Goal: Task Accomplishment & Management: Use online tool/utility

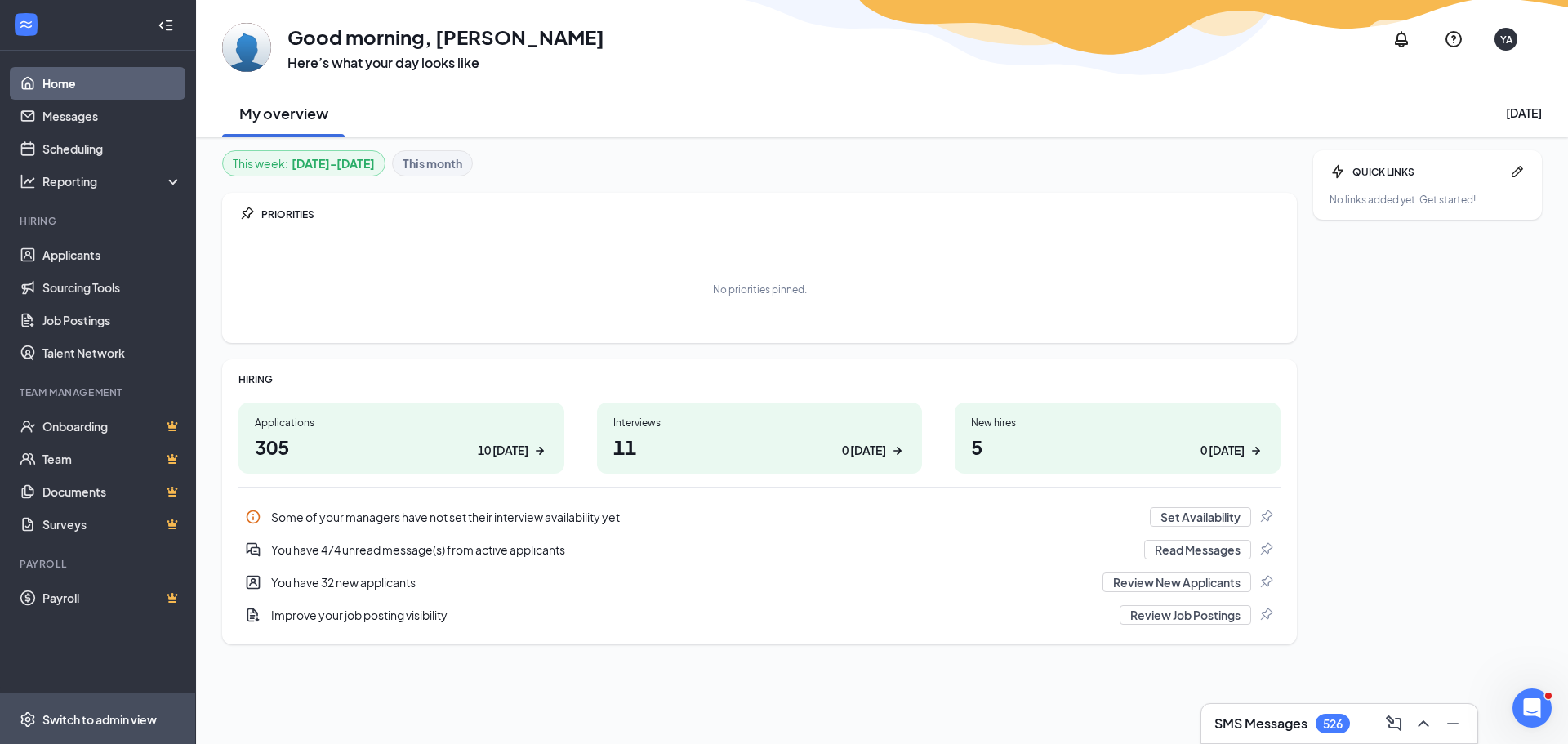
click at [129, 718] on div "Switch to admin view" at bounding box center [99, 719] width 114 height 16
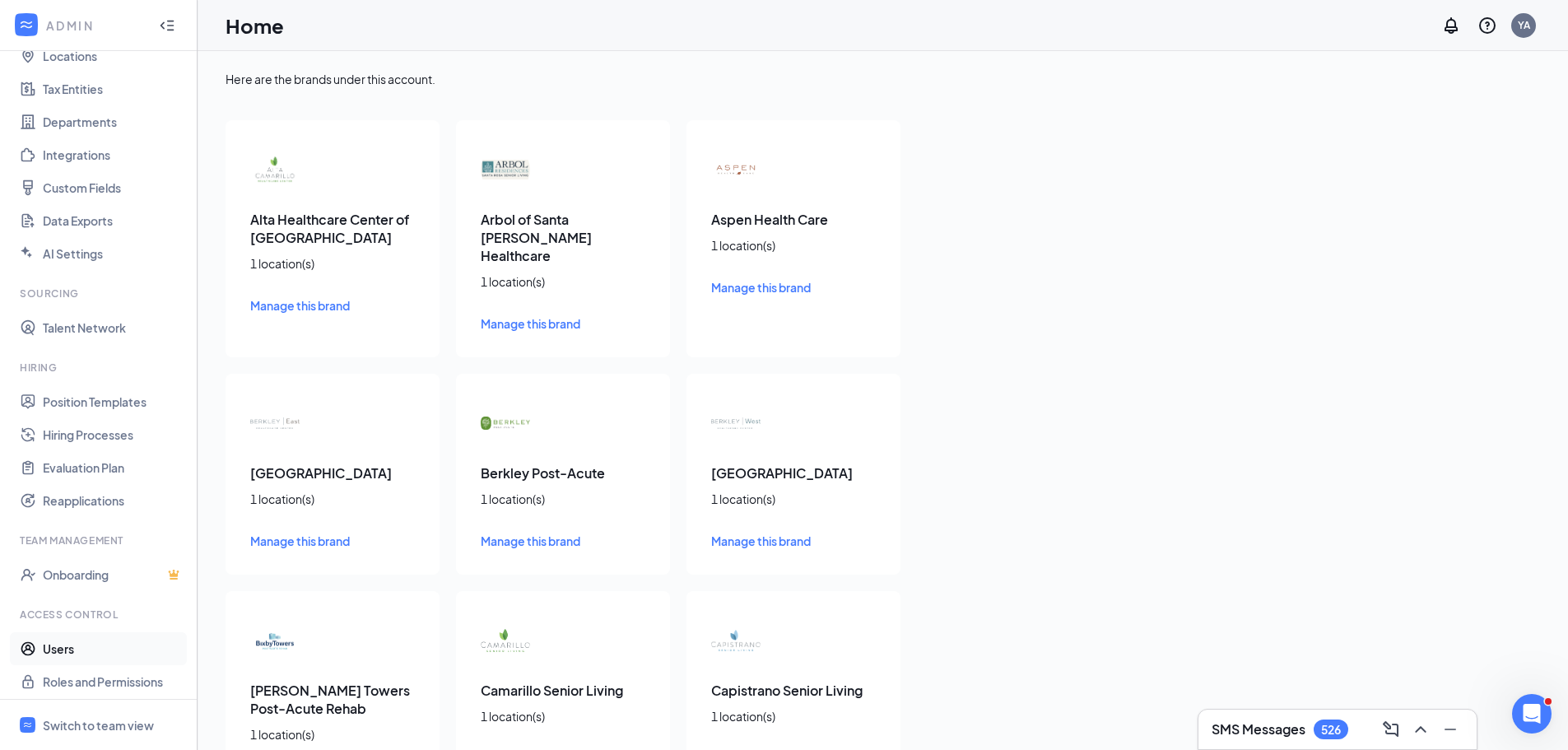
scroll to position [108, 0]
click at [98, 640] on link "Users" at bounding box center [112, 642] width 141 height 33
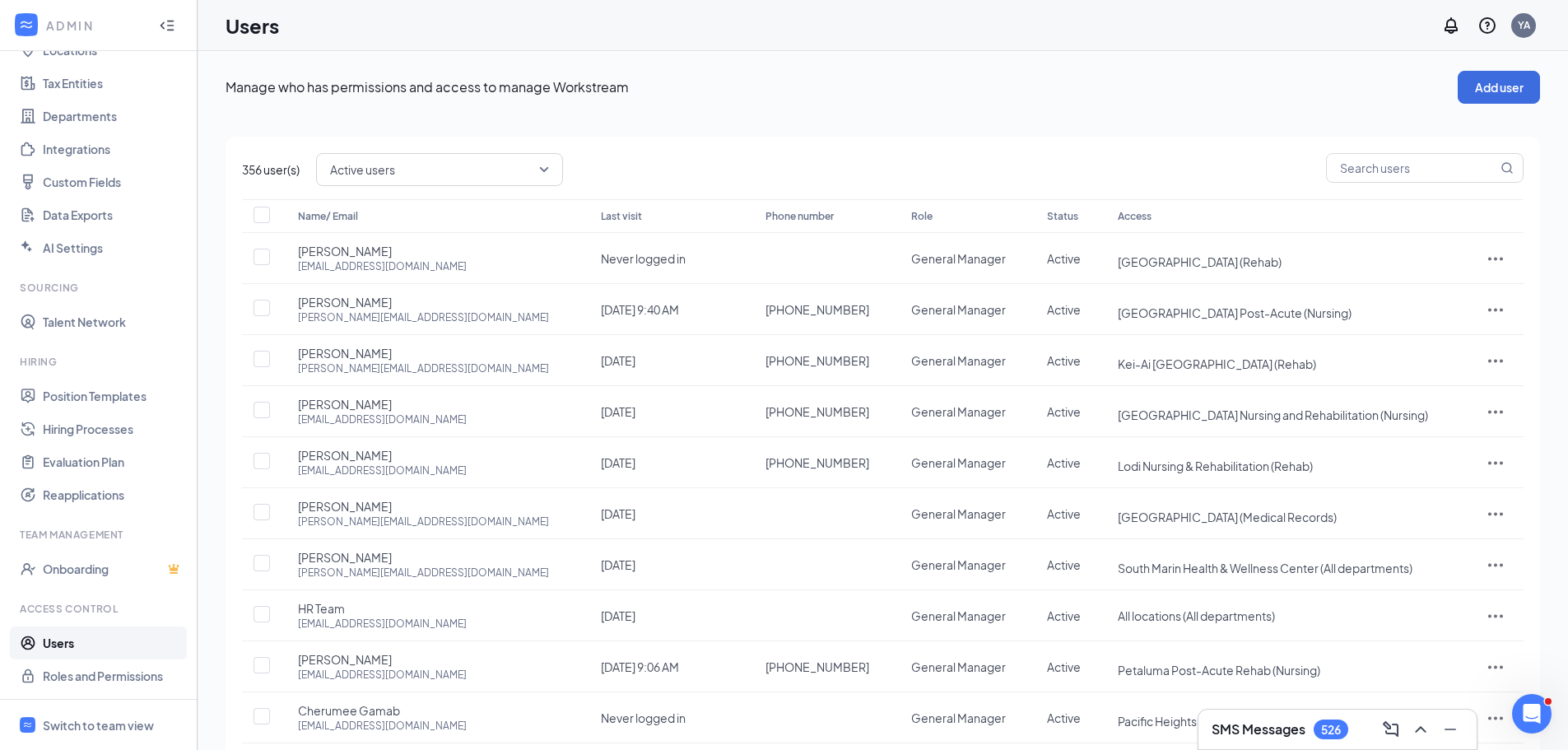
click at [1225, 224] on th "Access" at bounding box center [1284, 215] width 366 height 34
click at [1391, 216] on th "Access" at bounding box center [1284, 215] width 366 height 34
click at [1041, 203] on th "Status" at bounding box center [1066, 215] width 71 height 34
click at [1101, 218] on th "Access" at bounding box center [1284, 215] width 366 height 34
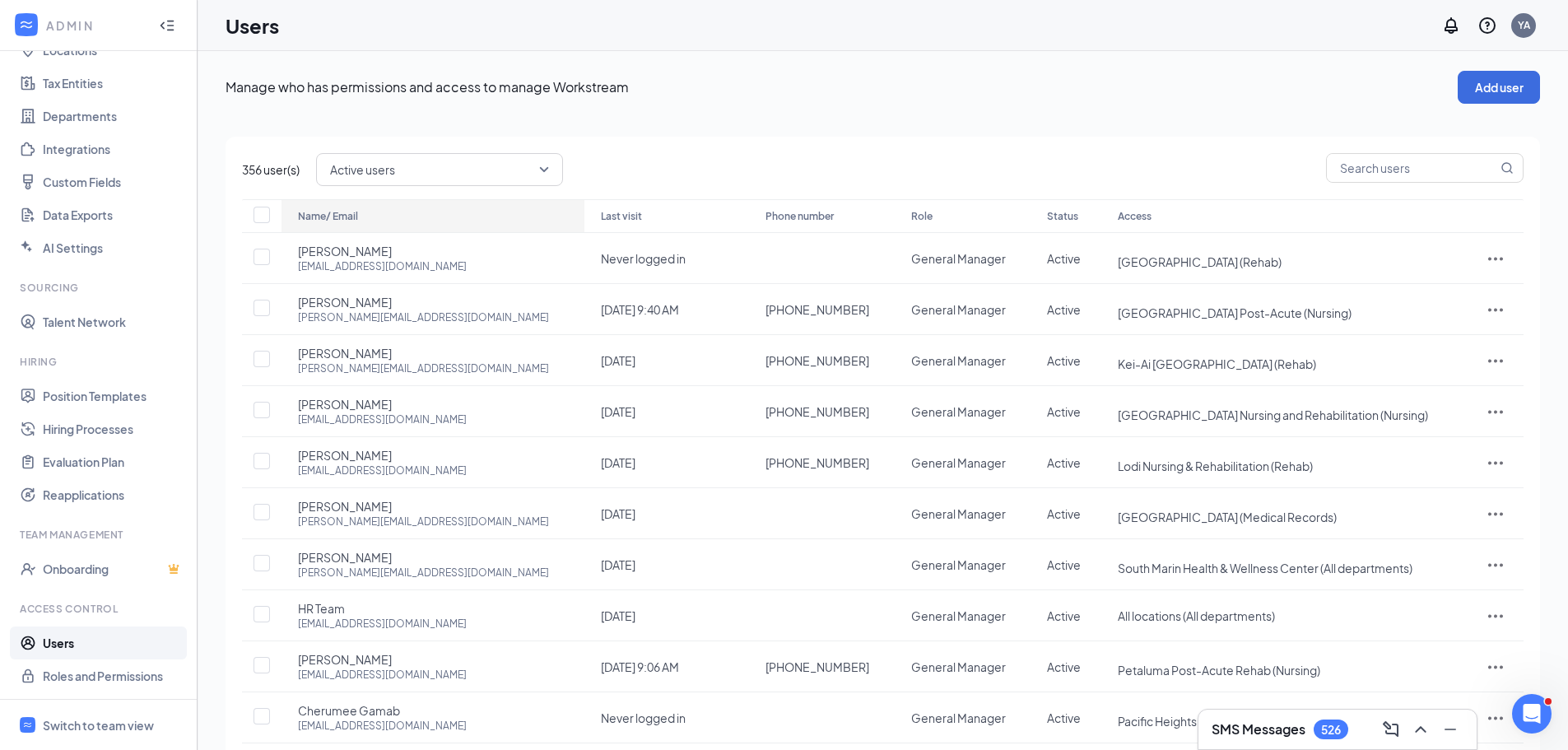
click at [404, 223] on div "Name/ Email" at bounding box center [433, 215] width 270 height 19
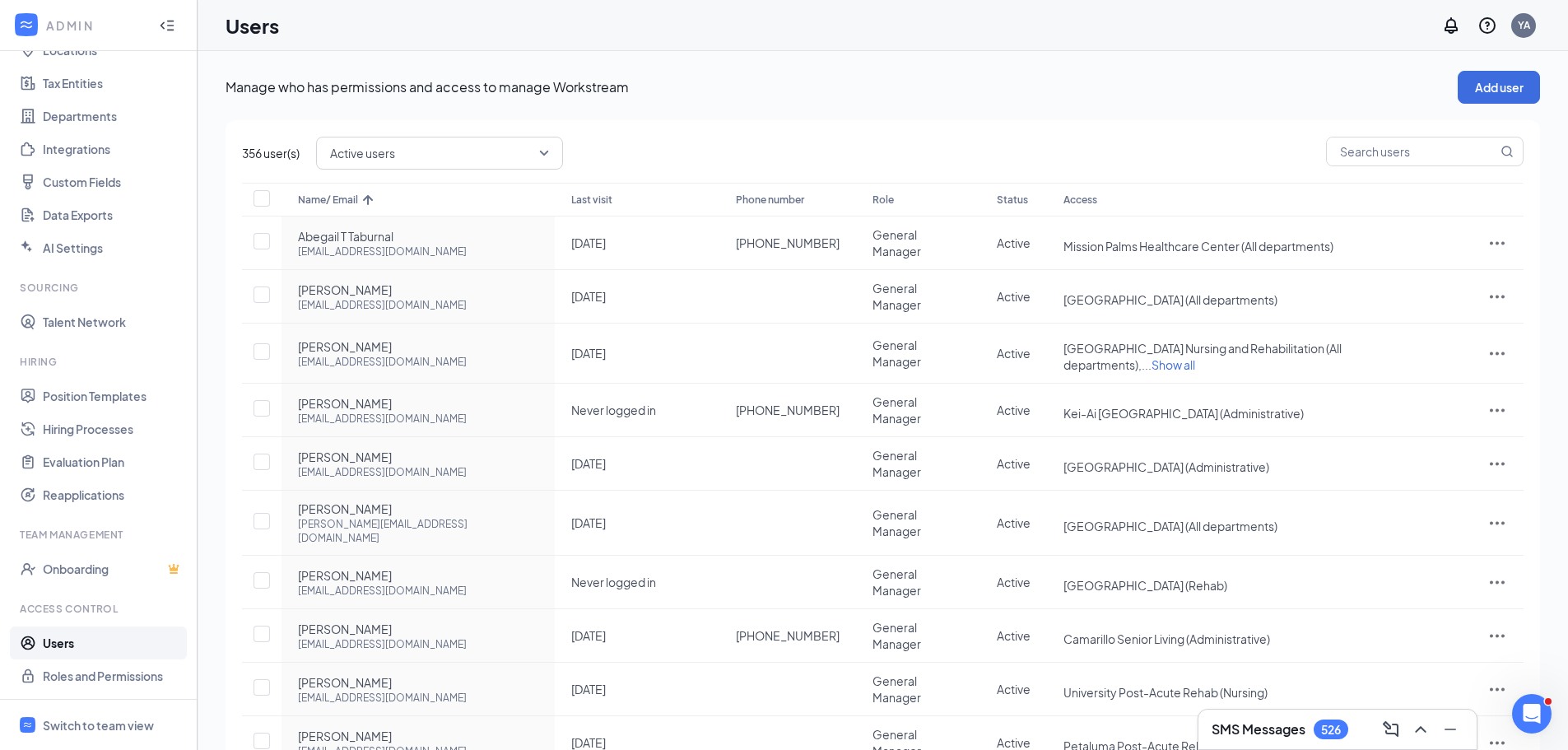
click at [873, 199] on div "Role" at bounding box center [918, 200] width 91 height 19
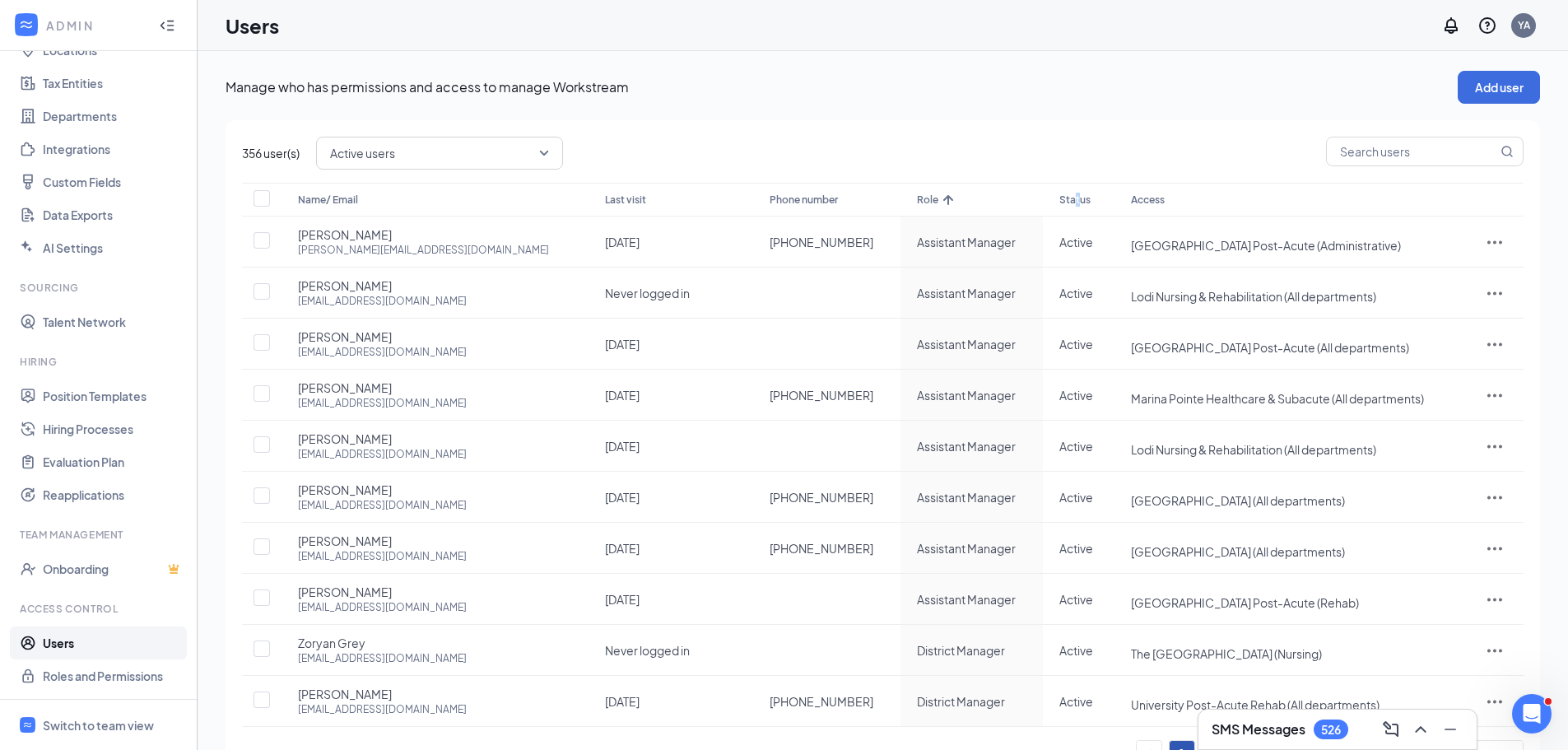
click at [1043, 196] on th "Status" at bounding box center [1079, 200] width 72 height 34
click at [1118, 189] on th "Access" at bounding box center [1291, 200] width 353 height 34
click at [1115, 194] on th "Access" at bounding box center [1291, 200] width 353 height 34
click at [1147, 197] on th "Access" at bounding box center [1291, 200] width 353 height 34
click at [1210, 197] on th "Access" at bounding box center [1291, 200] width 353 height 34
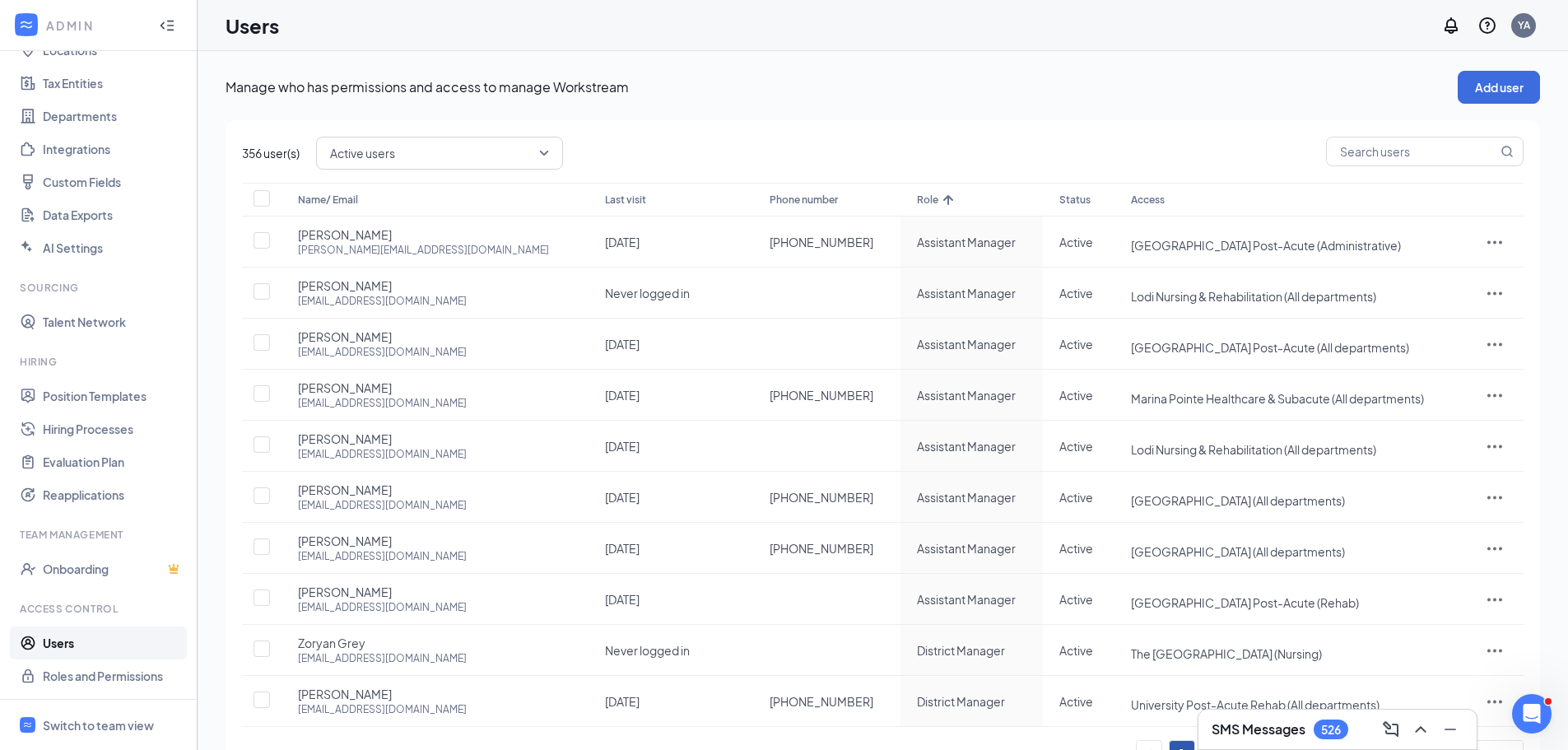
click at [1214, 198] on th "Access" at bounding box center [1291, 200] width 353 height 34
click at [433, 190] on div "Name/ Email" at bounding box center [436, 200] width 274 height 19
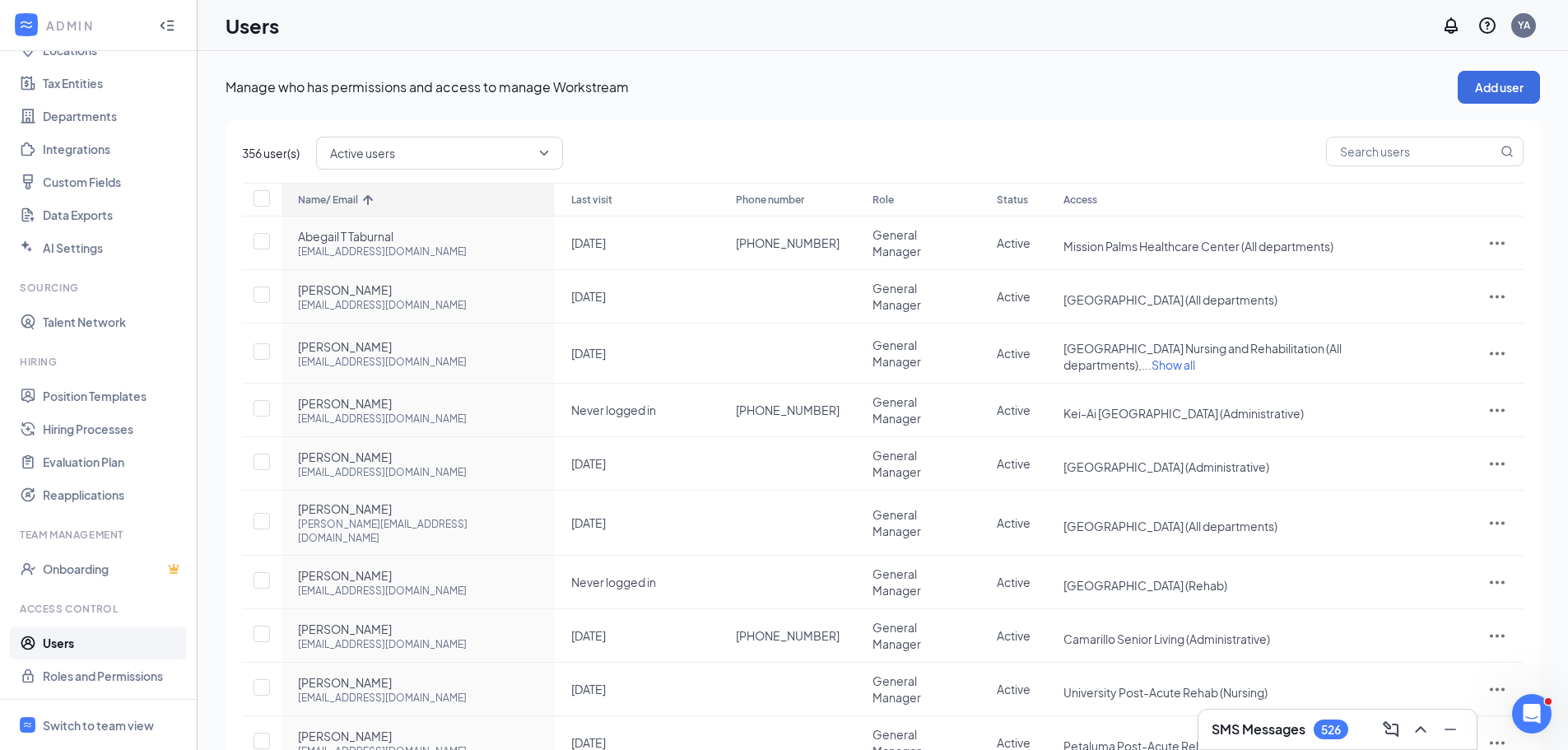
click at [338, 192] on div "Name/ Email" at bounding box center [418, 200] width 240 height 19
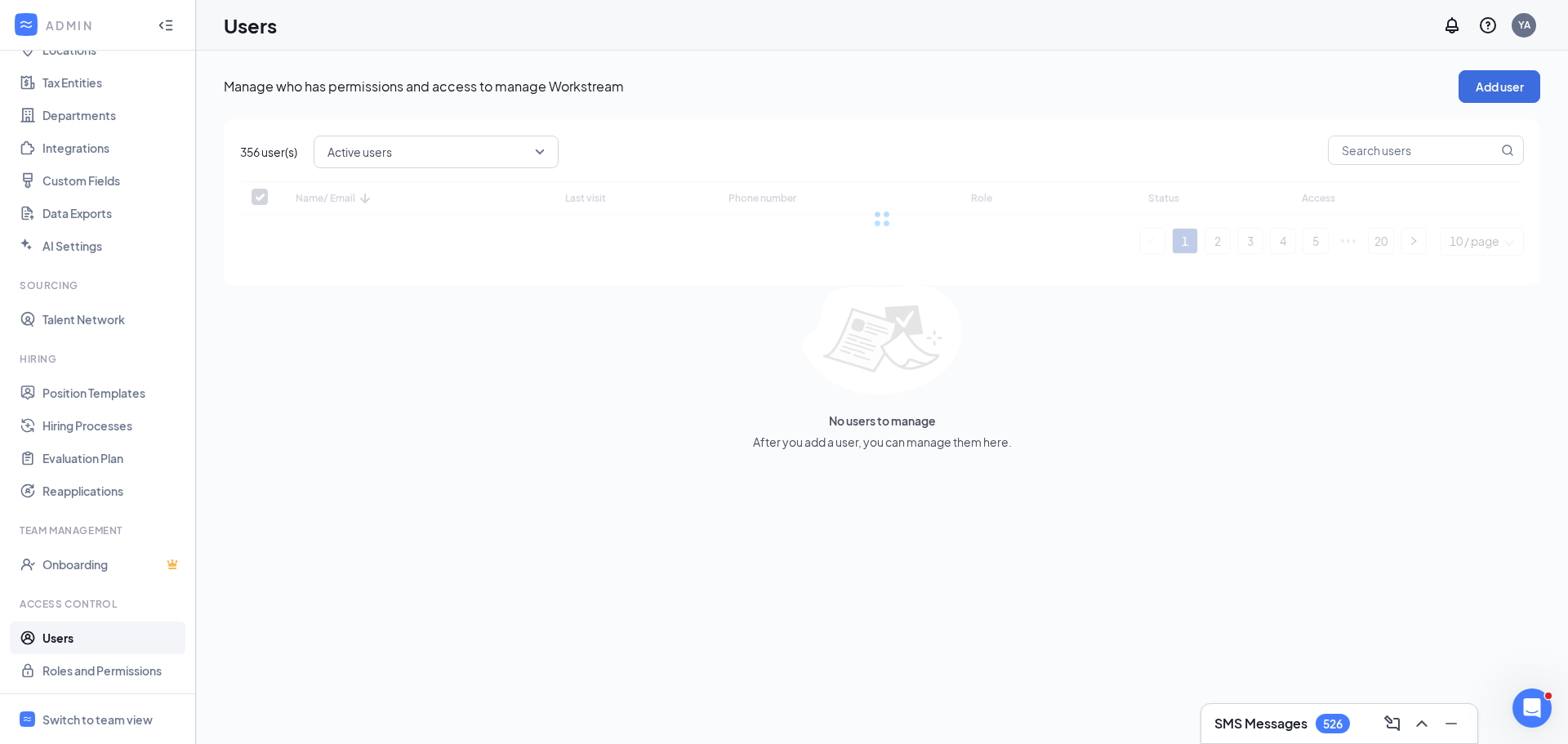
checkbox input "false"
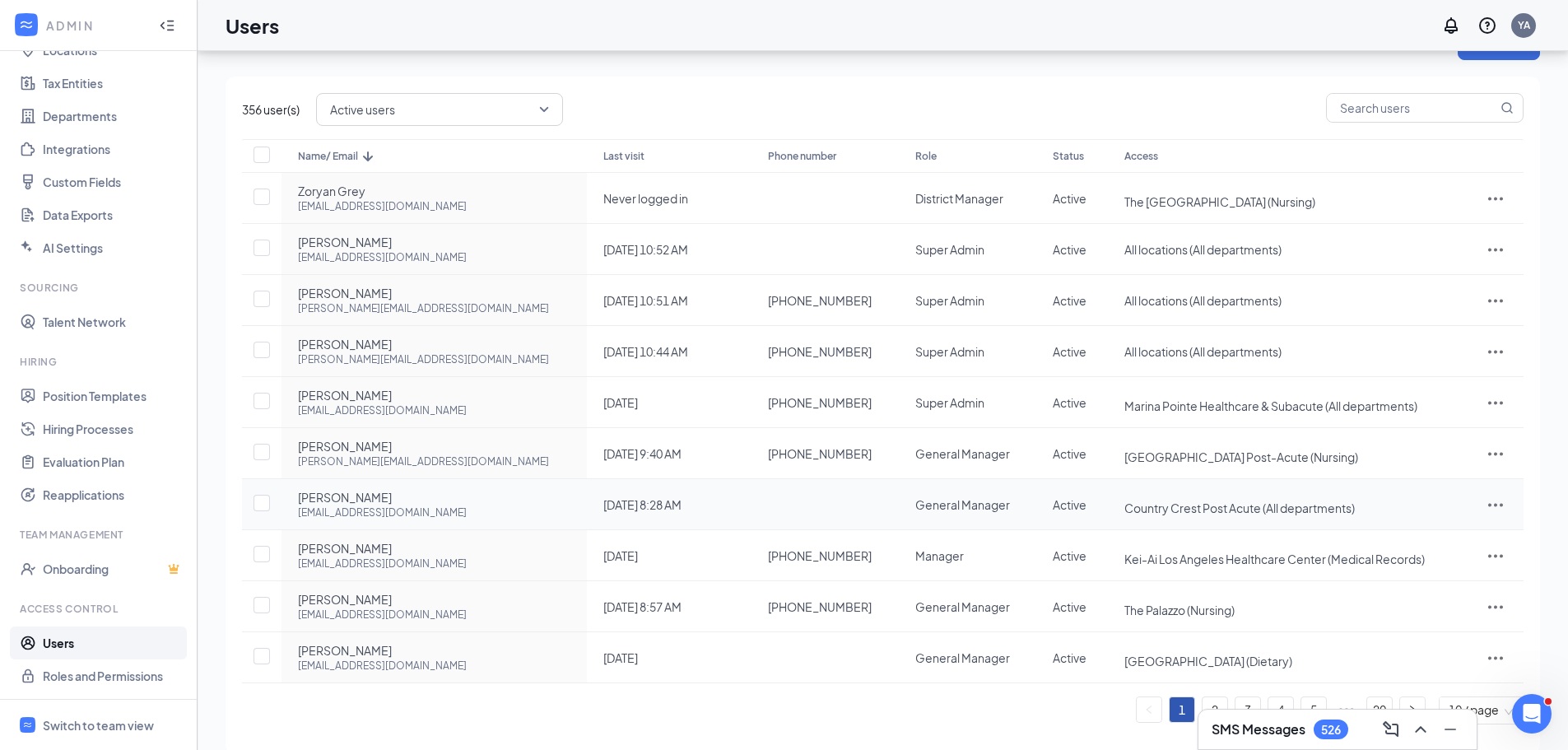
scroll to position [67, 0]
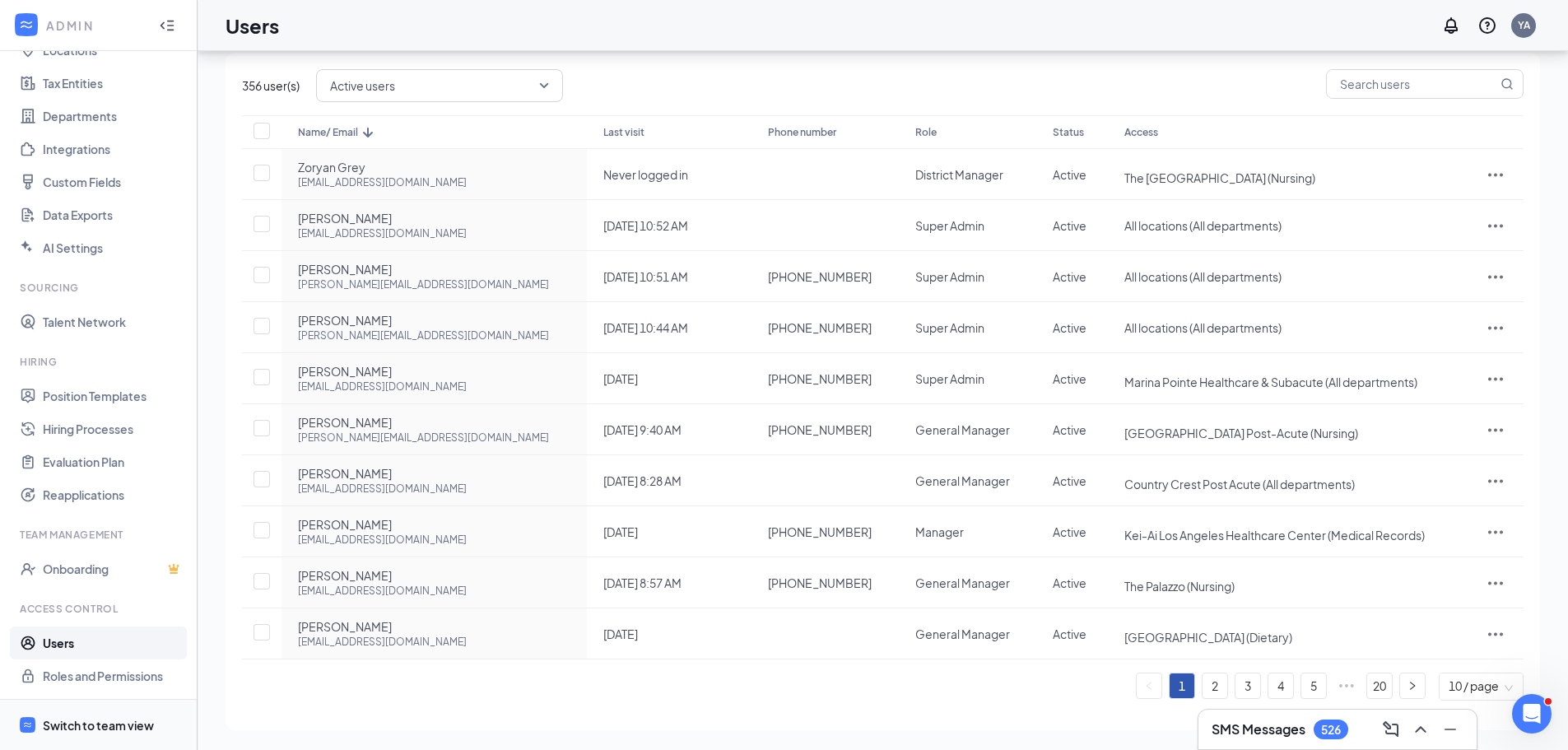
click at [108, 721] on div "Switch to team view" at bounding box center [98, 725] width 111 height 17
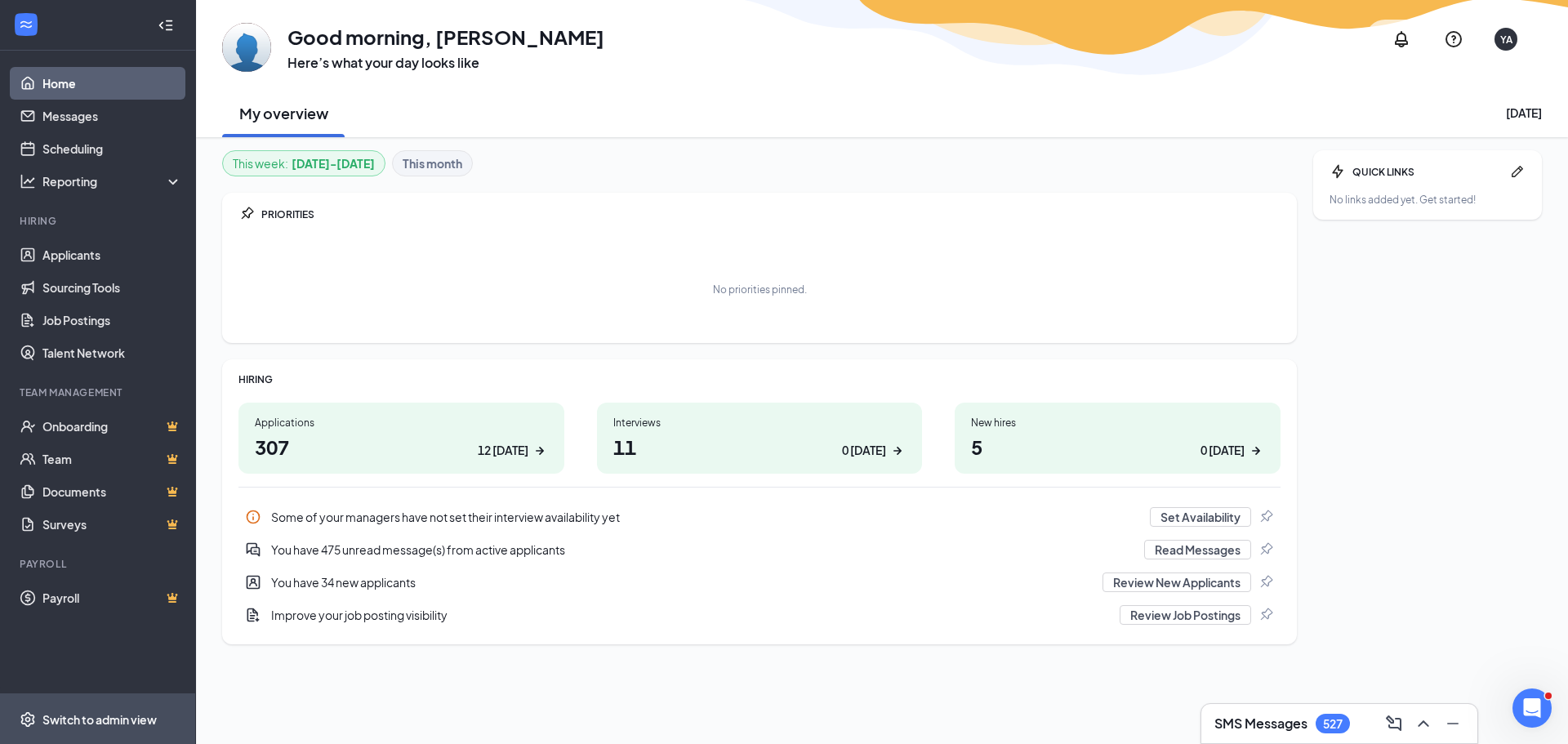
click at [92, 721] on div "Switch to admin view" at bounding box center [99, 719] width 114 height 16
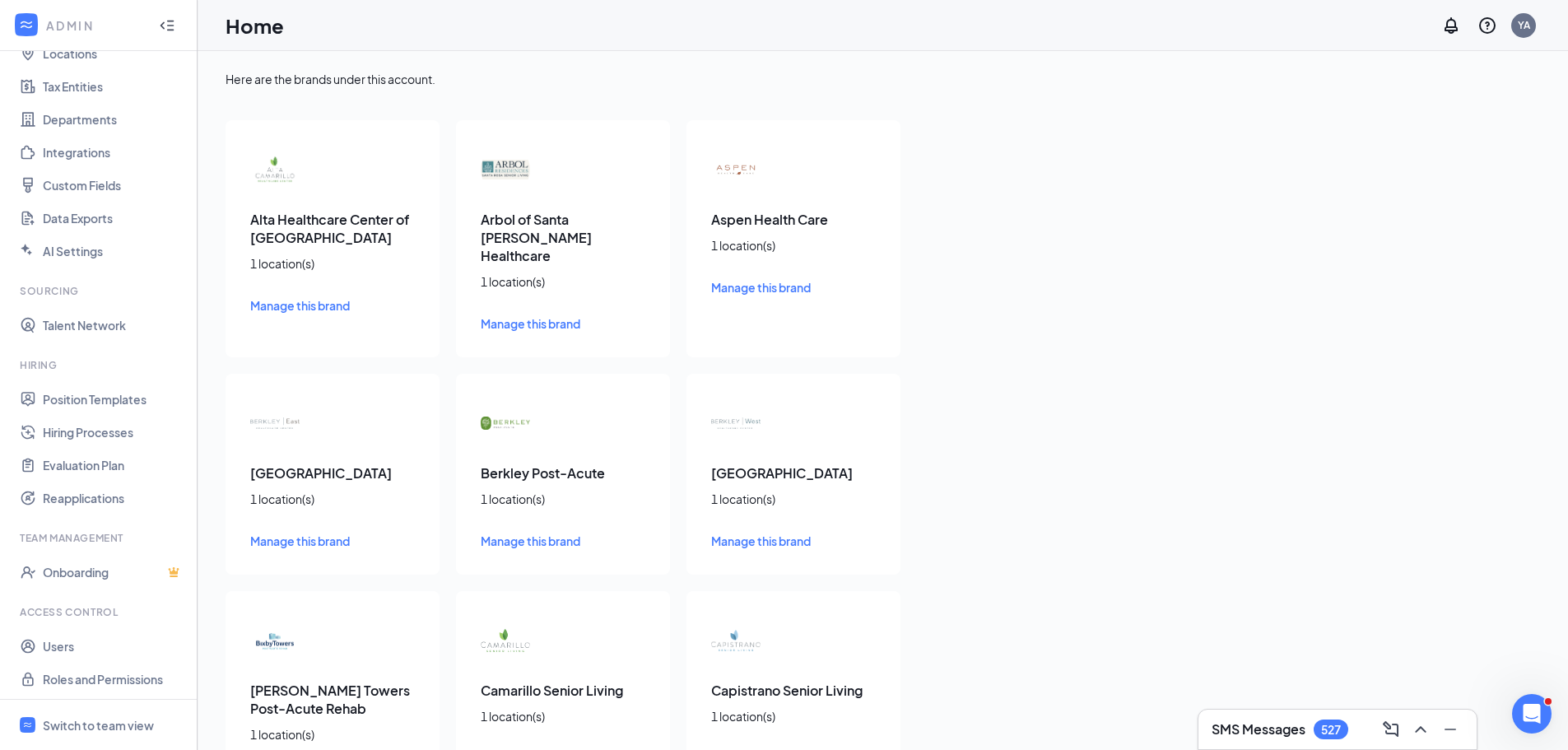
scroll to position [108, 0]
click at [95, 640] on link "Users" at bounding box center [112, 642] width 141 height 33
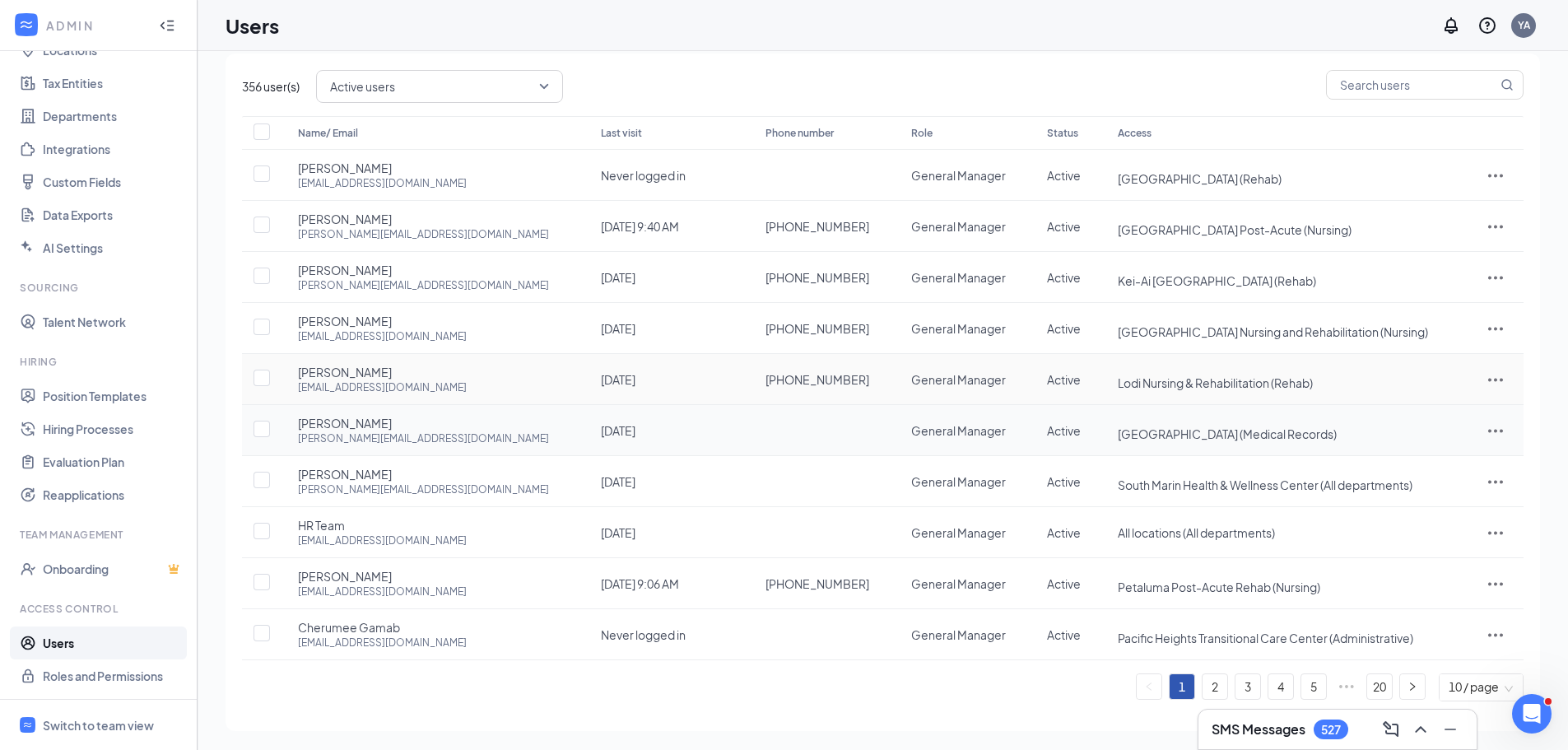
scroll to position [67, 0]
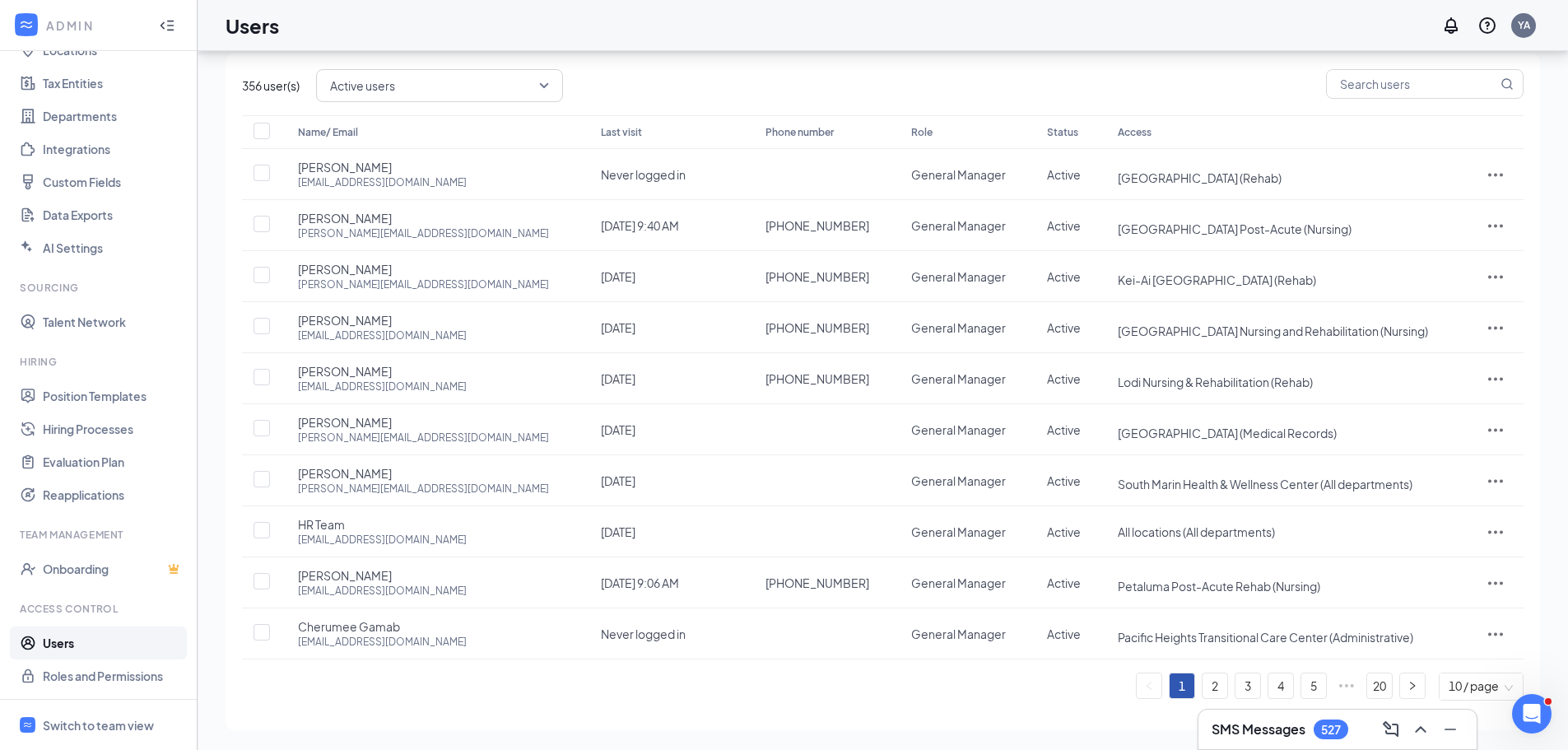
click at [1214, 689] on link "2" at bounding box center [1214, 685] width 25 height 25
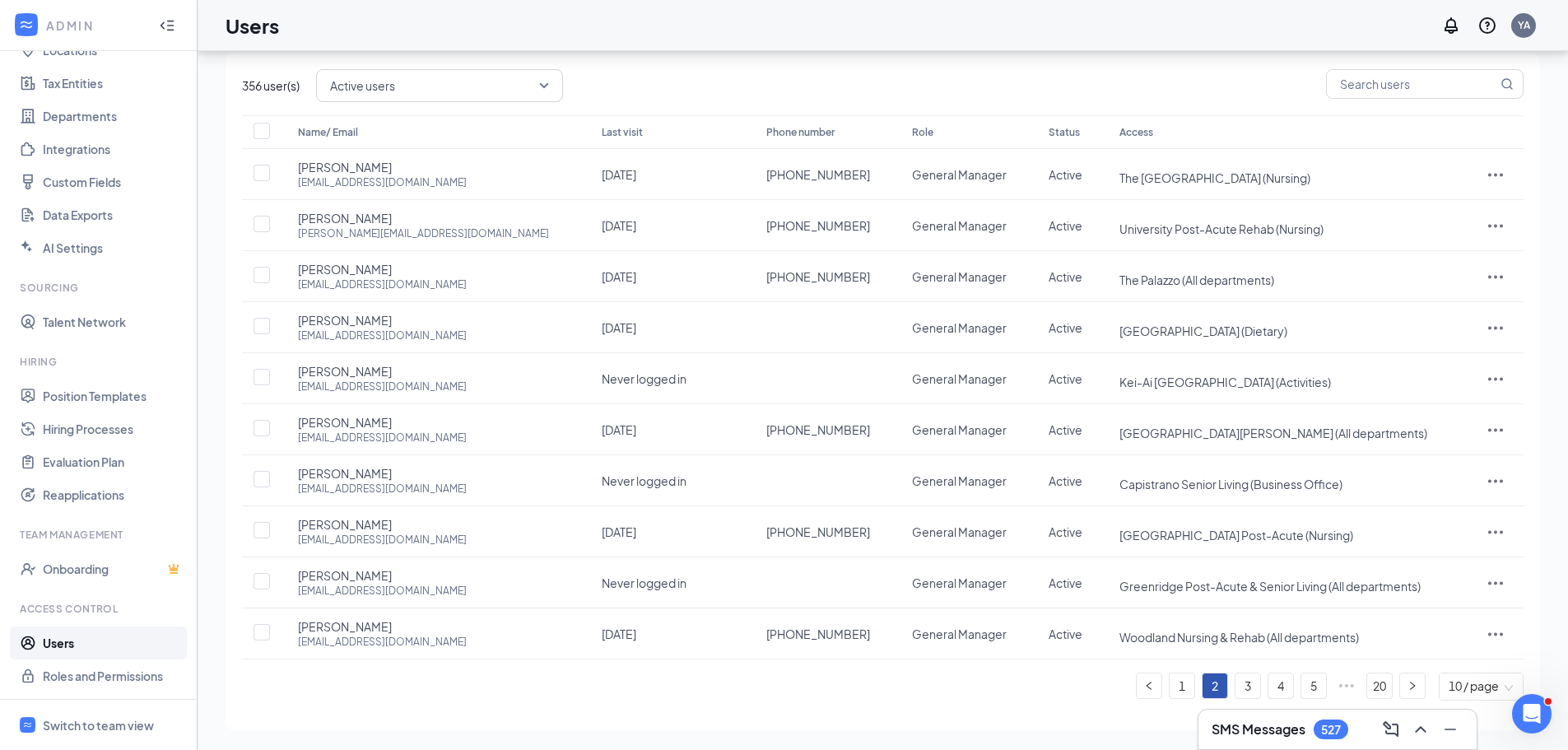
click at [1247, 685] on link "3" at bounding box center [1248, 685] width 25 height 25
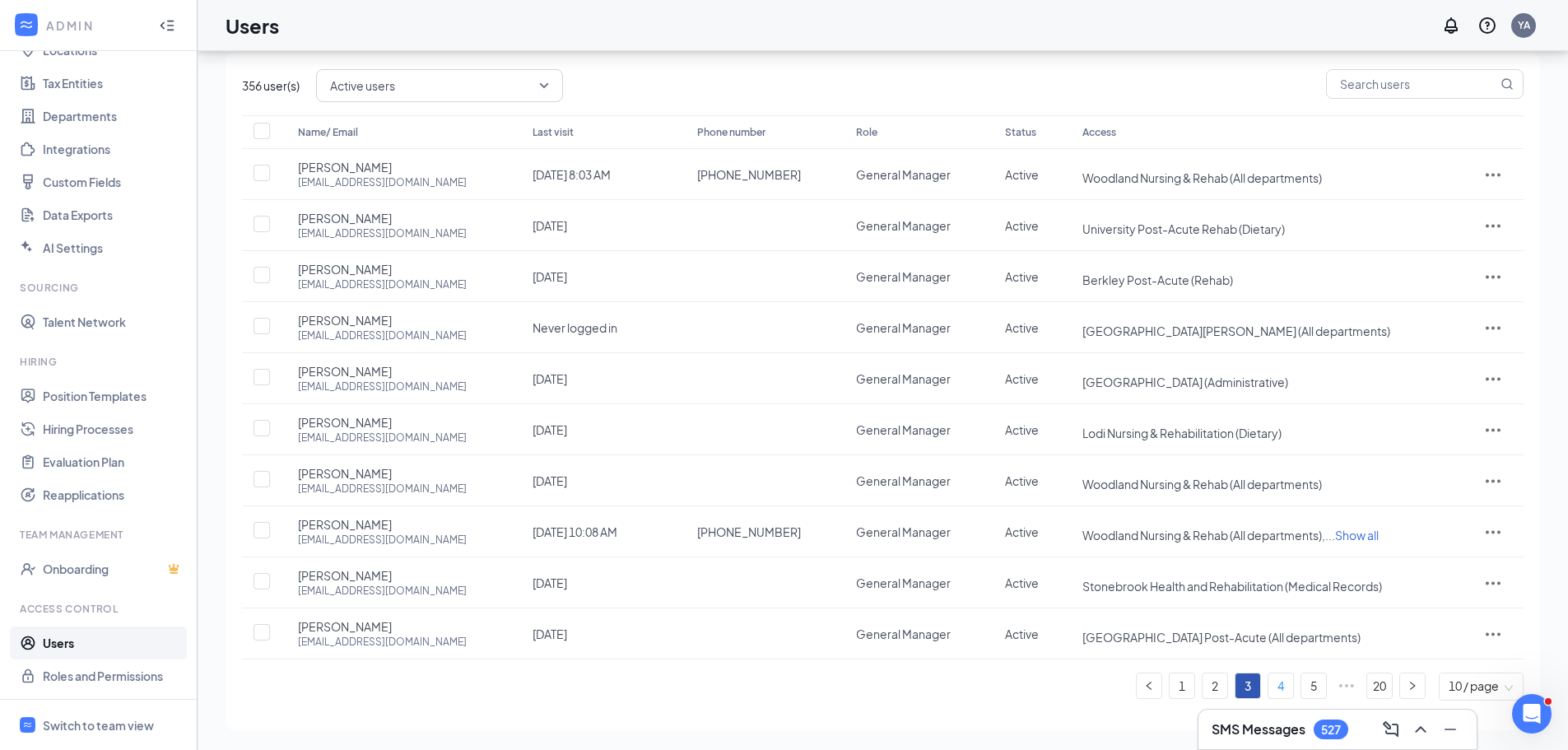
click at [1282, 684] on link "4" at bounding box center [1281, 685] width 25 height 25
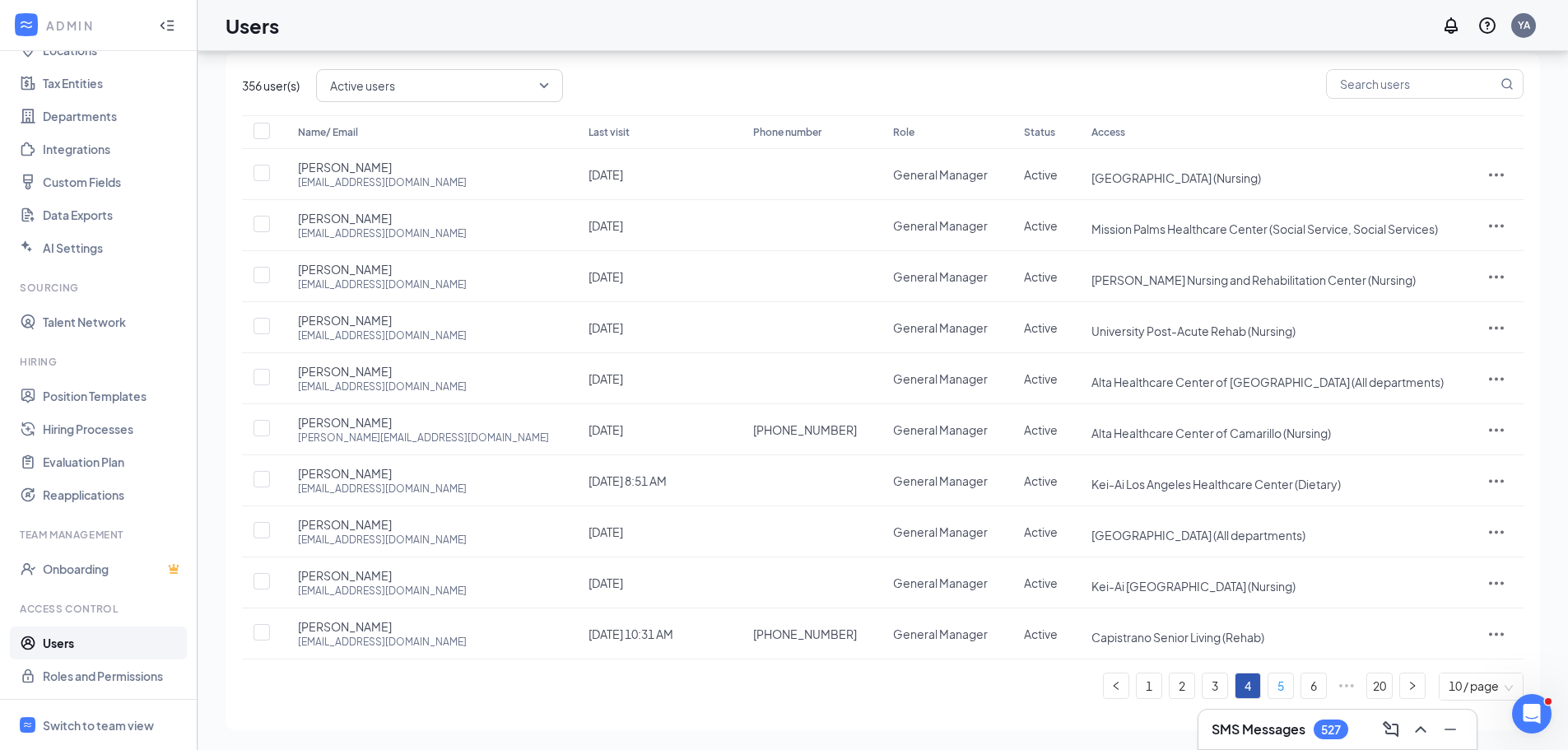
click at [1276, 686] on link "5" at bounding box center [1281, 685] width 25 height 25
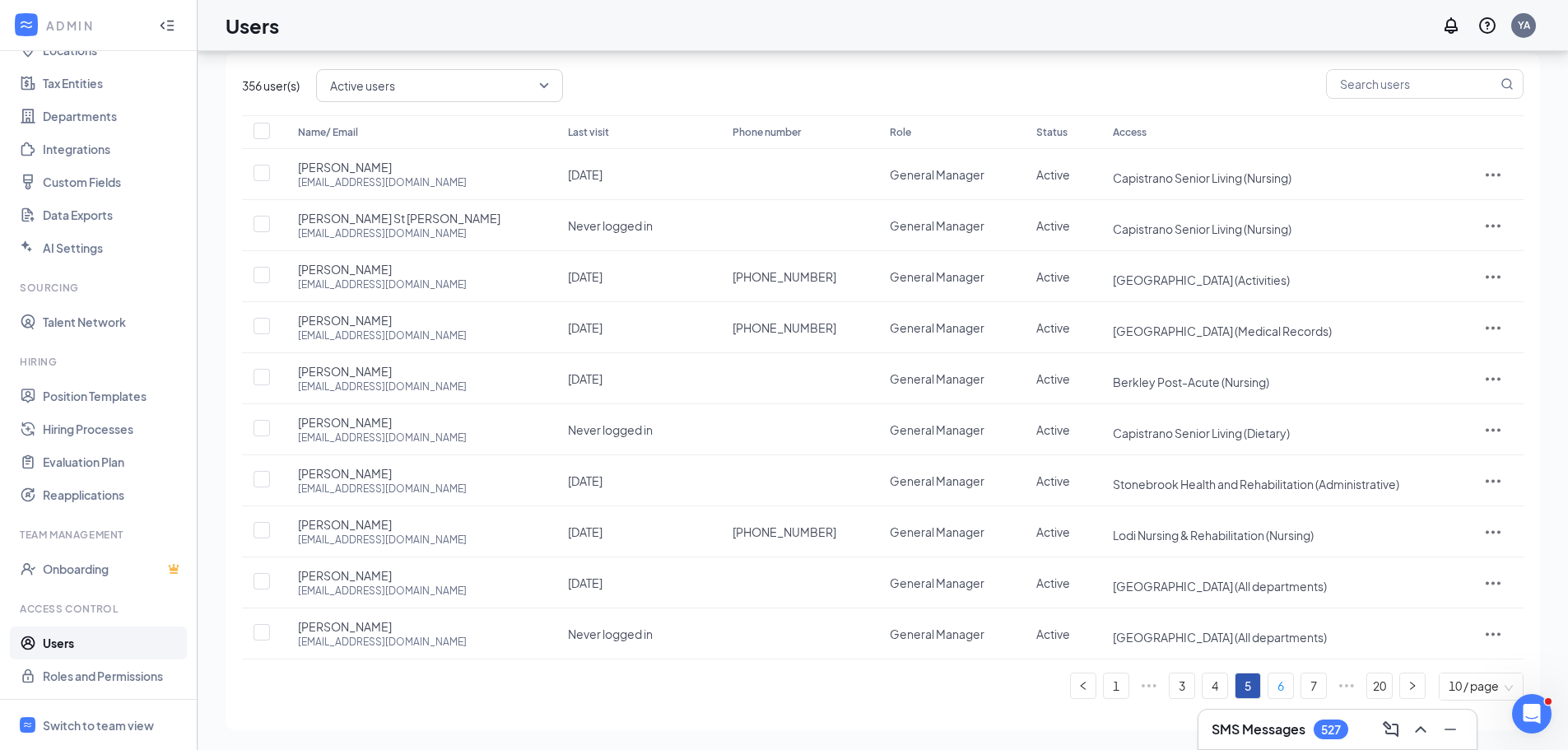
click at [1284, 691] on link "6" at bounding box center [1281, 685] width 25 height 25
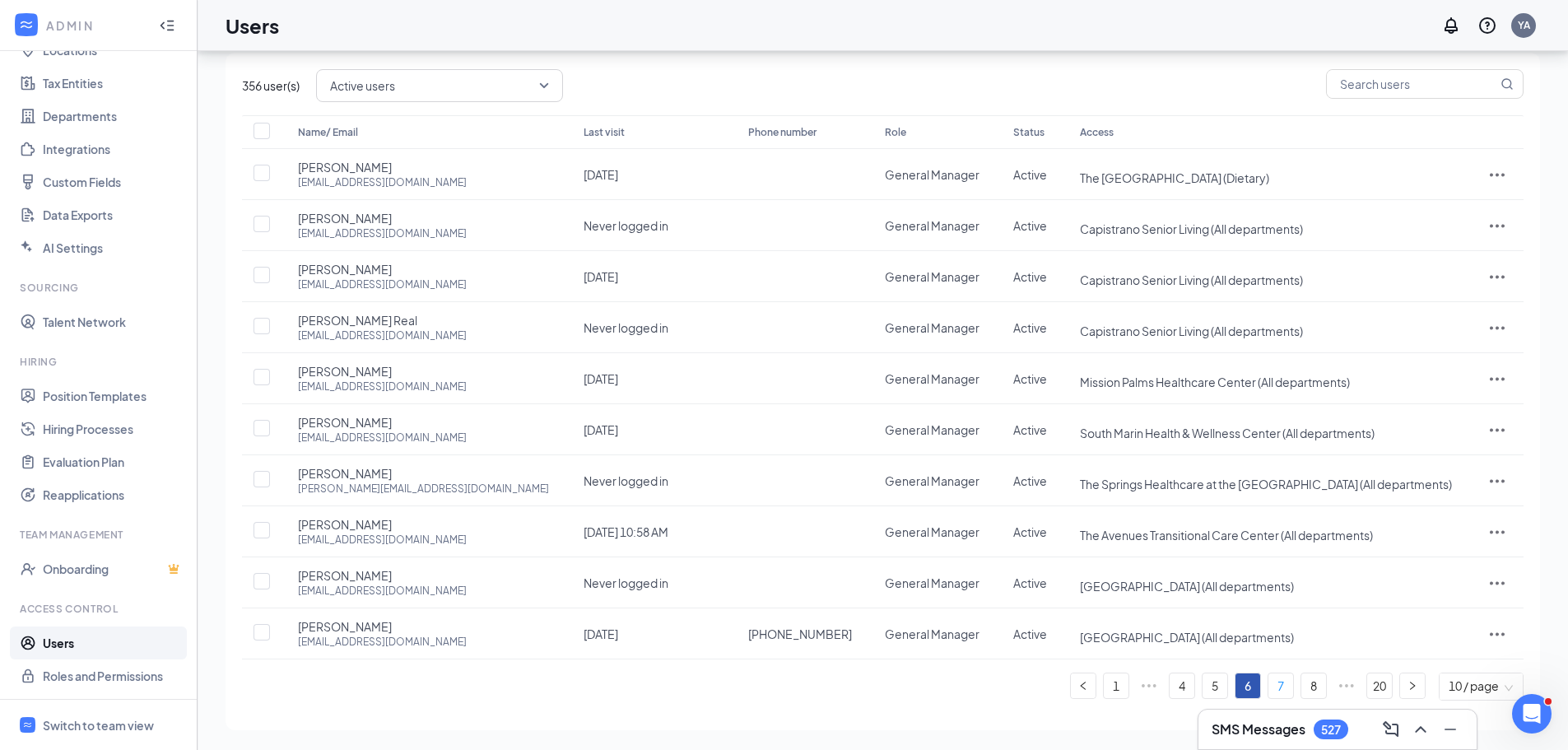
click at [1276, 685] on link "7" at bounding box center [1281, 685] width 25 height 25
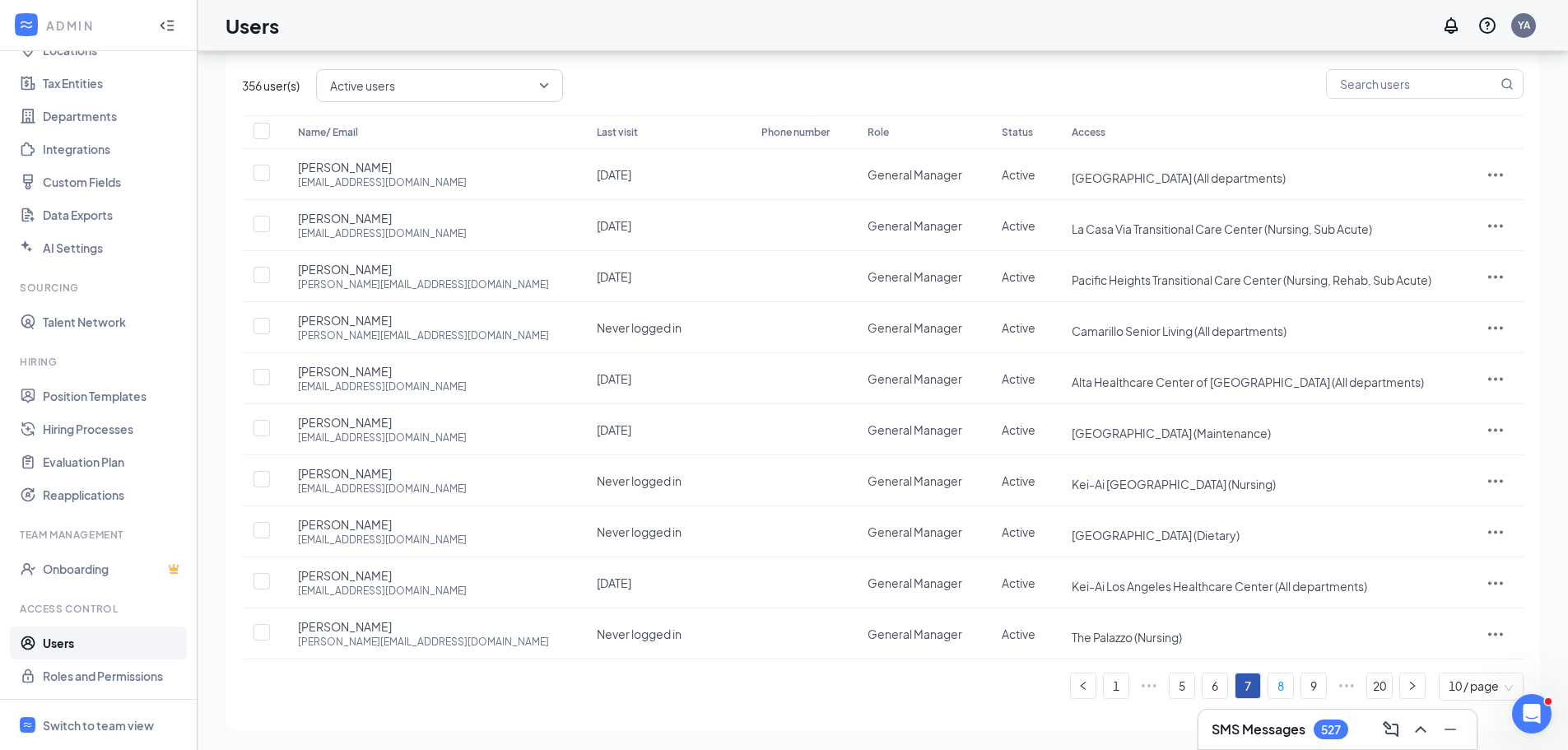
click at [1281, 675] on link "8" at bounding box center [1281, 685] width 25 height 25
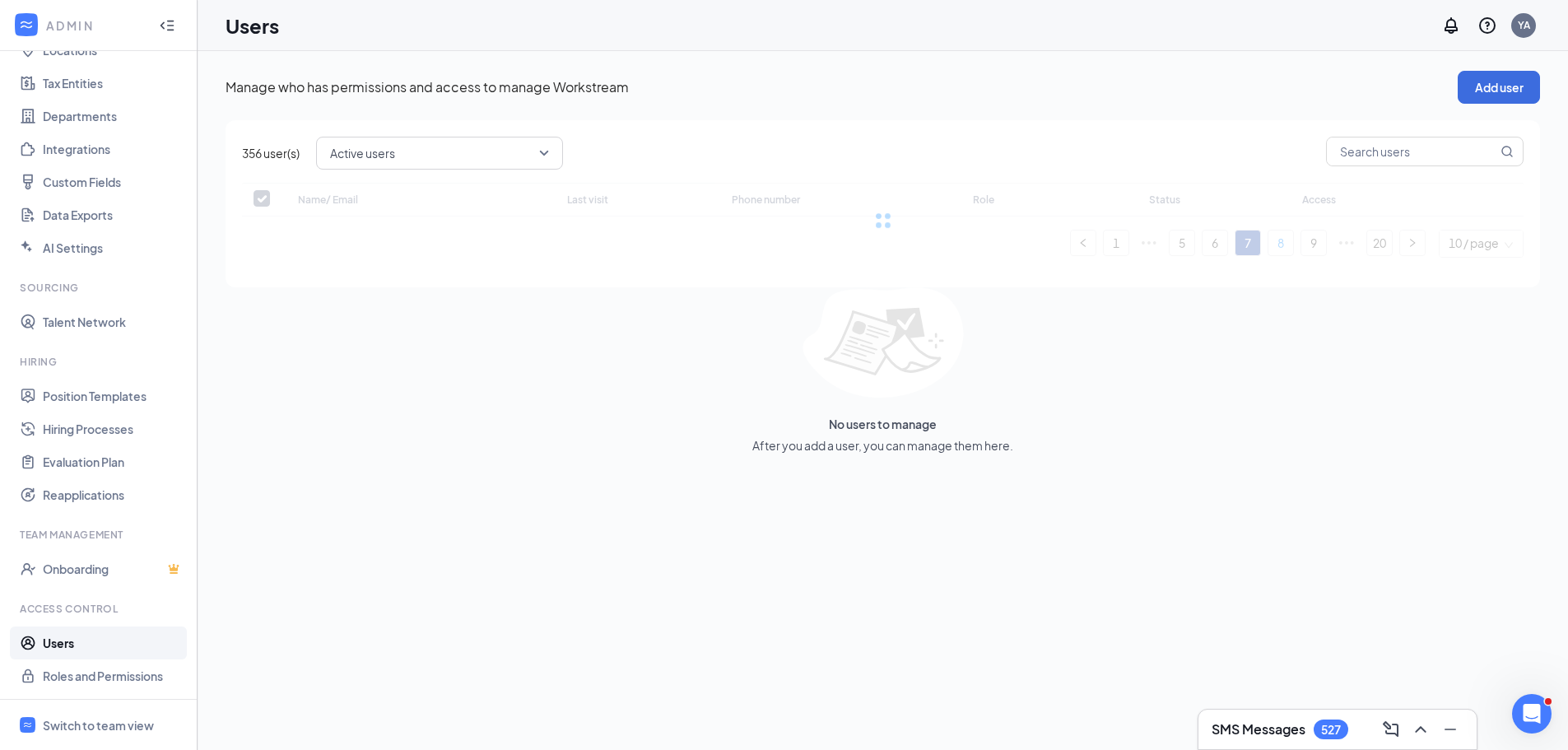
scroll to position [0, 0]
checkbox input "false"
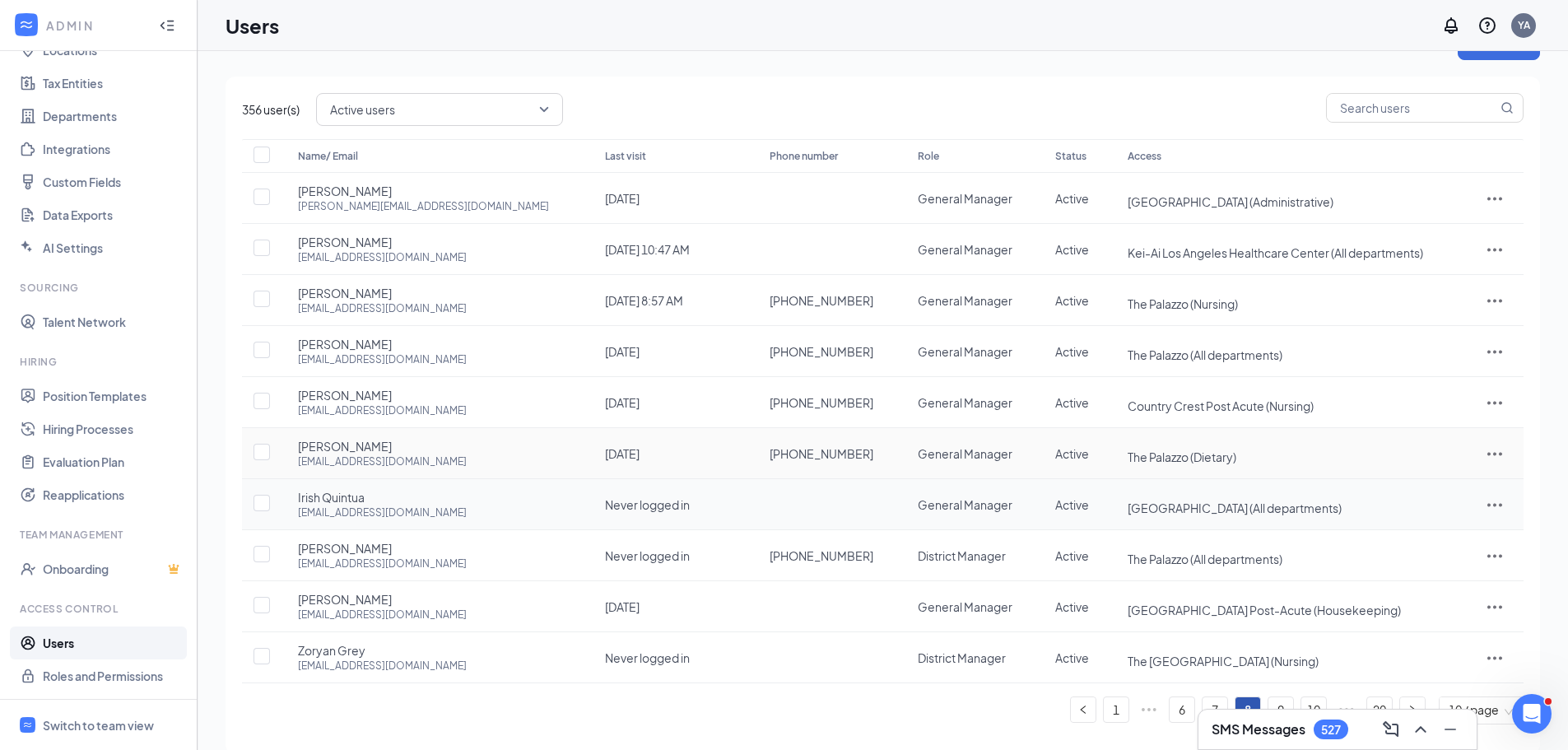
scroll to position [67, 0]
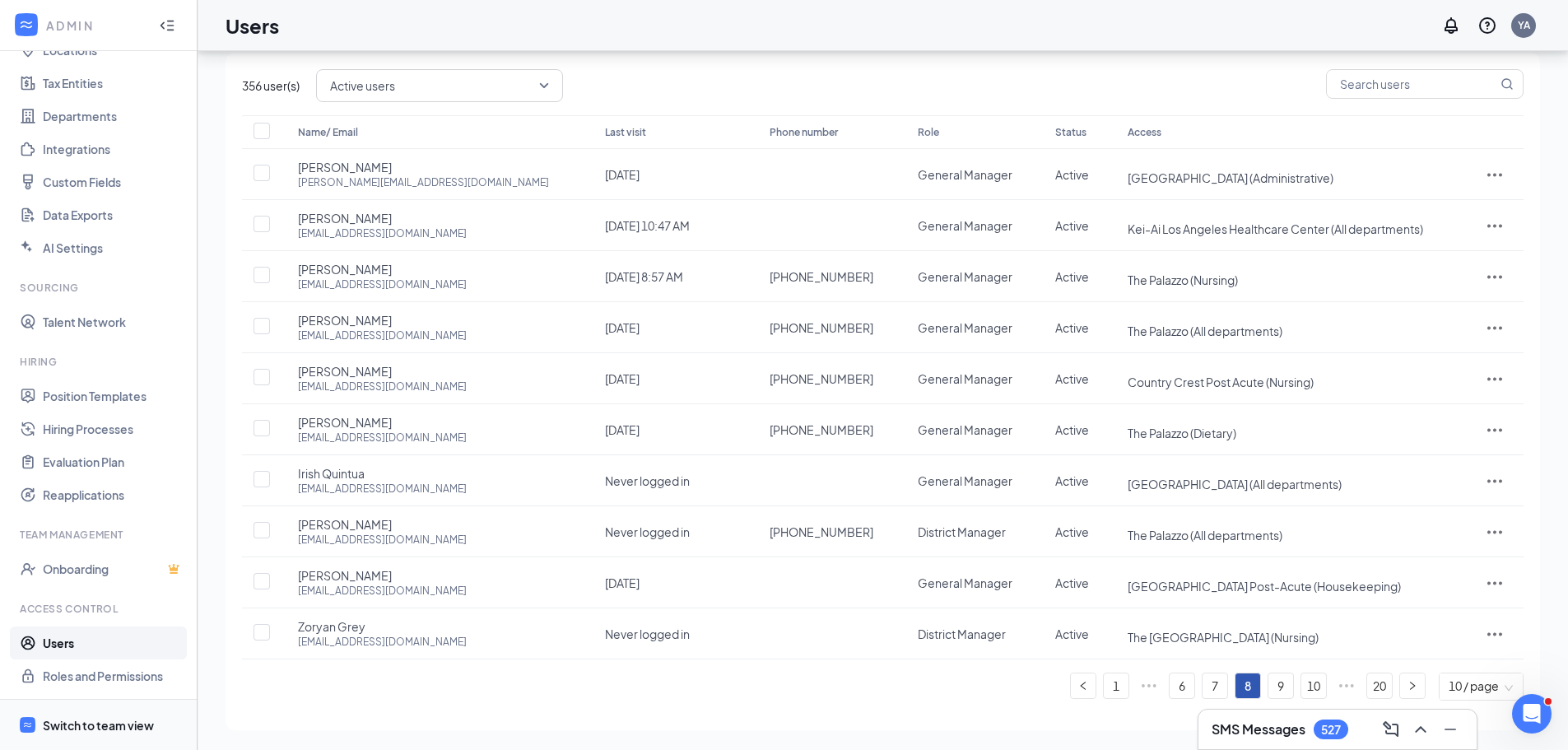
click at [93, 721] on div "Switch to team view" at bounding box center [98, 725] width 111 height 17
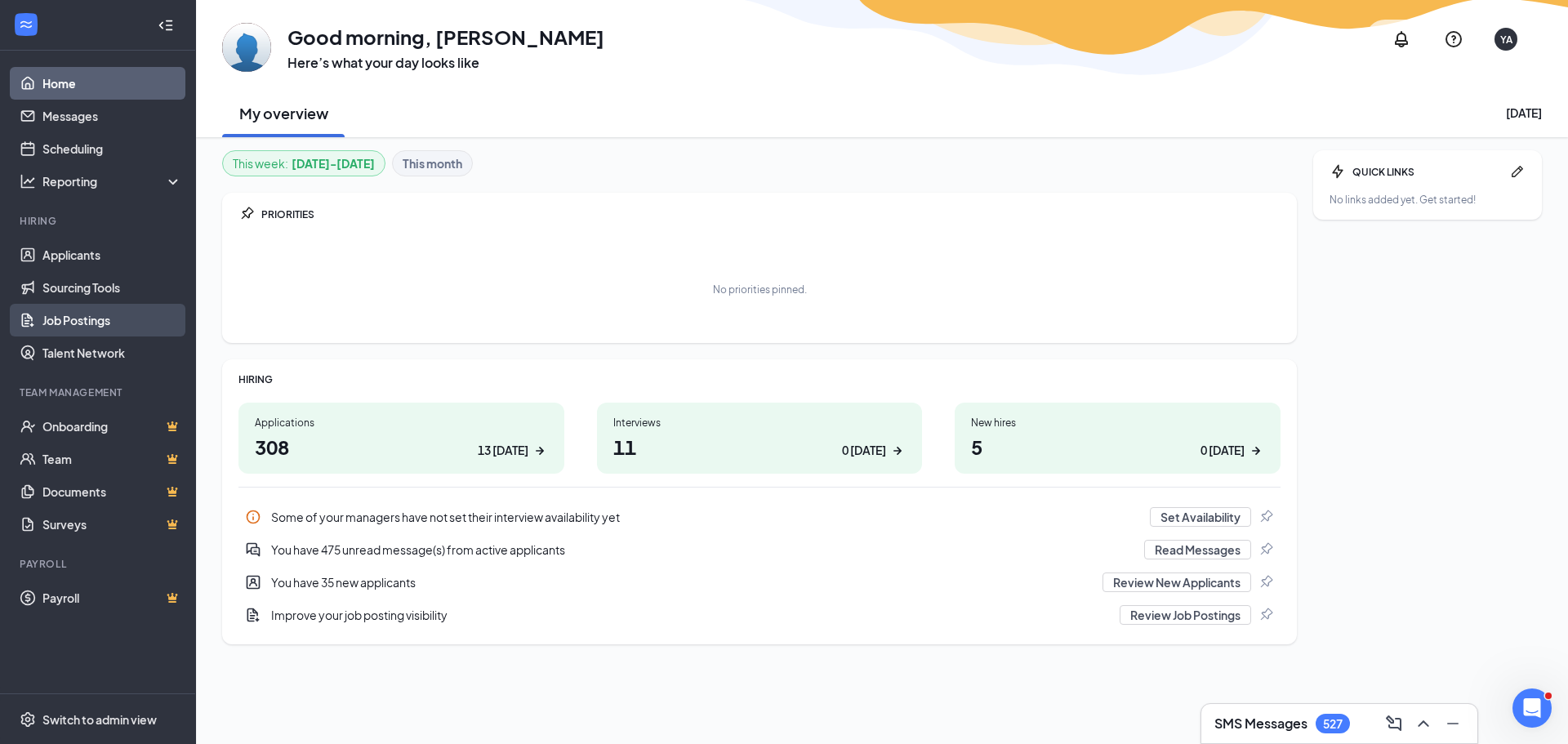
click at [81, 323] on link "Job Postings" at bounding box center [111, 320] width 140 height 33
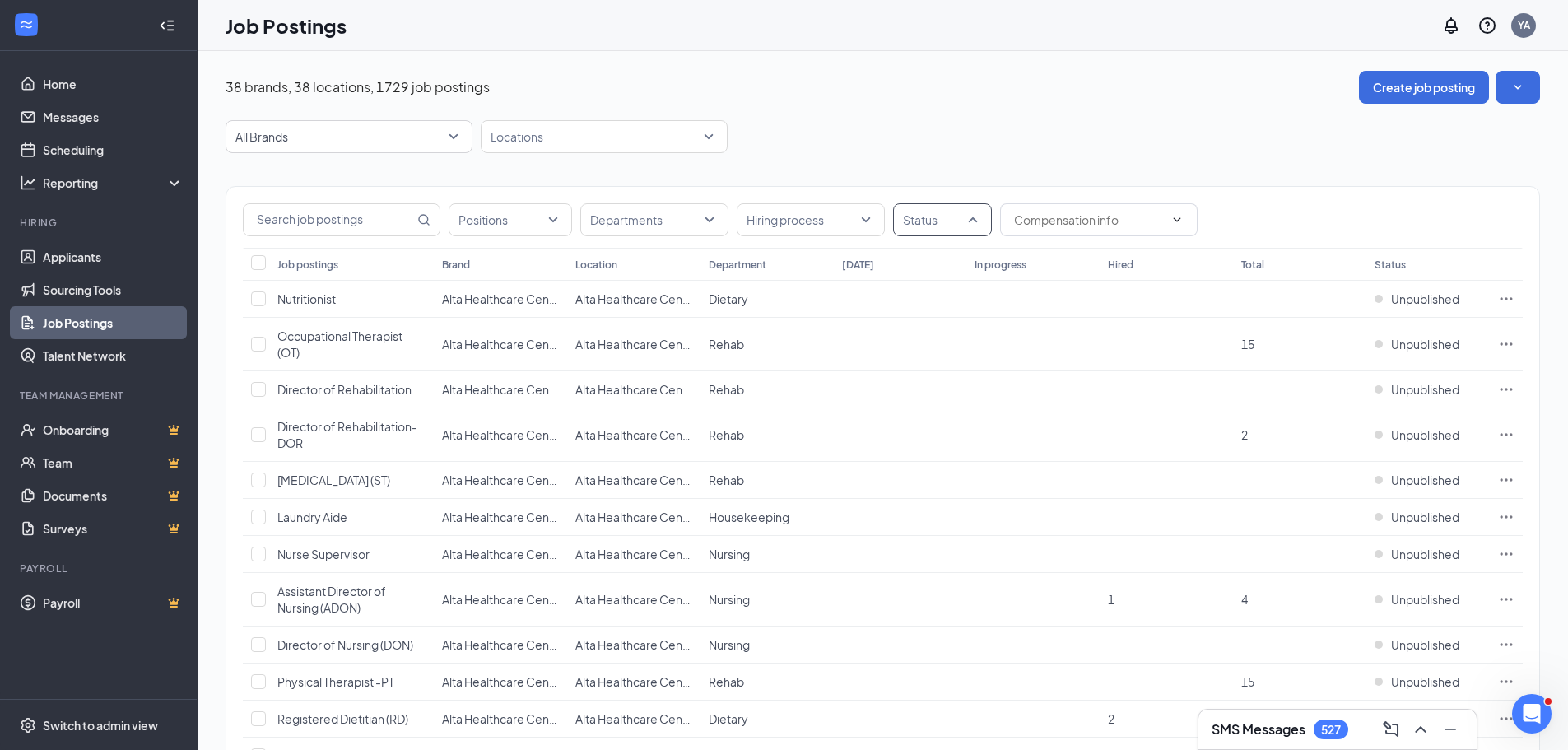
click at [972, 210] on div "Status" at bounding box center [942, 220] width 99 height 33
click at [963, 299] on span "Published" at bounding box center [957, 303] width 53 height 15
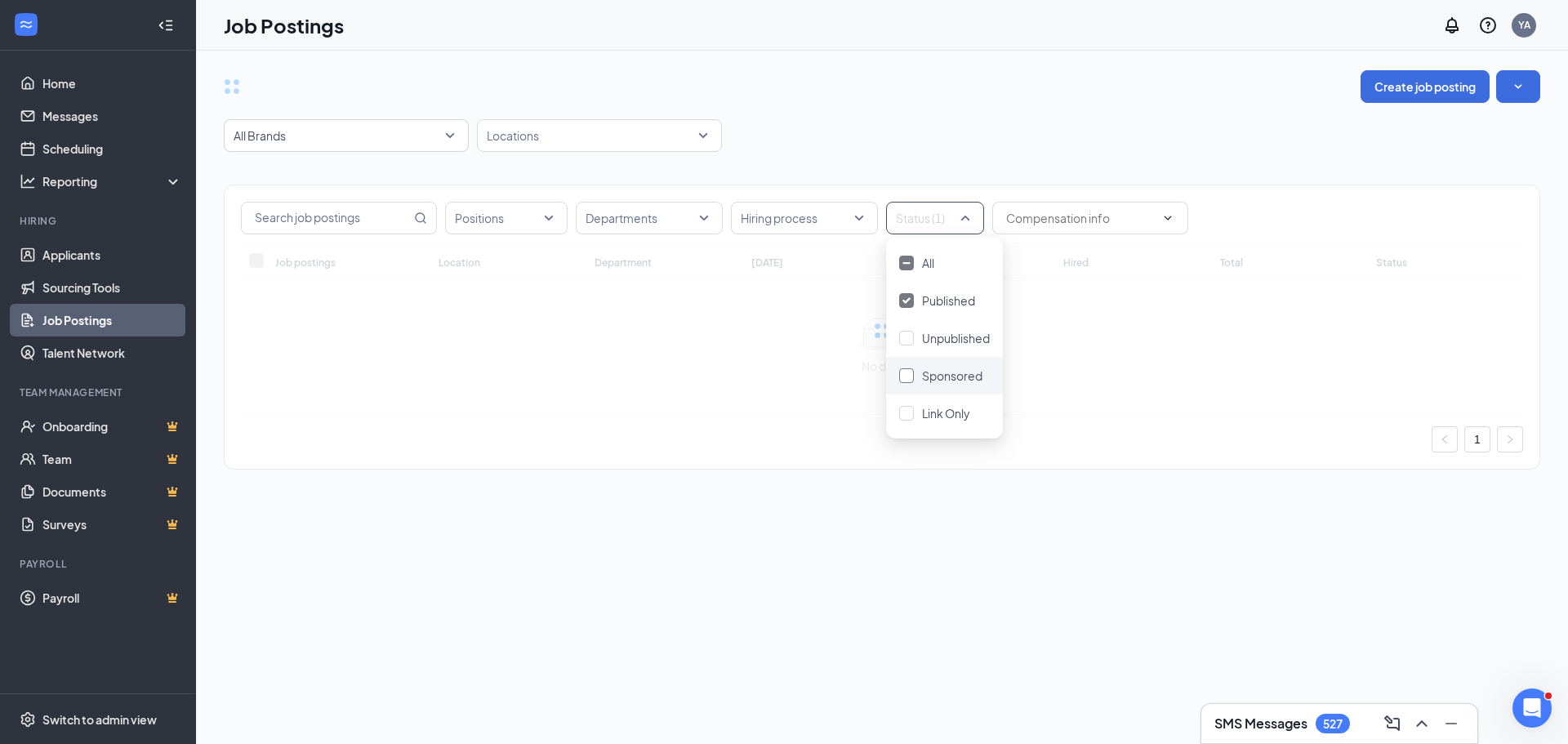
click at [953, 370] on span "Sponsored" at bounding box center [952, 375] width 60 height 15
click at [824, 64] on div "Create job posting All Brands Locations Positions Departments Hiring process St…" at bounding box center [882, 278] width 1372 height 455
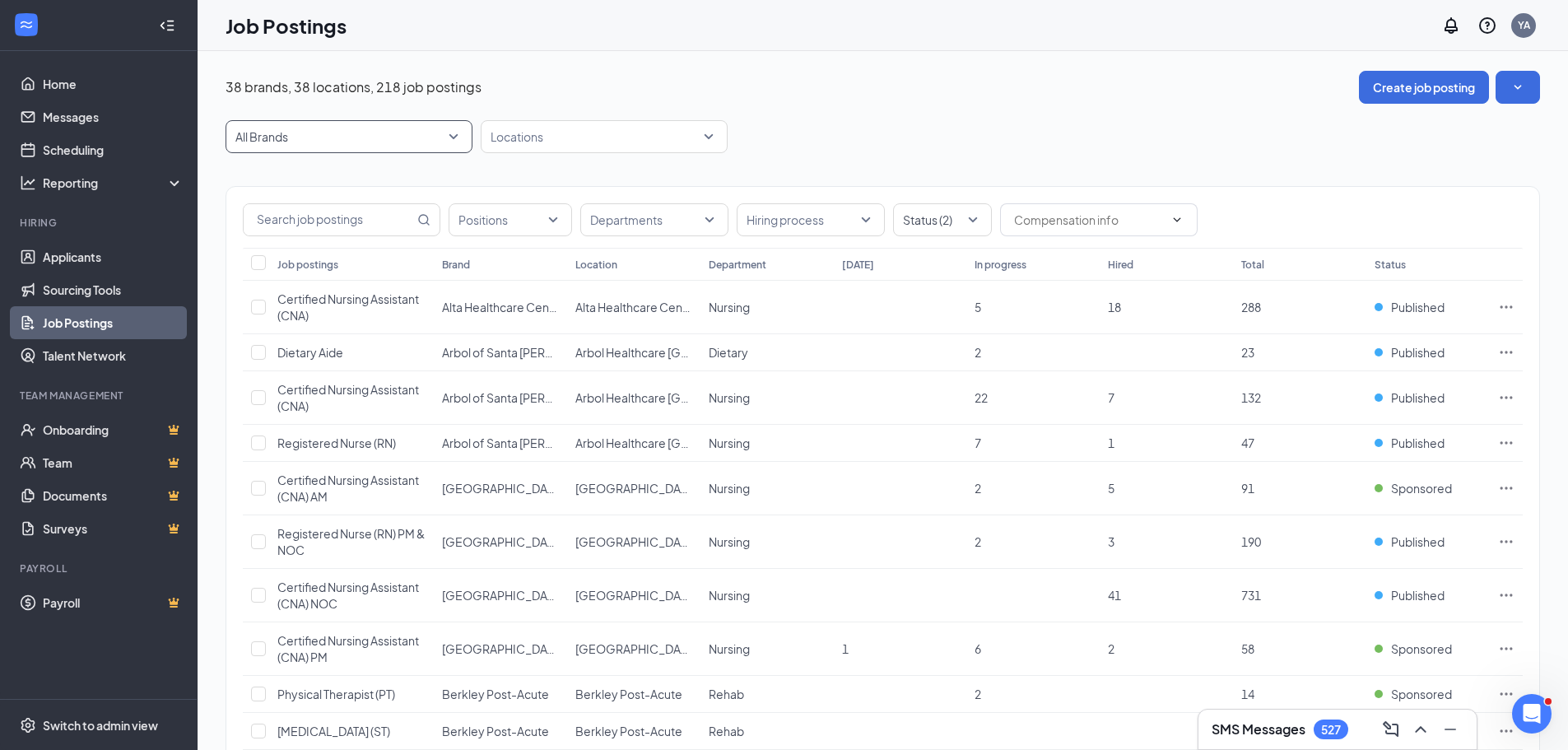
click at [442, 133] on span "All Brands" at bounding box center [342, 136] width 213 height 17
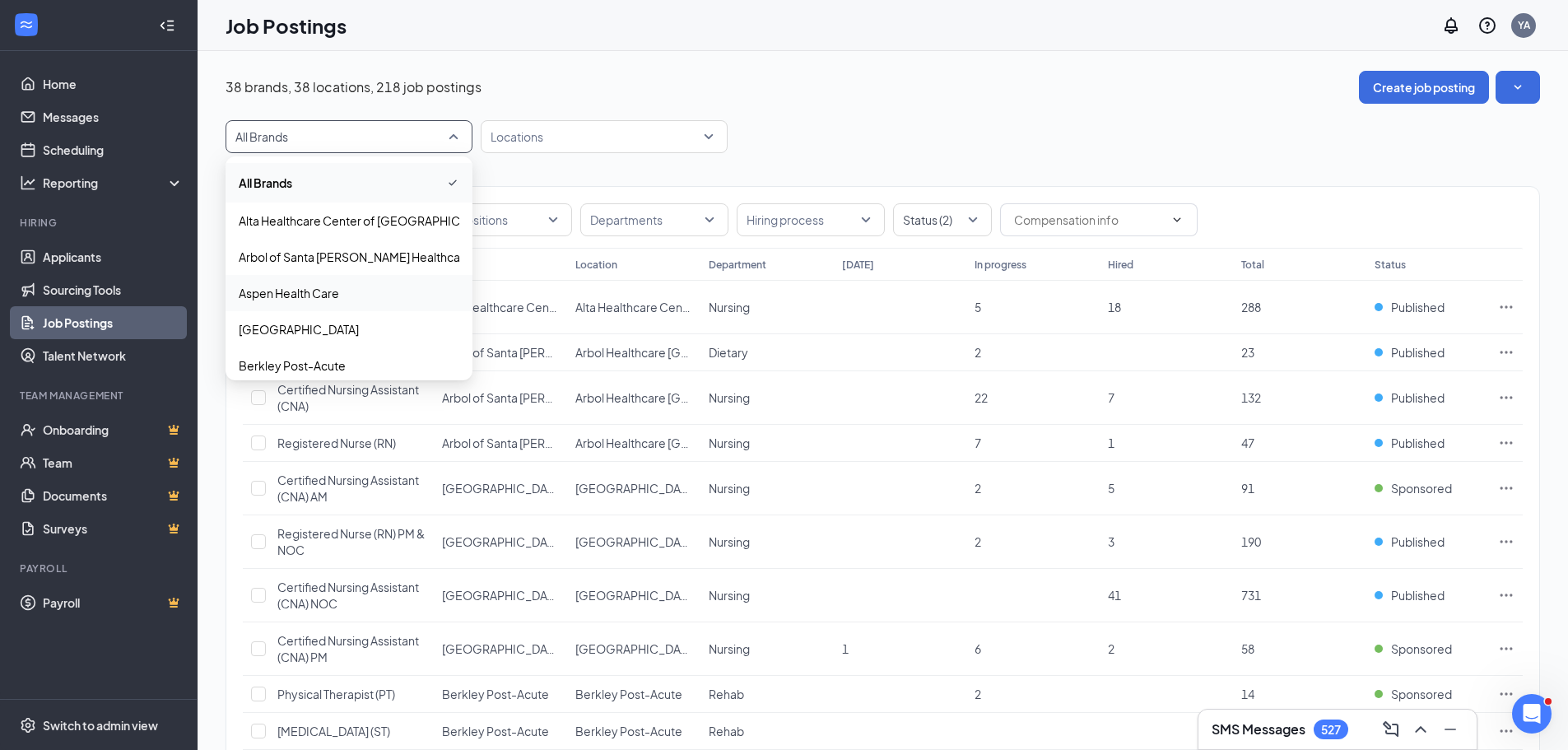
click at [323, 293] on p "Aspen Health Care" at bounding box center [288, 293] width 100 height 17
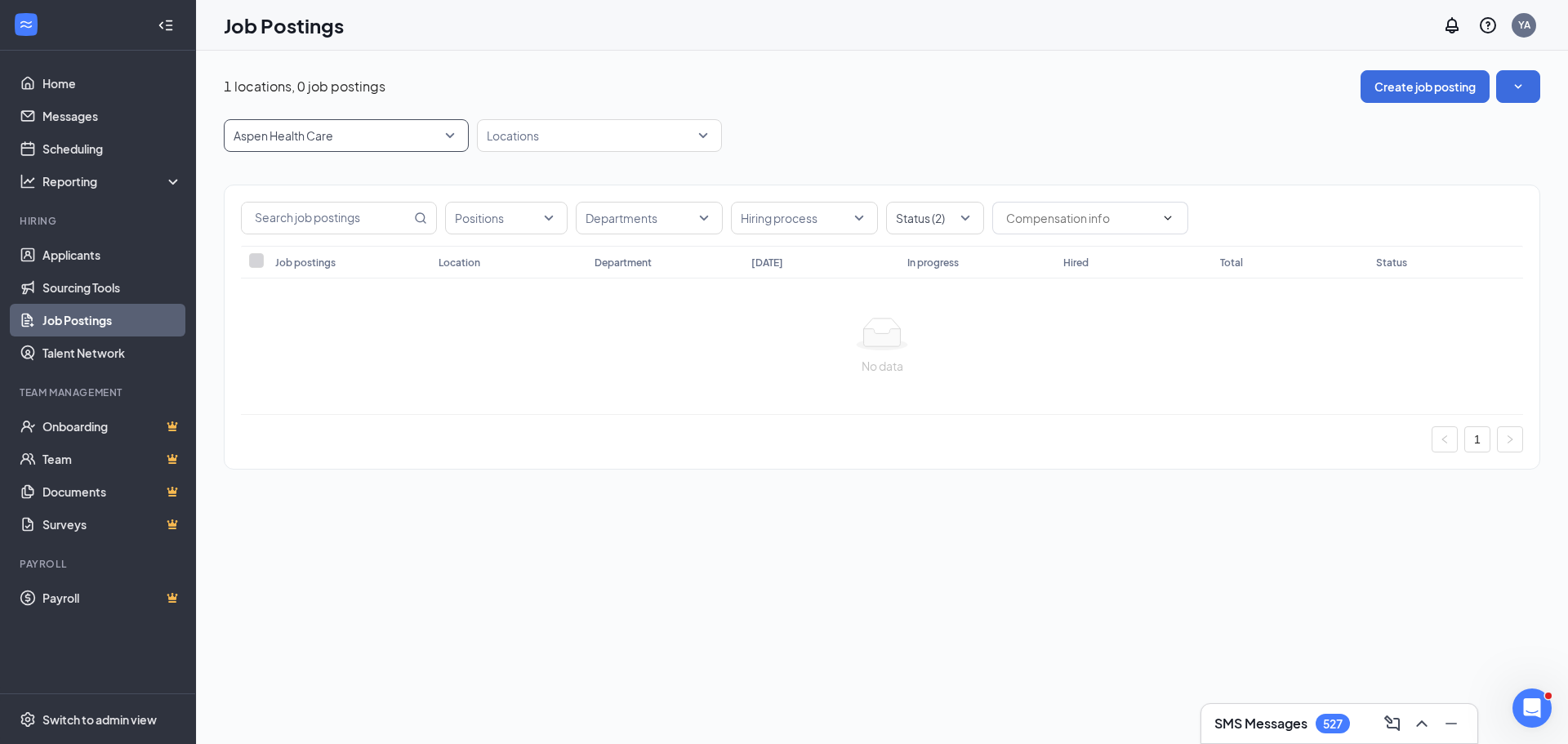
click at [1003, 80] on div "1 locations, 0 job postings Create job posting" at bounding box center [881, 87] width 1316 height 33
click at [451, 138] on span "Aspen Health Care" at bounding box center [346, 135] width 226 height 31
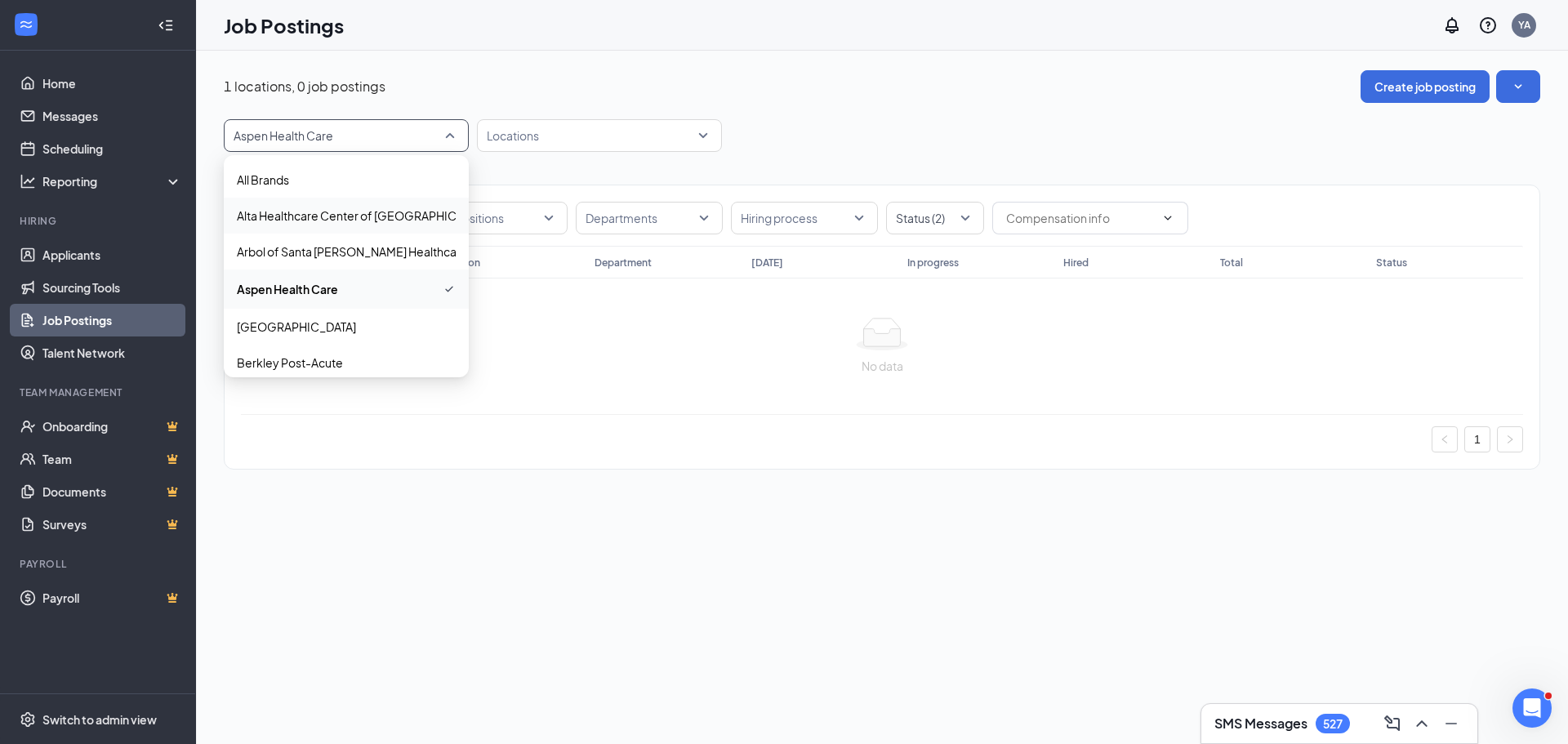
click at [380, 212] on p "Alta Healthcare Center of [GEOGRAPHIC_DATA]" at bounding box center [364, 215] width 257 height 16
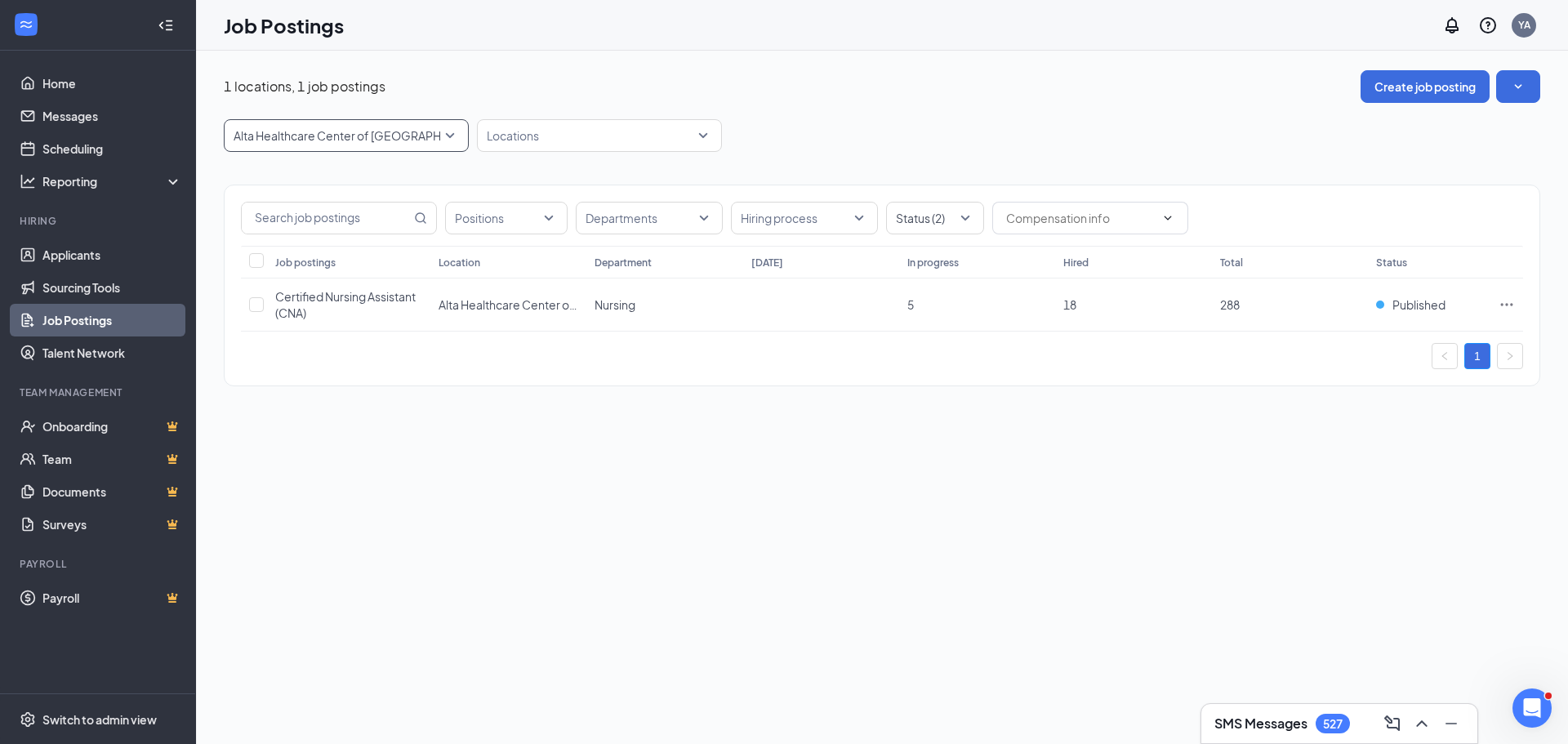
click at [1007, 103] on div "1 locations, 1 job postings Create job posting 8490 [GEOGRAPHIC_DATA] of [GEOGR…" at bounding box center [881, 236] width 1316 height 332
click at [434, 141] on span "Alta Healthcare Center of [GEOGRAPHIC_DATA]" at bounding box center [339, 135] width 211 height 16
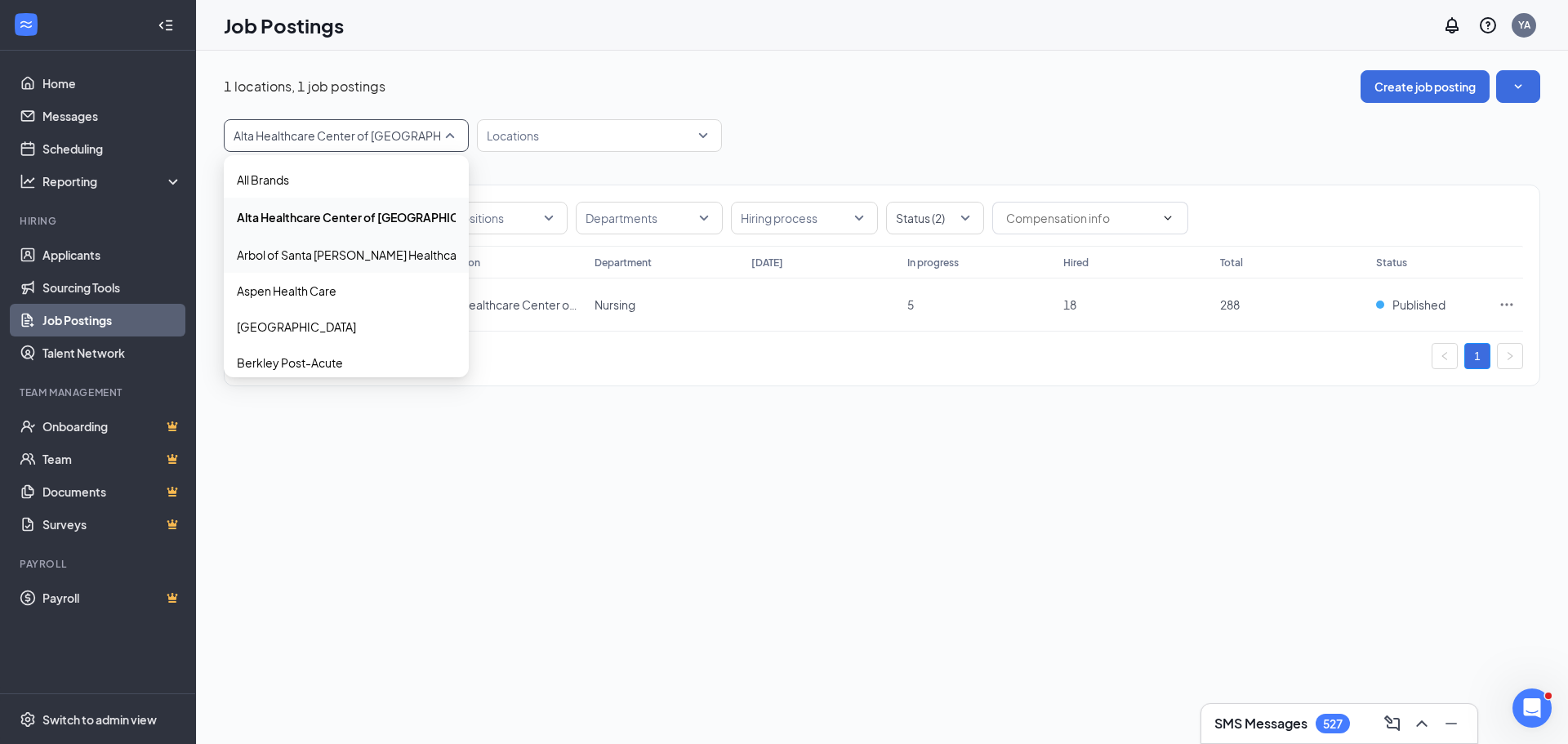
click at [367, 246] on p "Arbol of Santa [PERSON_NAME] Healthcare" at bounding box center [352, 255] width 231 height 16
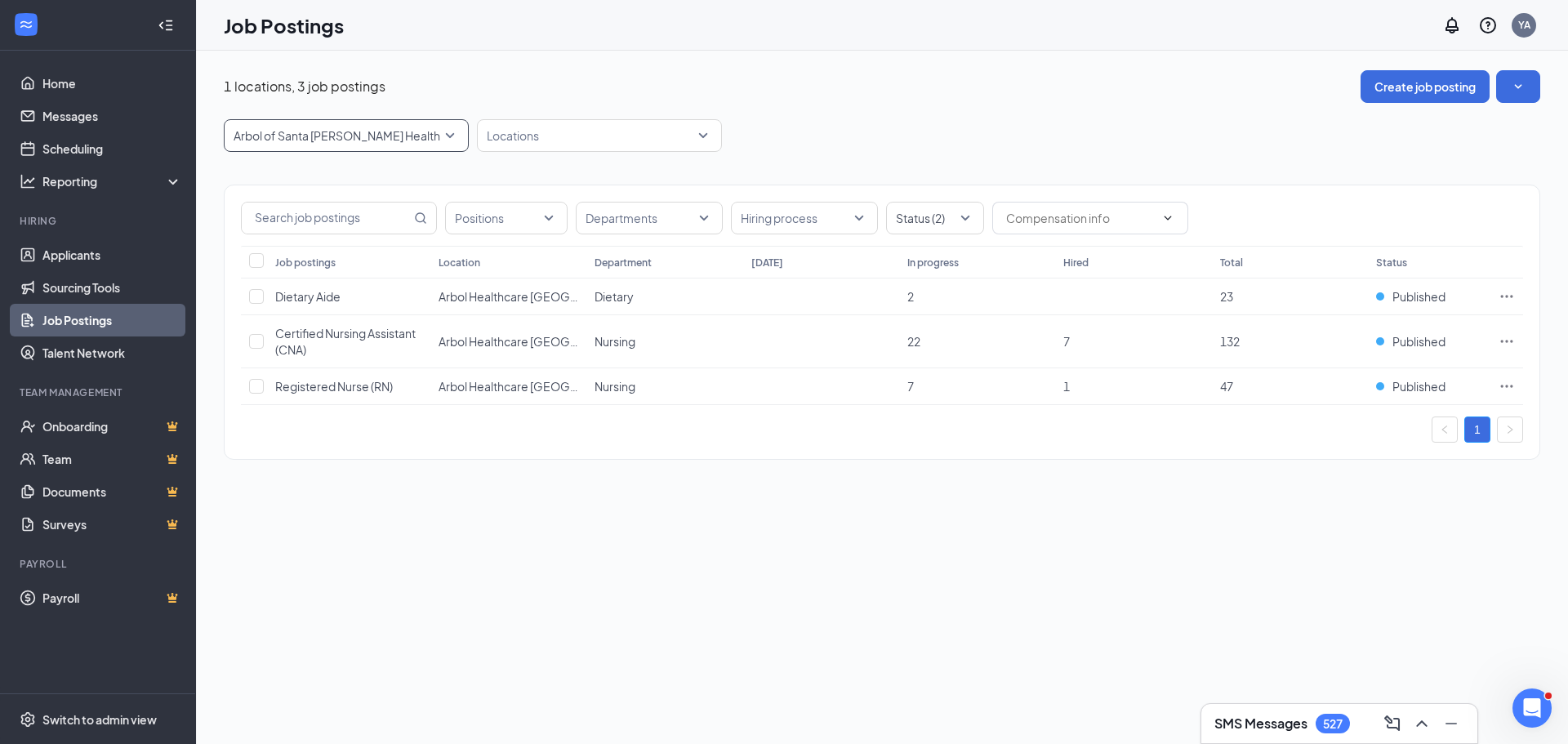
click at [969, 144] on div "64256 Arbol of [GEOGRAPHIC_DATA][PERSON_NAME] Healthcare 8490 64256 8372 All Br…" at bounding box center [881, 136] width 1316 height 33
click at [447, 139] on span "Arbol of Santa [PERSON_NAME] Healthcare" at bounding box center [346, 135] width 226 height 31
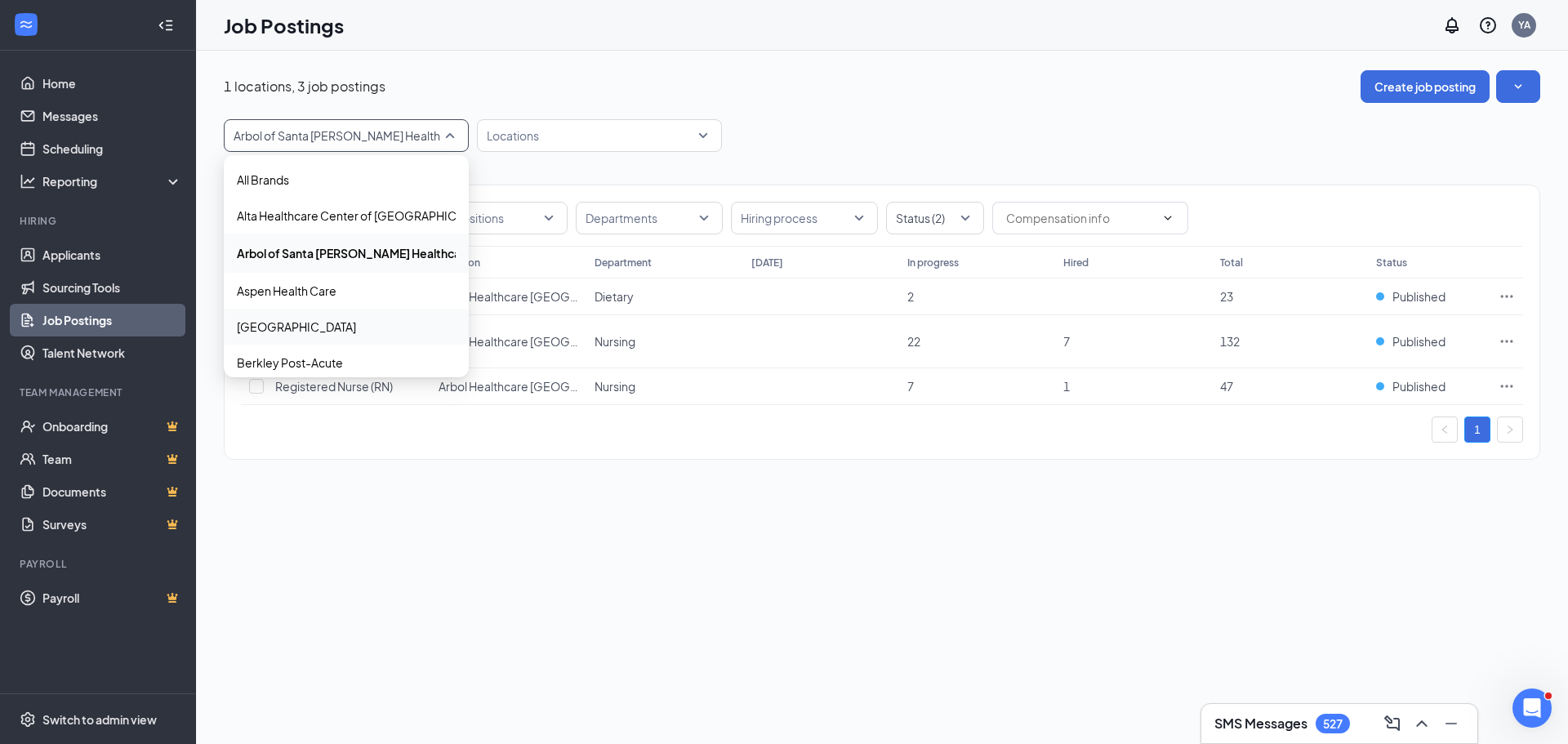
click at [355, 322] on p "[GEOGRAPHIC_DATA]" at bounding box center [296, 327] width 120 height 16
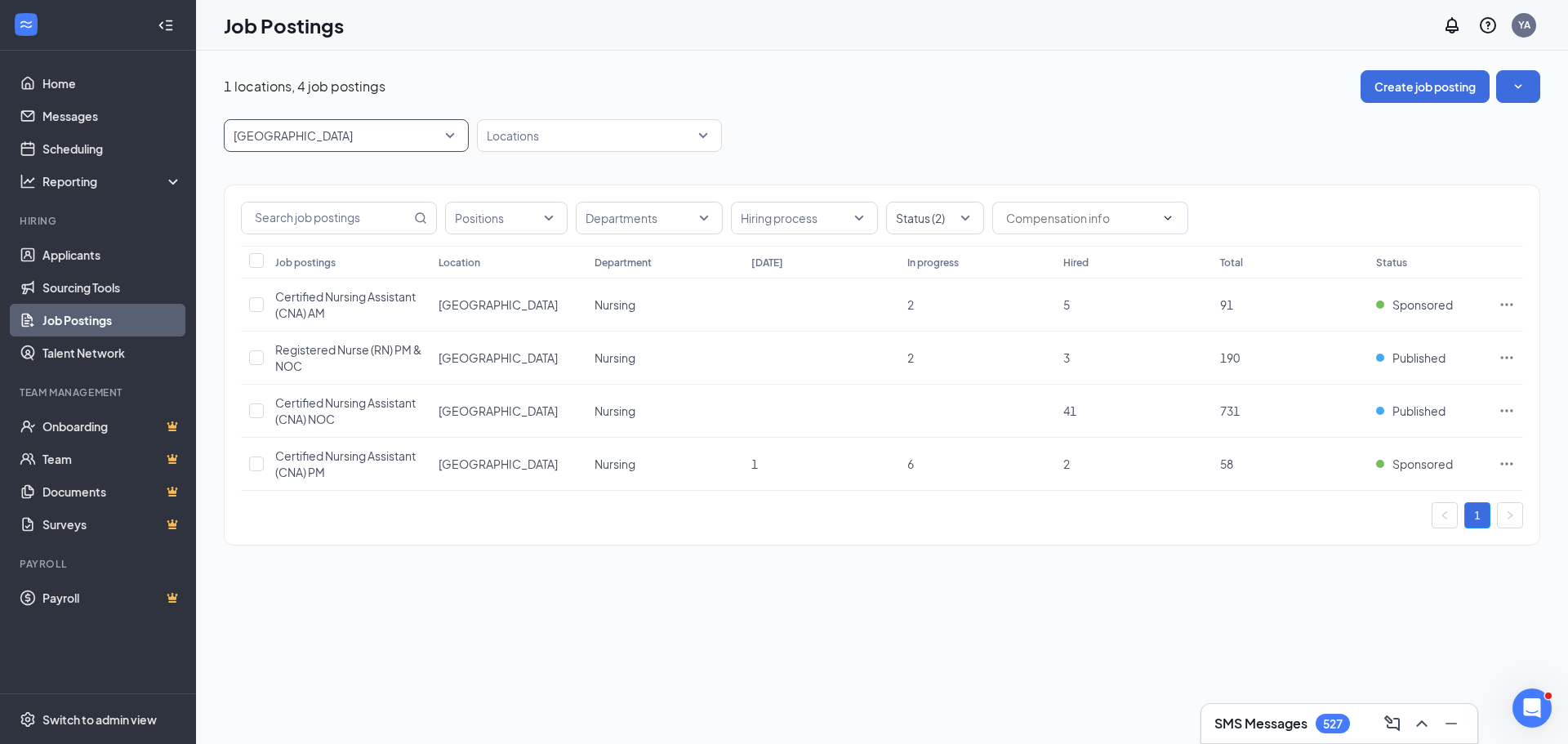
click at [448, 129] on span "[GEOGRAPHIC_DATA]" at bounding box center [346, 135] width 226 height 31
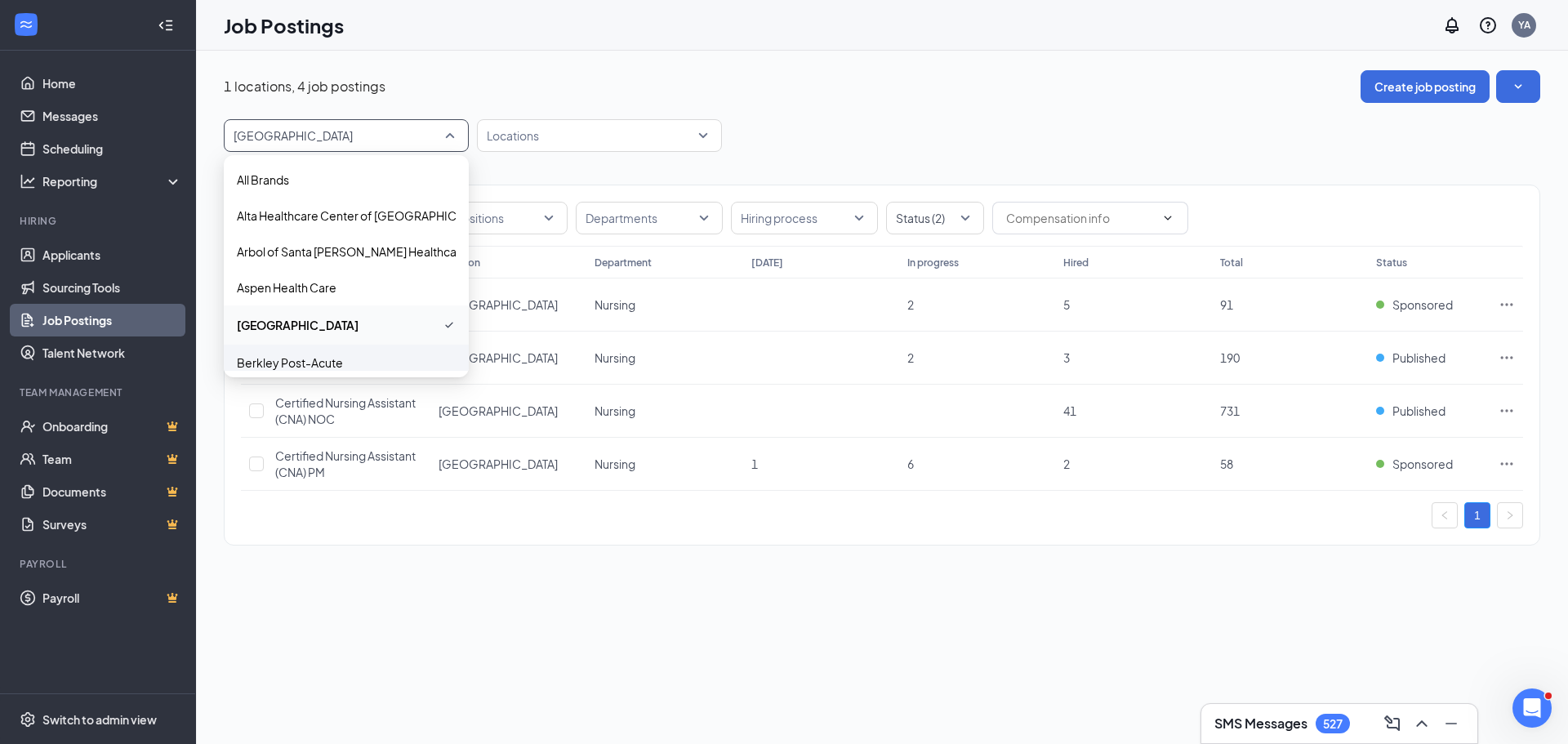
click at [307, 361] on p "Berkley Post-Acute" at bounding box center [289, 362] width 106 height 16
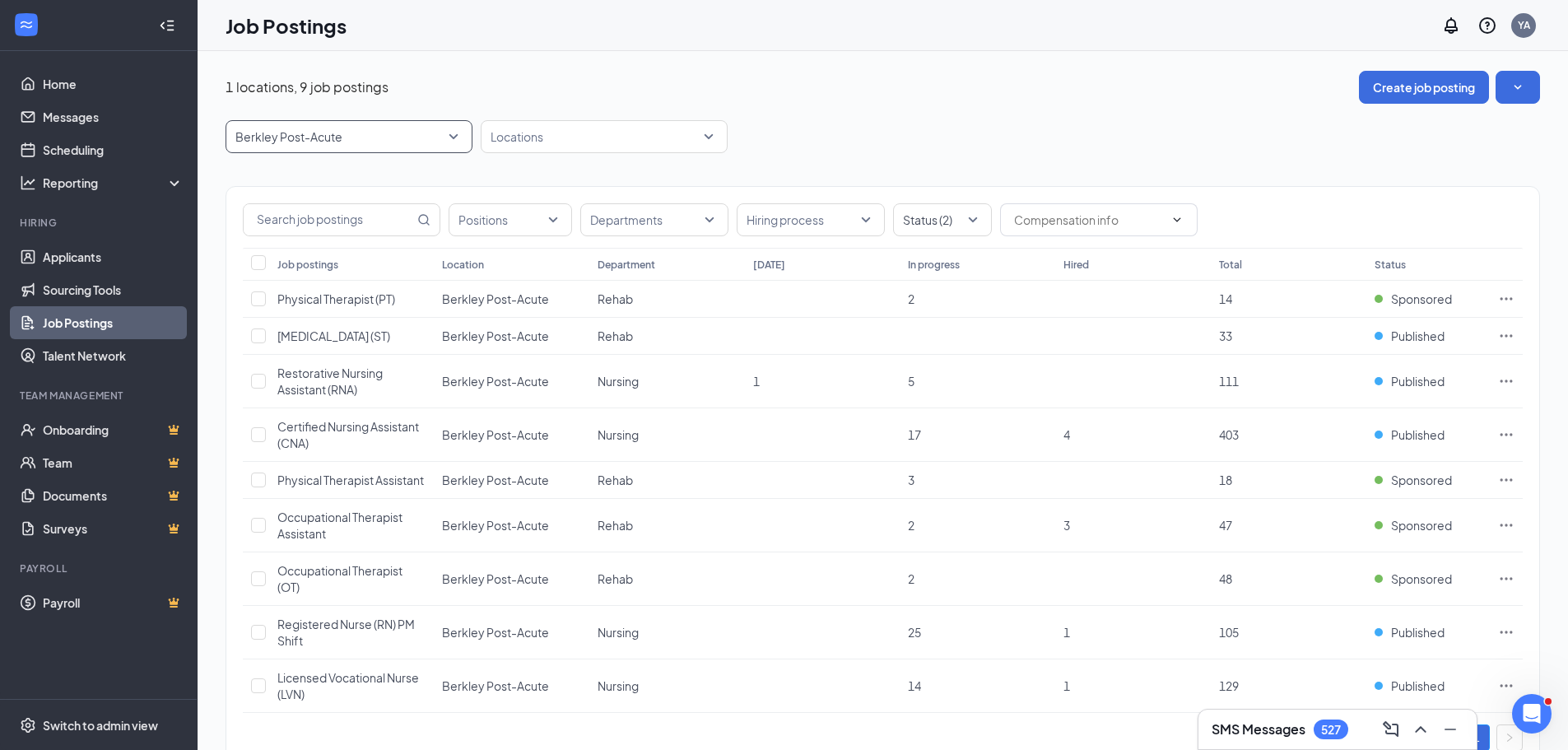
click at [441, 133] on span "Berkley Post-Acute" at bounding box center [342, 136] width 213 height 17
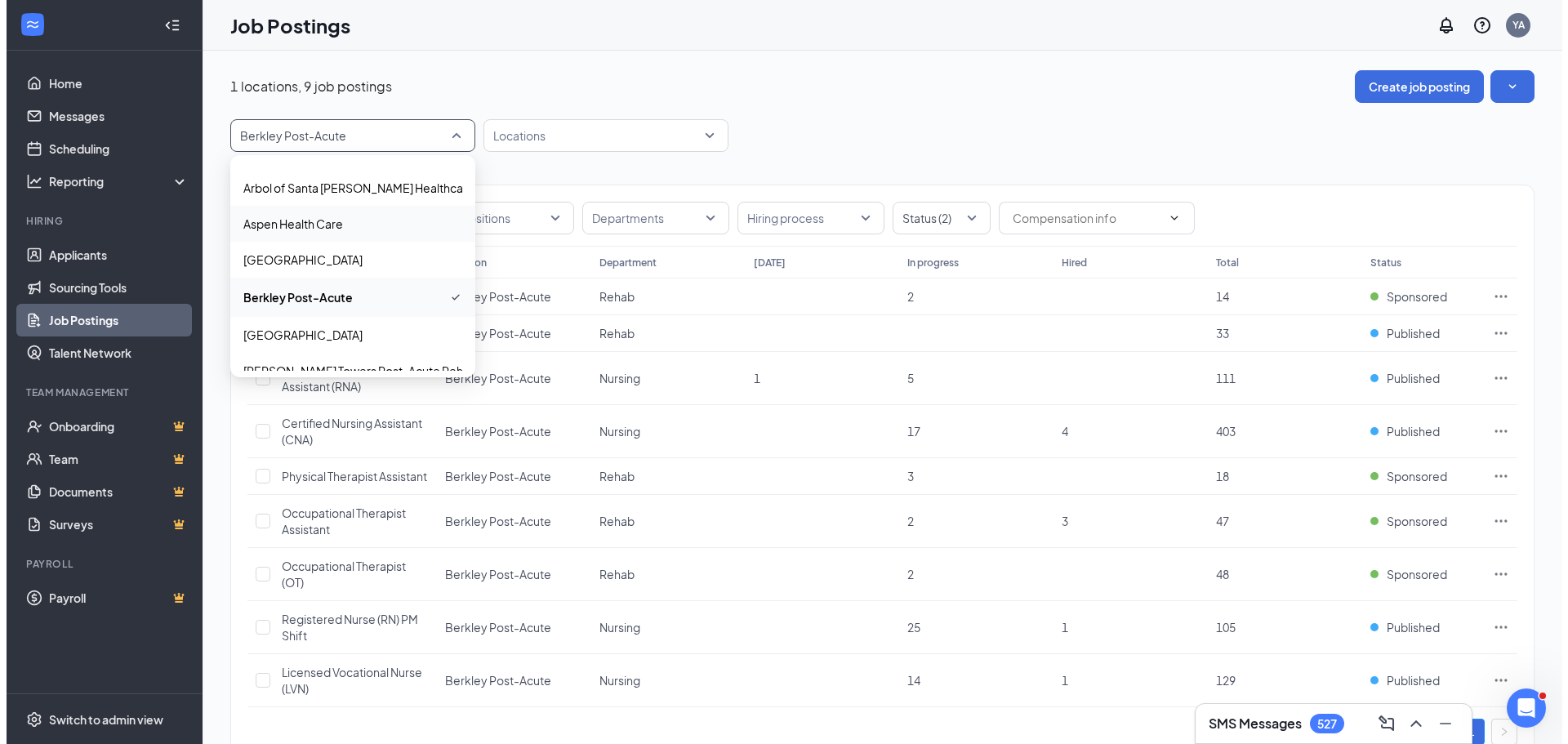
scroll to position [91, 0]
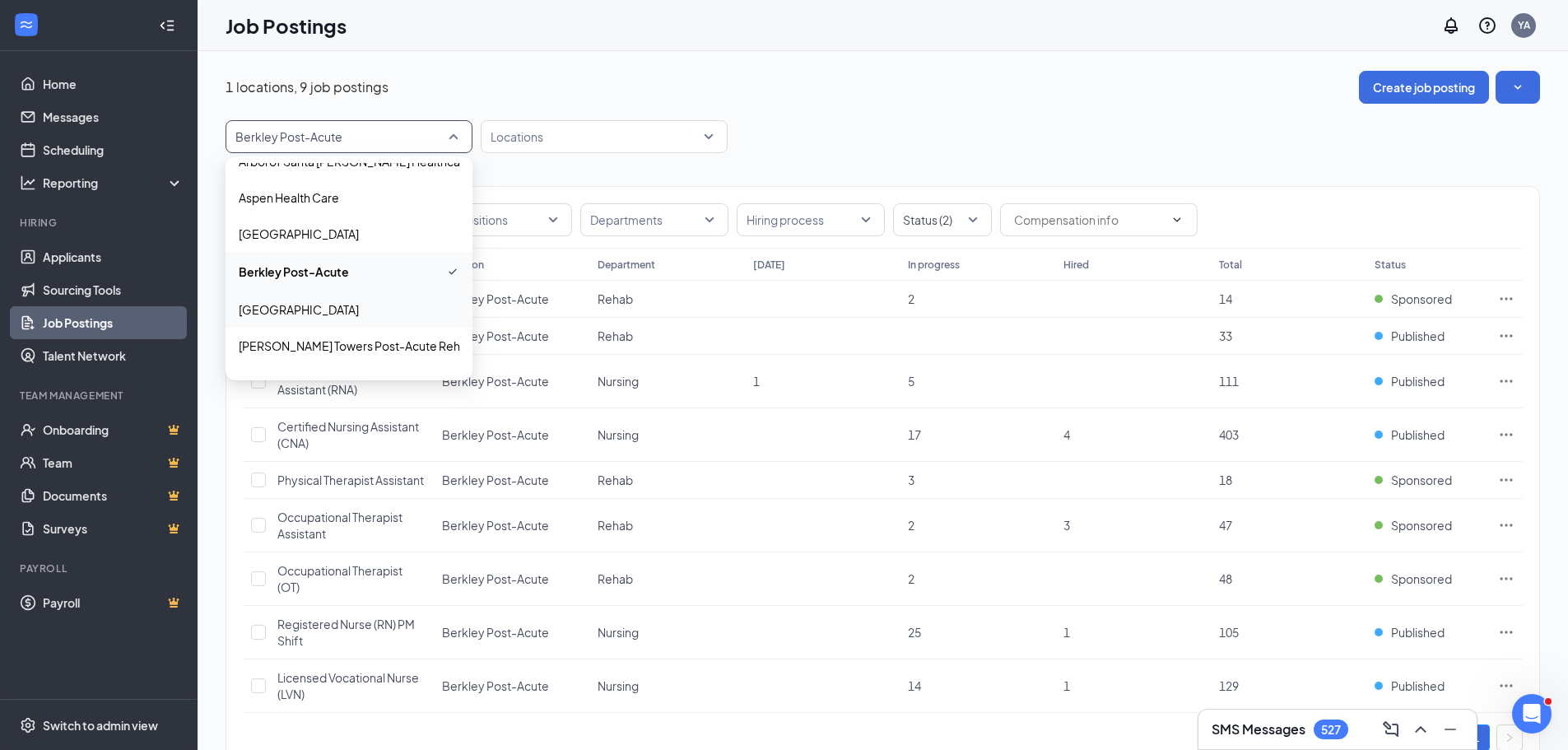
click at [319, 313] on p "[GEOGRAPHIC_DATA]" at bounding box center [298, 309] width 121 height 17
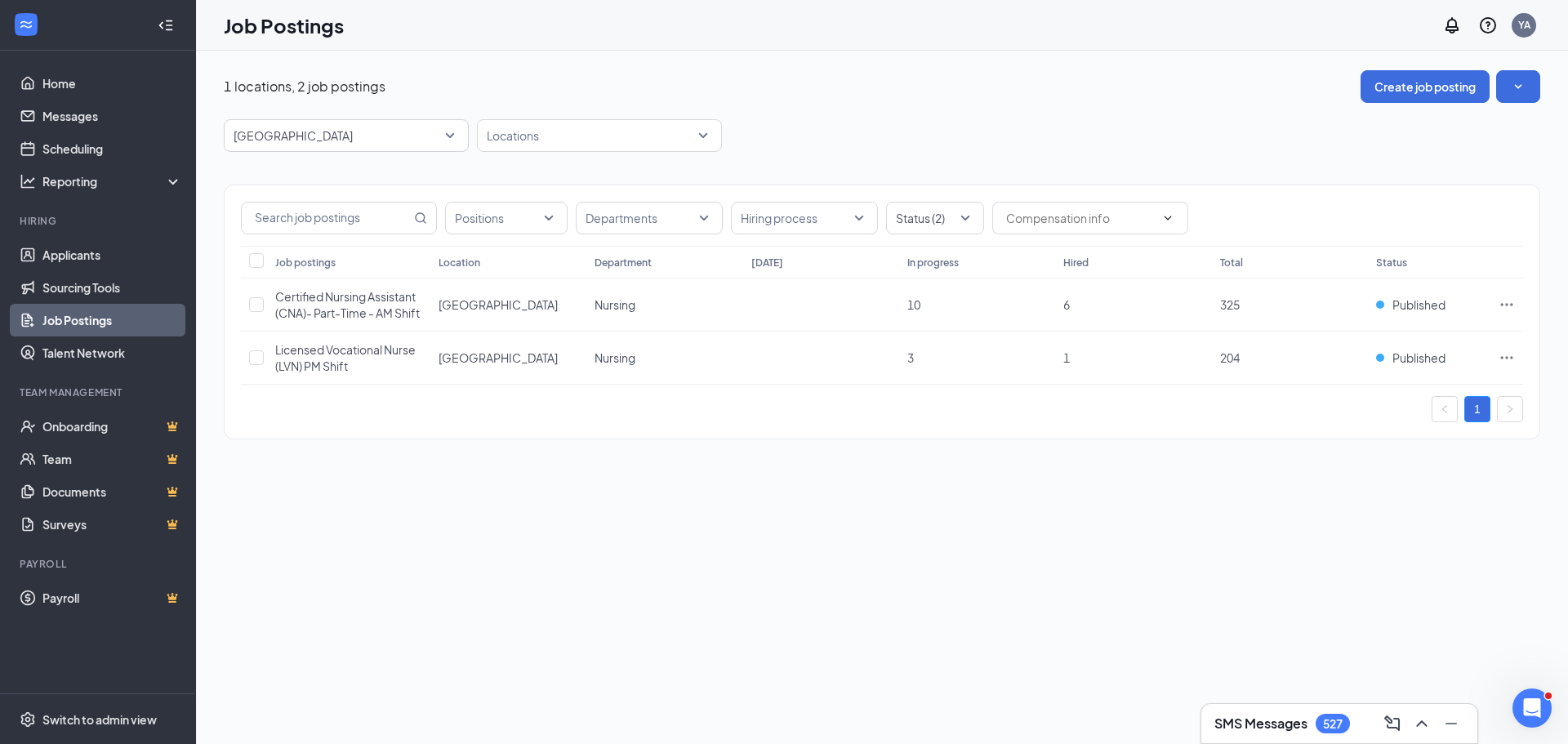
click at [829, 72] on div "1 locations, 2 job postings Create job posting" at bounding box center [881, 87] width 1316 height 33
click at [422, 138] on span "[GEOGRAPHIC_DATA]" at bounding box center [339, 135] width 211 height 16
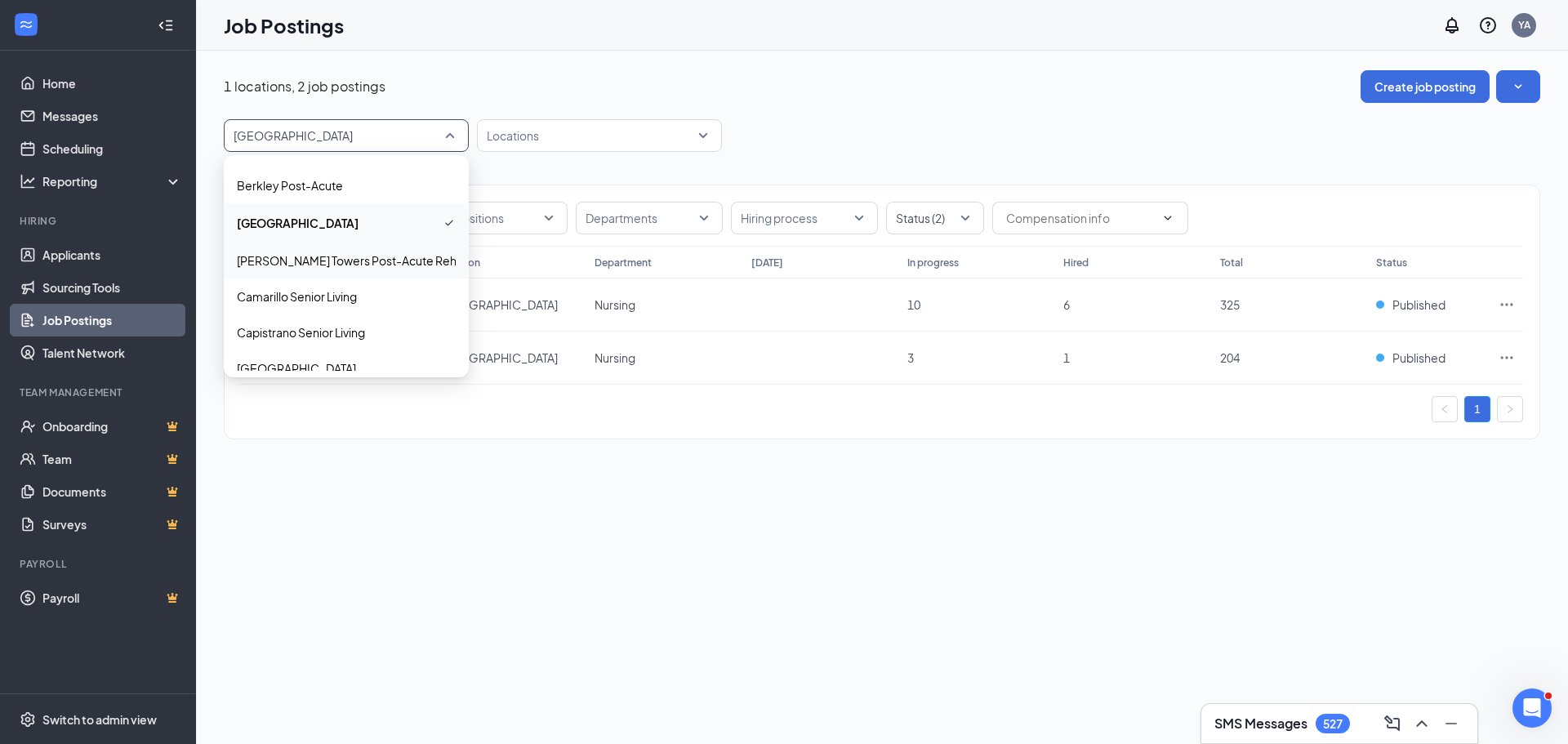
scroll to position [173, 0]
click at [343, 251] on div "[PERSON_NAME] Towers Post-Acute Rehab" at bounding box center [346, 260] width 245 height 36
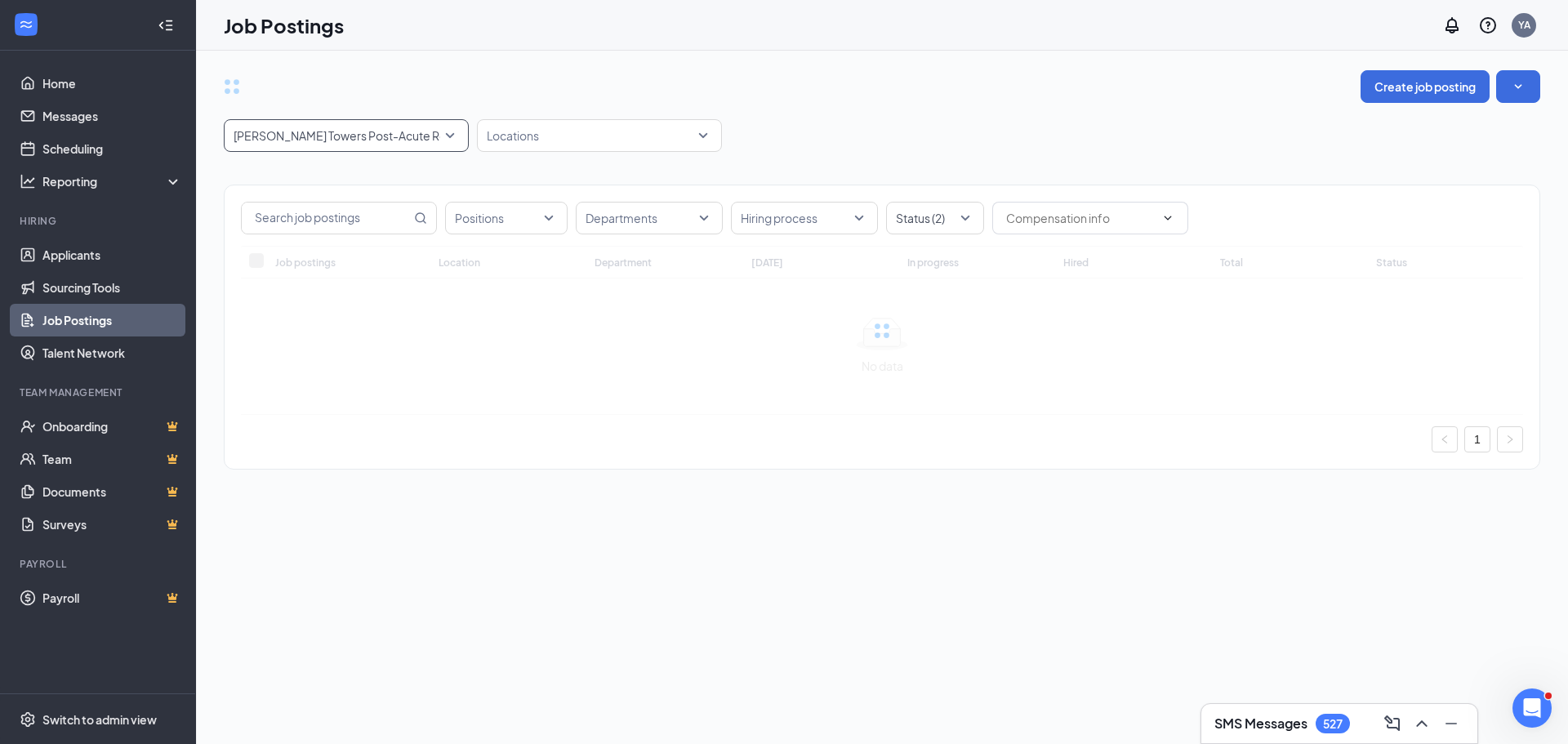
click at [945, 83] on div "Create job posting" at bounding box center [881, 87] width 1316 height 33
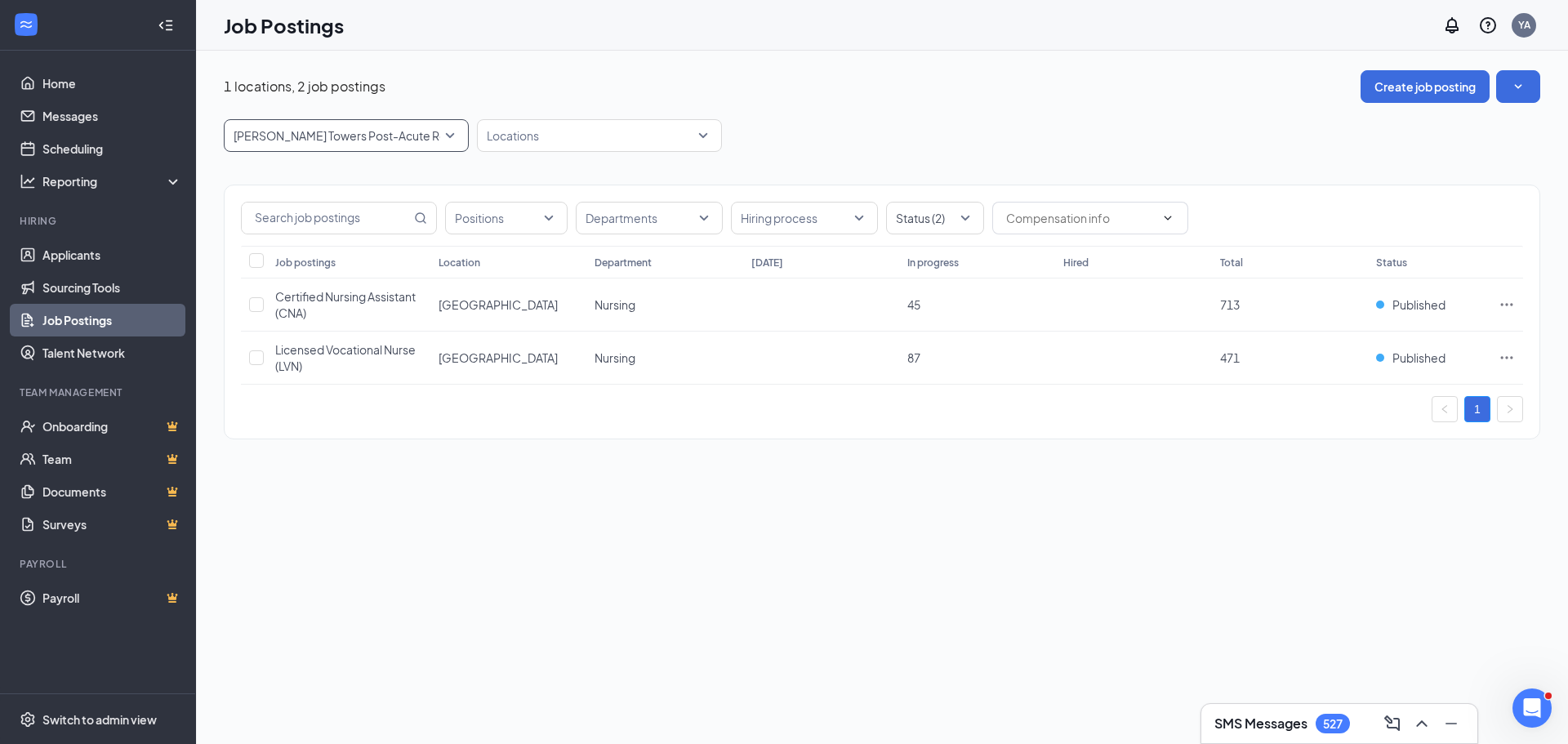
click at [446, 128] on span "[PERSON_NAME] Towers Post-Acute Rehab" at bounding box center [346, 135] width 226 height 31
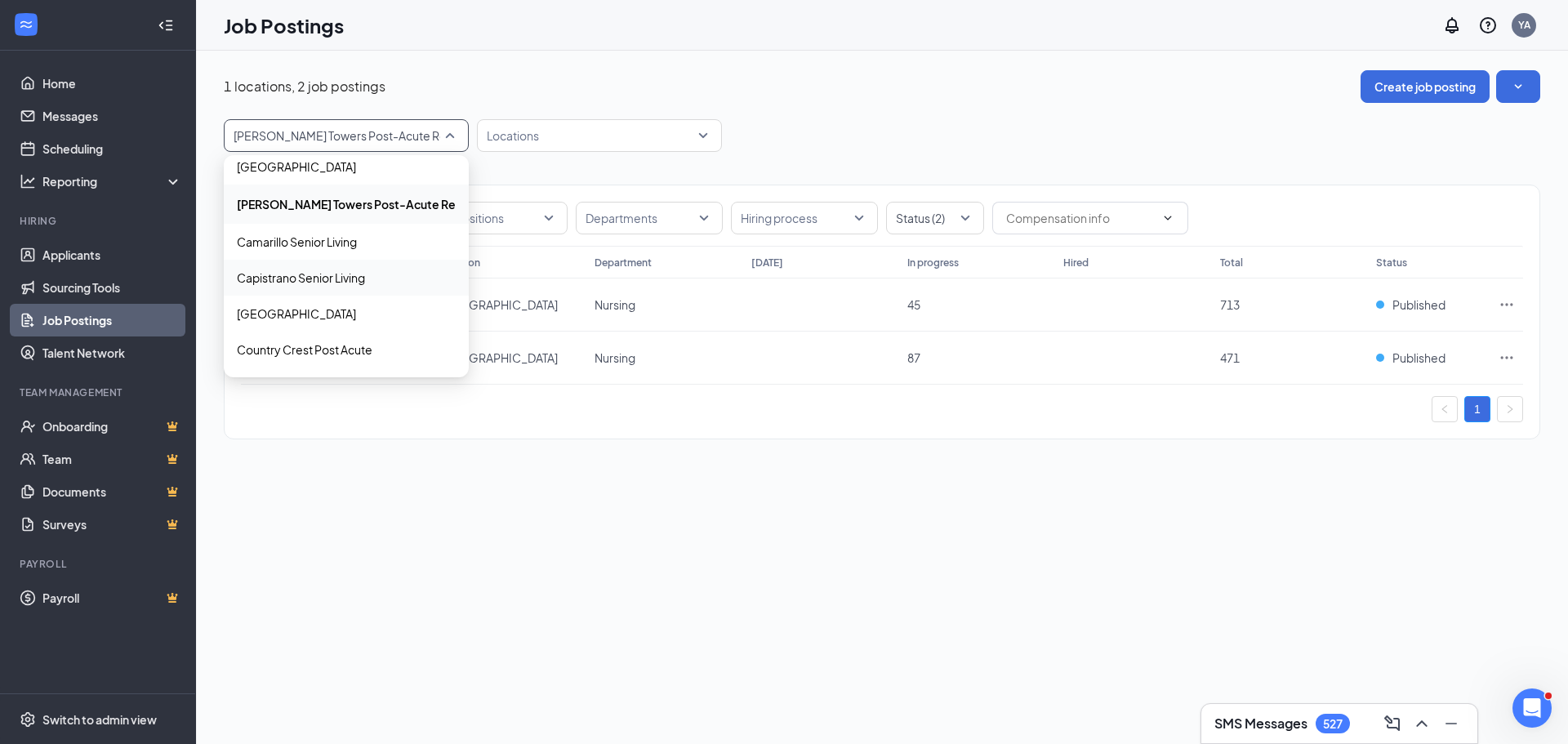
scroll to position [255, 0]
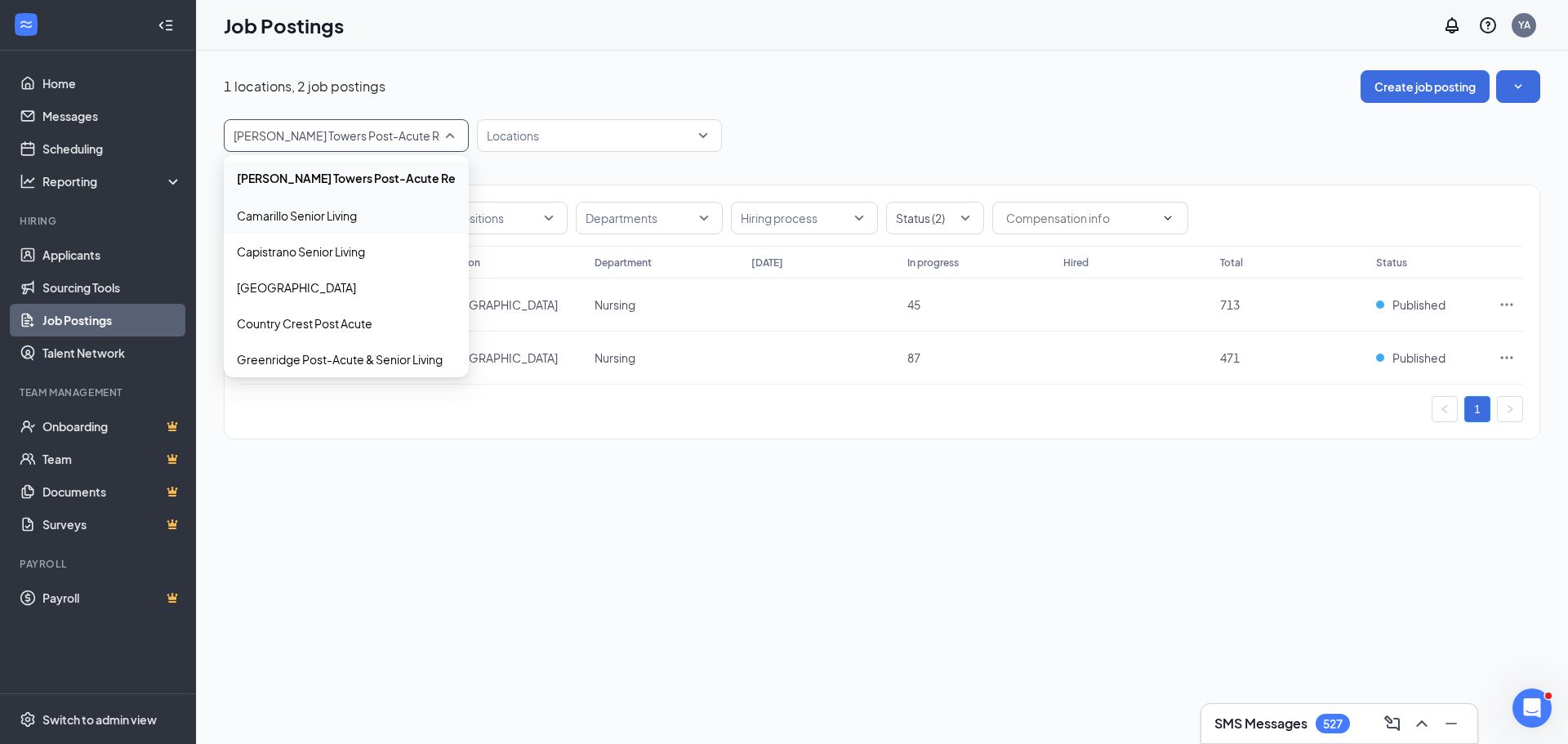
click at [342, 209] on p "Camarillo Senior Living" at bounding box center [296, 215] width 120 height 16
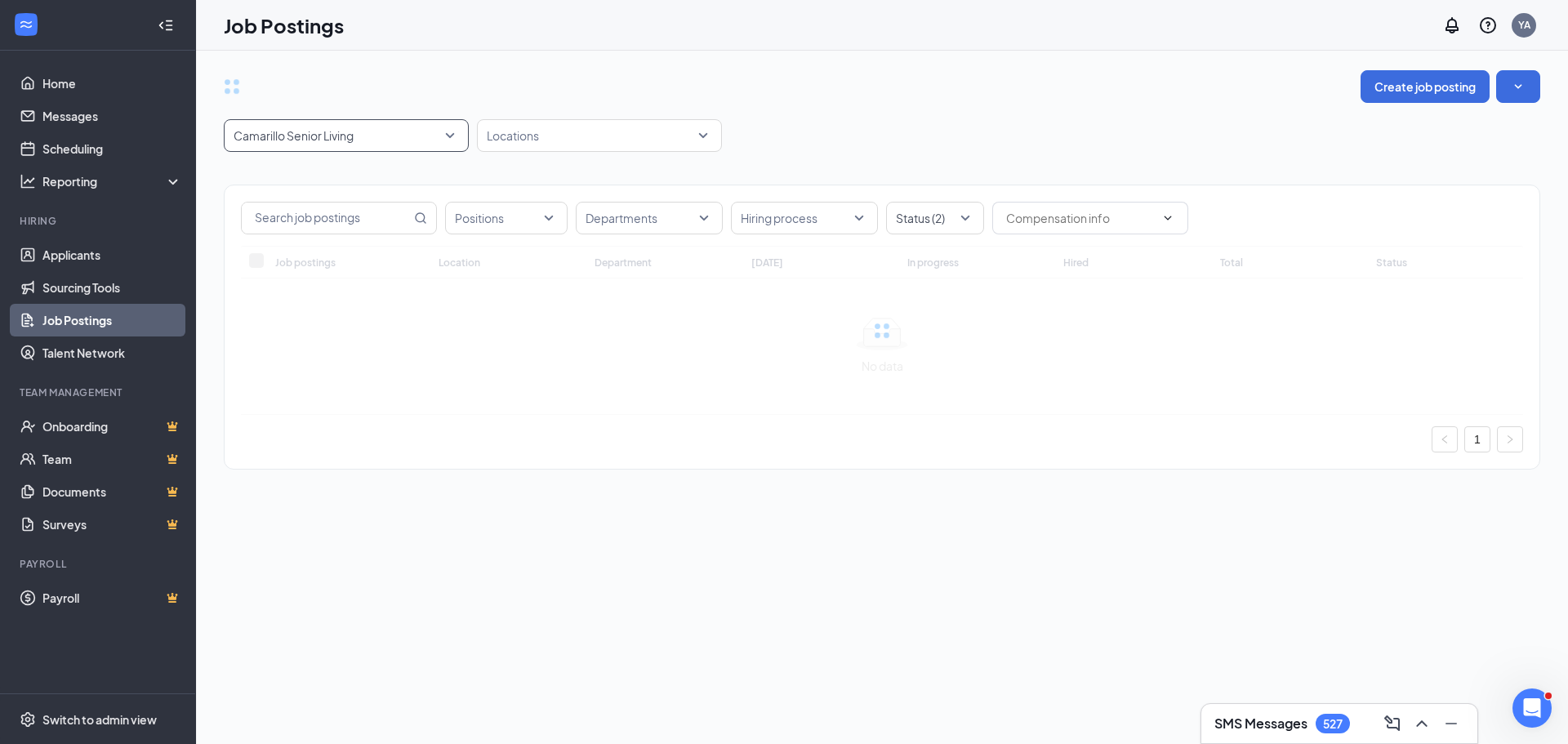
click at [1113, 39] on div "Job Postings YA" at bounding box center [882, 25] width 1372 height 50
click at [457, 135] on span "Camarillo Senior Living" at bounding box center [346, 135] width 226 height 31
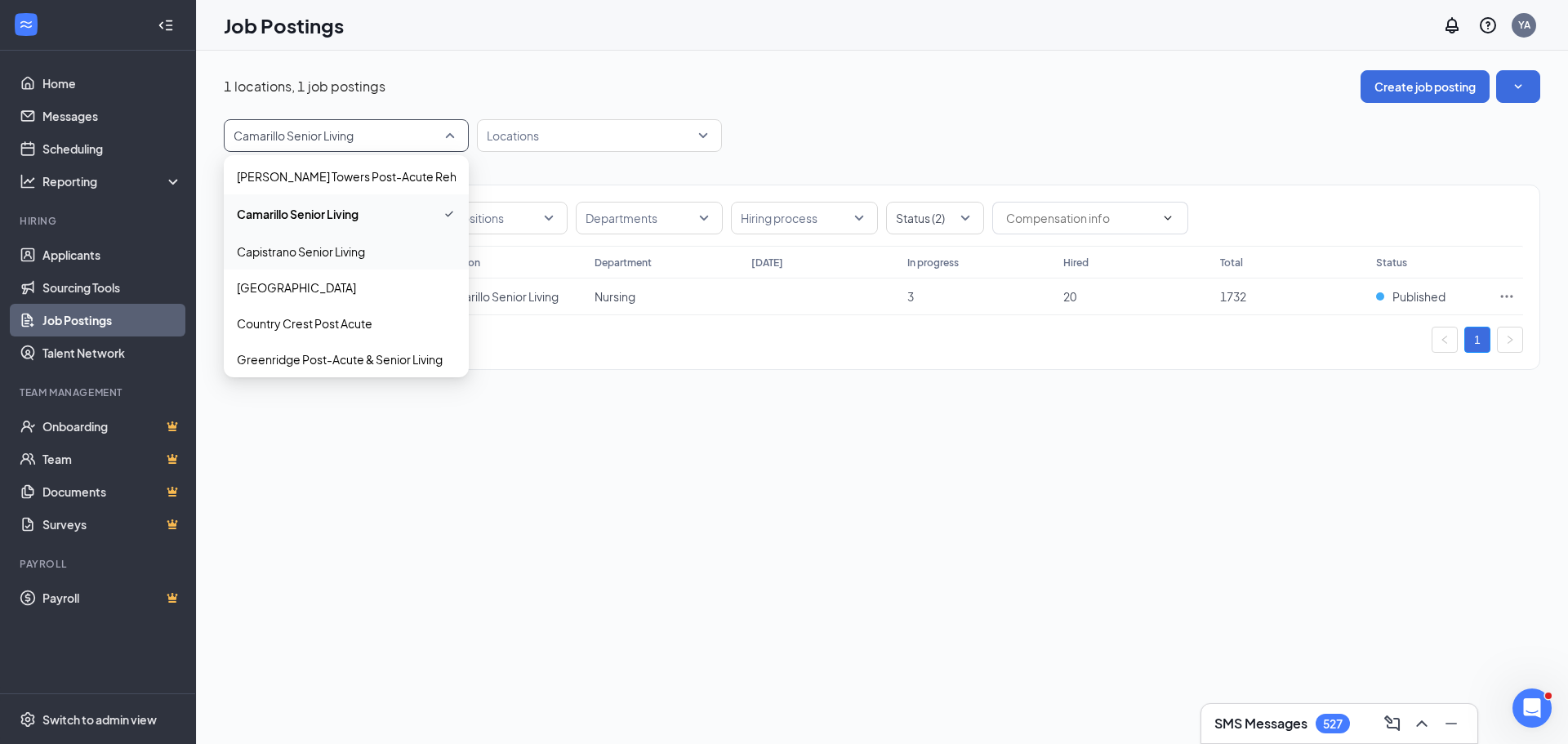
click at [340, 262] on div "Capistrano Senior Living" at bounding box center [346, 251] width 245 height 36
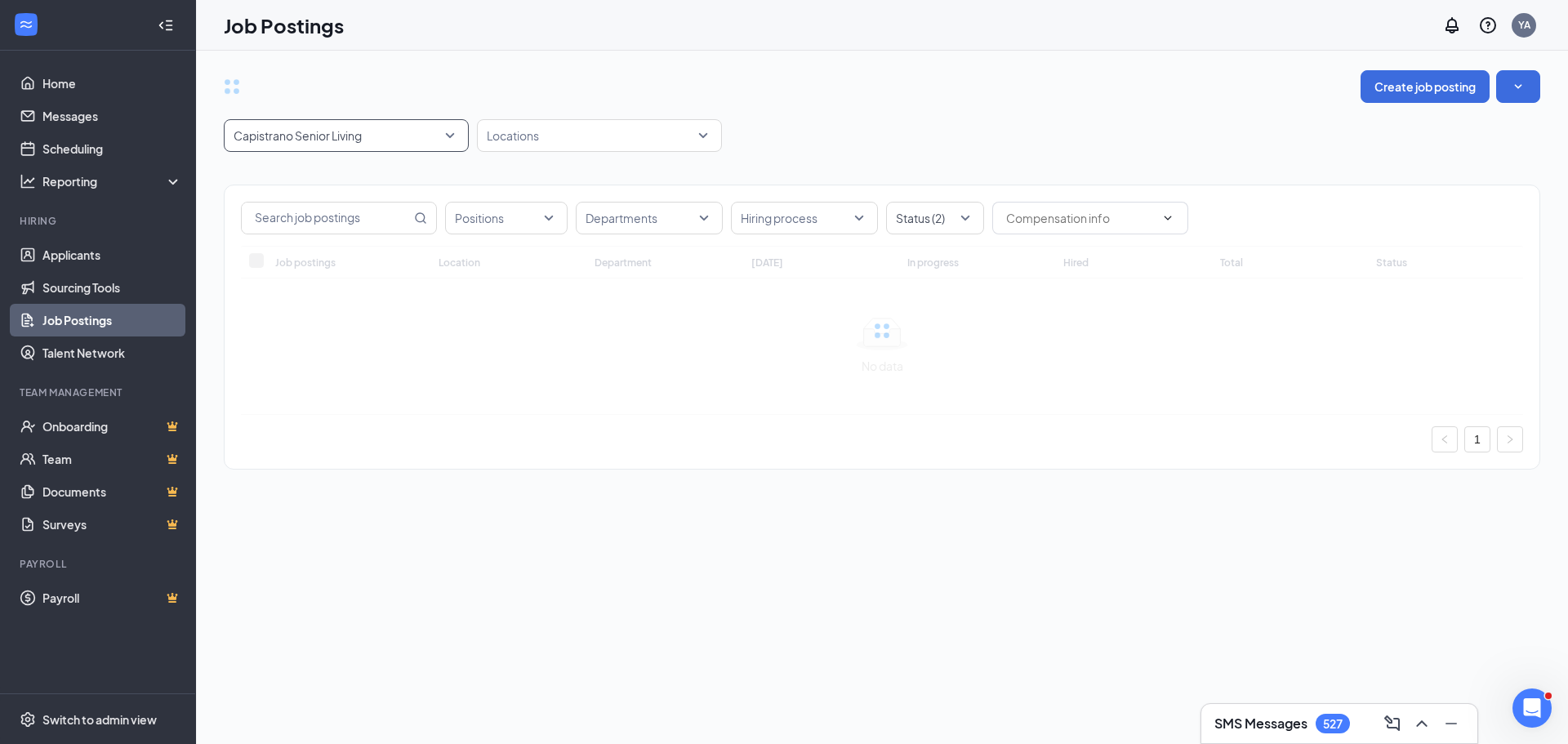
drag, startPoint x: 903, startPoint y: 89, endPoint x: 929, endPoint y: 94, distance: 26.5
click at [913, 88] on div "Create job posting" at bounding box center [881, 87] width 1316 height 33
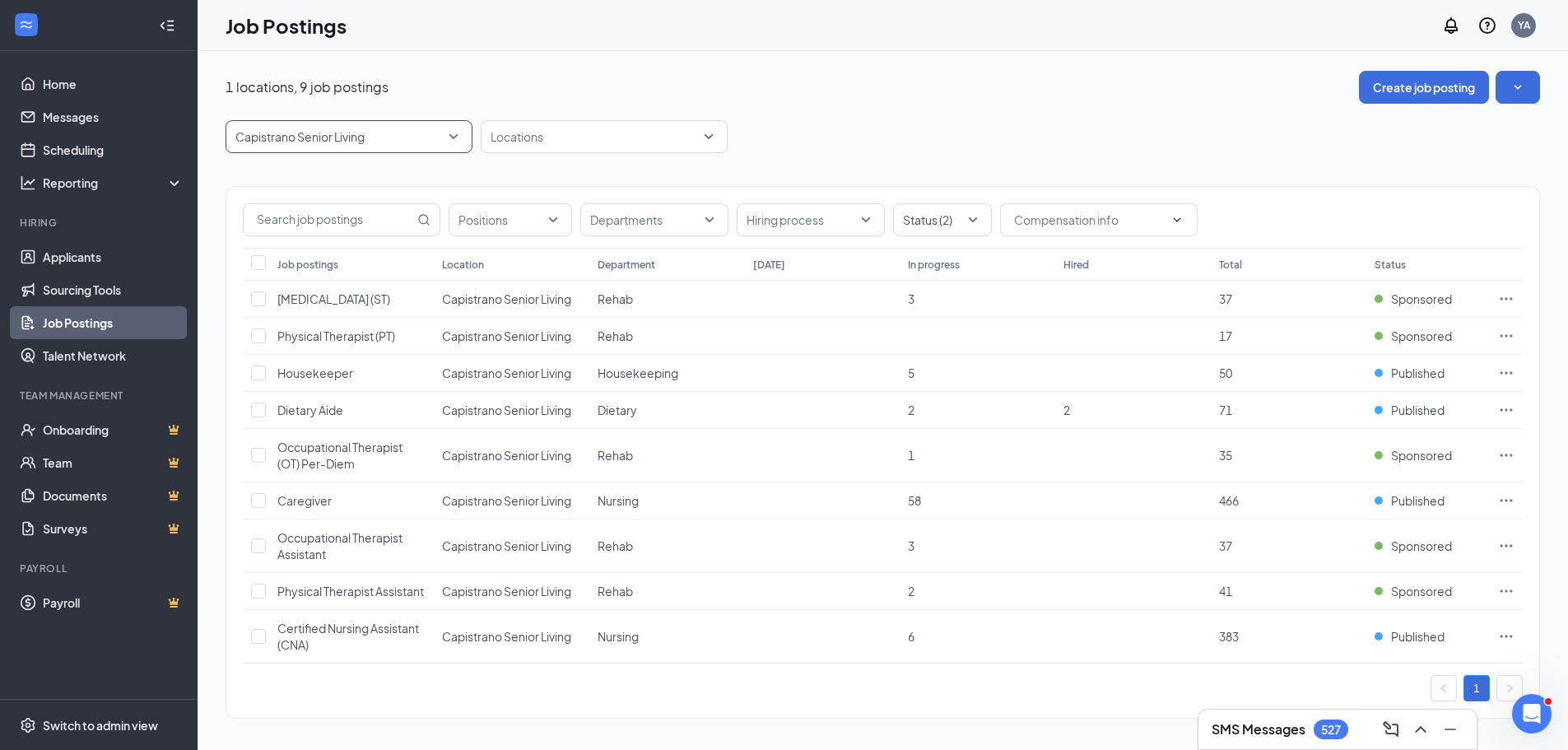
click at [450, 144] on div "1 locations, 9 job postings Create job posting Capistrano Senior Living 8446 84…" at bounding box center [883, 403] width 1315 height 664
click at [452, 146] on span "Capistrano Senior Living" at bounding box center [349, 136] width 227 height 31
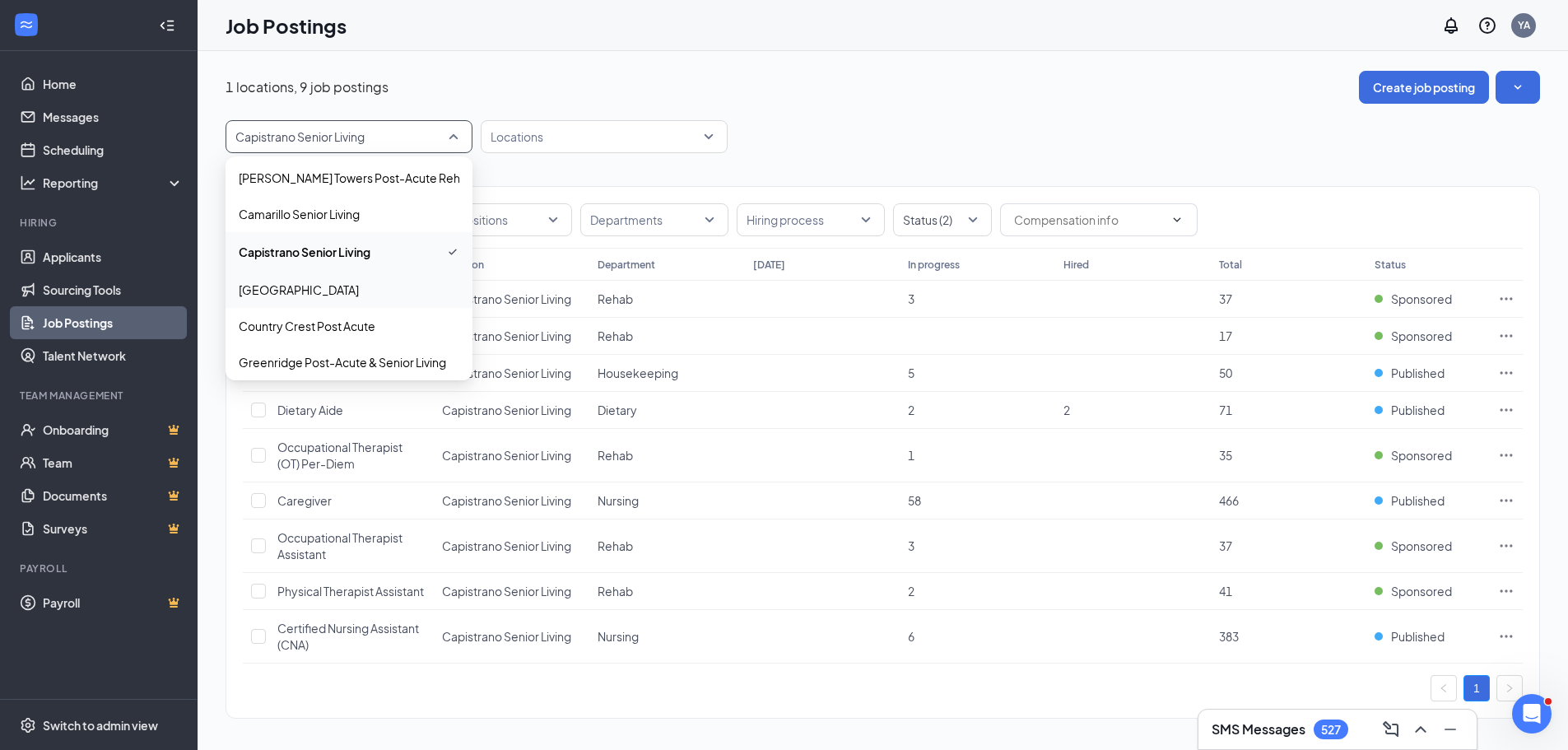
click at [343, 295] on p "[GEOGRAPHIC_DATA]" at bounding box center [298, 290] width 121 height 17
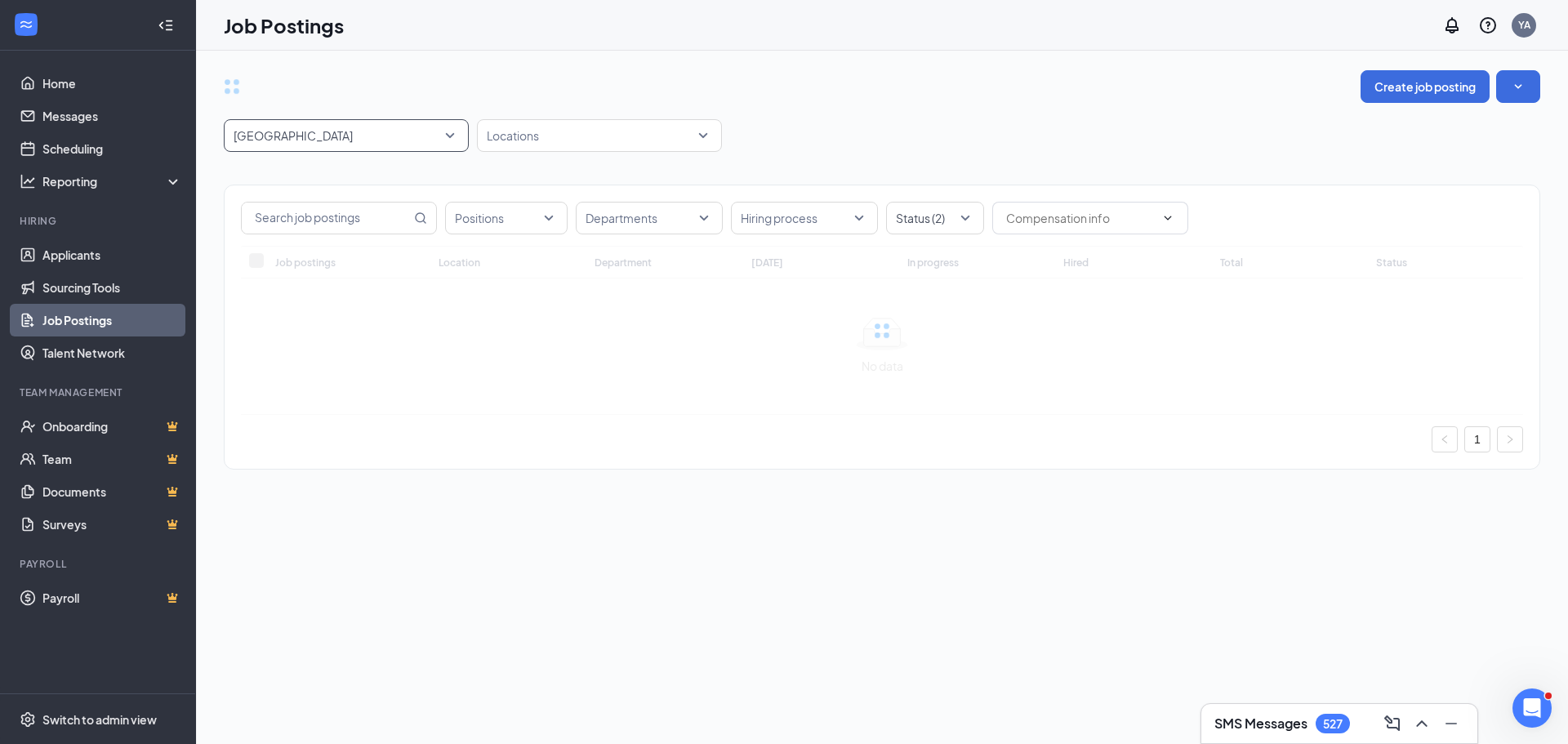
click at [973, 118] on div "Create job posting 12944 [GEOGRAPHIC_DATA] 8448 12944 8449 All Brands [GEOGRAPH…" at bounding box center [881, 278] width 1316 height 415
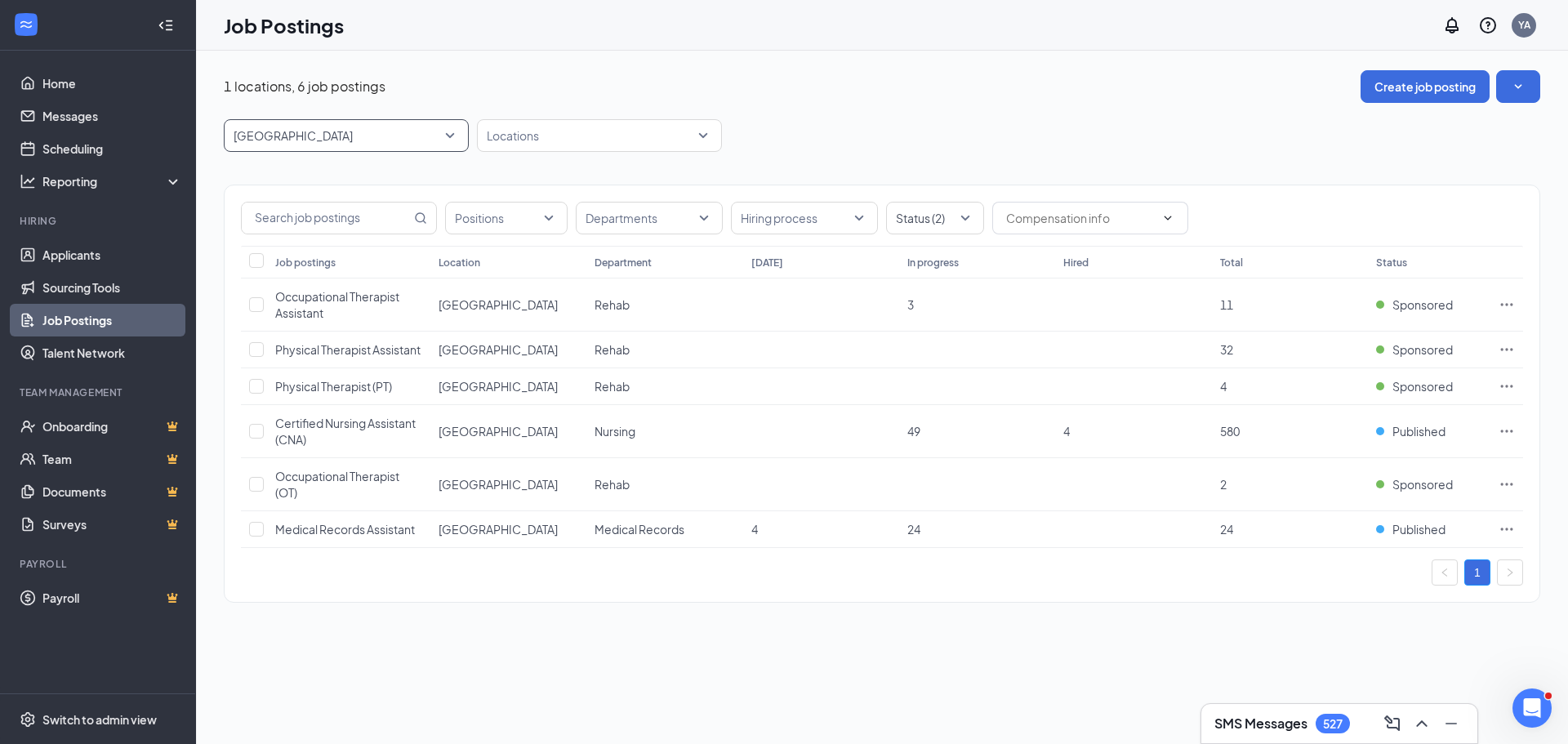
click at [461, 141] on div "[GEOGRAPHIC_DATA]" at bounding box center [346, 136] width 245 height 33
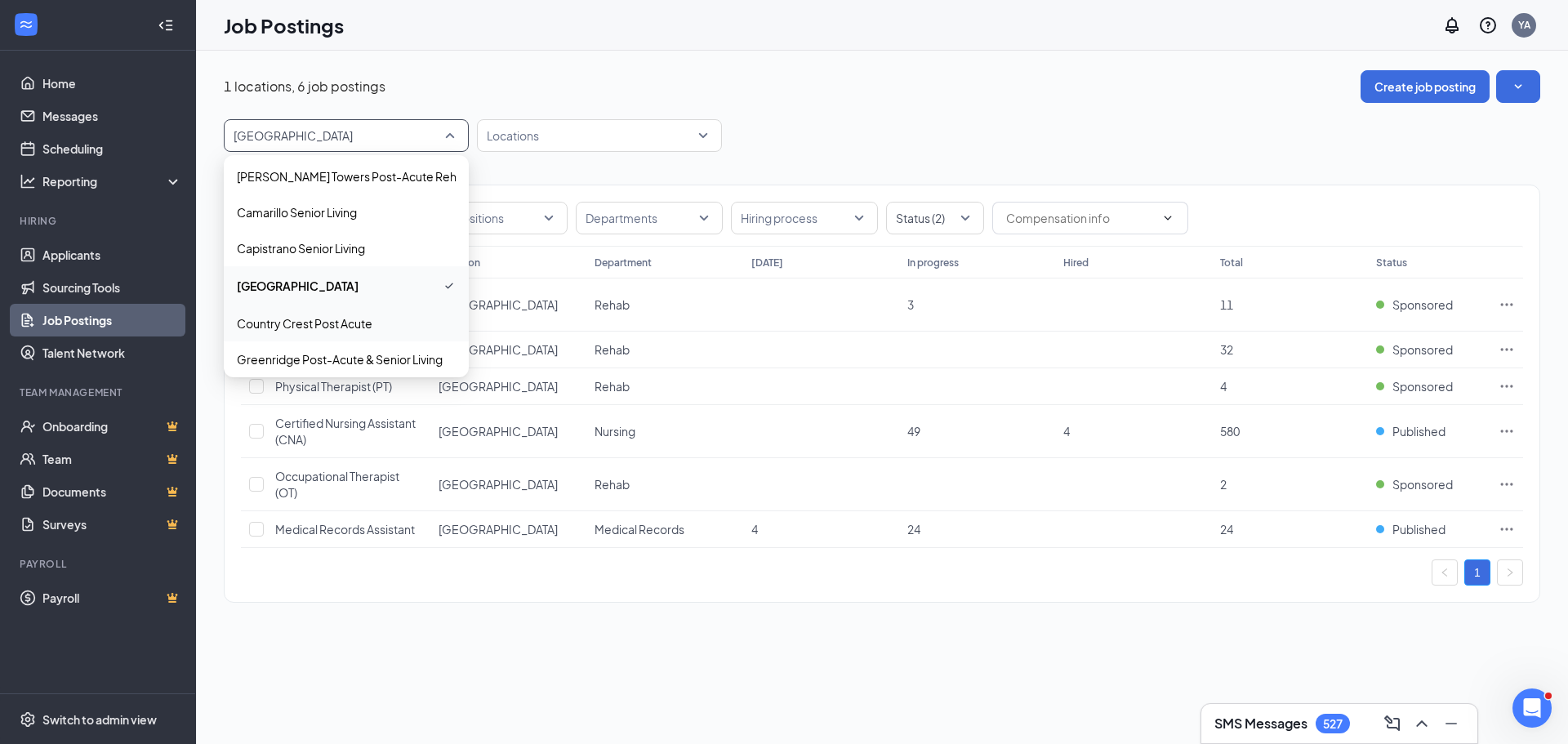
click at [359, 320] on p "Country Crest Post Acute" at bounding box center [304, 323] width 135 height 16
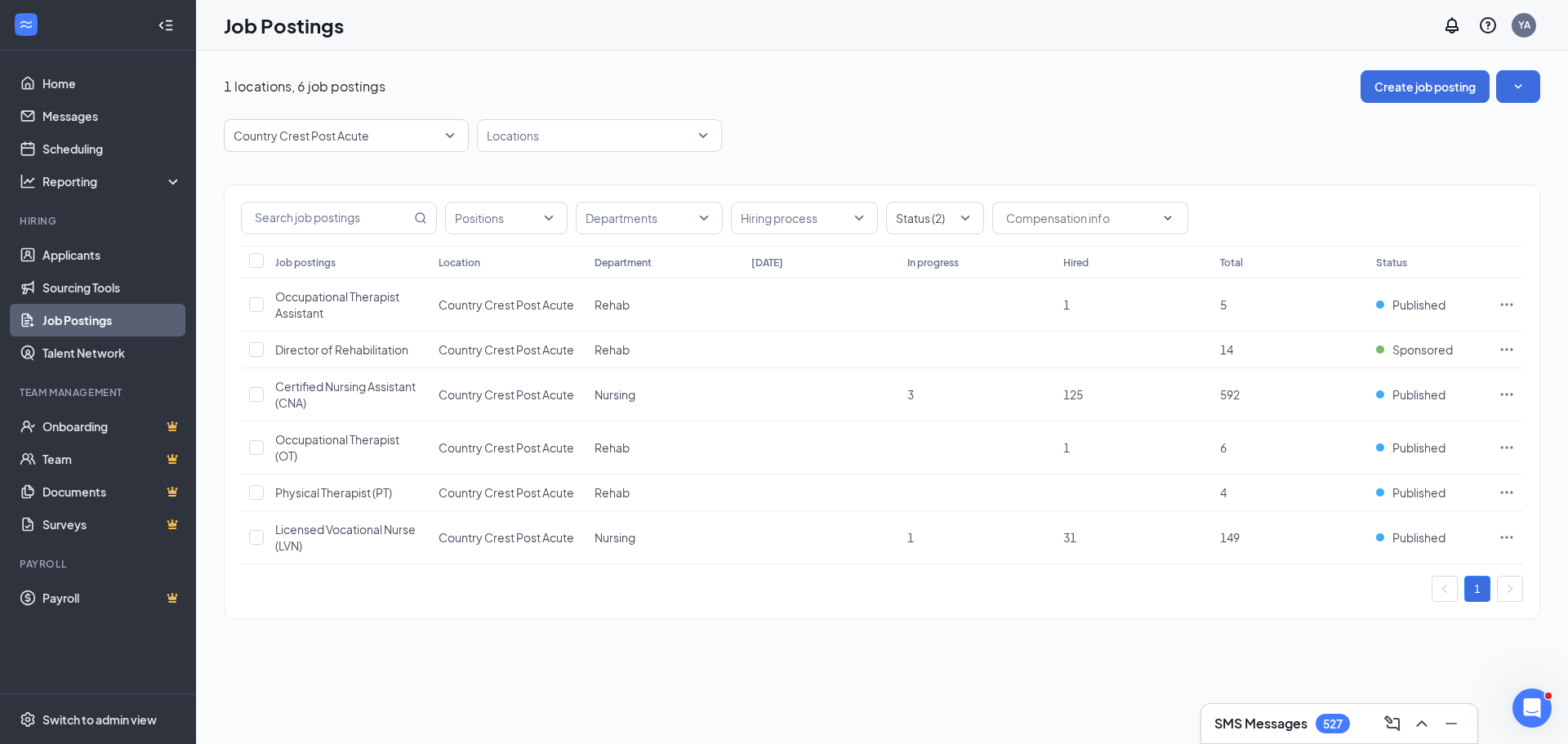
click at [984, 88] on div "1 locations, 6 job postings Create job posting" at bounding box center [881, 87] width 1316 height 33
click at [451, 127] on span "Country Crest Post Acute" at bounding box center [346, 135] width 226 height 31
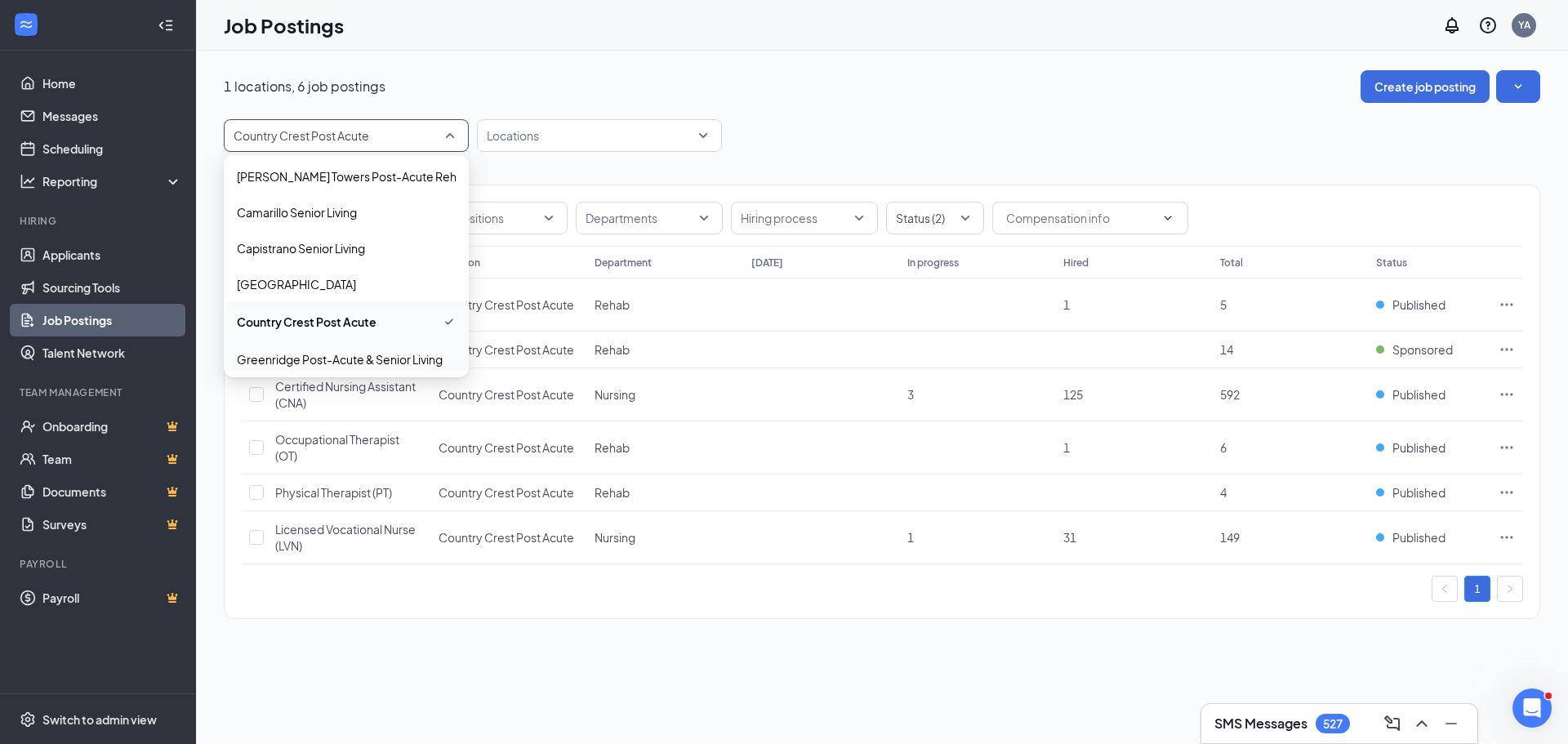
click at [340, 362] on p "Greenridge Post-Acute & Senior Living" at bounding box center [339, 360] width 205 height 16
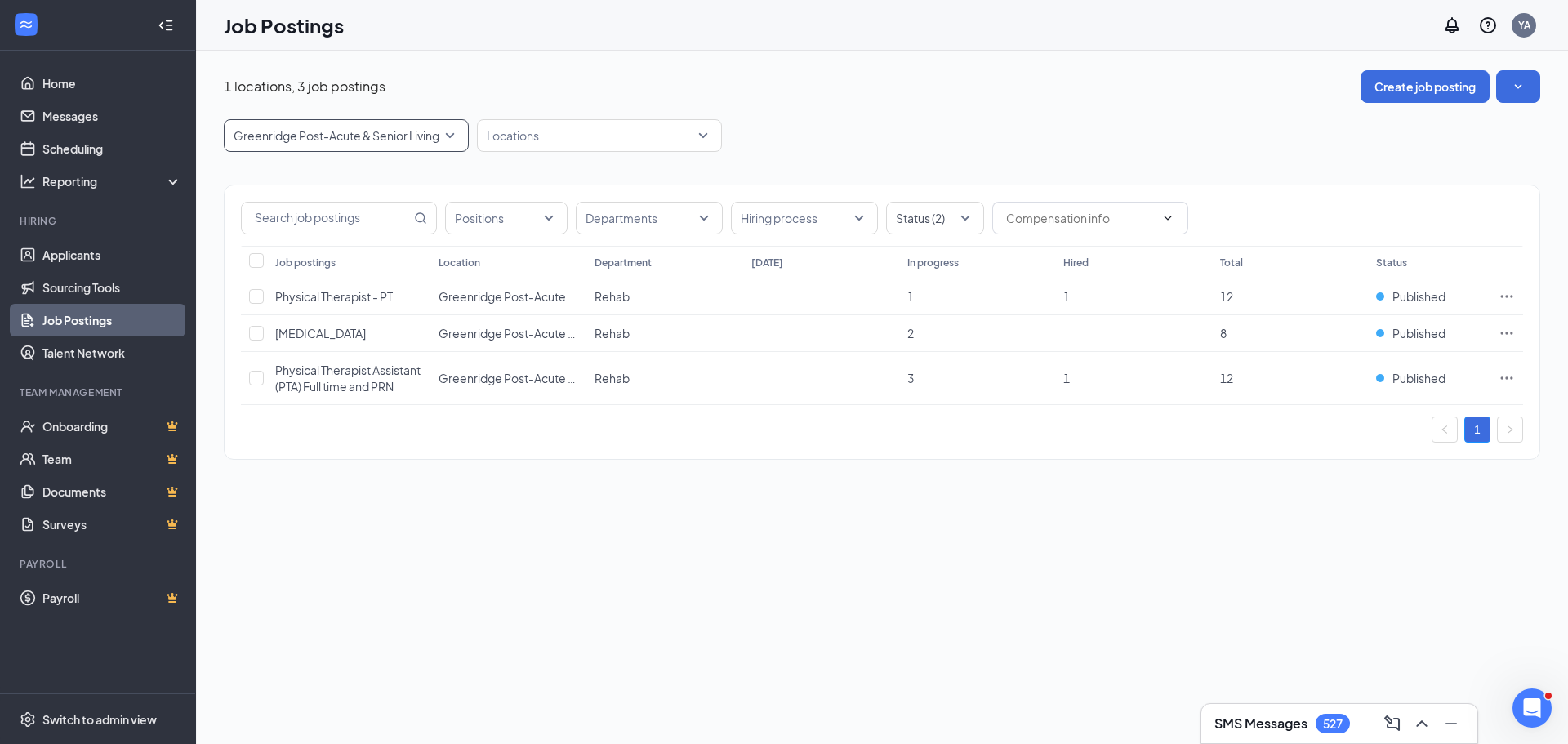
drag, startPoint x: 930, startPoint y: 124, endPoint x: 1192, endPoint y: 206, distance: 274.5
click at [936, 121] on div "[GEOGRAPHIC_DATA] Post-Acute & Senior Living 8449 8450 8451 All Brands [GEOGRAP…" at bounding box center [881, 136] width 1316 height 33
click at [436, 131] on p "Greenridge Post-Acute & Senior Living" at bounding box center [336, 135] width 205 height 16
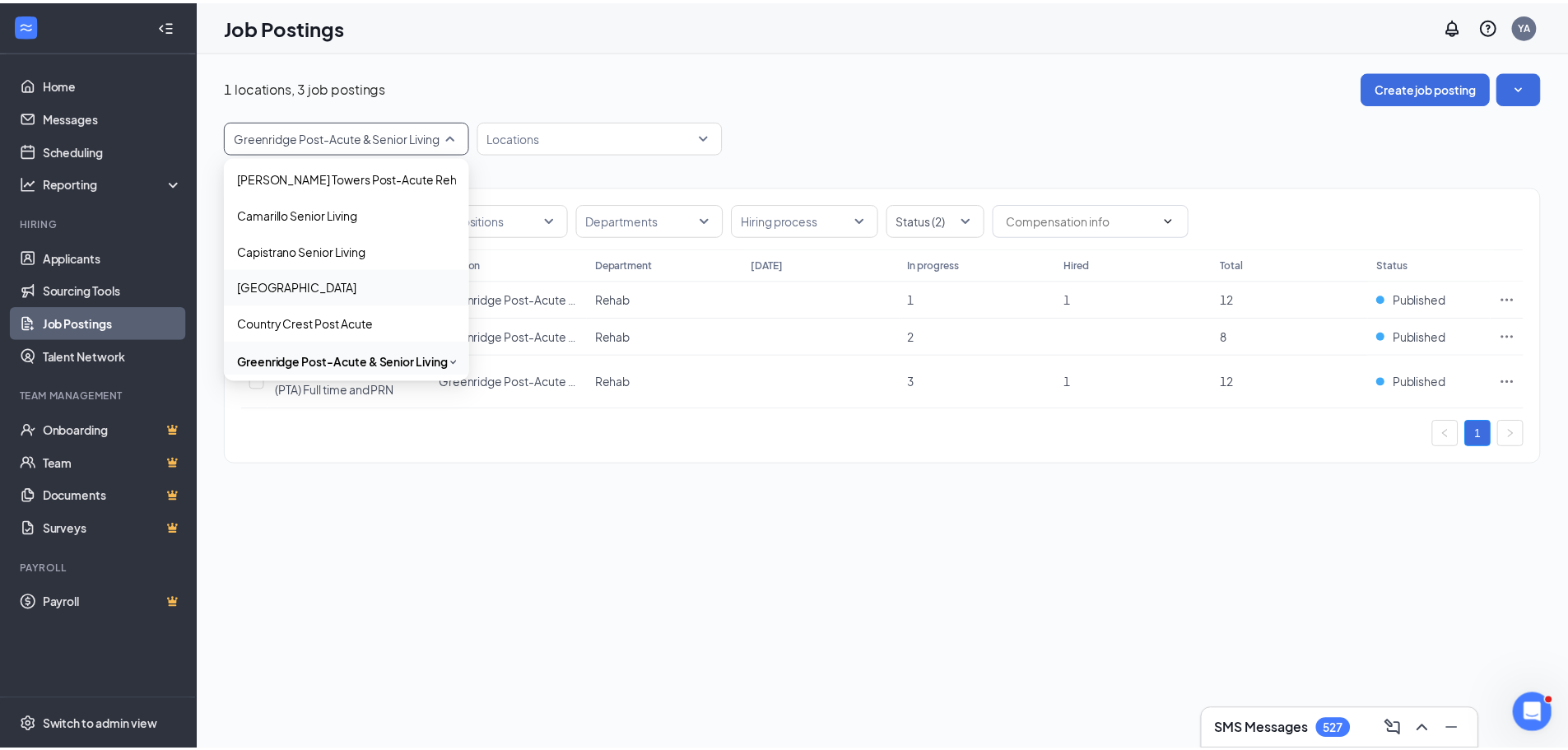
scroll to position [339, 0]
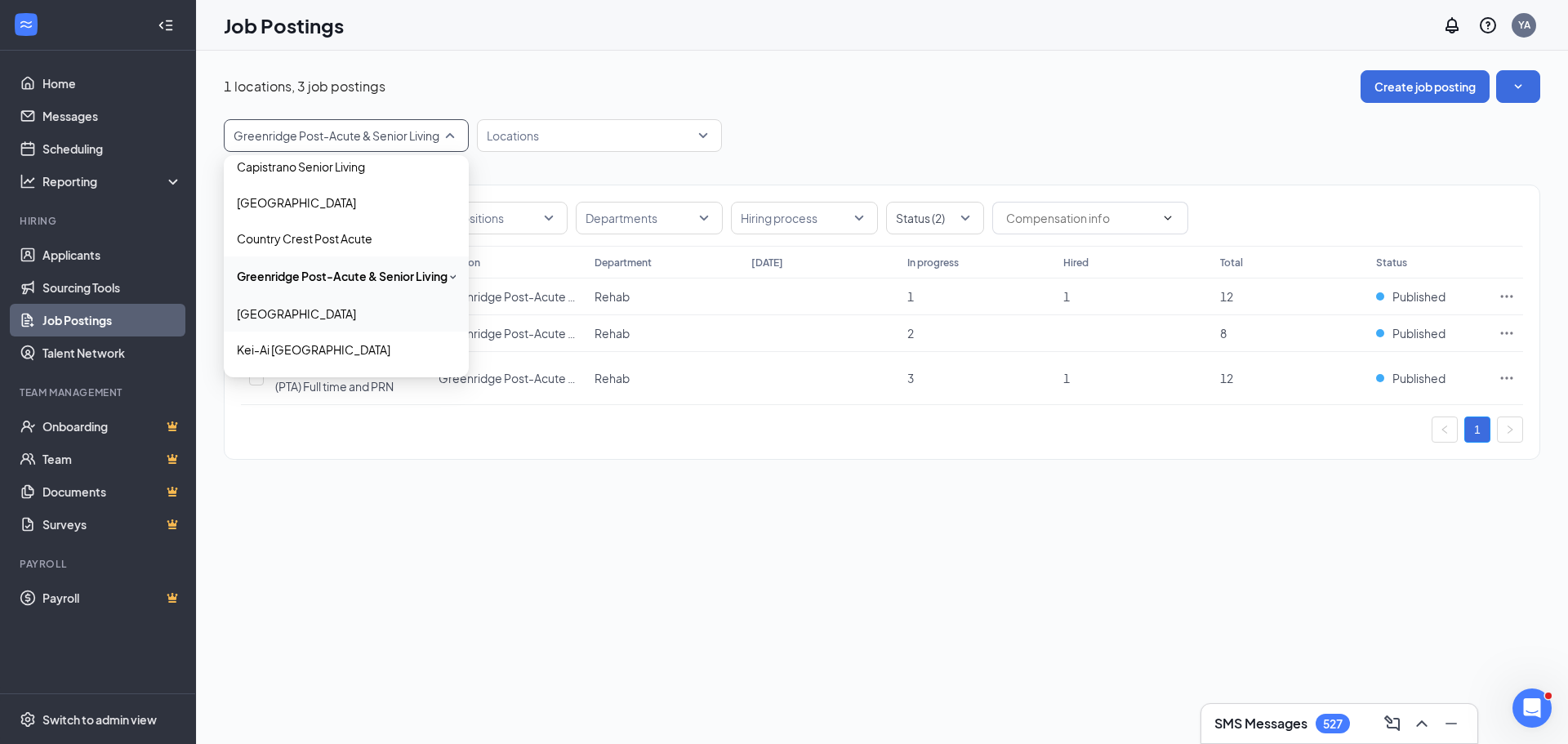
click at [321, 309] on p "[GEOGRAPHIC_DATA]" at bounding box center [296, 313] width 120 height 16
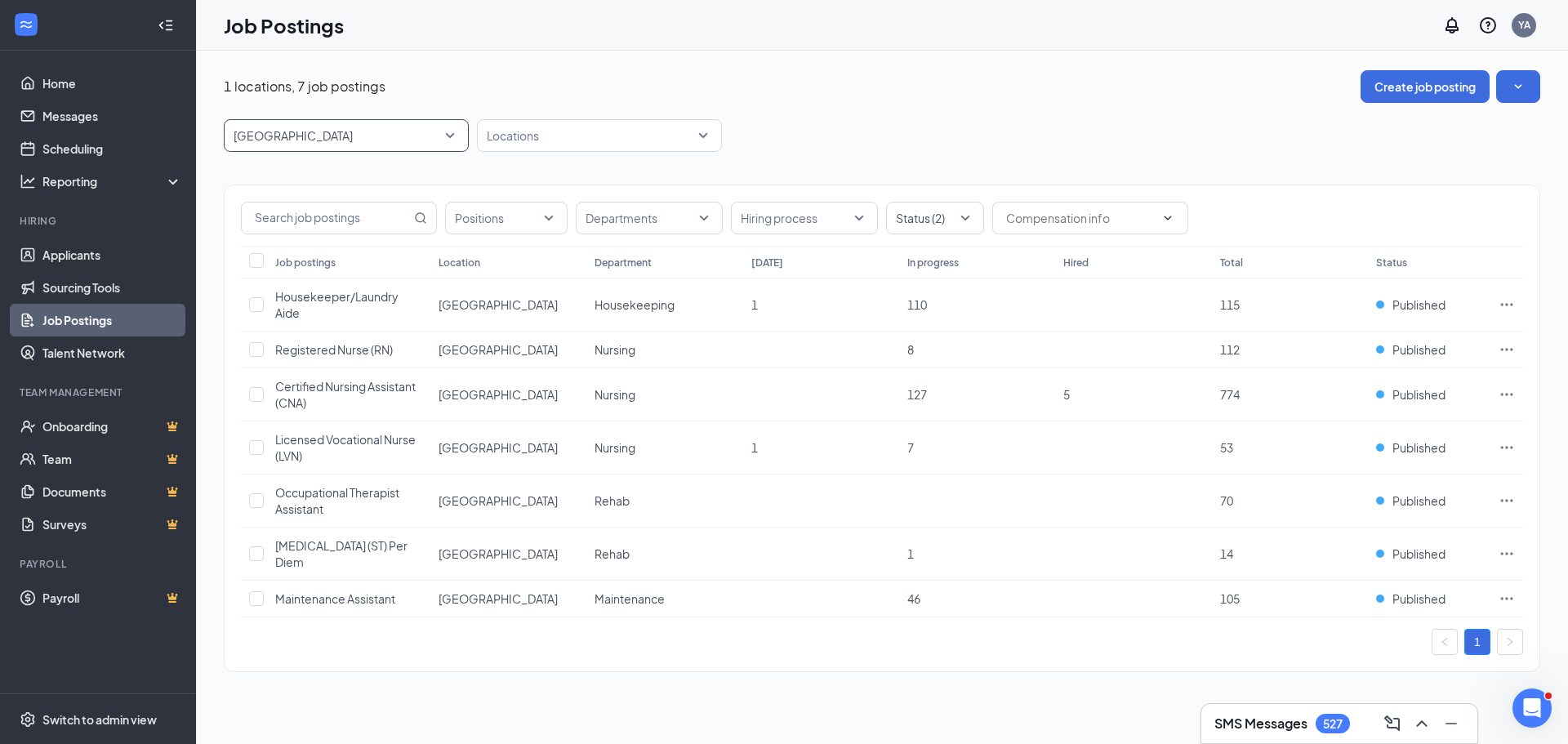
click at [884, 105] on div "1 locations, 7 job postings Create job posting [GEOGRAPHIC_DATA] 8450 8451 8452…" at bounding box center [881, 379] width 1316 height 618
click at [459, 134] on div "[GEOGRAPHIC_DATA]" at bounding box center [346, 136] width 245 height 33
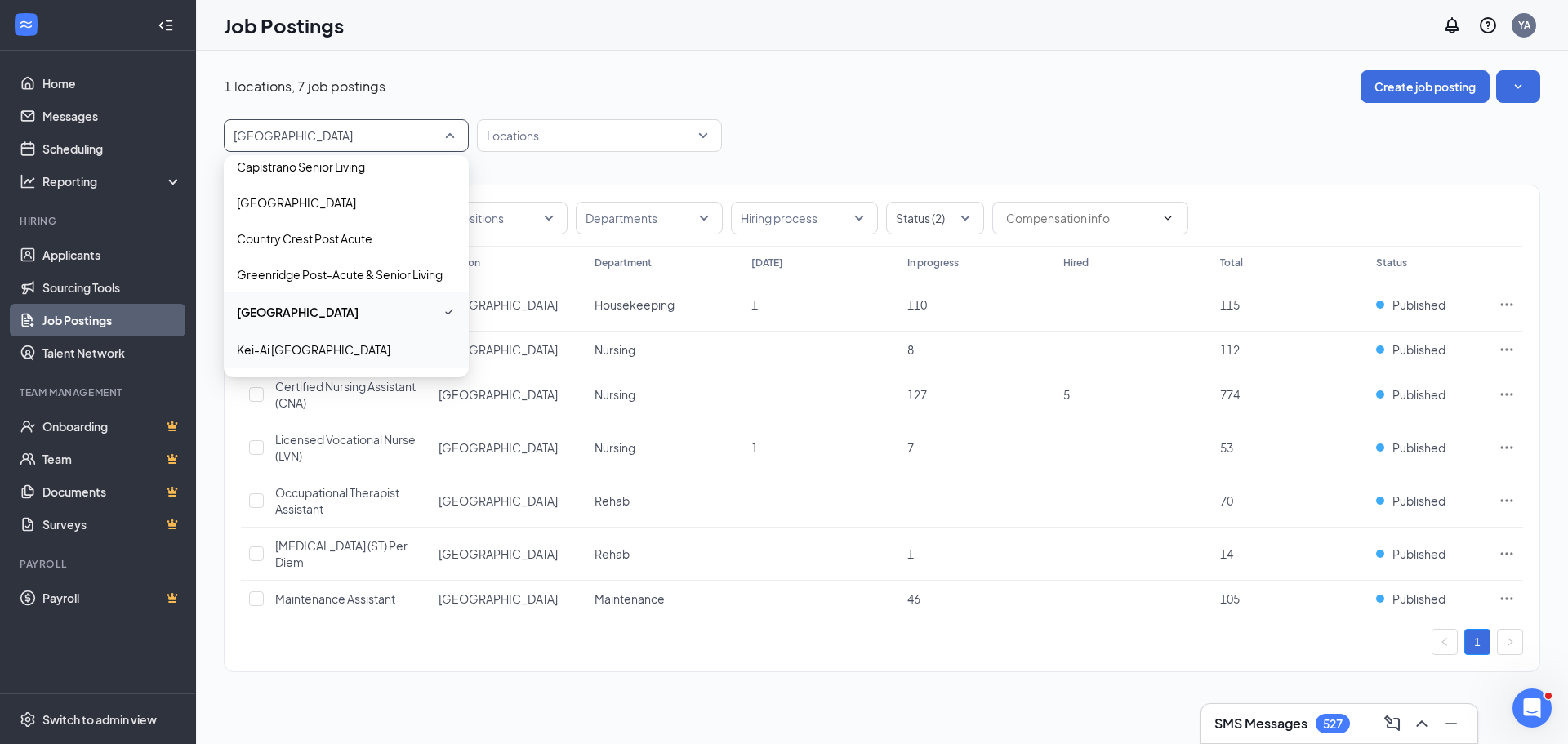
click at [339, 345] on p "Kei-Ai [GEOGRAPHIC_DATA]" at bounding box center [313, 350] width 153 height 16
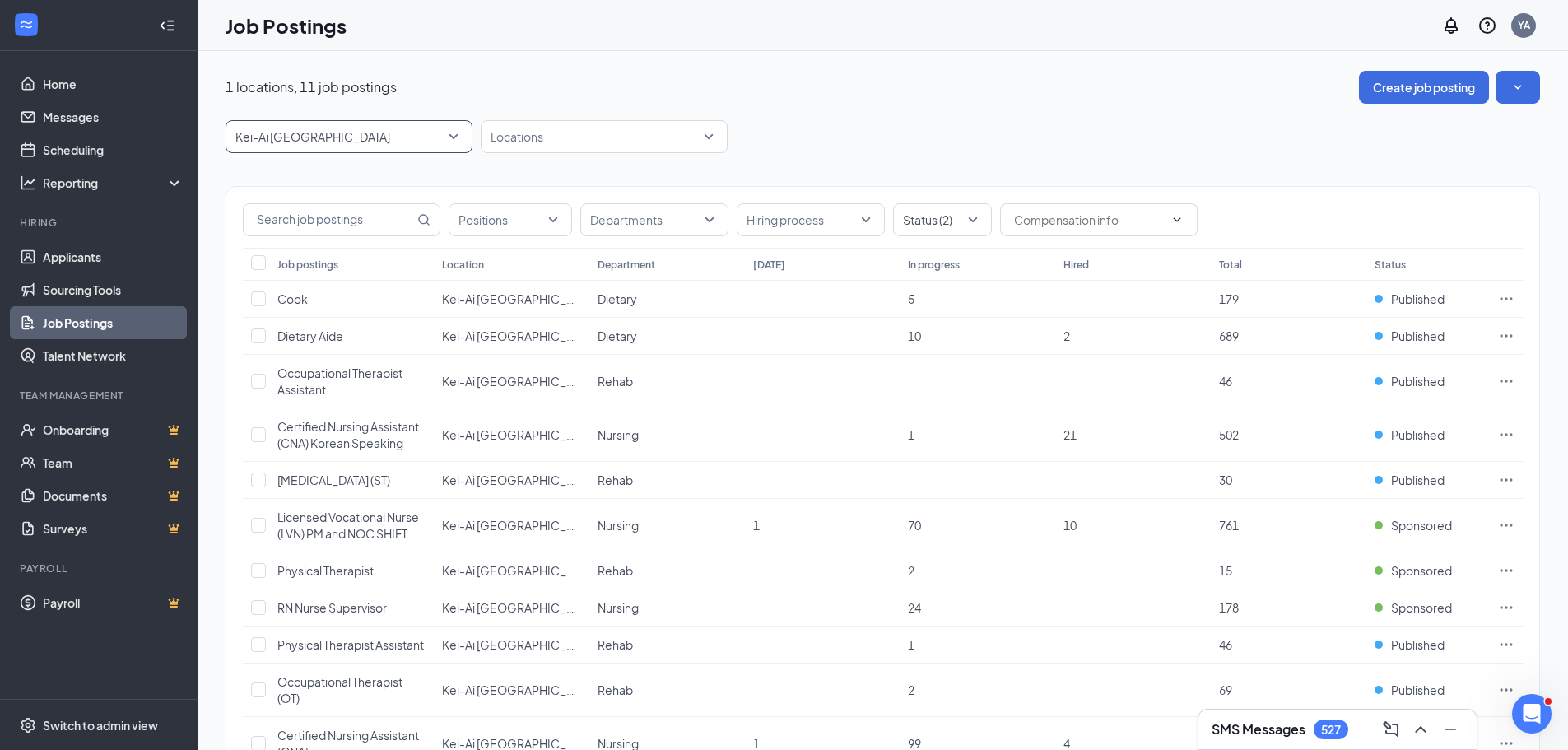
click at [451, 144] on span "Kei-Ai [GEOGRAPHIC_DATA]" at bounding box center [349, 136] width 227 height 31
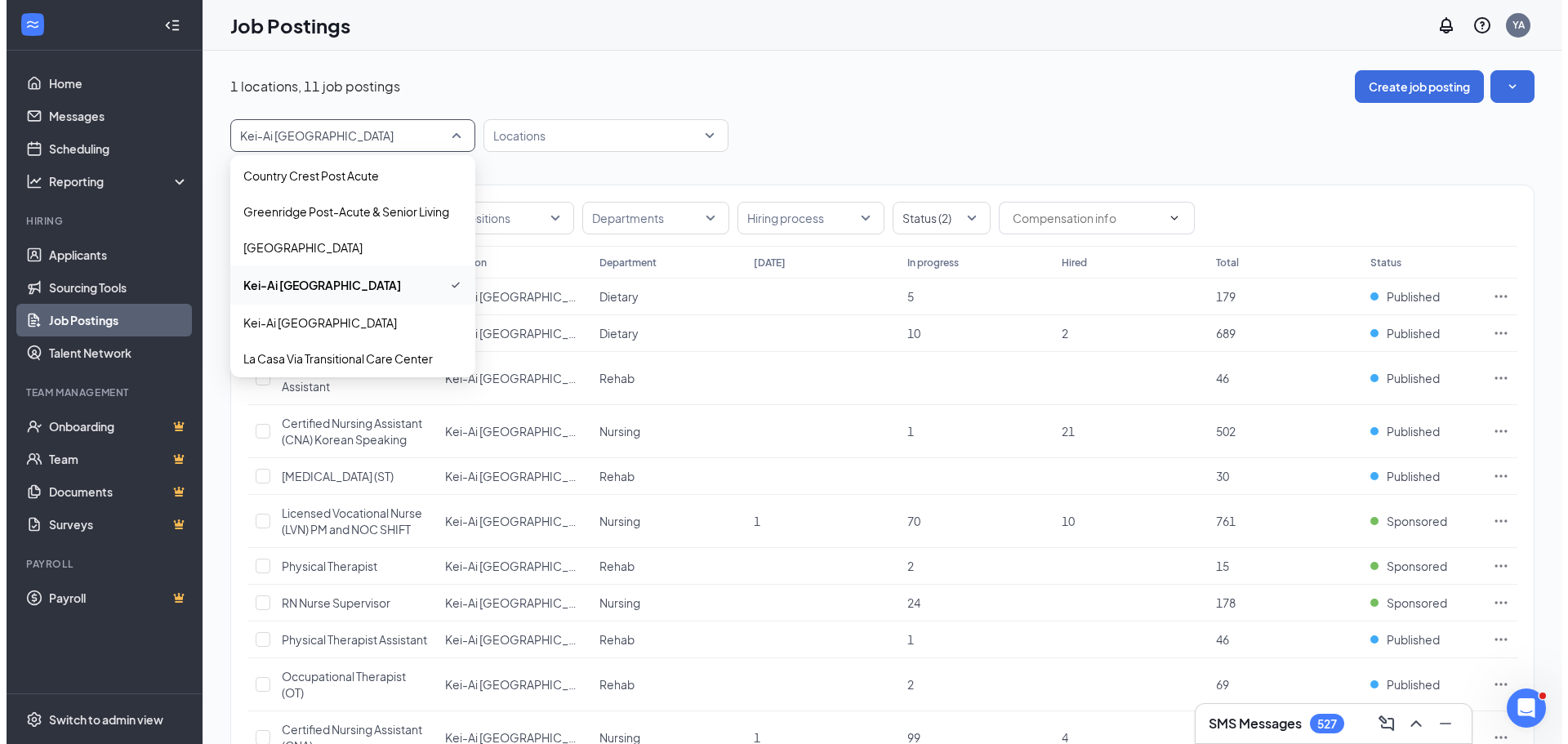
scroll to position [418, 0]
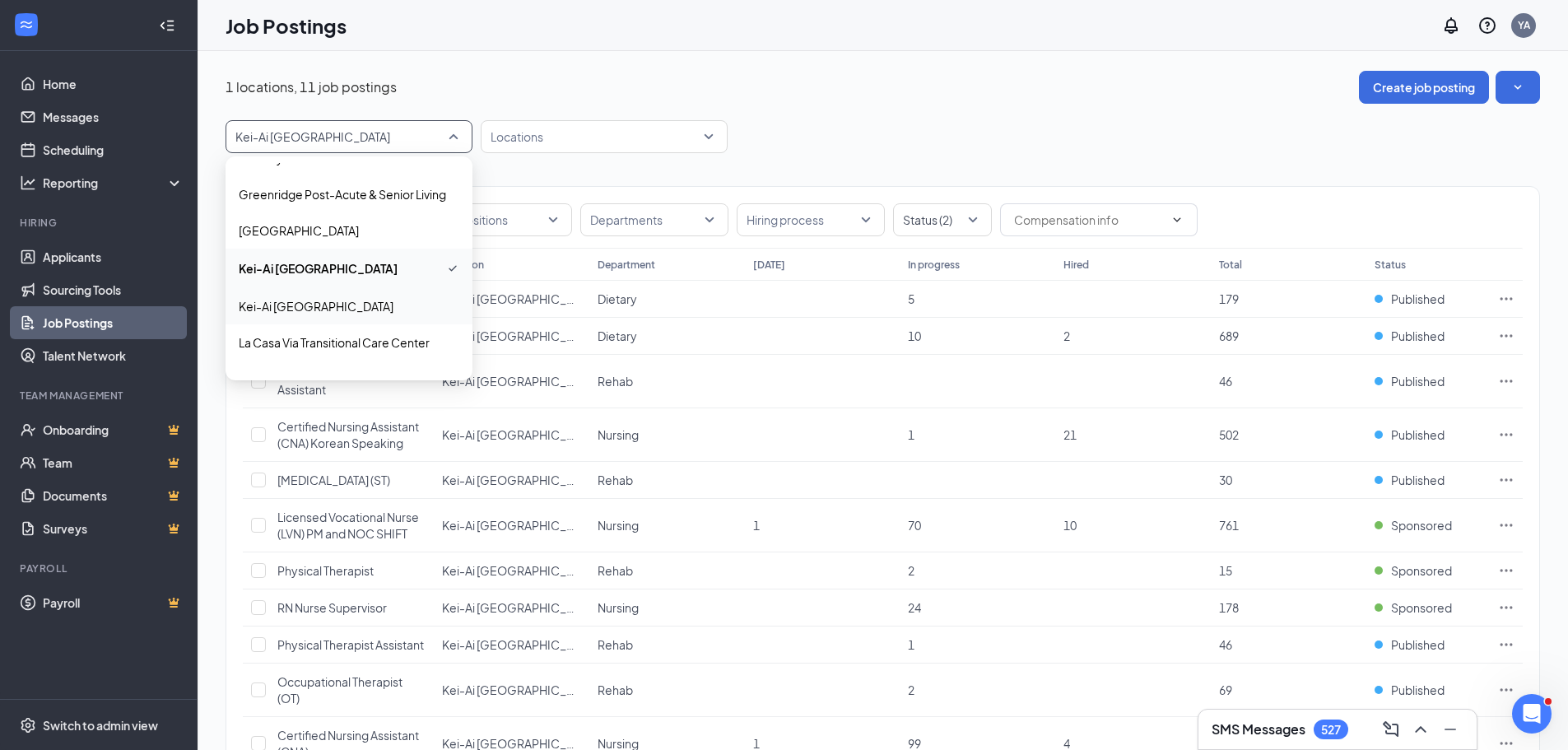
click at [344, 302] on p "Kei-Ai [GEOGRAPHIC_DATA]" at bounding box center [316, 306] width 155 height 17
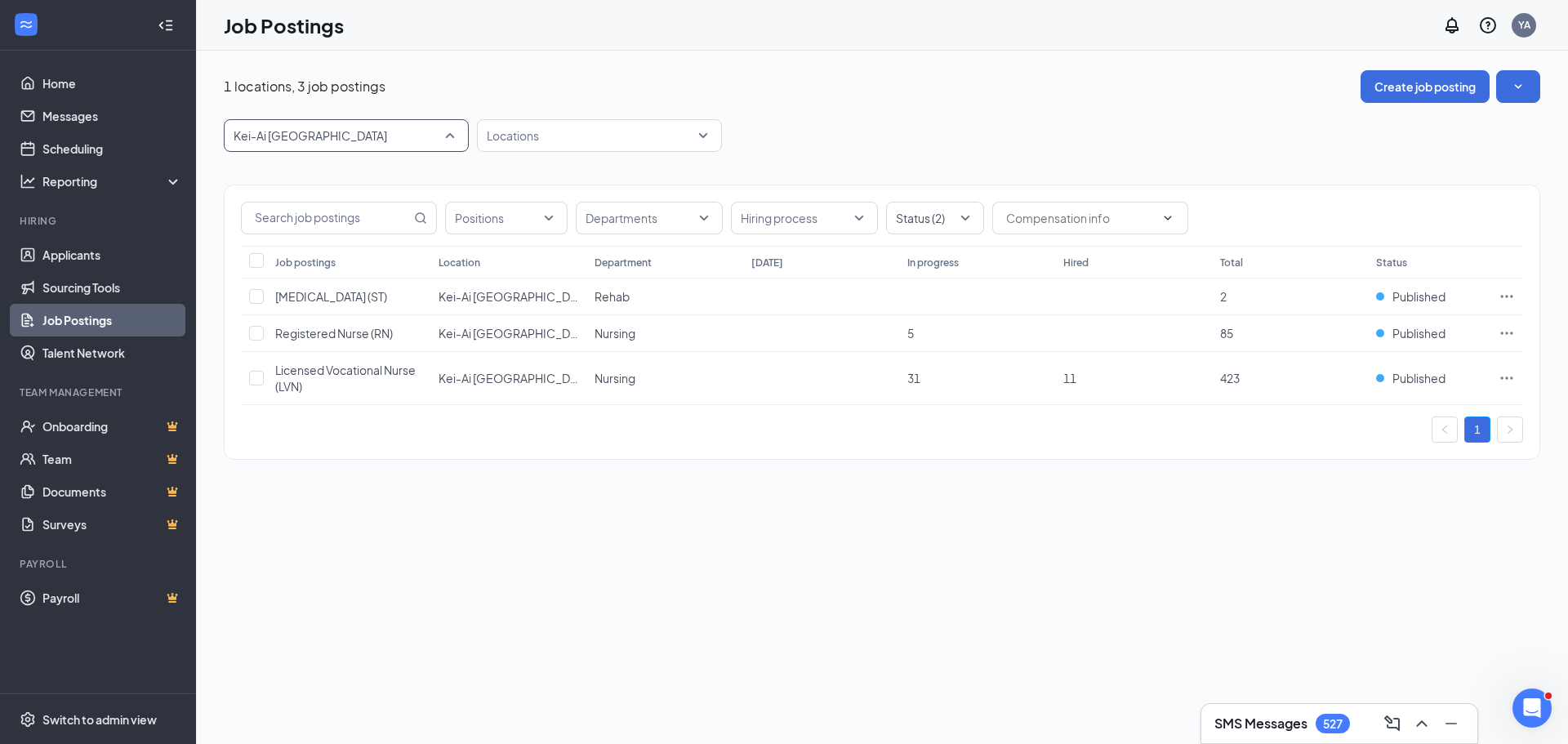
click at [459, 131] on div "Kei-Ai [GEOGRAPHIC_DATA]" at bounding box center [346, 136] width 245 height 33
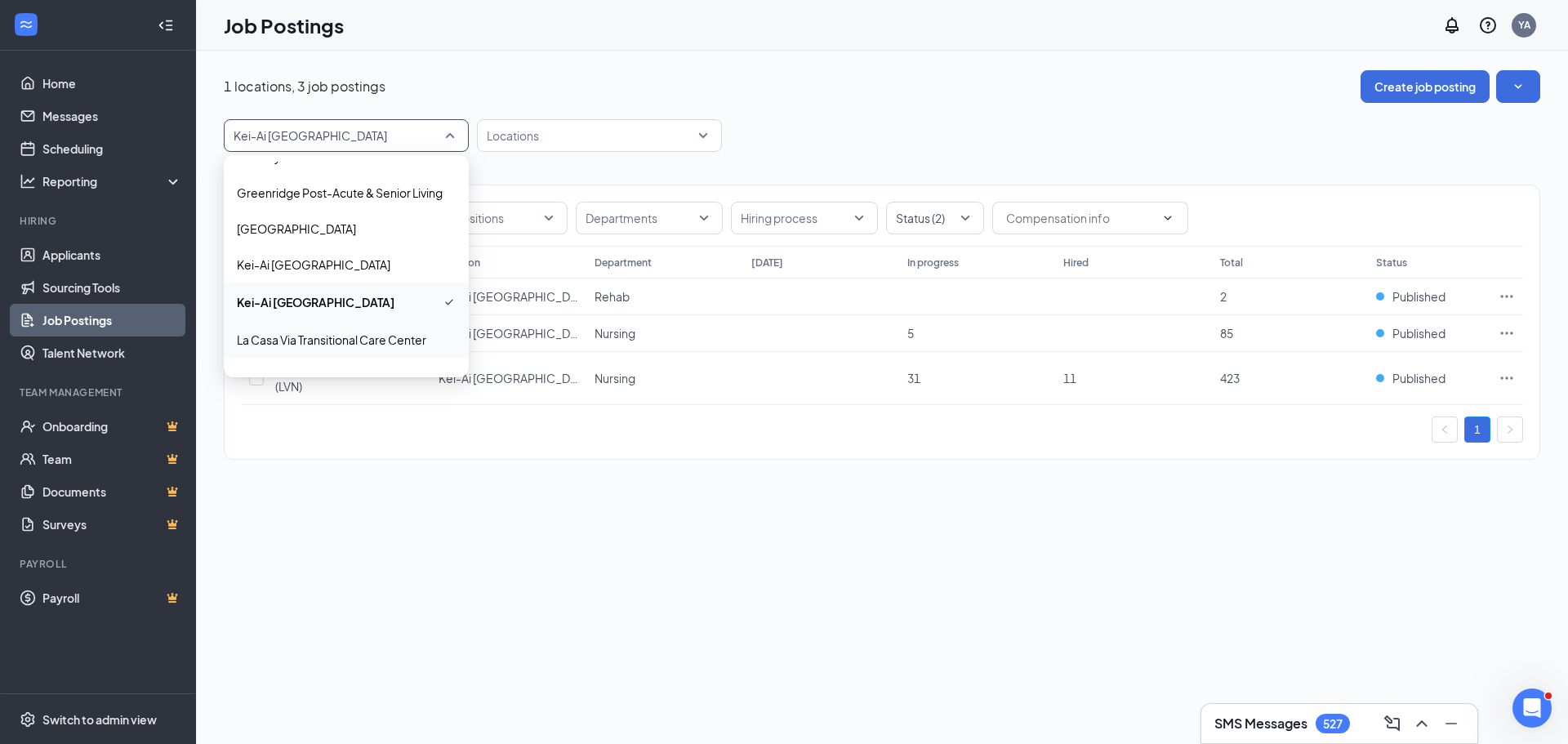
click at [342, 348] on div "La Casa Via Transitional Care Center" at bounding box center [346, 339] width 245 height 36
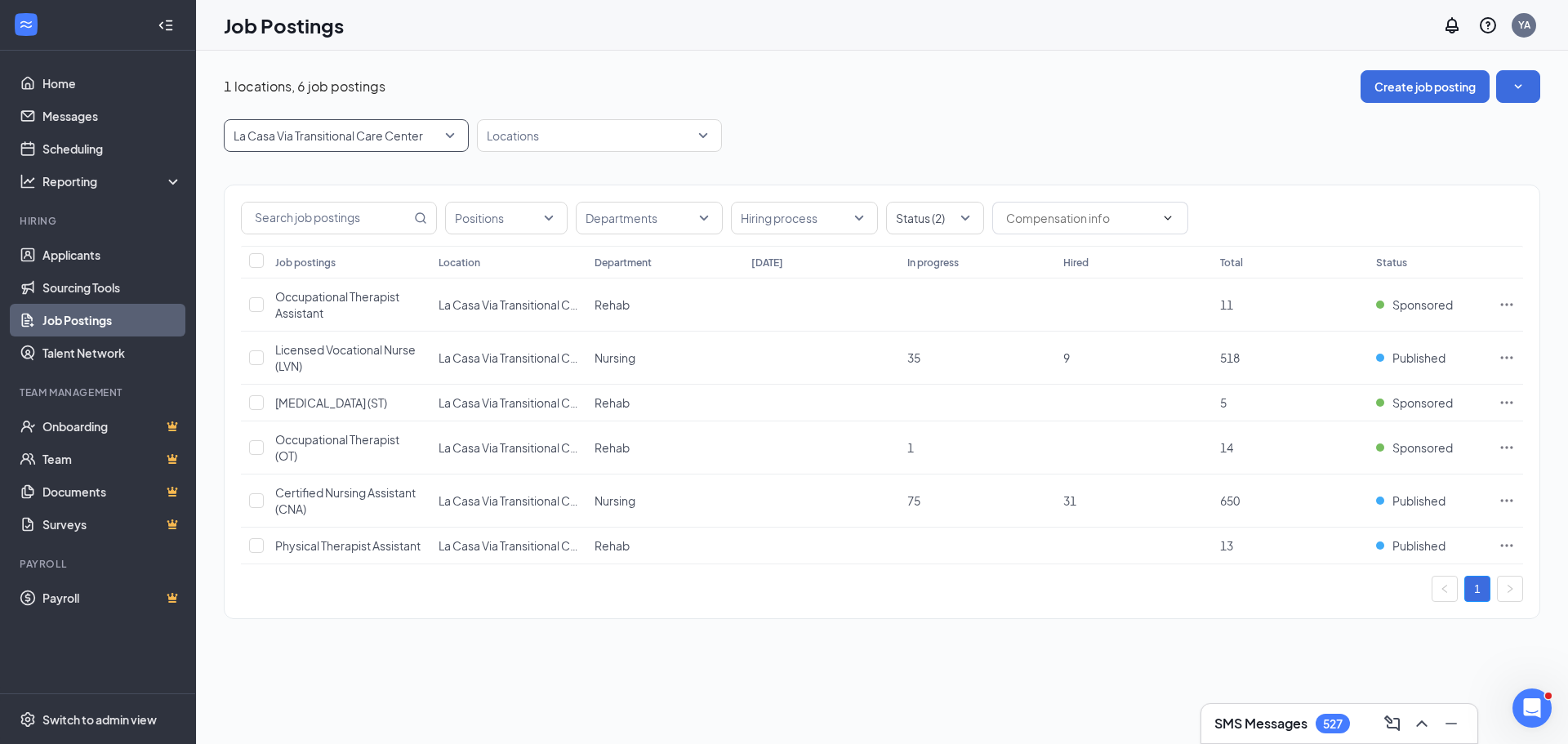
click at [447, 140] on span "La Casa Via Transitional Care Center" at bounding box center [346, 135] width 226 height 31
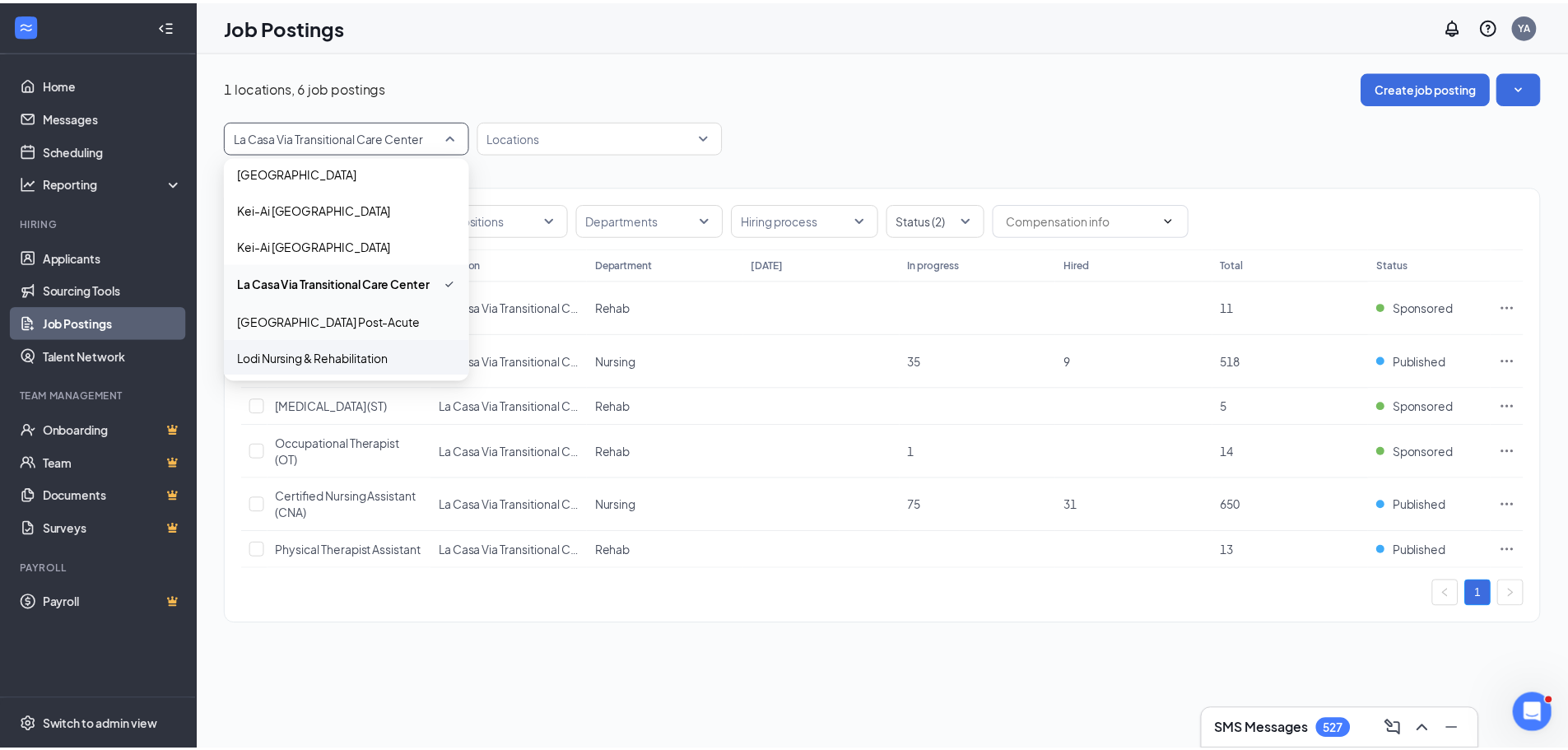
scroll to position [503, 0]
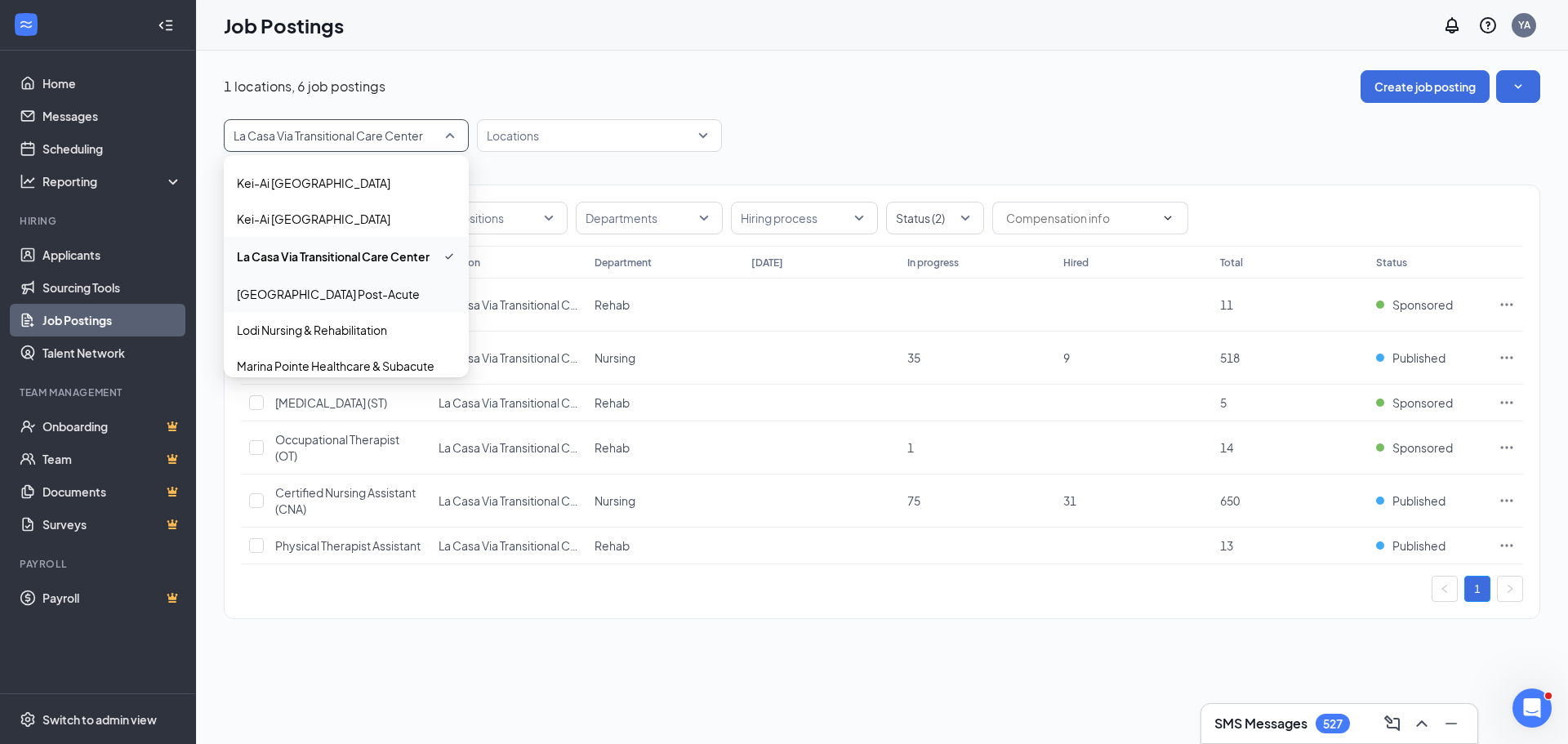
click at [351, 301] on p "[GEOGRAPHIC_DATA] Post-Acute" at bounding box center [328, 294] width 183 height 16
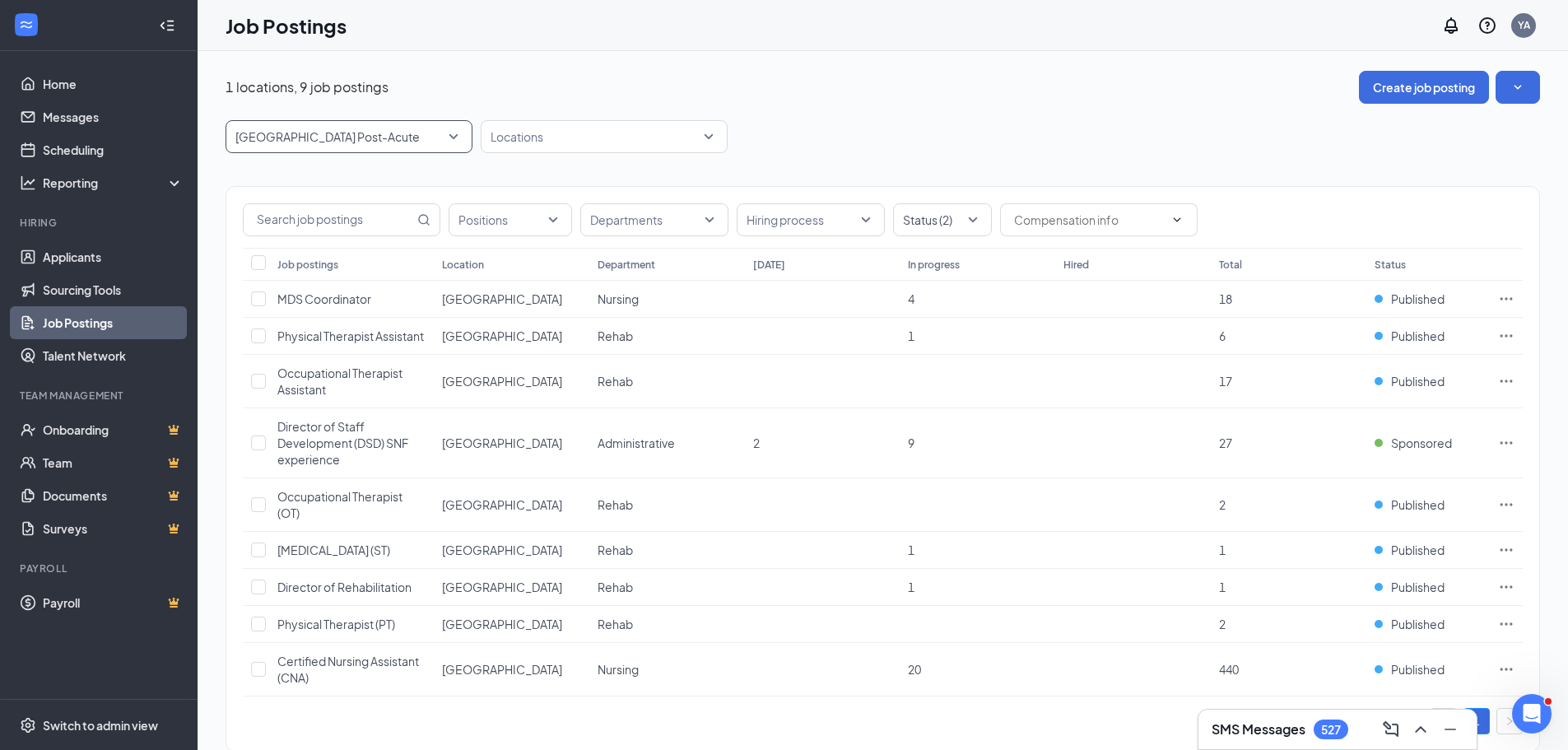
click at [452, 128] on span "[GEOGRAPHIC_DATA] Post-Acute" at bounding box center [349, 136] width 227 height 31
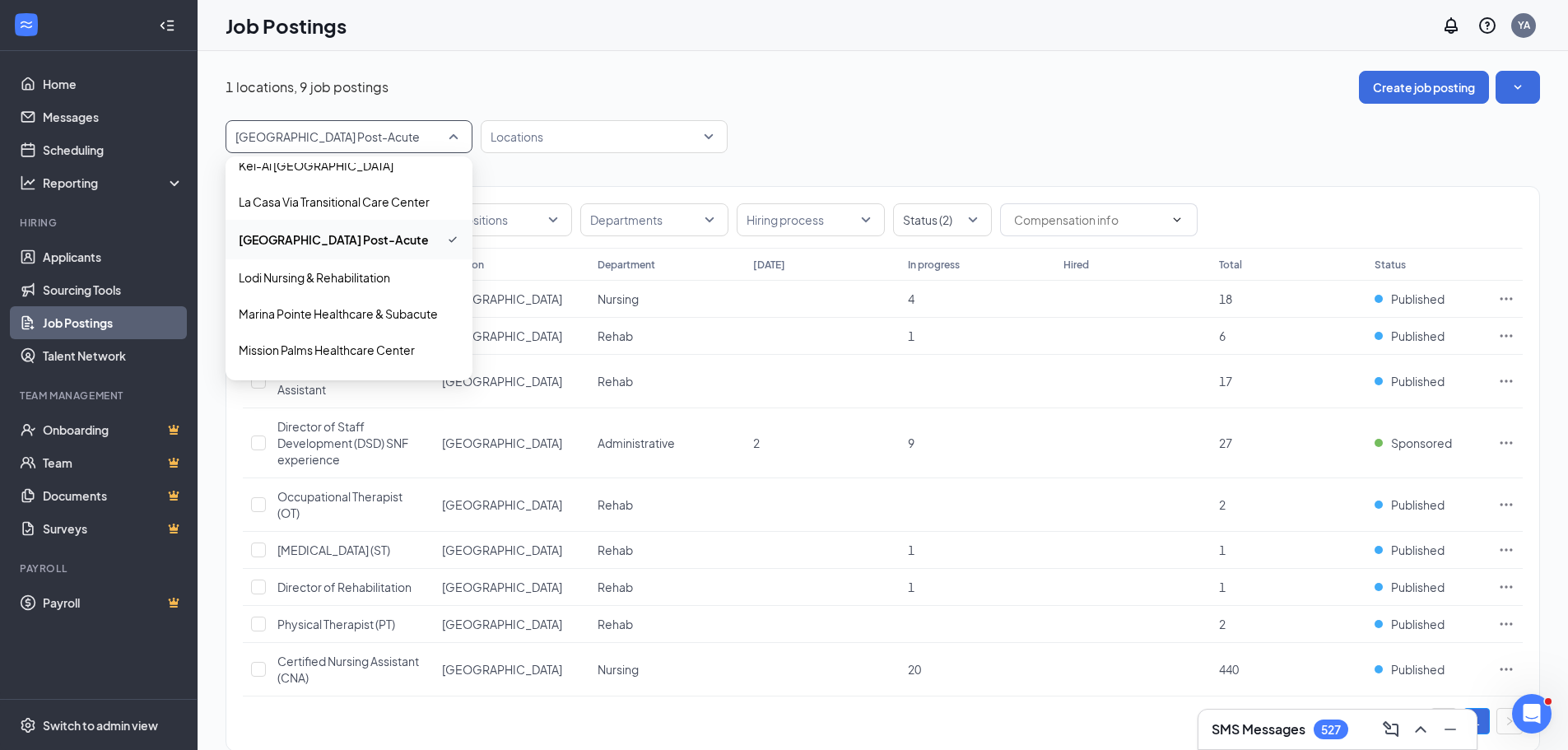
scroll to position [586, 0]
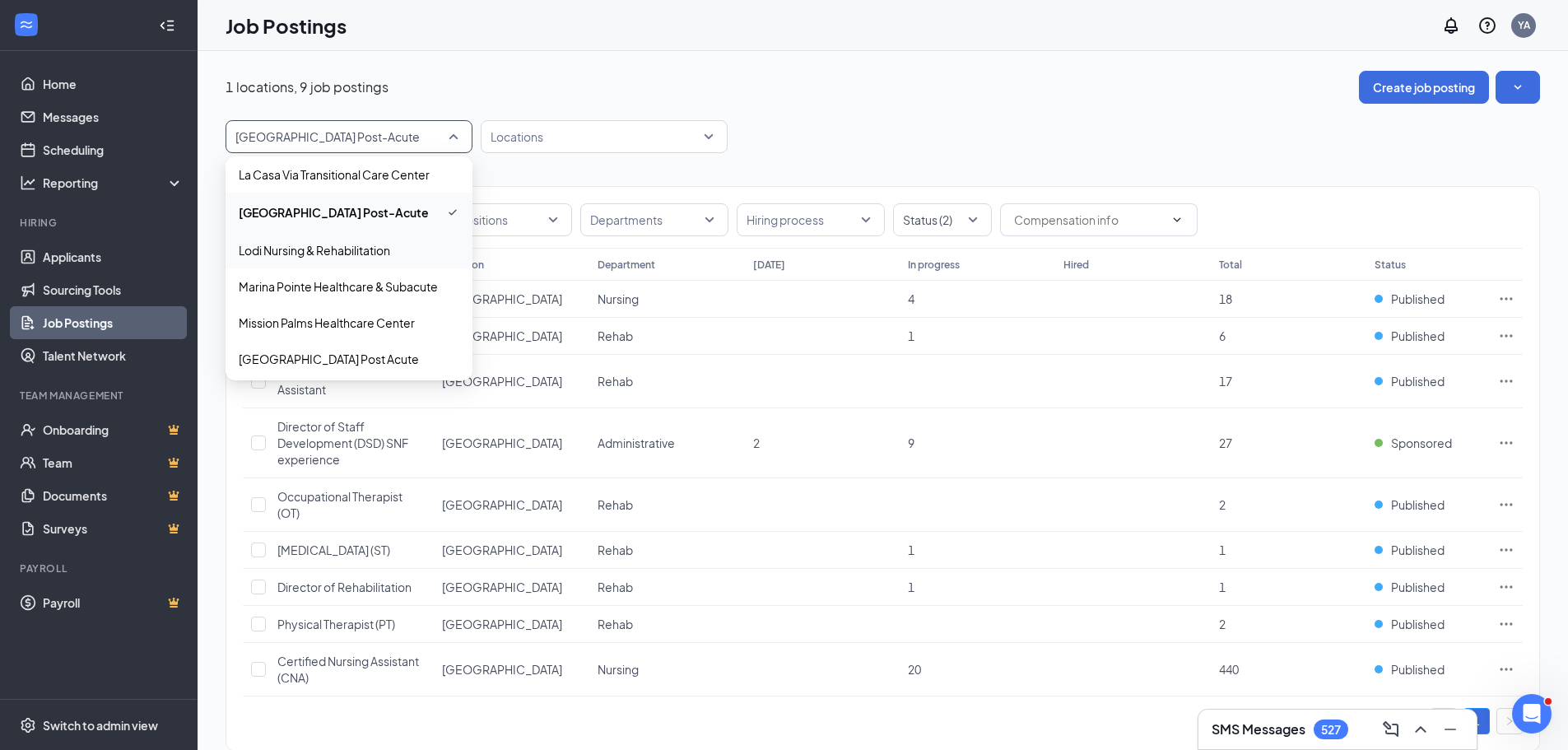
click at [346, 250] on p "Lodi Nursing & Rehabilitation" at bounding box center [314, 250] width 152 height 17
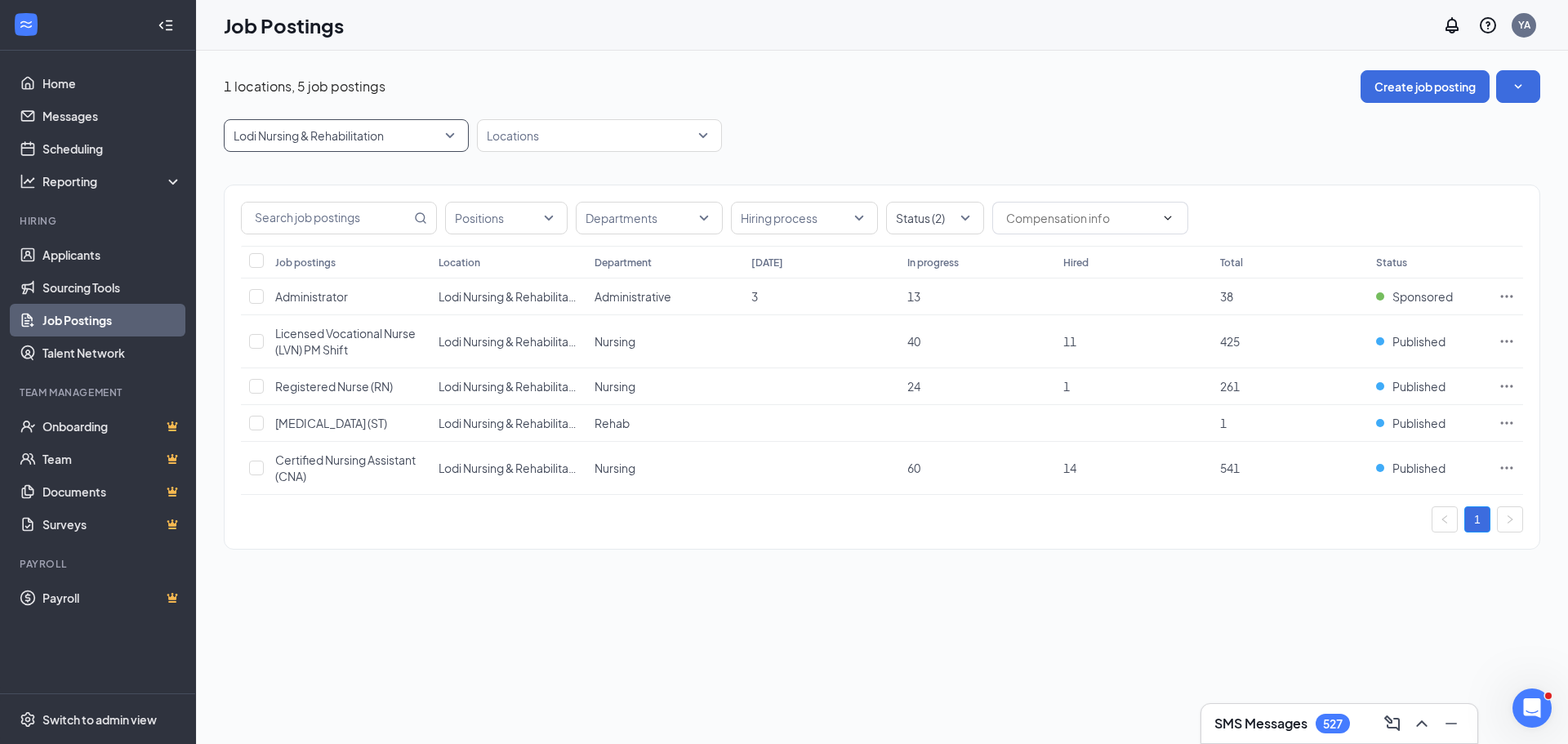
click at [444, 142] on span "Lodi Nursing & Rehabilitation" at bounding box center [339, 135] width 211 height 16
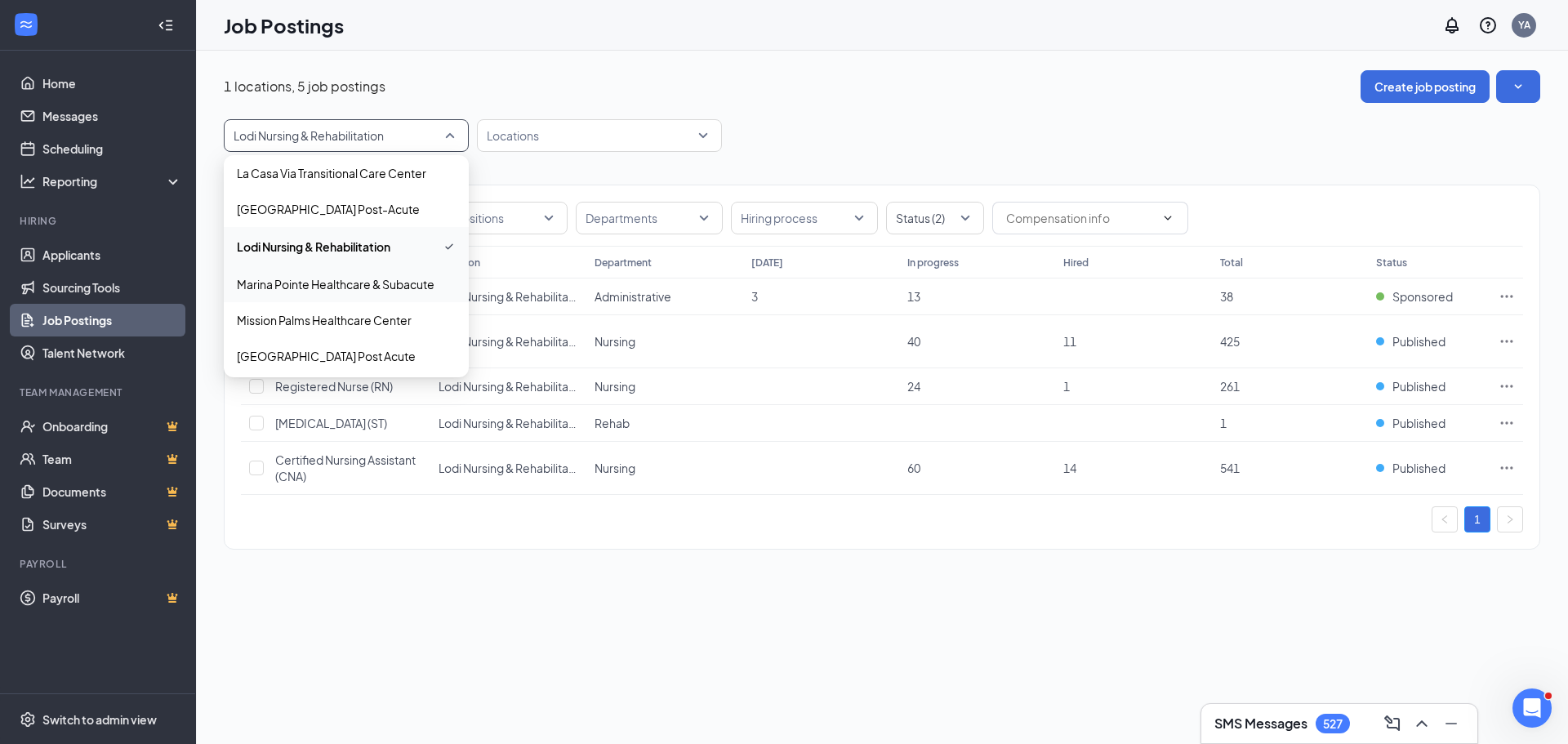
click at [362, 279] on p "Marina Pointe Healthcare & Subacute" at bounding box center [335, 284] width 197 height 16
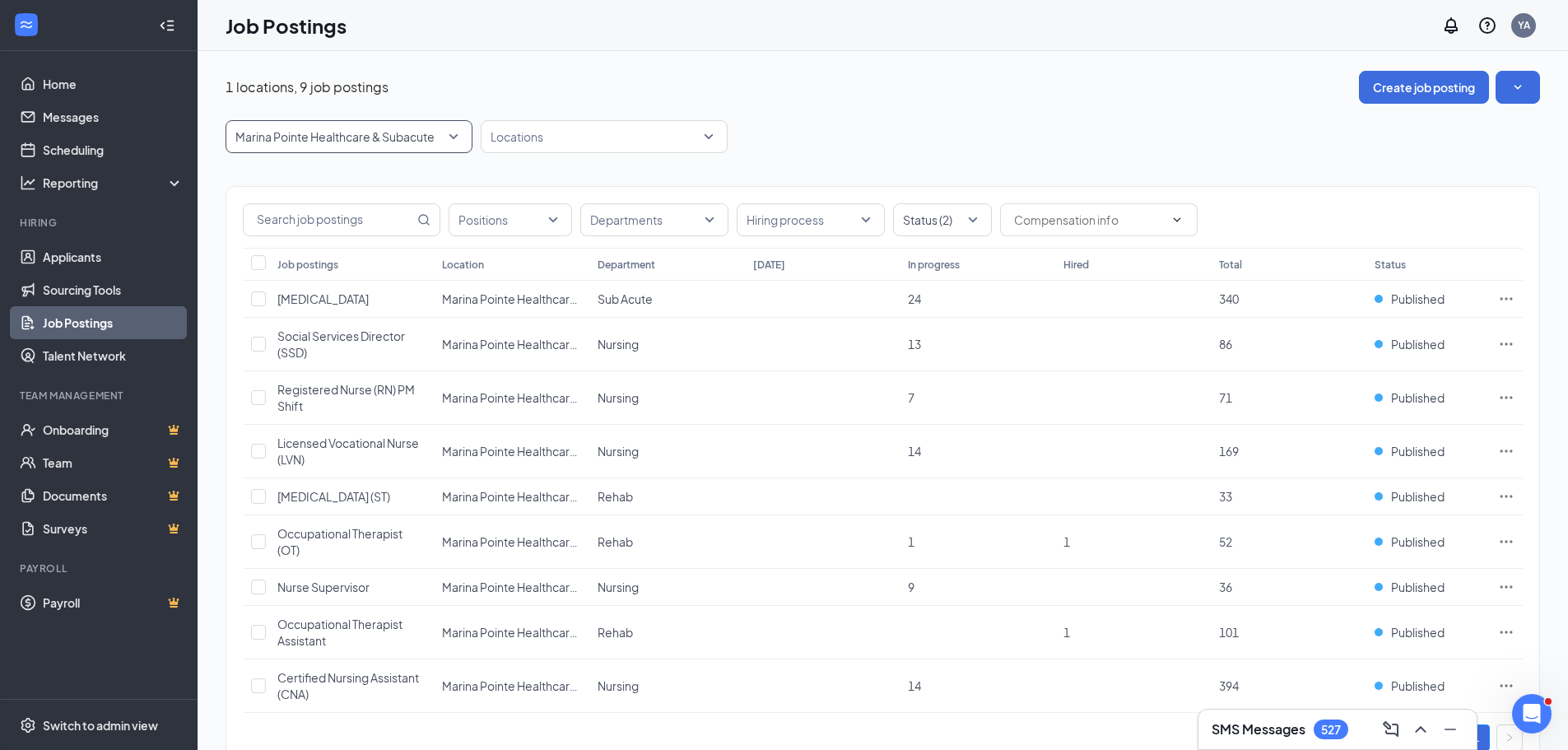
click at [427, 125] on span "Marina Pointe Healthcare & Subacute" at bounding box center [349, 136] width 227 height 31
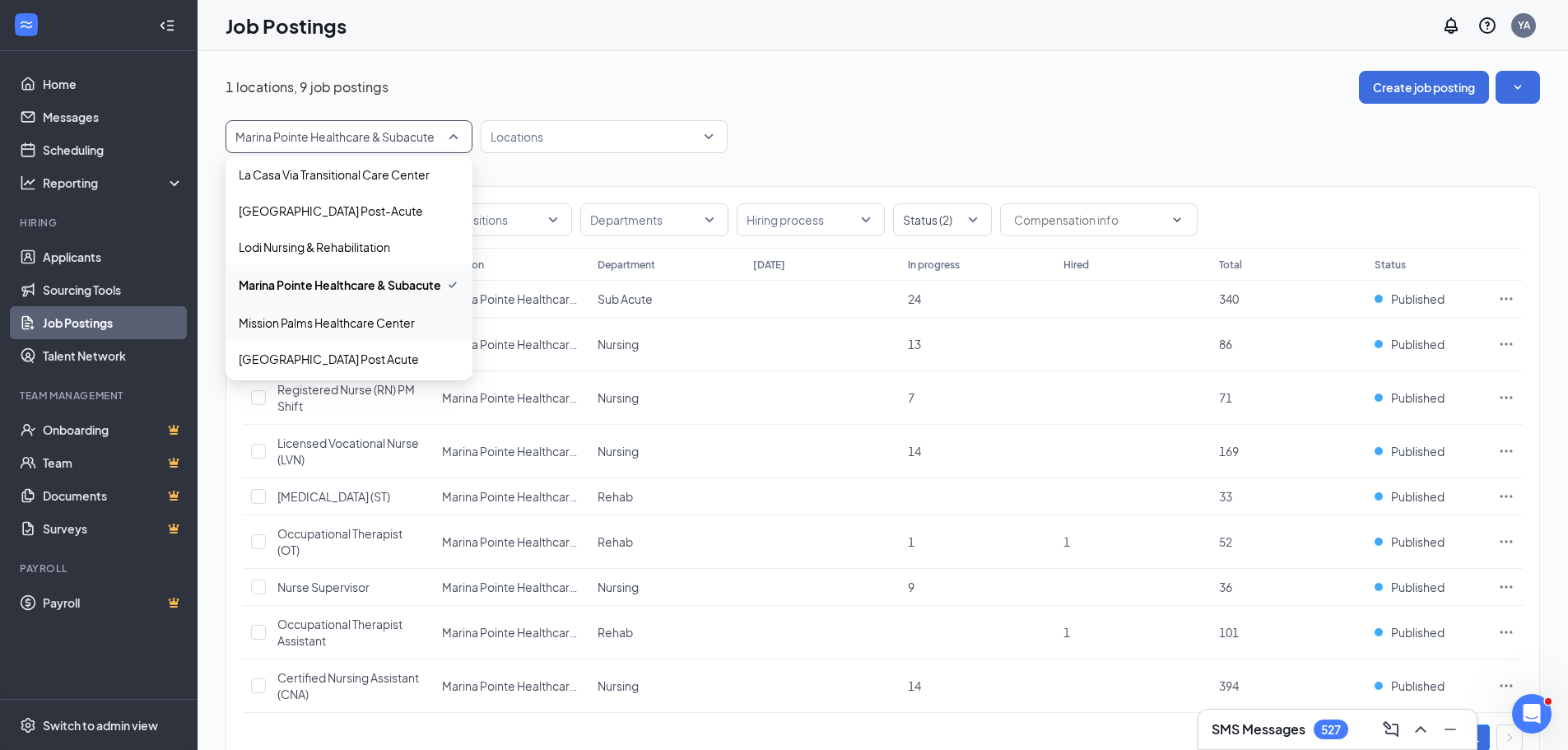
click at [353, 327] on p "Mission Palms Healthcare Center" at bounding box center [326, 323] width 176 height 17
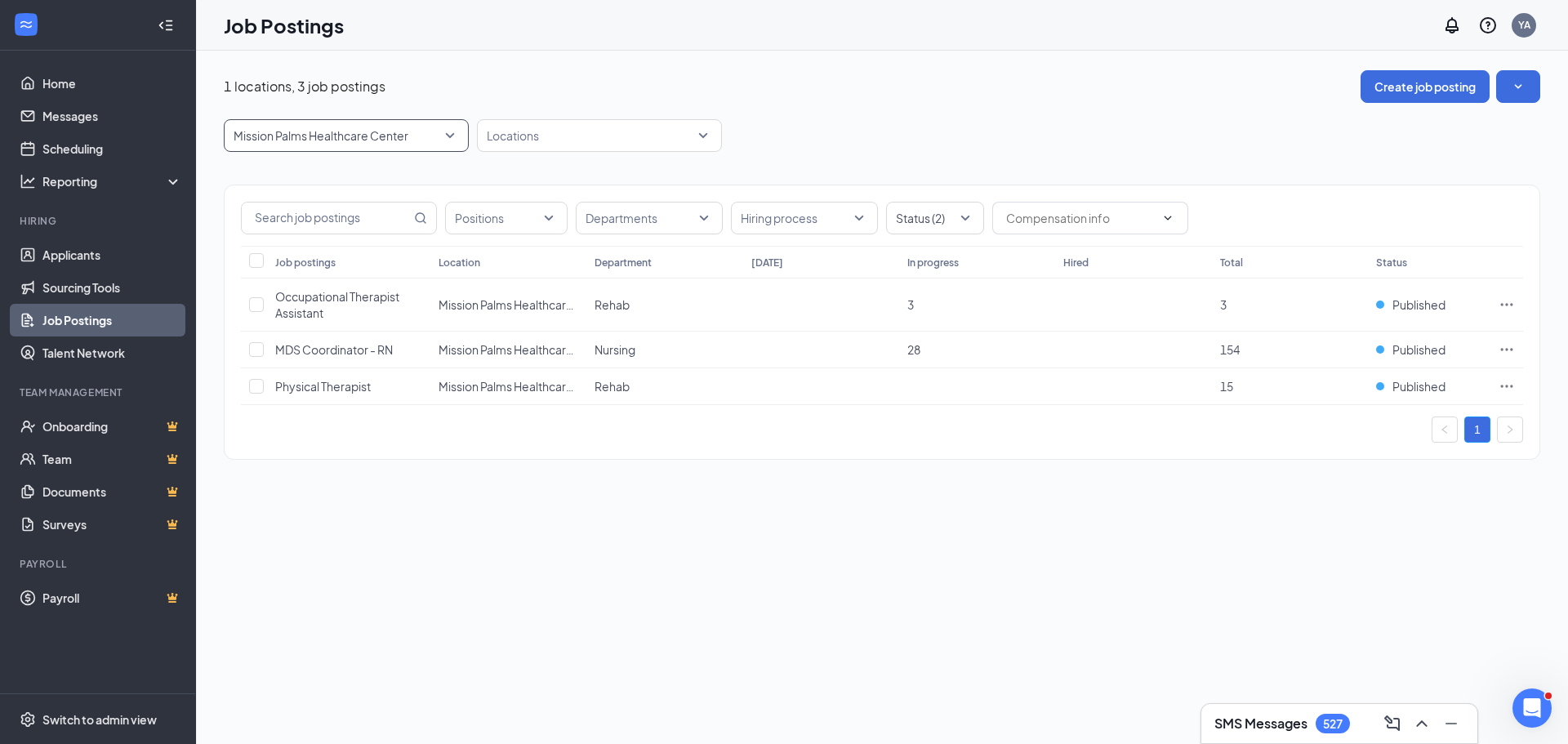
click at [440, 147] on span "Mission Palms Healthcare Center" at bounding box center [346, 135] width 226 height 31
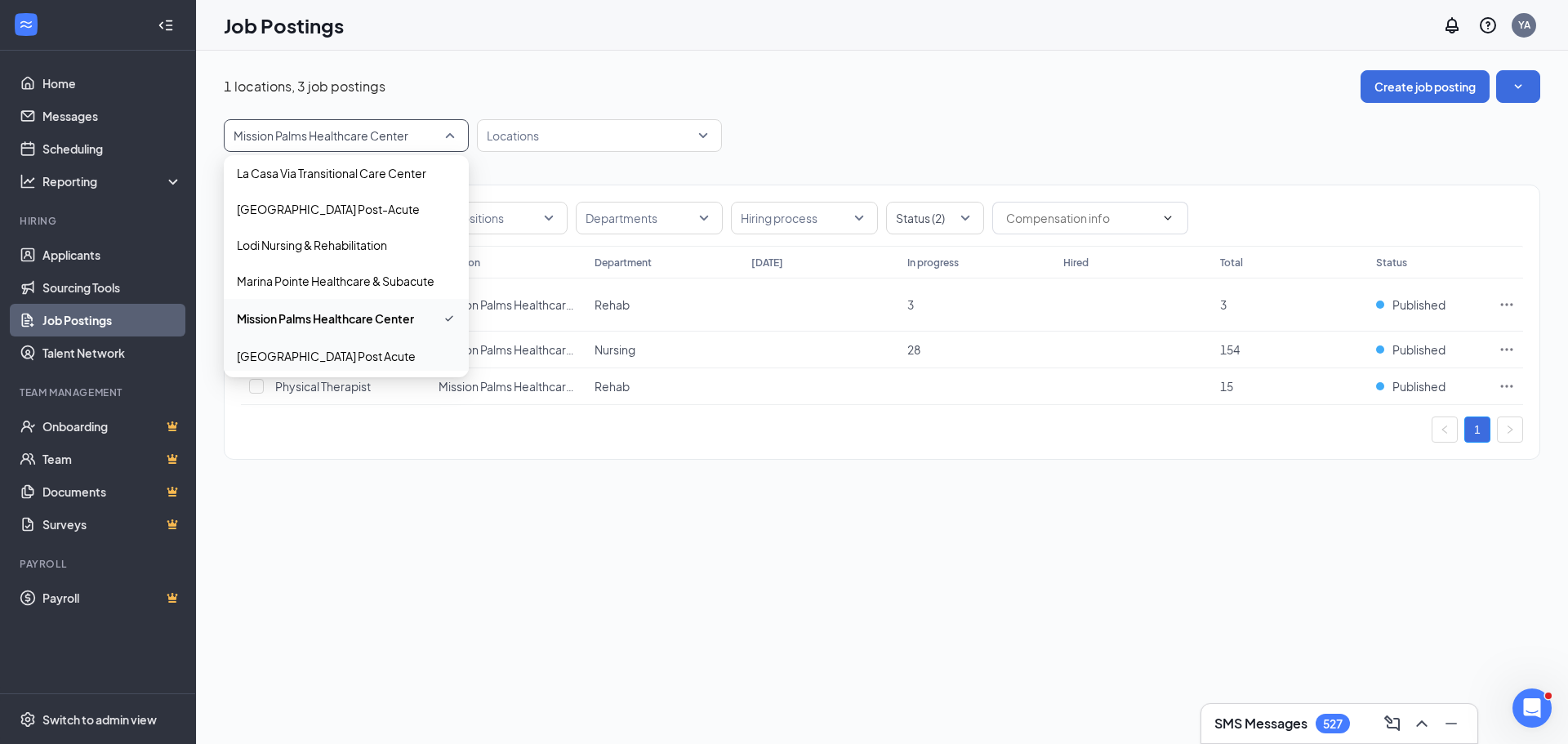
click at [336, 359] on p "[GEOGRAPHIC_DATA] Post Acute" at bounding box center [326, 356] width 179 height 16
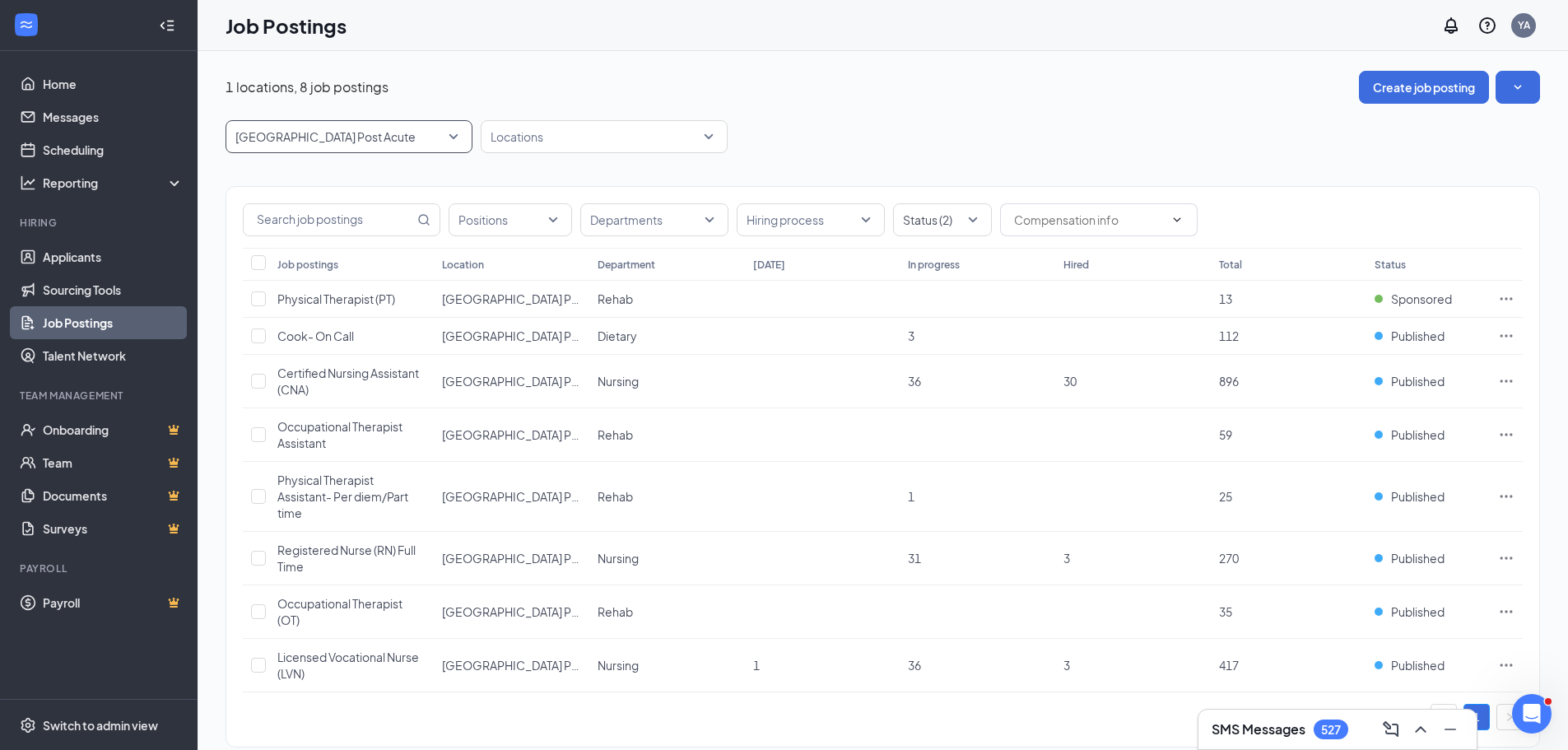
click at [454, 144] on span "[GEOGRAPHIC_DATA] Post Acute" at bounding box center [349, 136] width 227 height 31
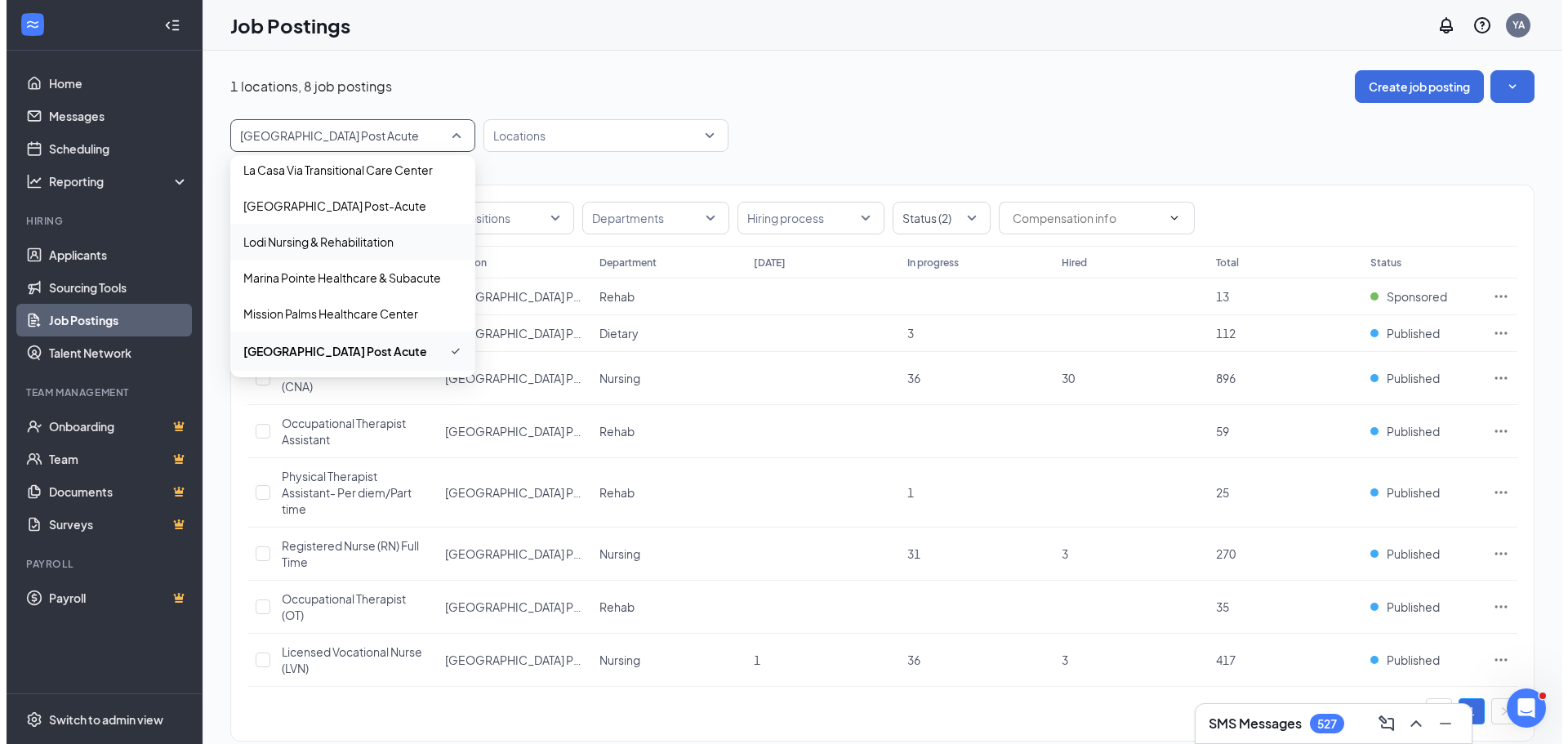
scroll to position [666, 0]
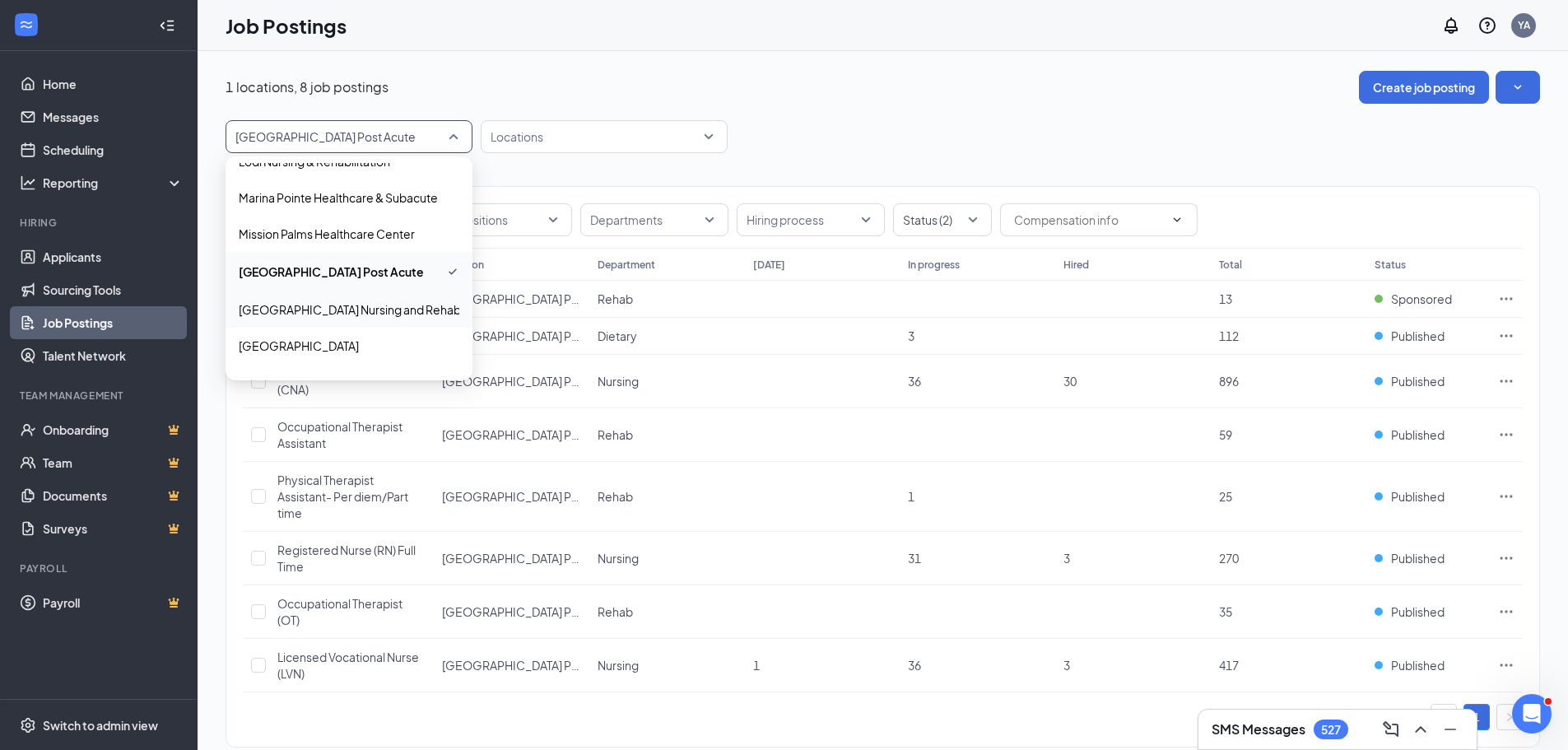
click at [349, 308] on p "[GEOGRAPHIC_DATA] Nursing and Rehabilitation" at bounding box center [368, 309] width 261 height 17
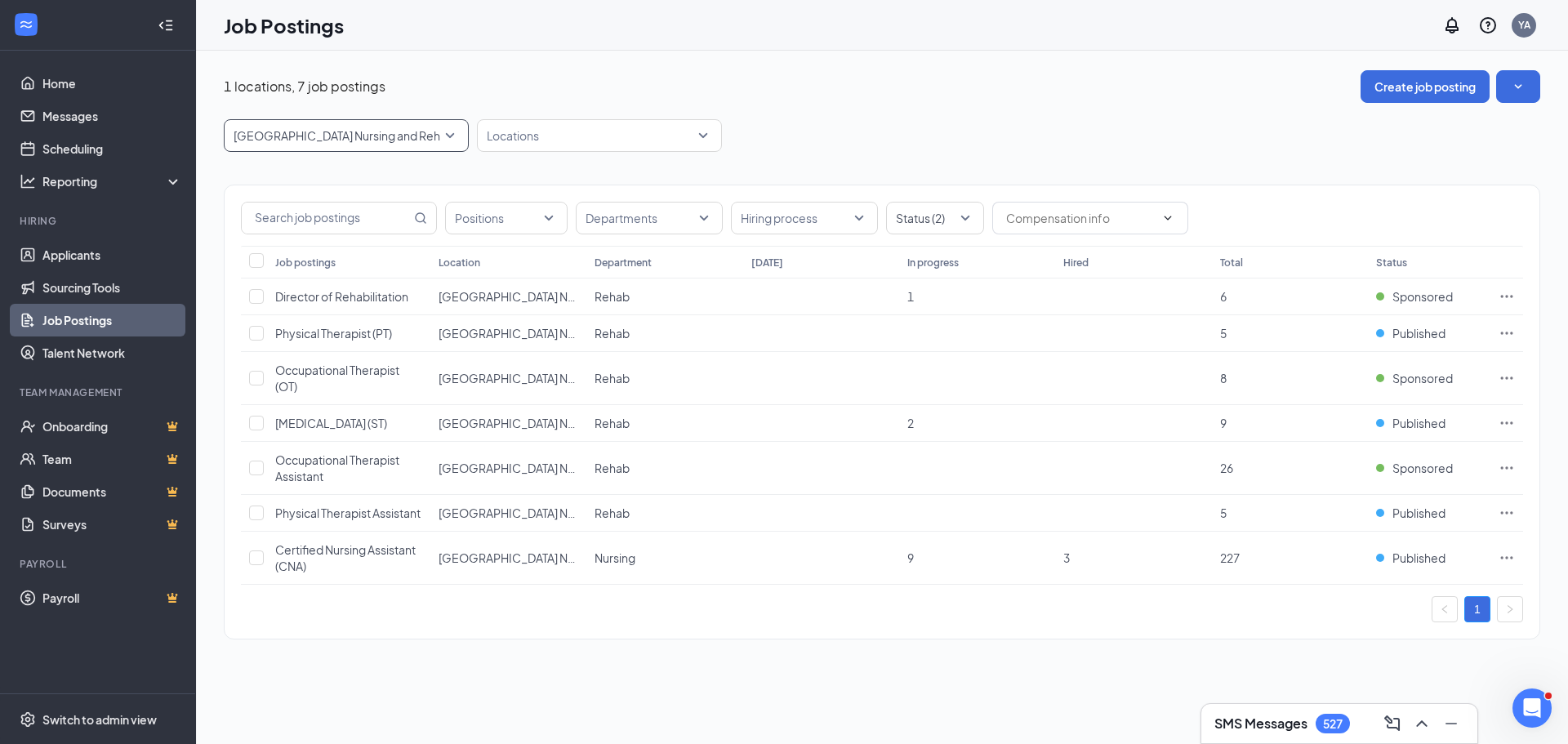
click at [449, 141] on p "[GEOGRAPHIC_DATA] Nursing and Rehabilitation" at bounding box center [363, 135] width 258 height 16
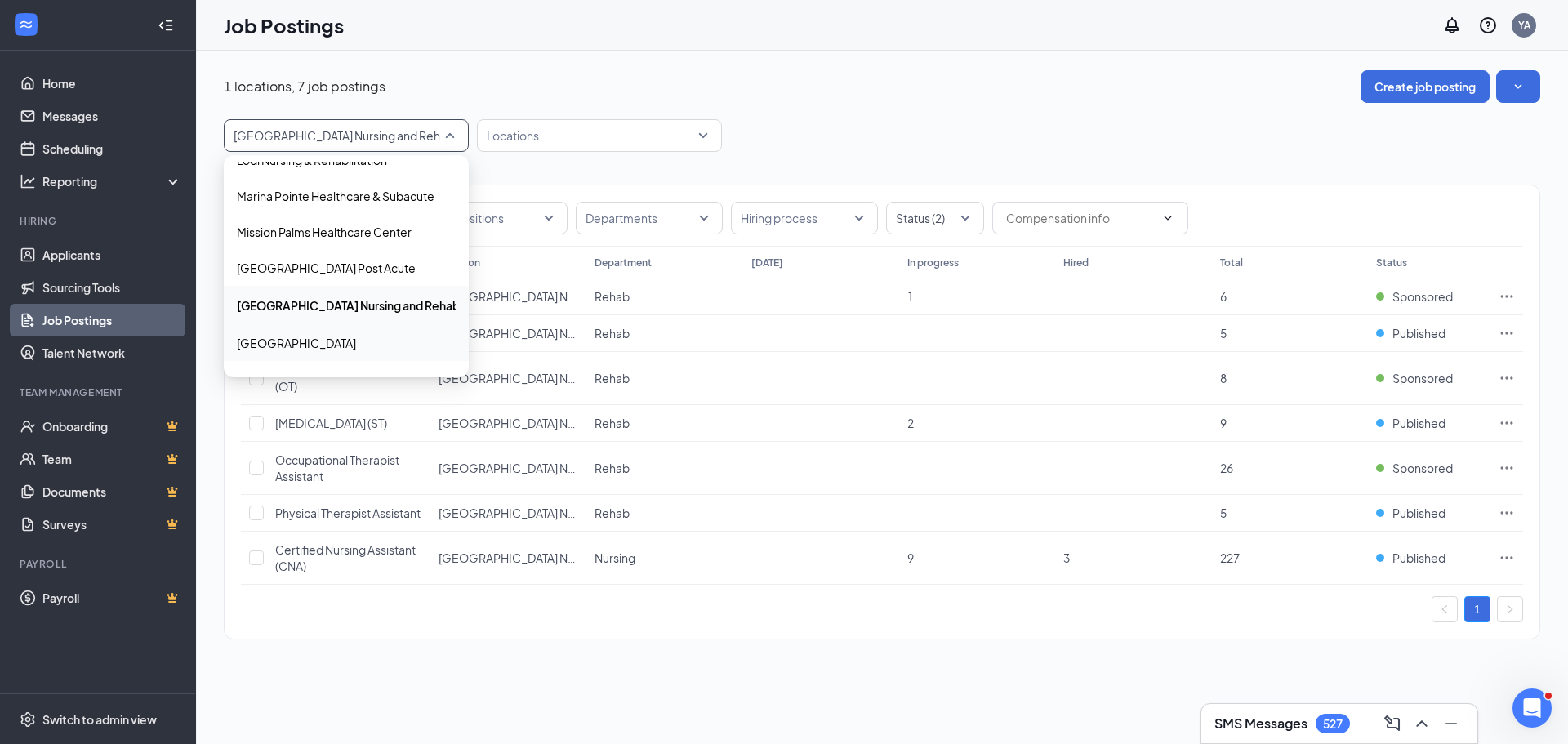
click at [323, 341] on p "[GEOGRAPHIC_DATA]" at bounding box center [296, 343] width 120 height 16
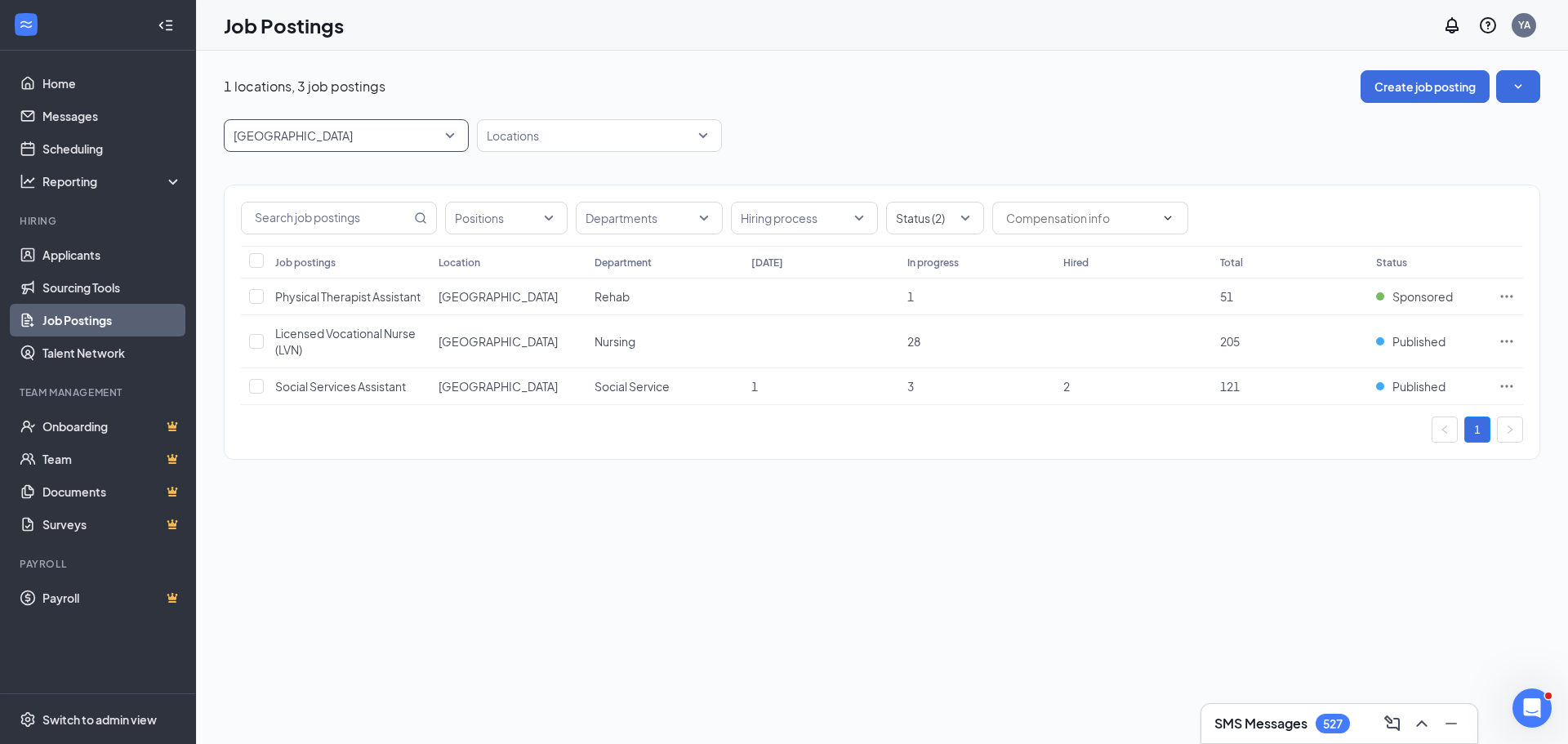
click at [447, 146] on span "[GEOGRAPHIC_DATA]" at bounding box center [346, 135] width 226 height 31
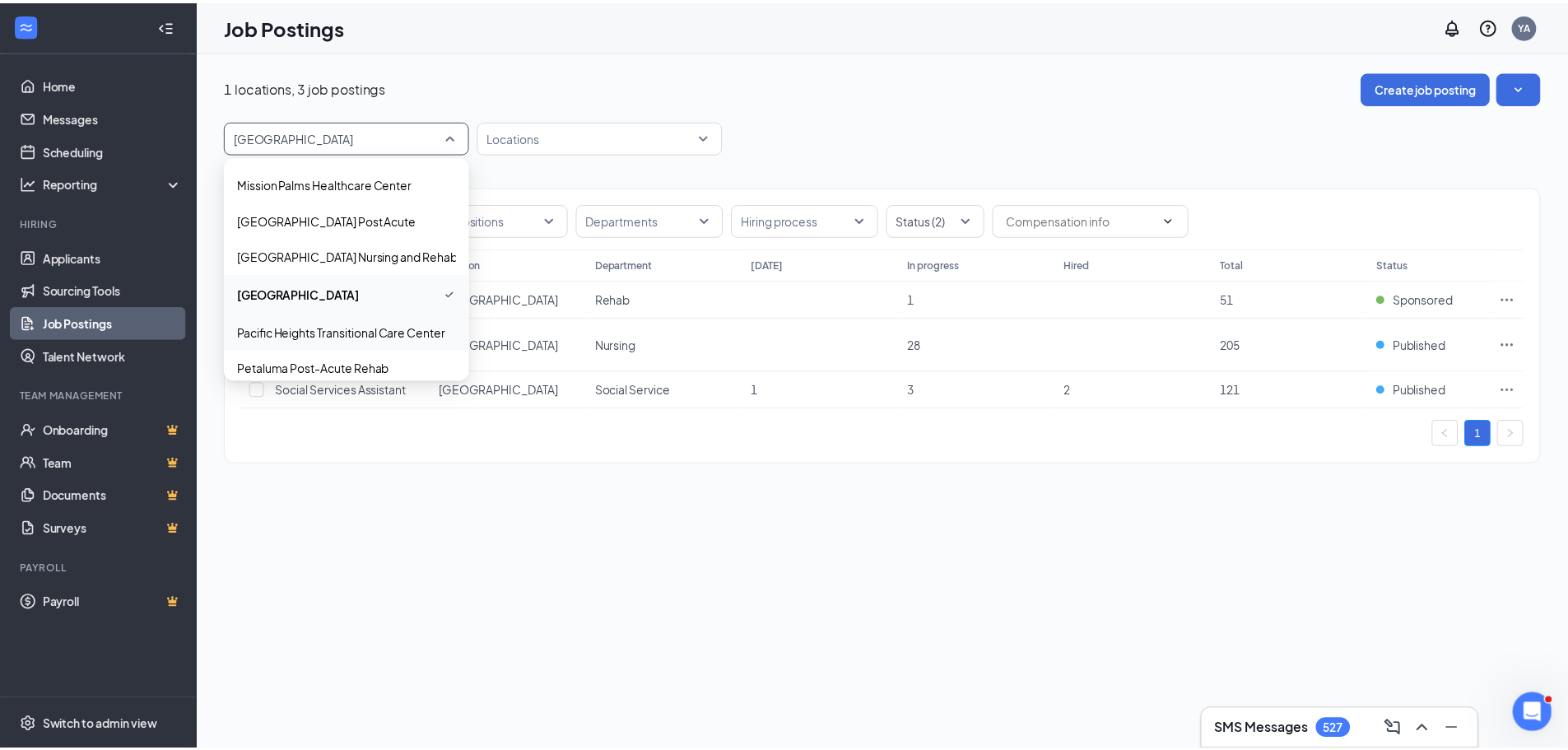
scroll to position [754, 0]
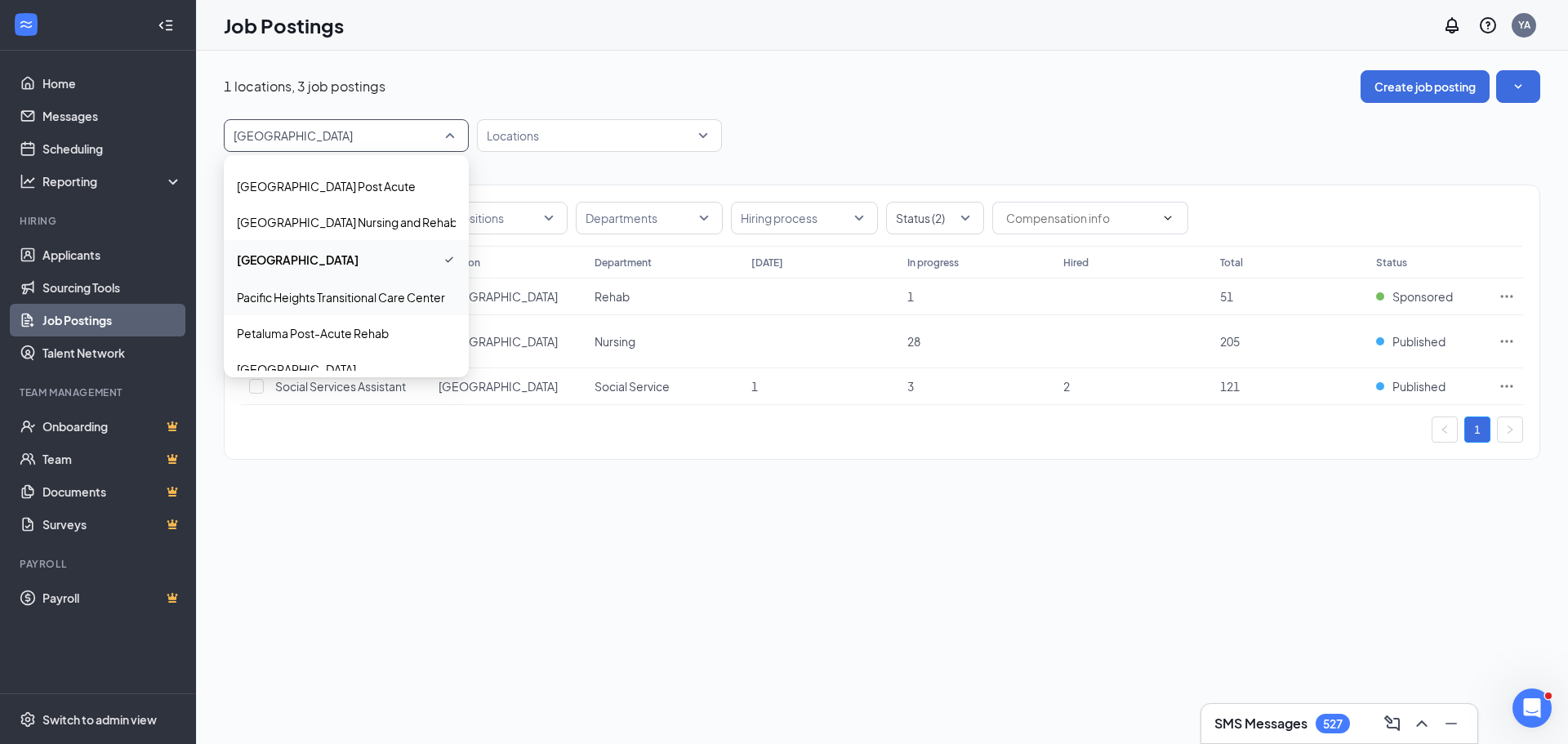
click at [321, 287] on div "Pacific Heights Transitional Care Center" at bounding box center [346, 297] width 245 height 36
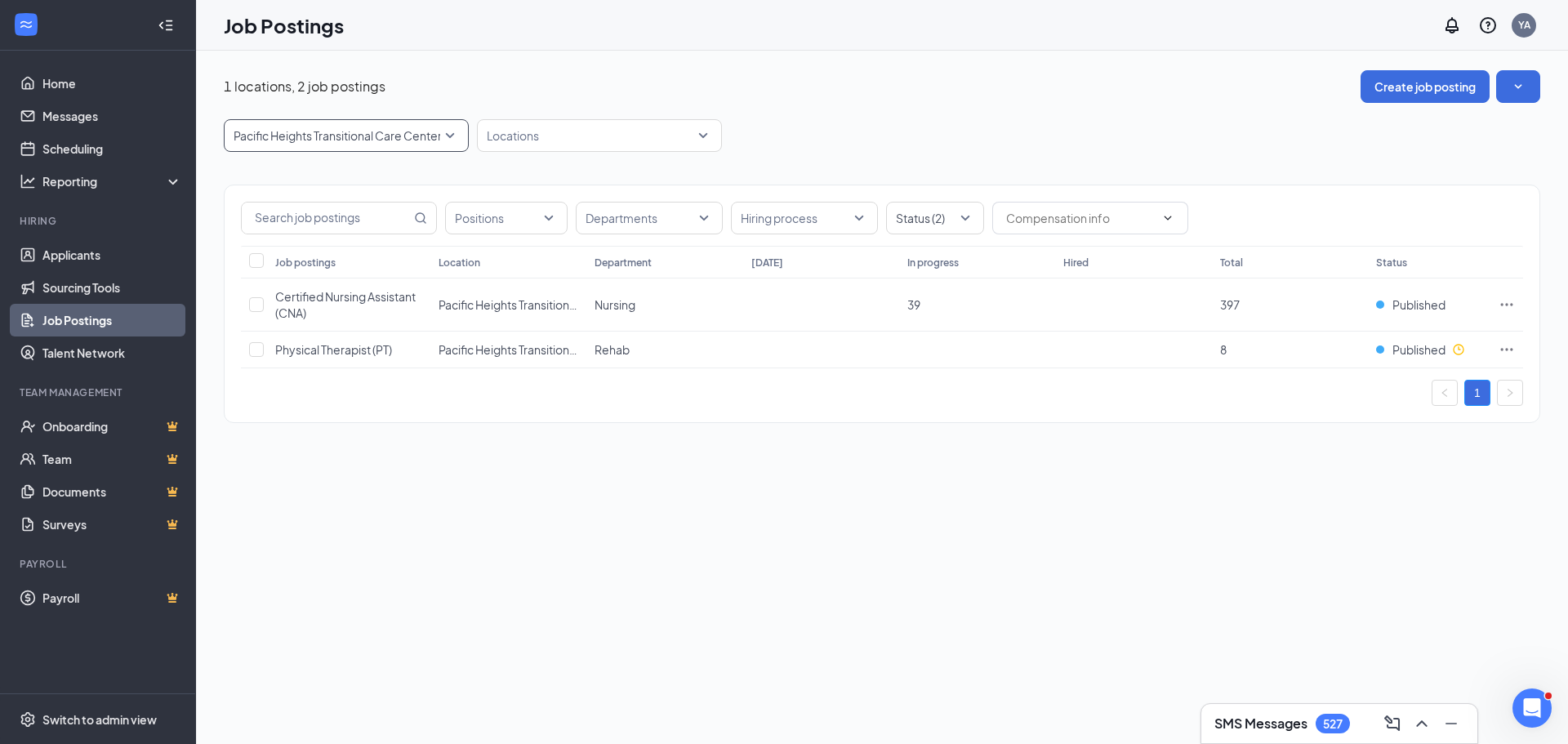
click at [433, 129] on p "Pacific Heights Transitional Care Center" at bounding box center [338, 135] width 208 height 16
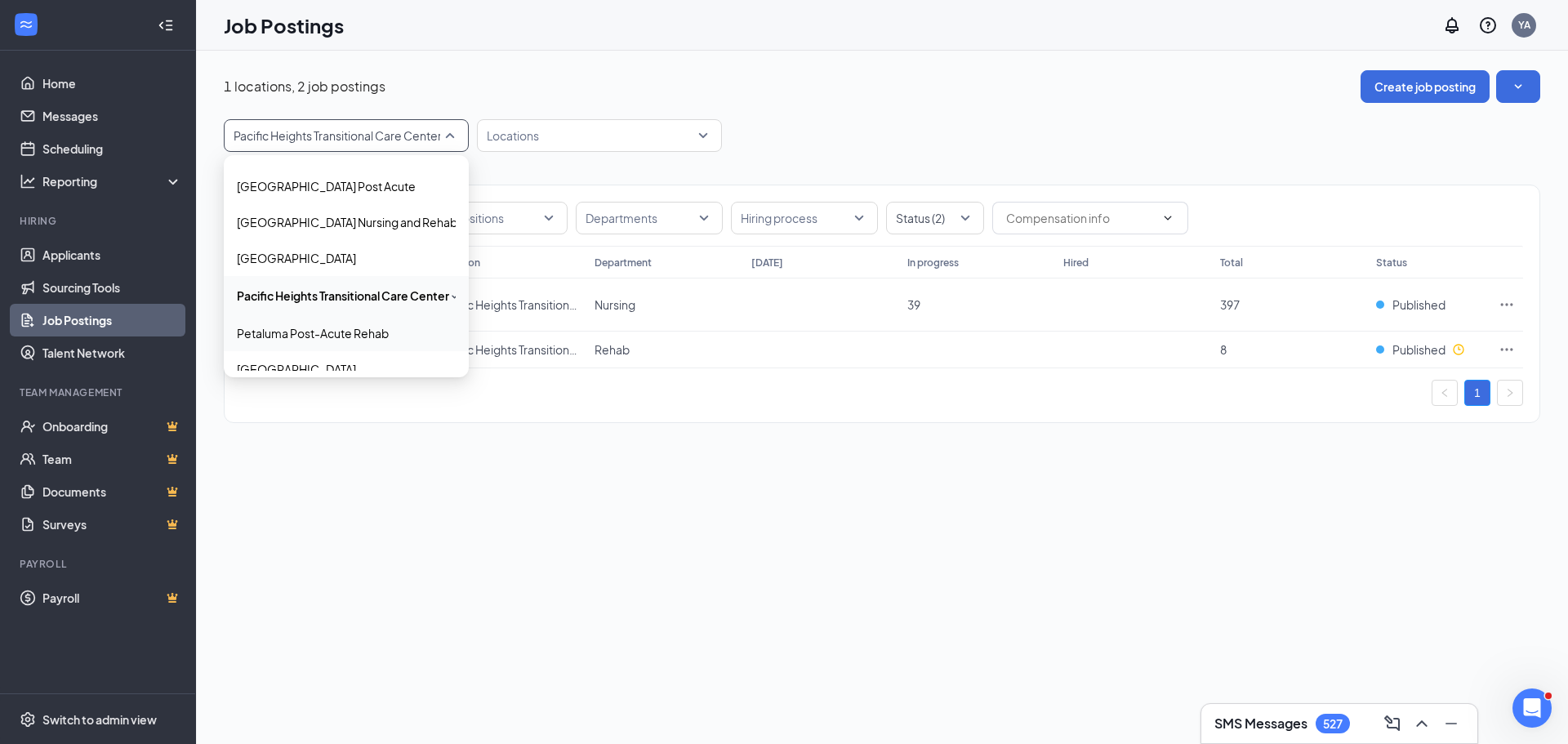
click at [305, 347] on div "Petaluma Post-Acute Rehab" at bounding box center [346, 332] width 245 height 36
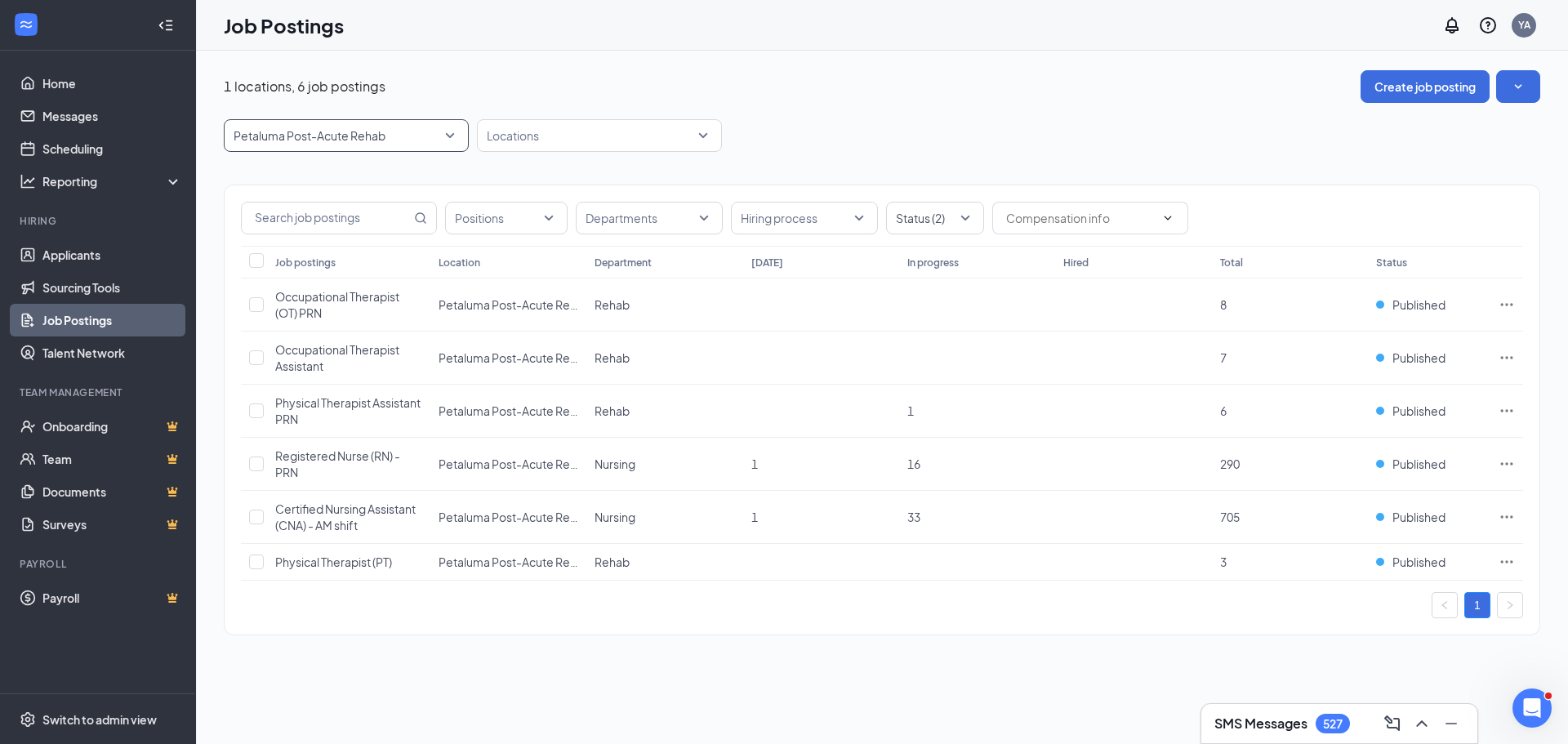
click at [413, 137] on span "Petaluma Post-Acute Rehab" at bounding box center [339, 135] width 211 height 16
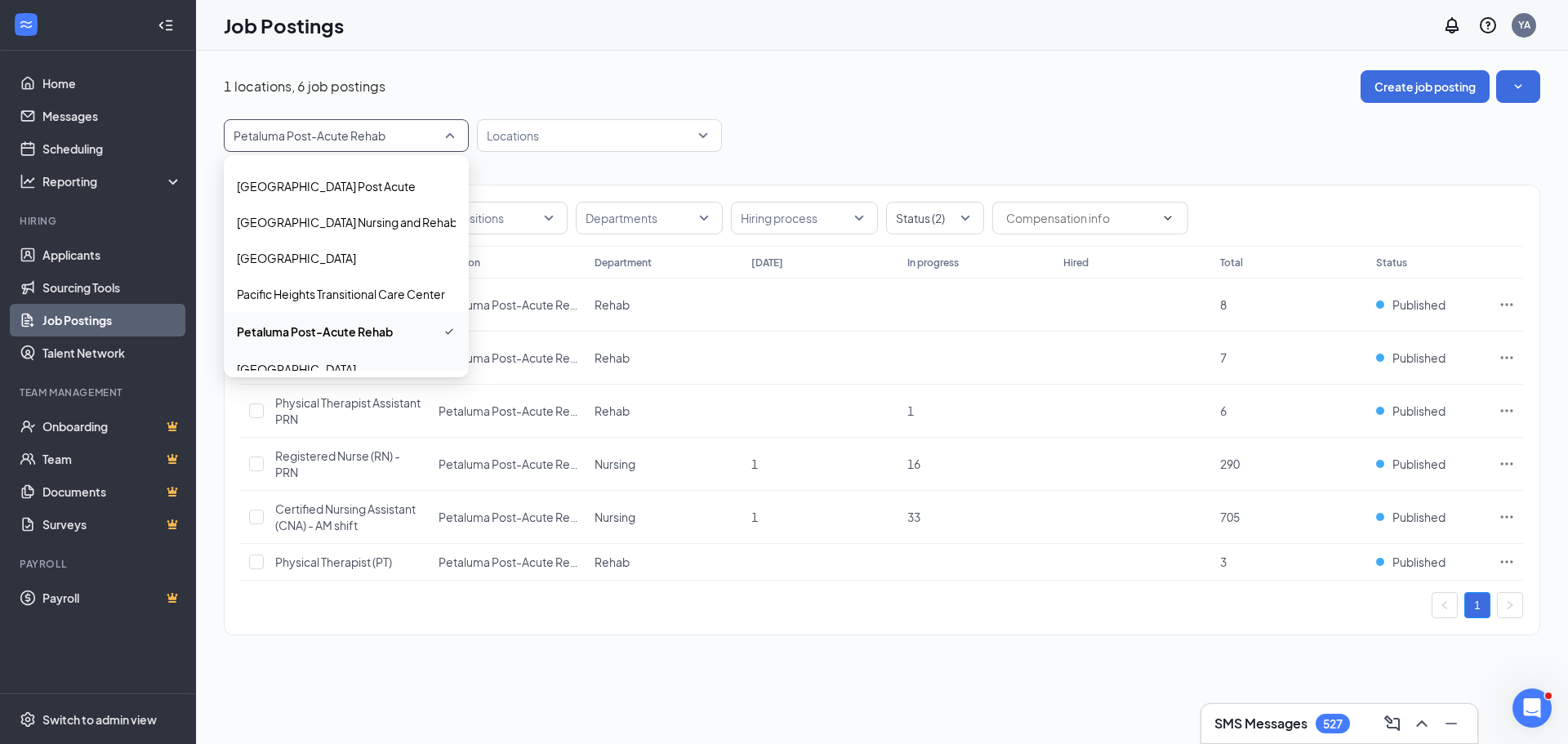
click at [371, 360] on div "[GEOGRAPHIC_DATA]" at bounding box center [346, 369] width 245 height 36
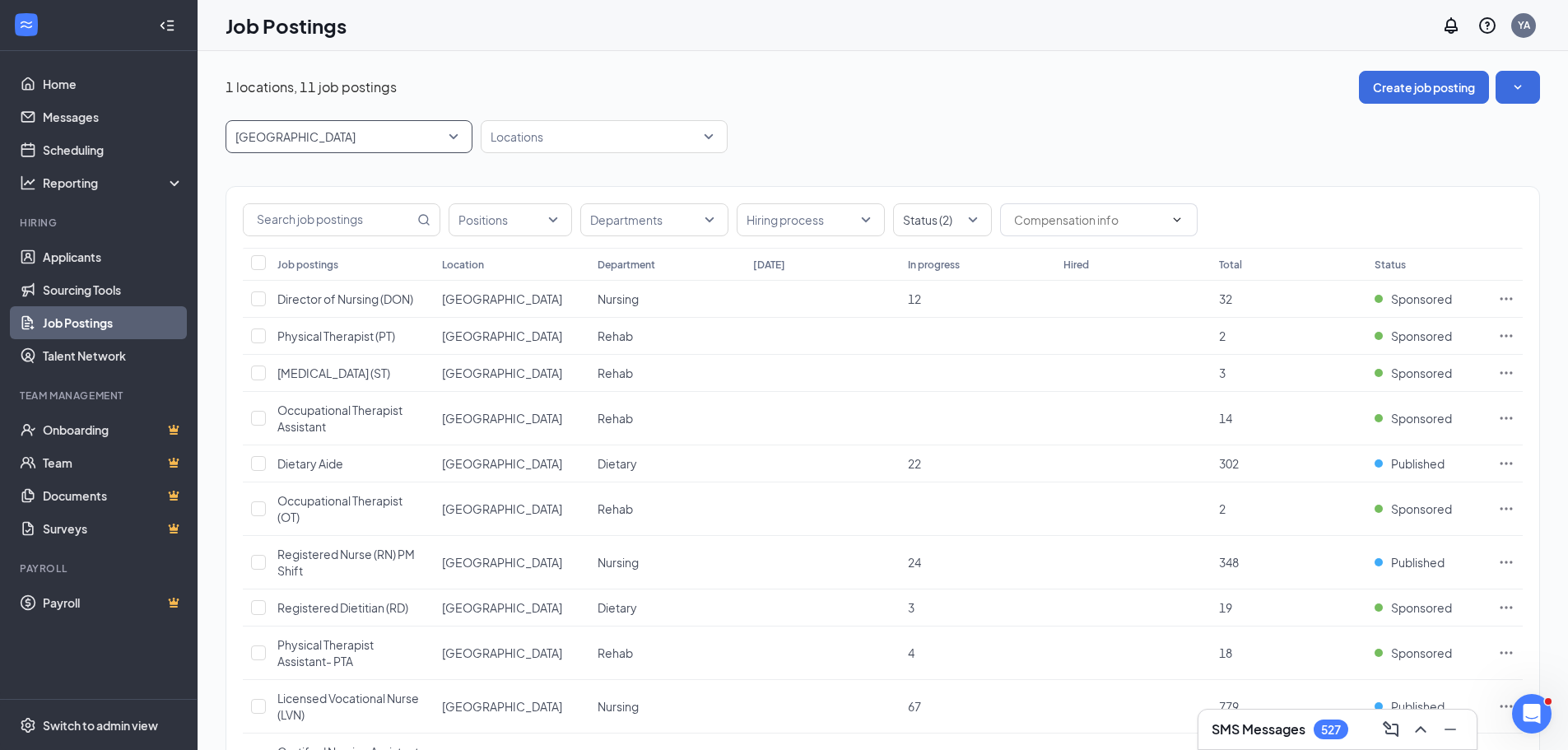
click at [458, 133] on span "[GEOGRAPHIC_DATA]" at bounding box center [349, 136] width 227 height 31
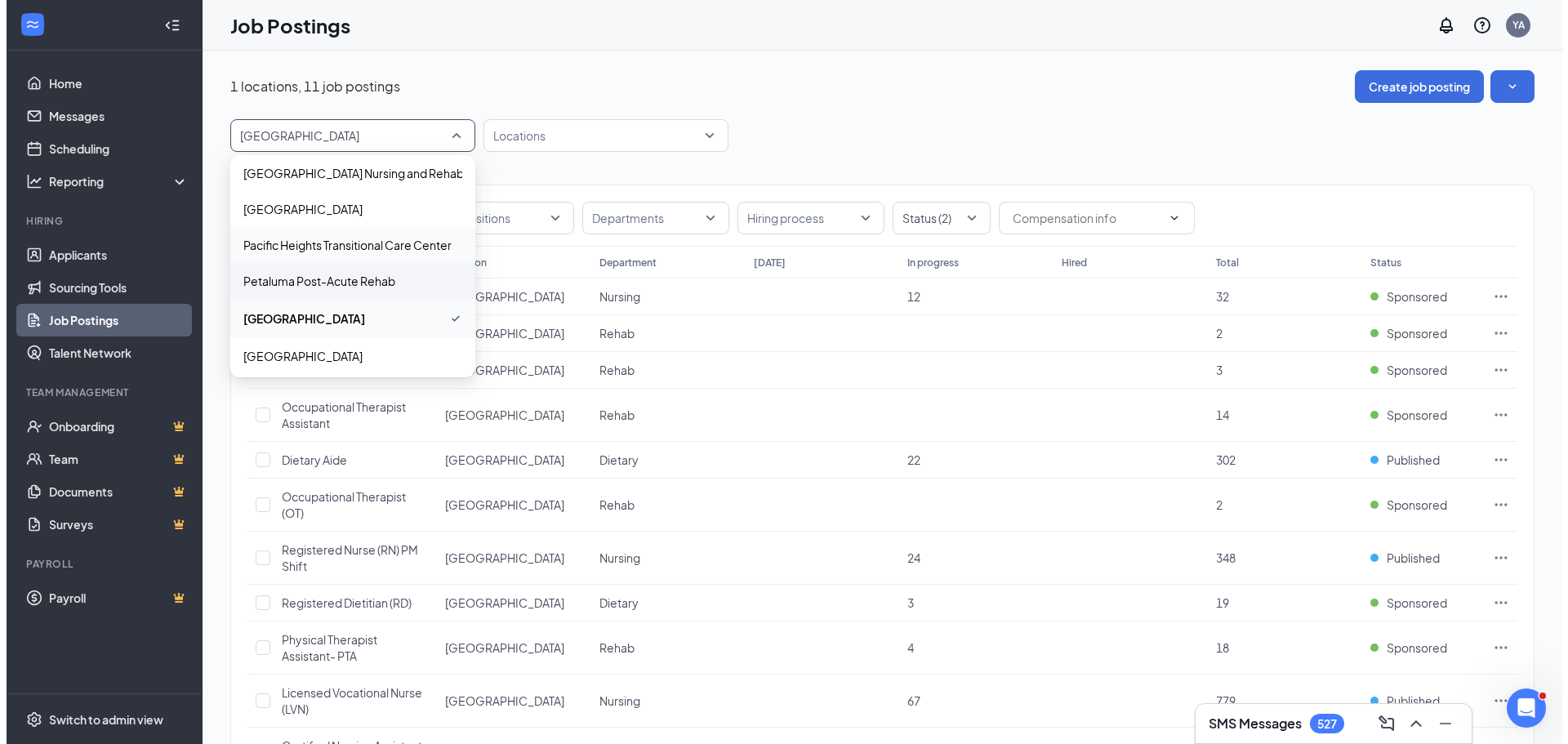
scroll to position [845, 0]
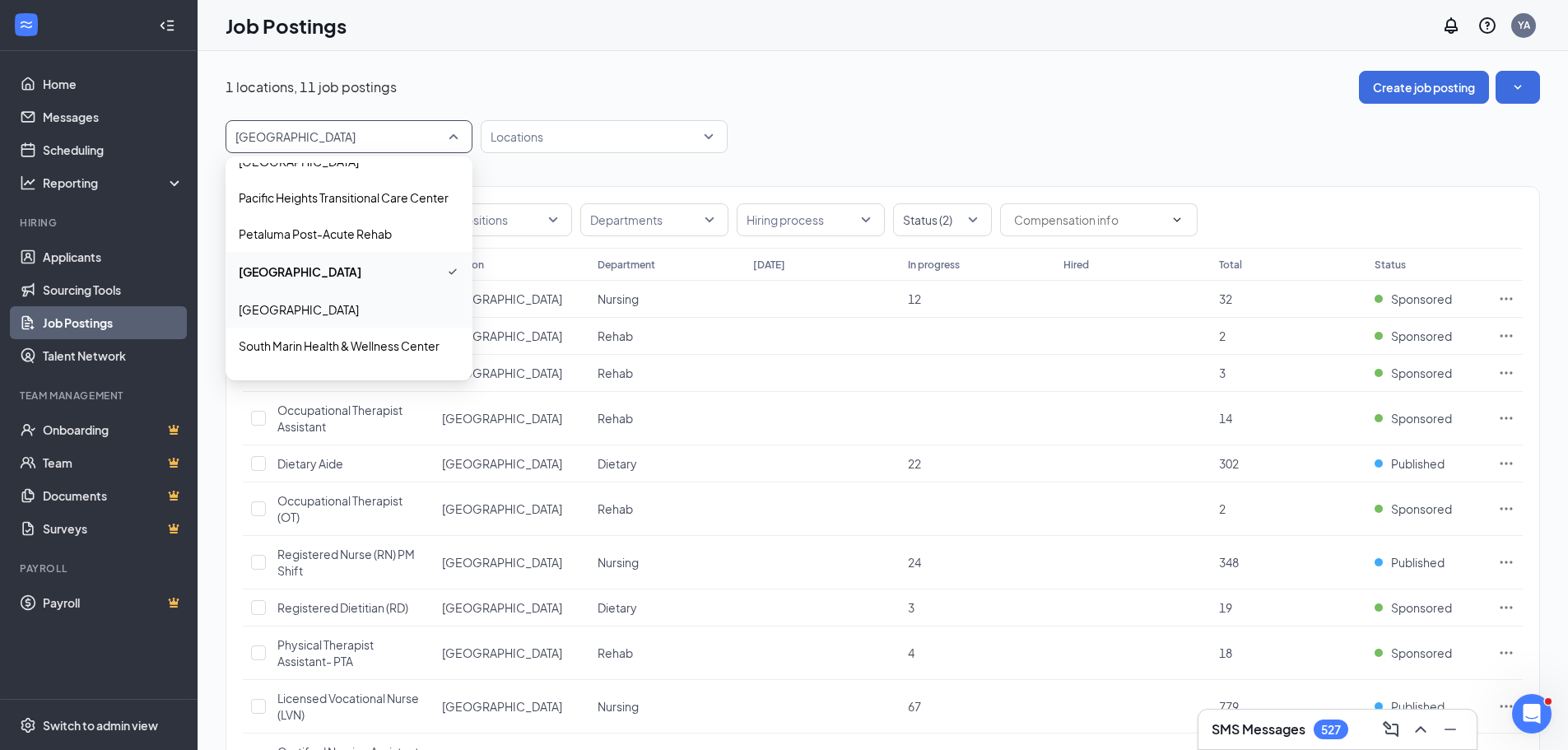
click at [357, 317] on p "[GEOGRAPHIC_DATA]" at bounding box center [298, 309] width 121 height 17
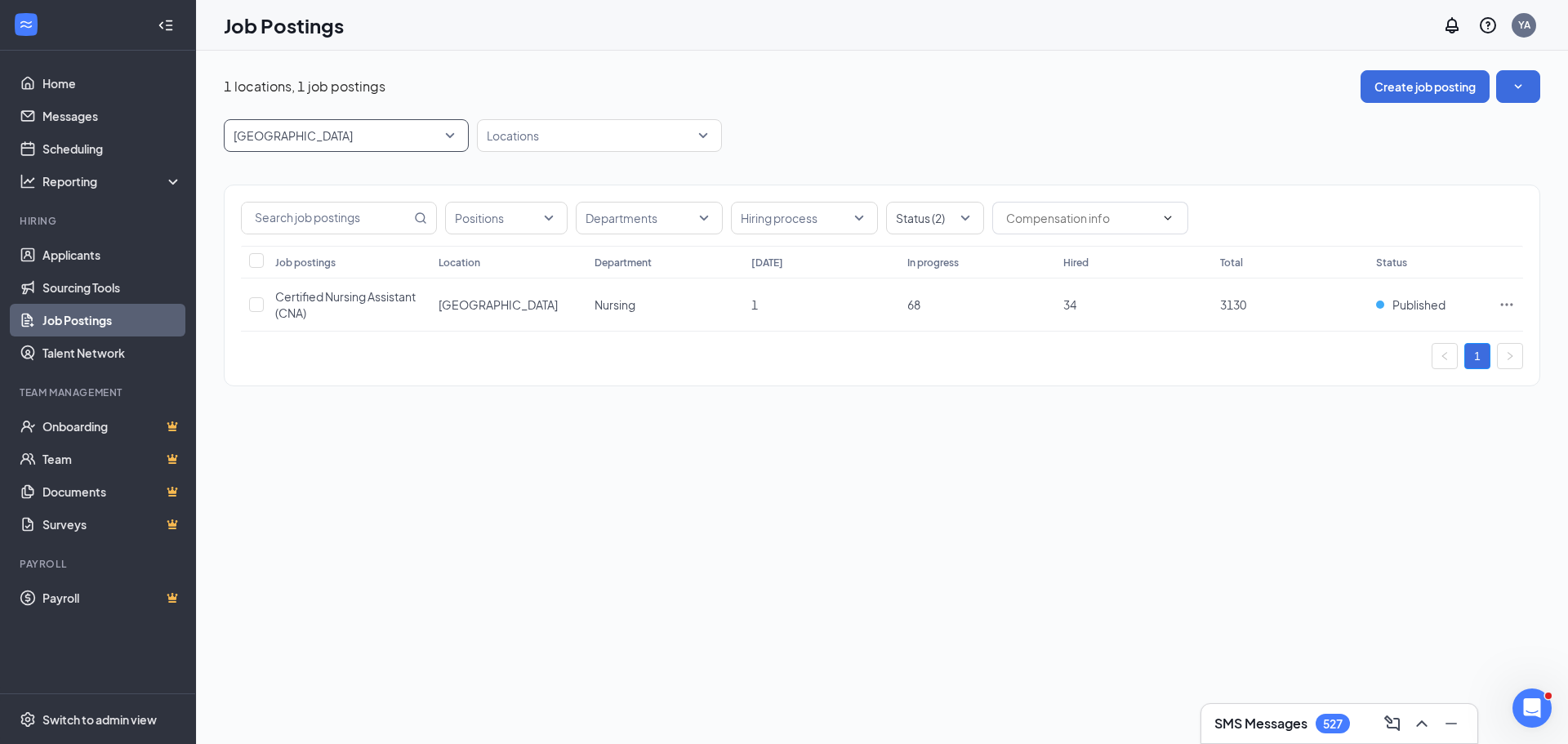
click at [468, 137] on div "[GEOGRAPHIC_DATA]" at bounding box center [346, 136] width 245 height 33
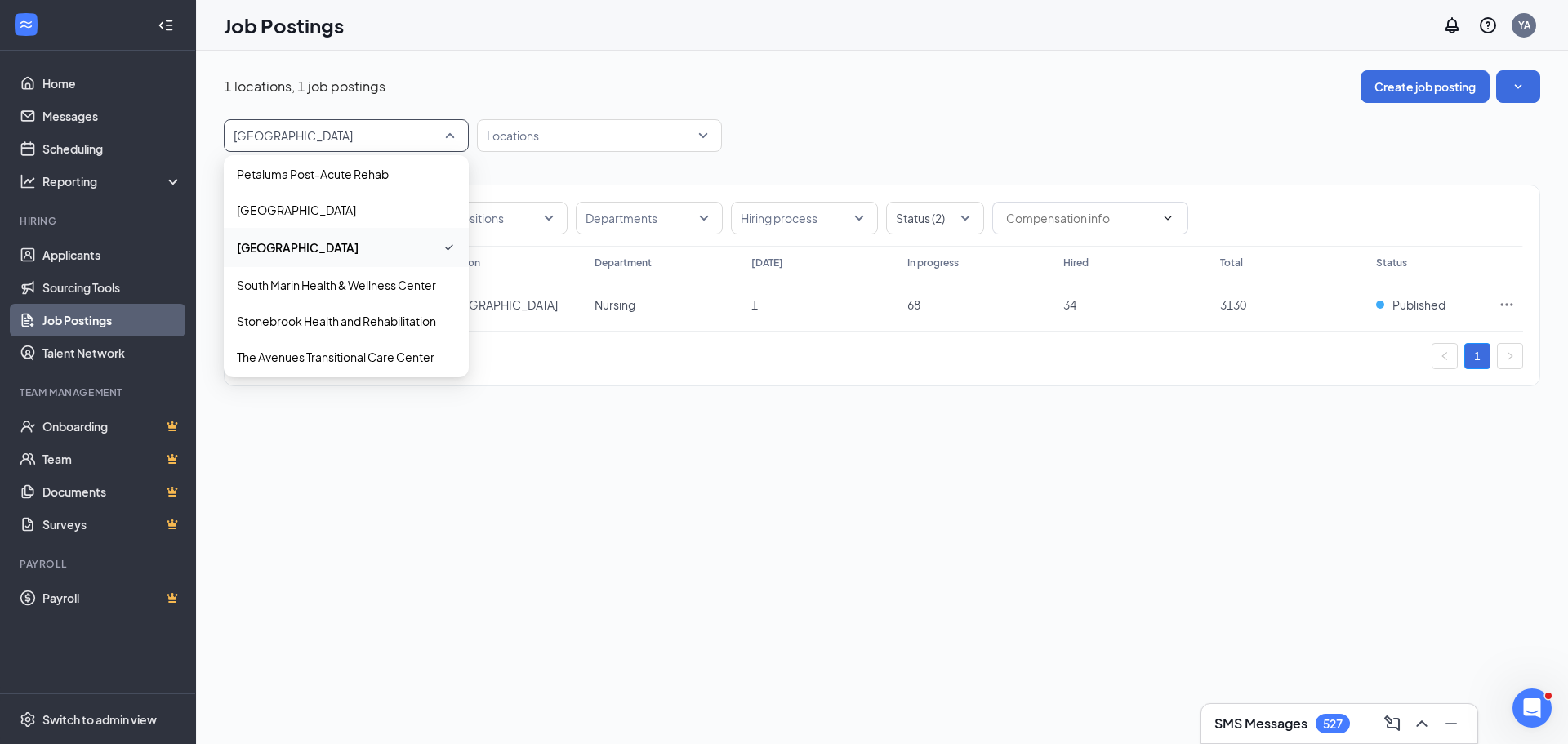
scroll to position [927, 0]
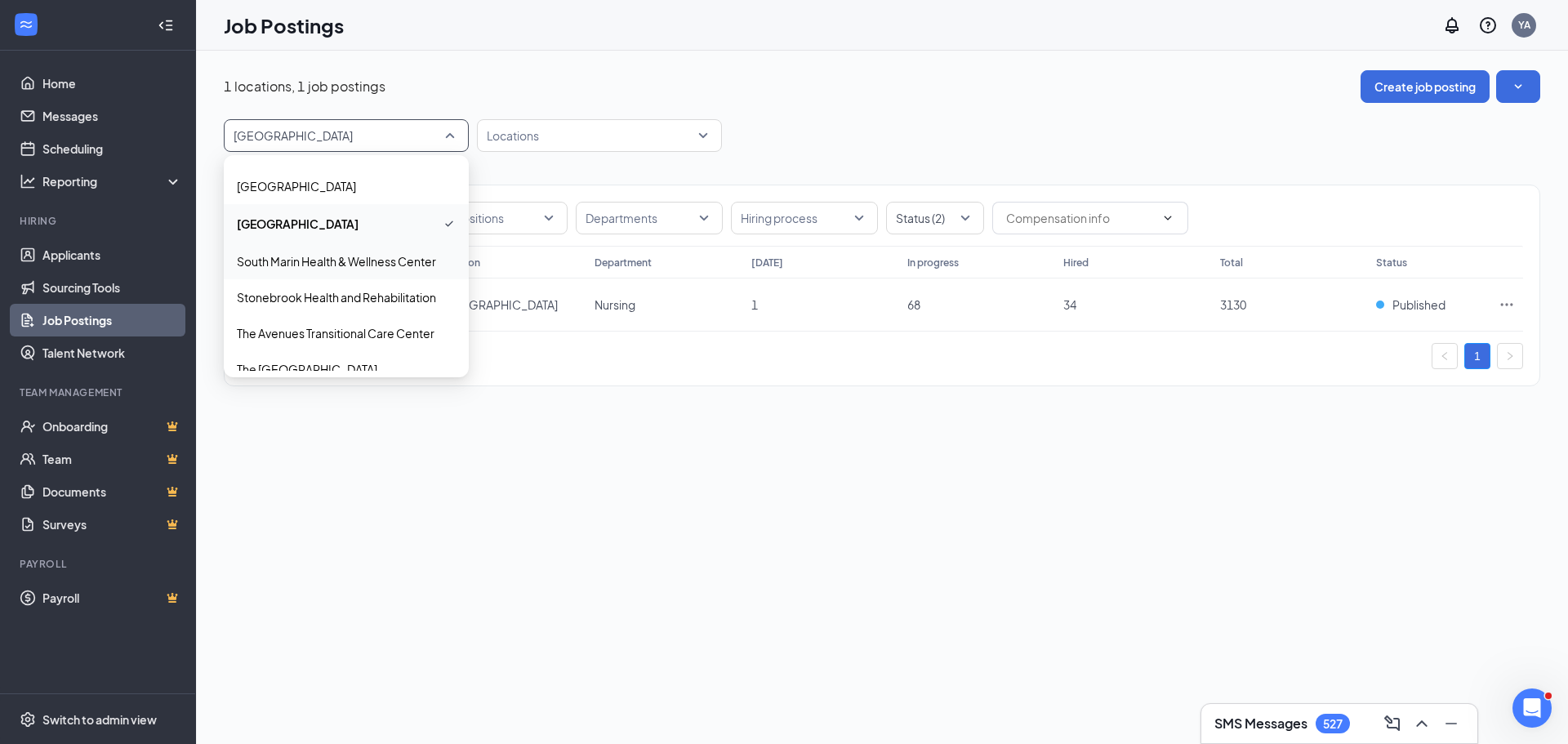
click at [352, 258] on p "South Marin Health & Wellness Center" at bounding box center [336, 261] width 199 height 16
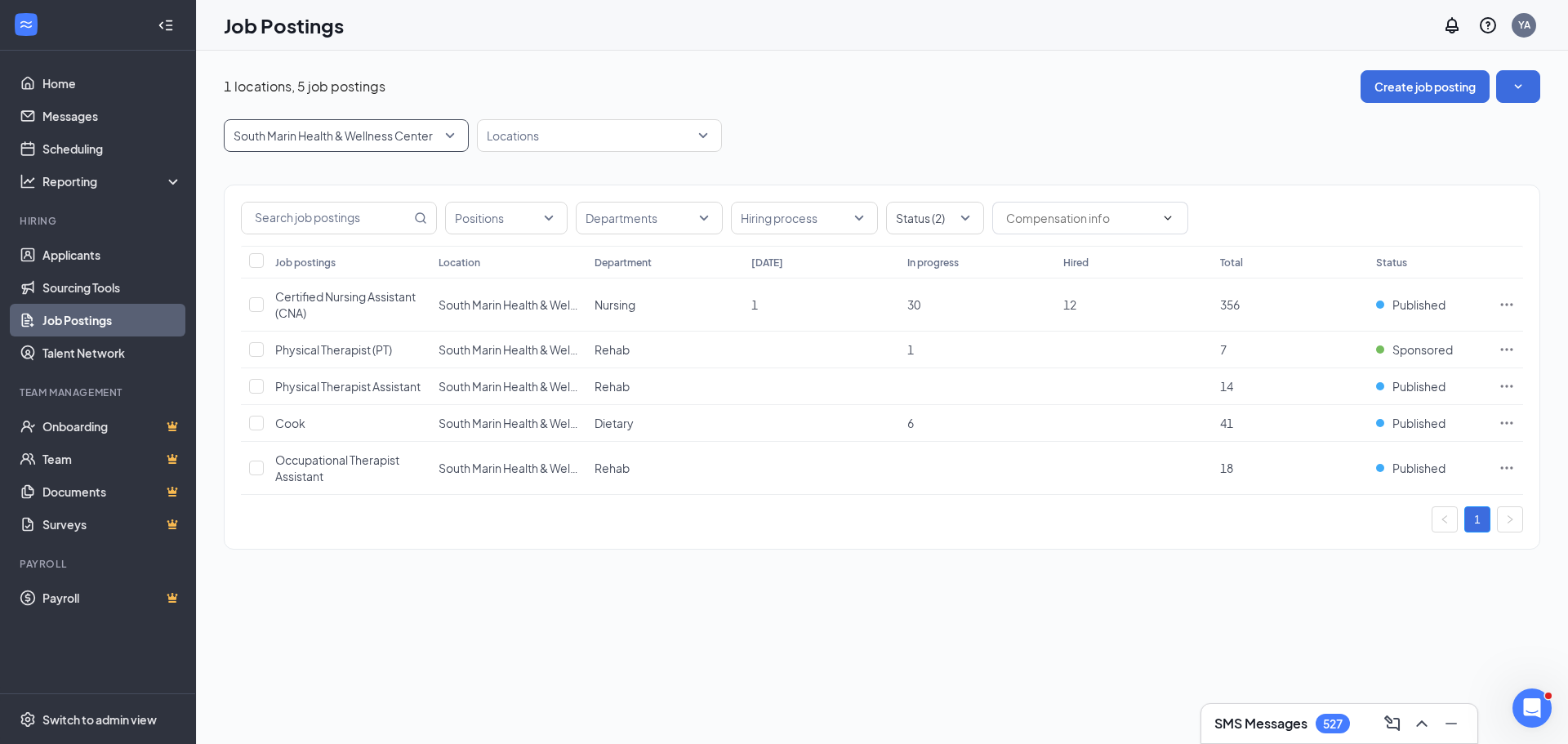
click at [451, 141] on span "South Marin Health & Wellness Center" at bounding box center [346, 135] width 226 height 31
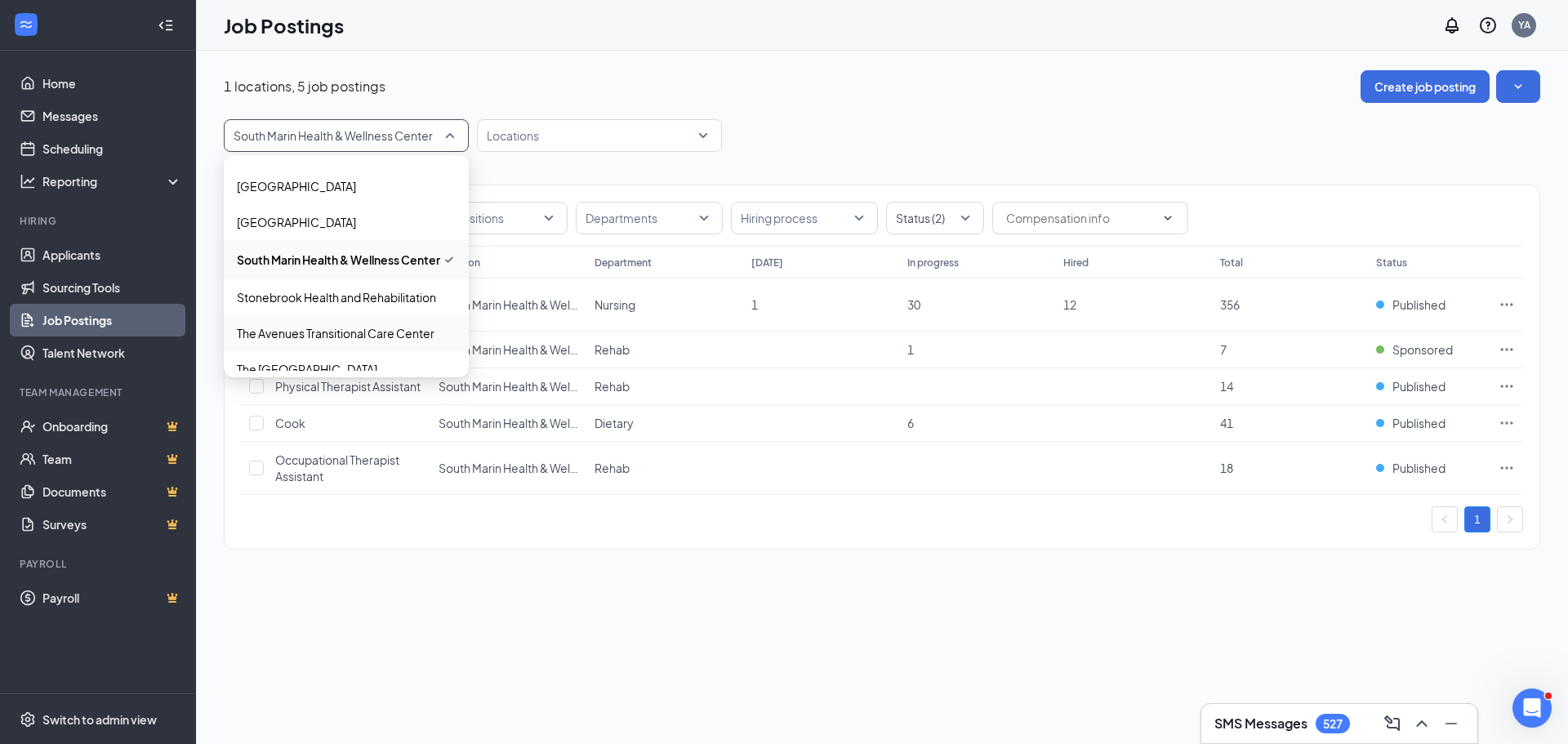
scroll to position [1009, 0]
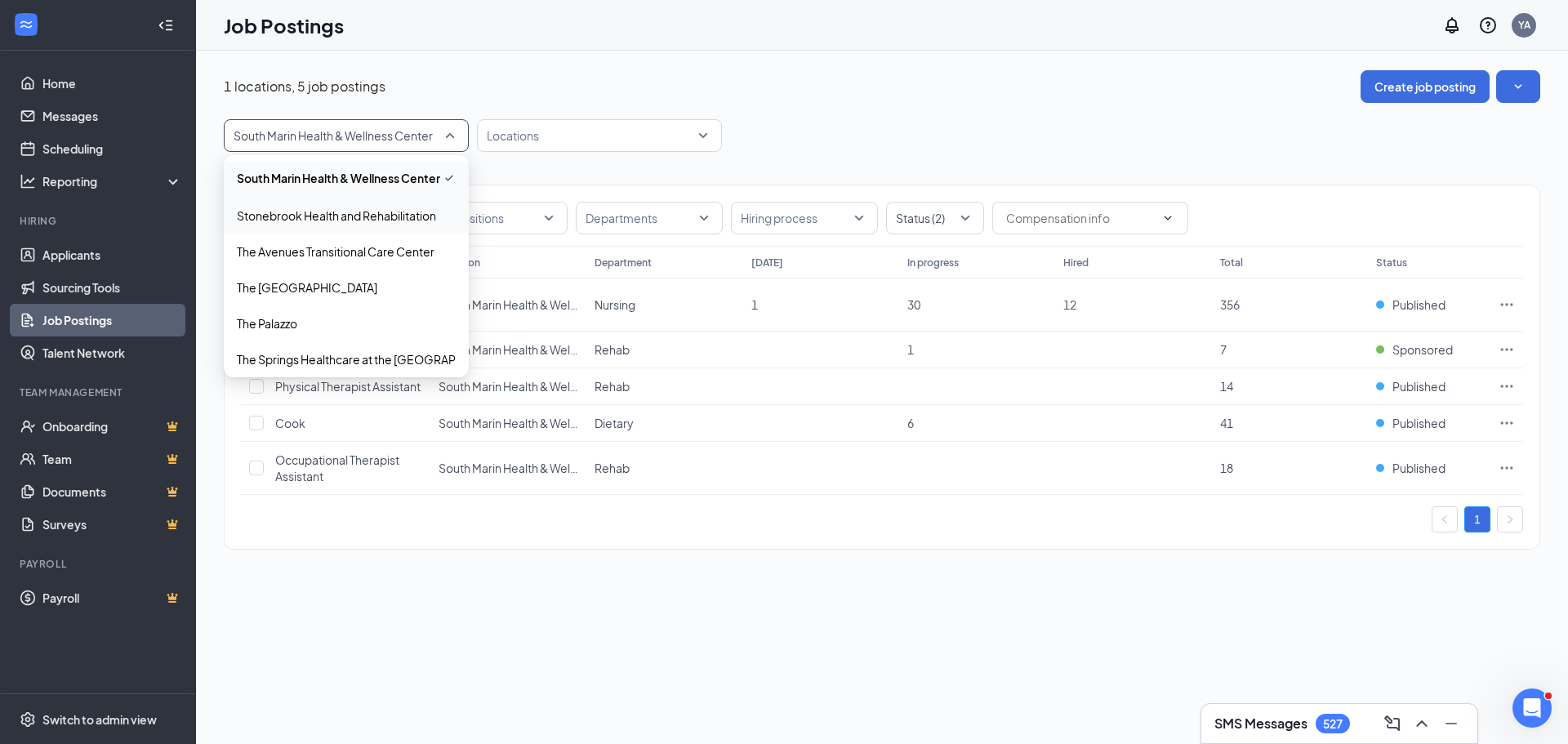
drag, startPoint x: 342, startPoint y: 218, endPoint x: 354, endPoint y: 217, distance: 12.0
click at [342, 218] on p "Stonebrook Health and Rehabilitation" at bounding box center [336, 215] width 199 height 16
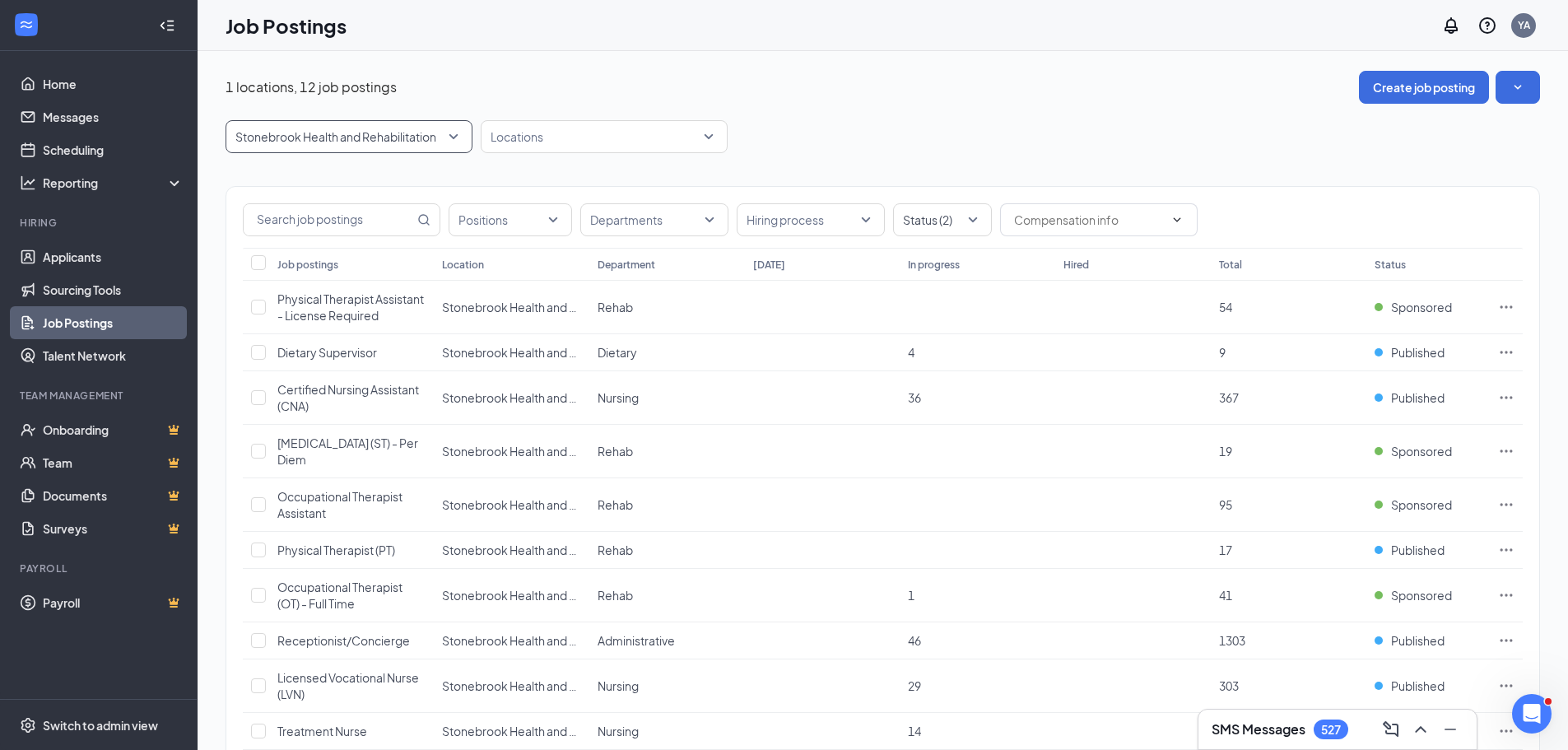
click at [450, 140] on span "Stonebrook Health and Rehabilitation" at bounding box center [349, 136] width 227 height 31
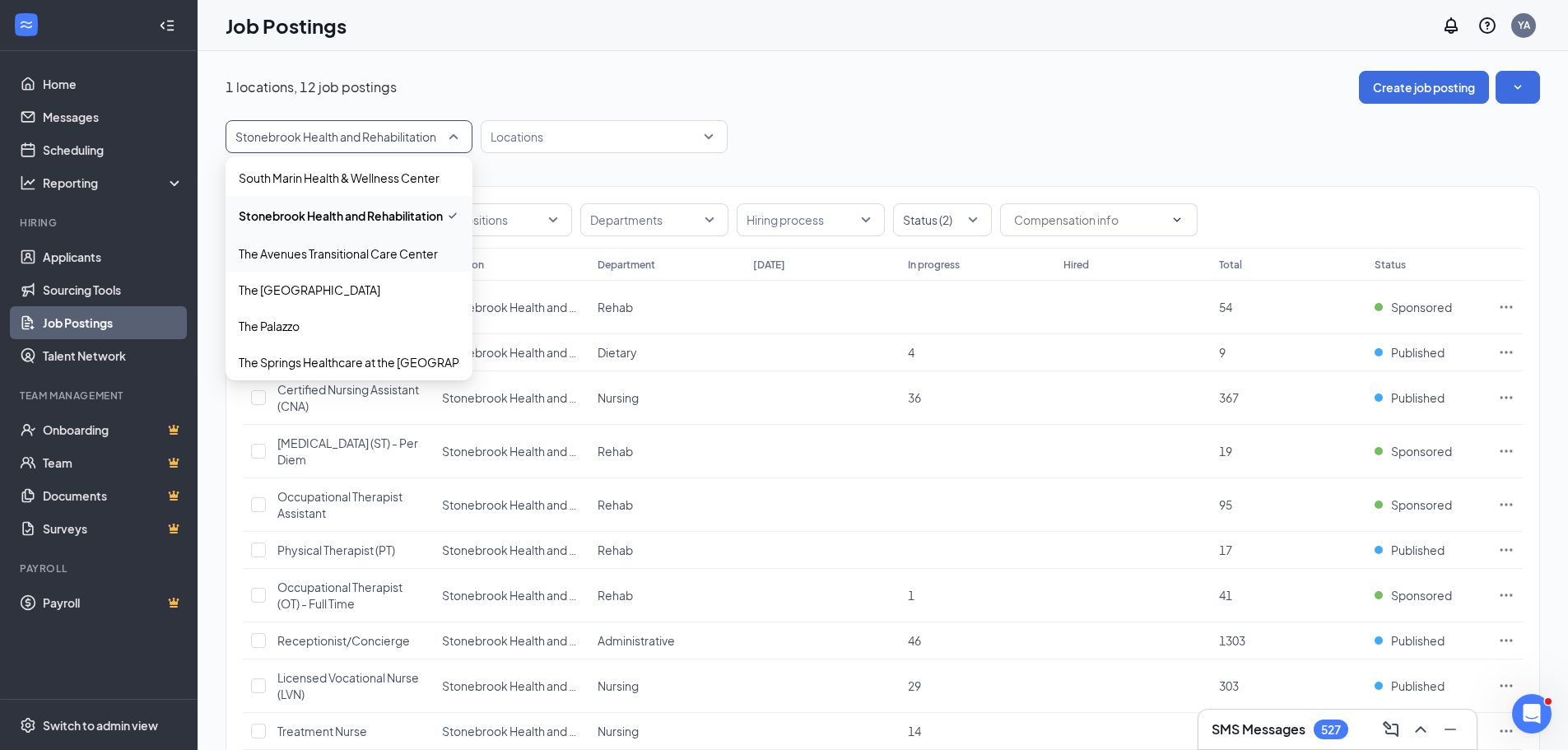
click at [357, 256] on p "The Avenues Transitional Care Center" at bounding box center [338, 253] width 199 height 17
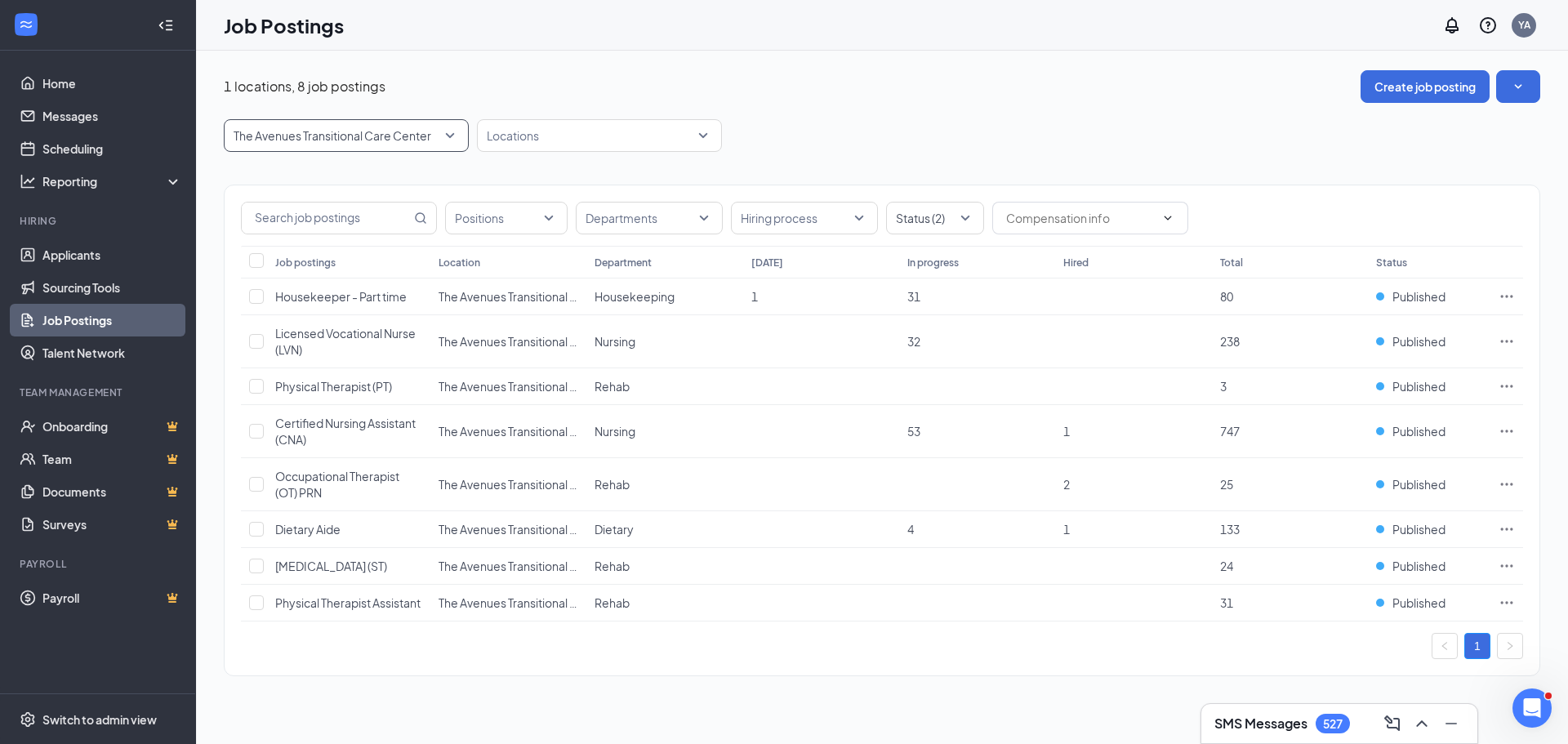
click at [445, 140] on span "The Avenues Transitional Care Center" at bounding box center [346, 135] width 226 height 31
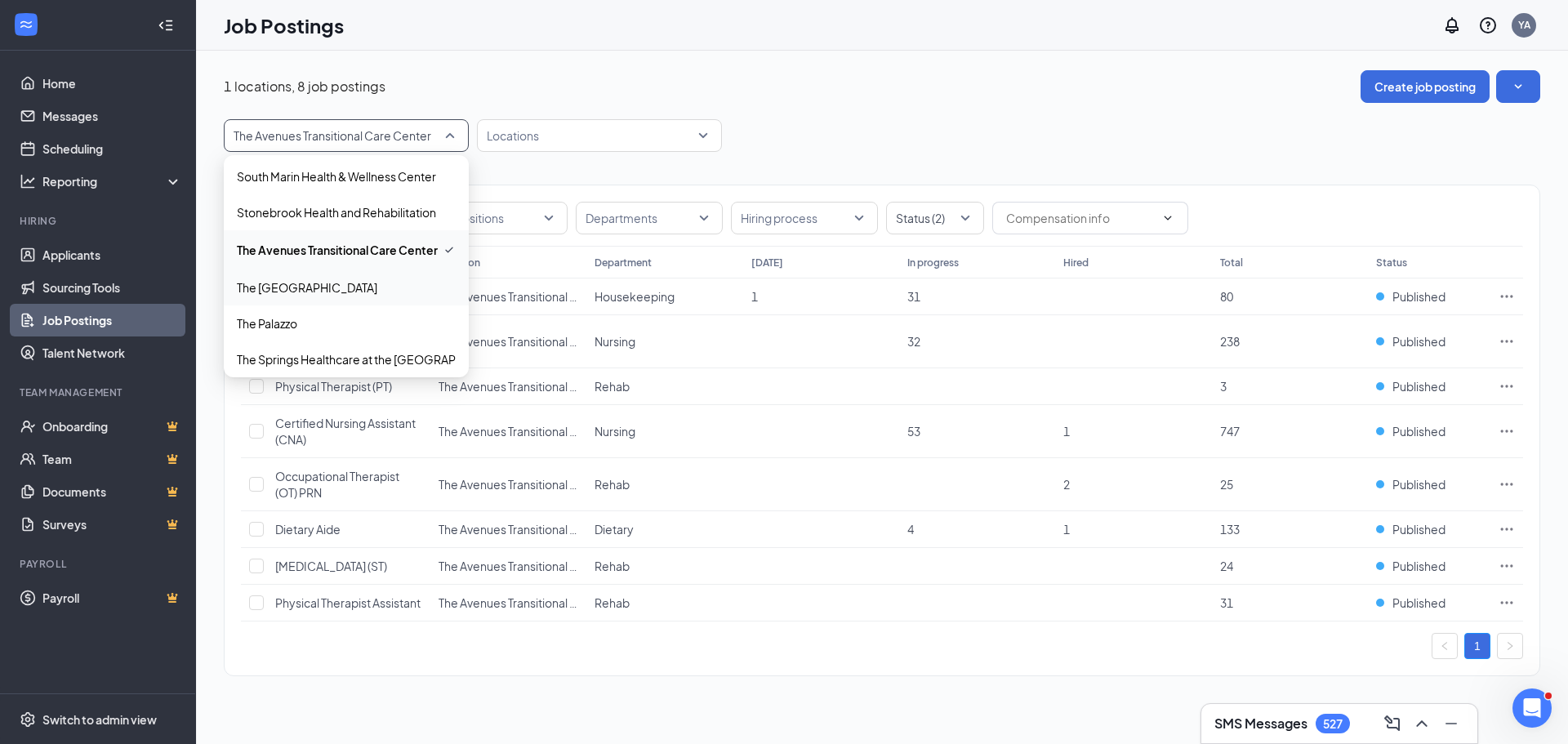
click at [328, 298] on div "The [GEOGRAPHIC_DATA]" at bounding box center [346, 287] width 245 height 36
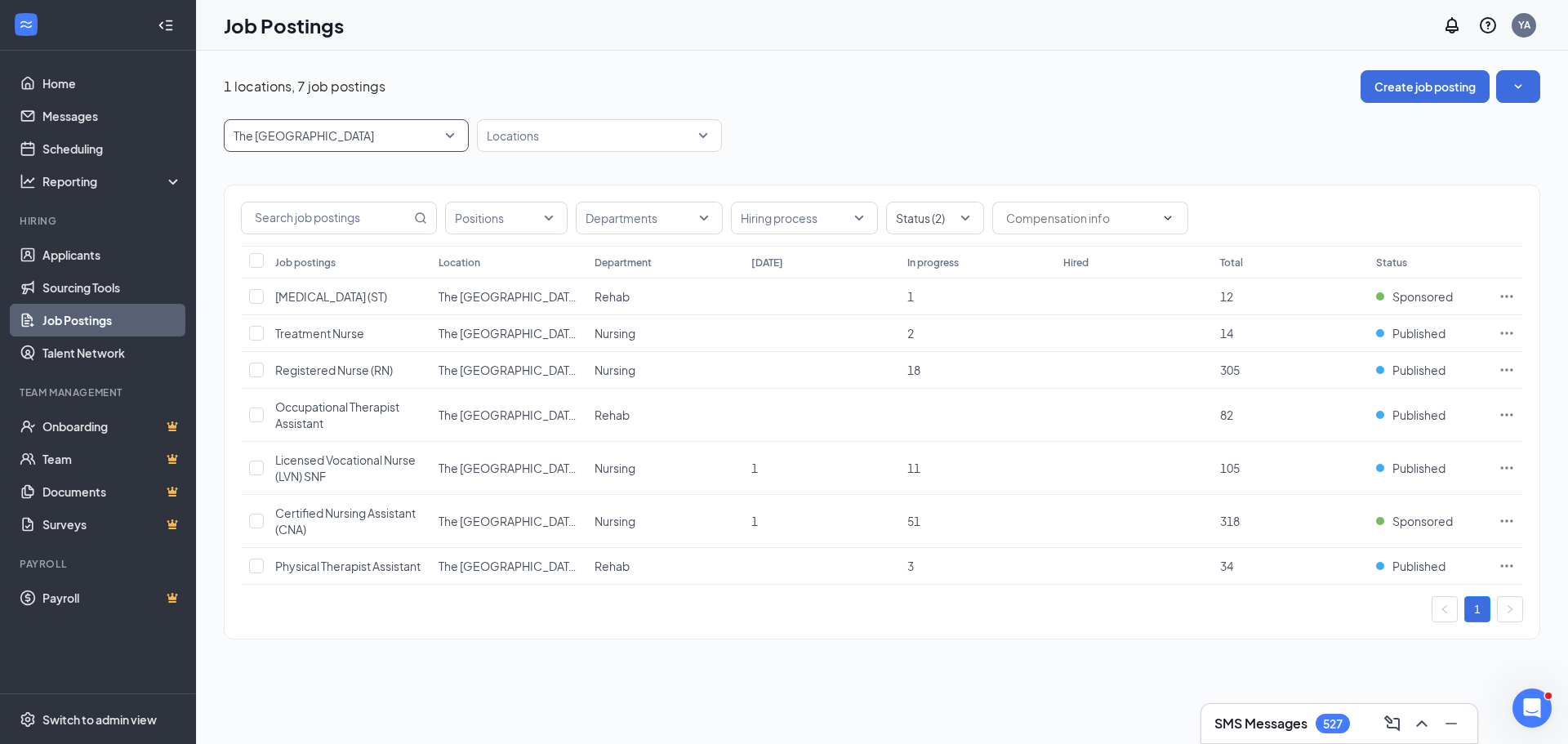
click at [444, 131] on span "The [GEOGRAPHIC_DATA]" at bounding box center [346, 135] width 226 height 31
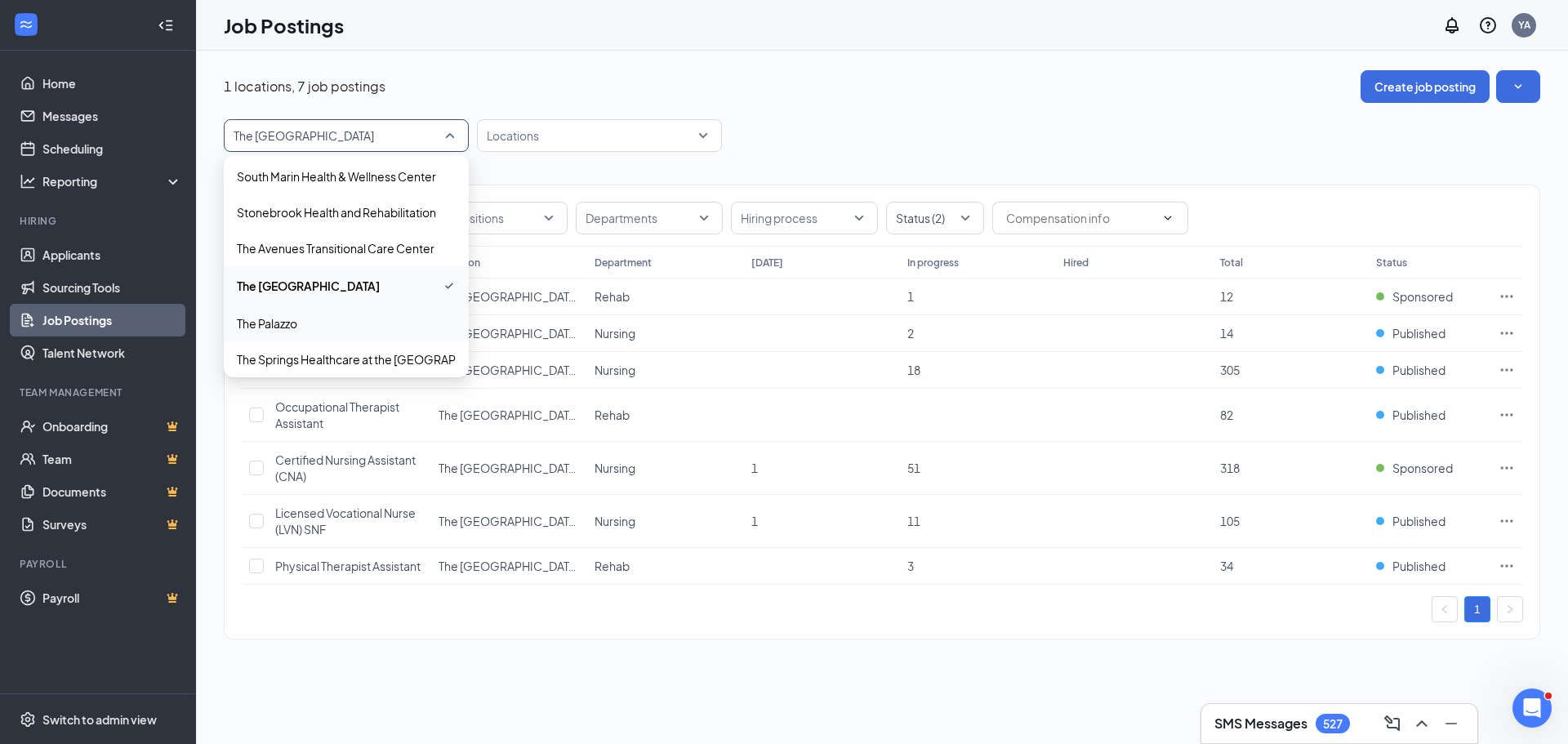
click at [327, 323] on span "The Palazzo" at bounding box center [346, 323] width 219 height 16
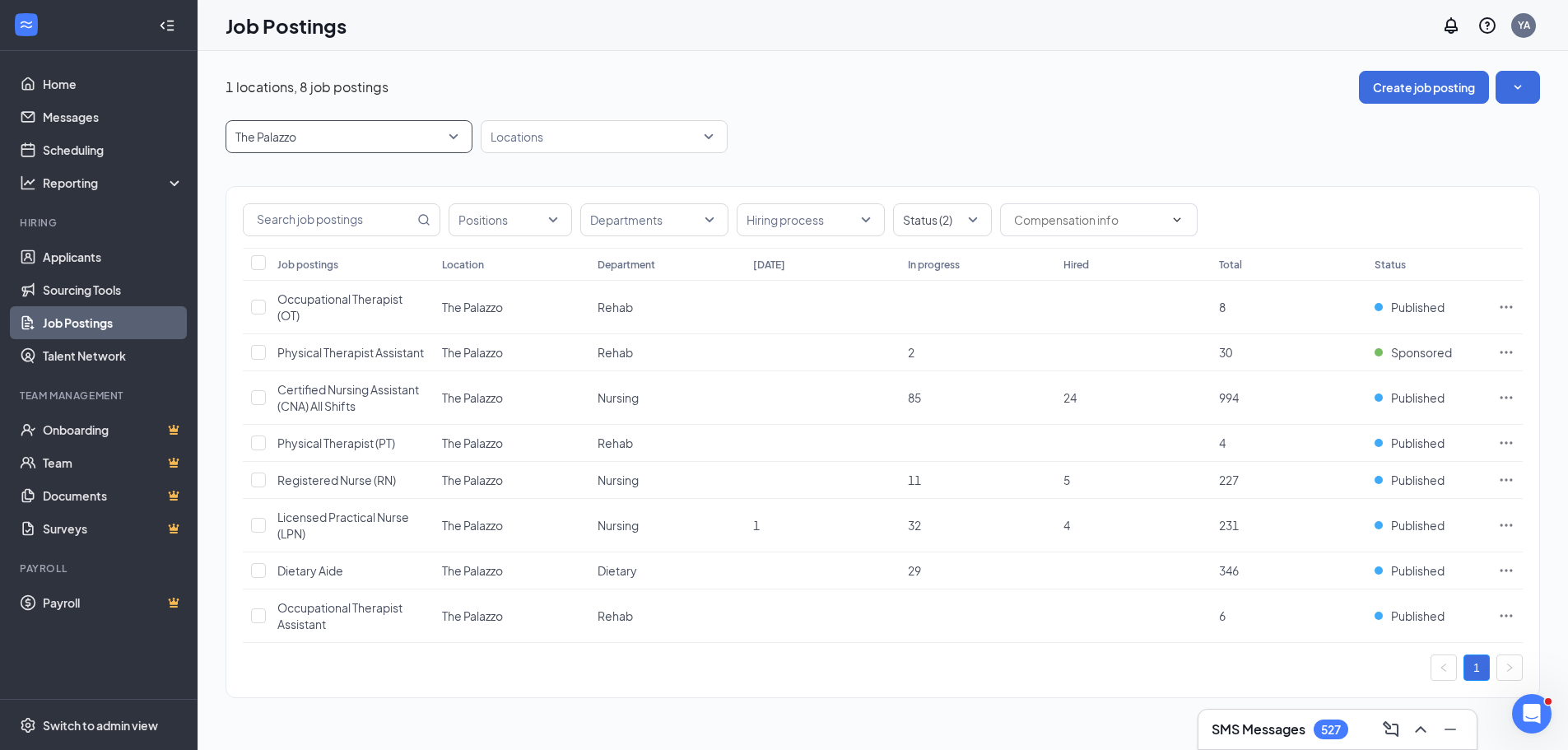
drag, startPoint x: 949, startPoint y: 144, endPoint x: 1051, endPoint y: 167, distance: 104.6
click at [950, 144] on div "50535 The Palazzo 9983 50535 15572 All [GEOGRAPHIC_DATA] Center of [GEOGRAPHIC_…" at bounding box center [883, 137] width 1315 height 33
click at [450, 135] on span "The Palazzo" at bounding box center [349, 136] width 227 height 31
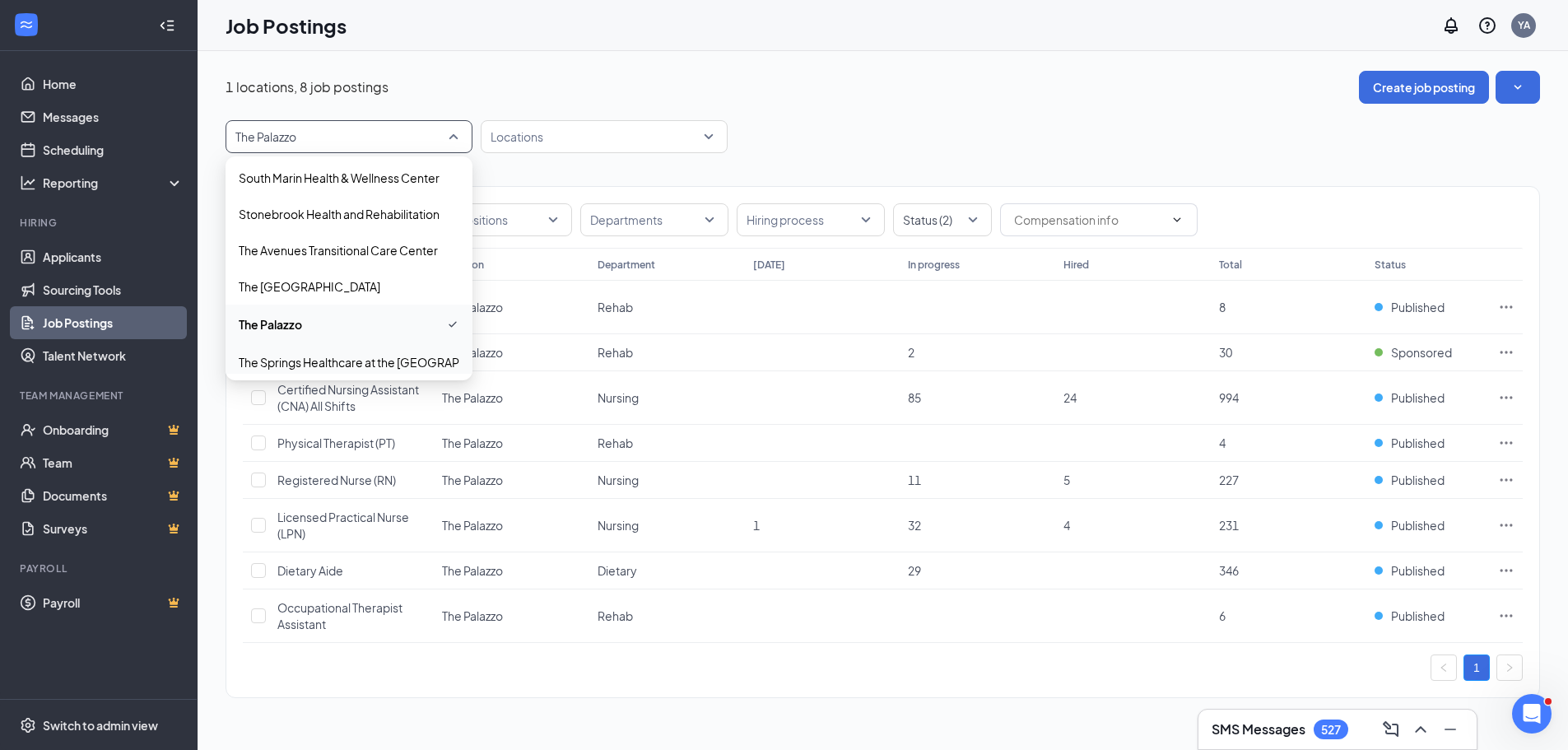
click at [345, 358] on p "The Springs Healthcare at the [GEOGRAPHIC_DATA]" at bounding box center [377, 363] width 278 height 17
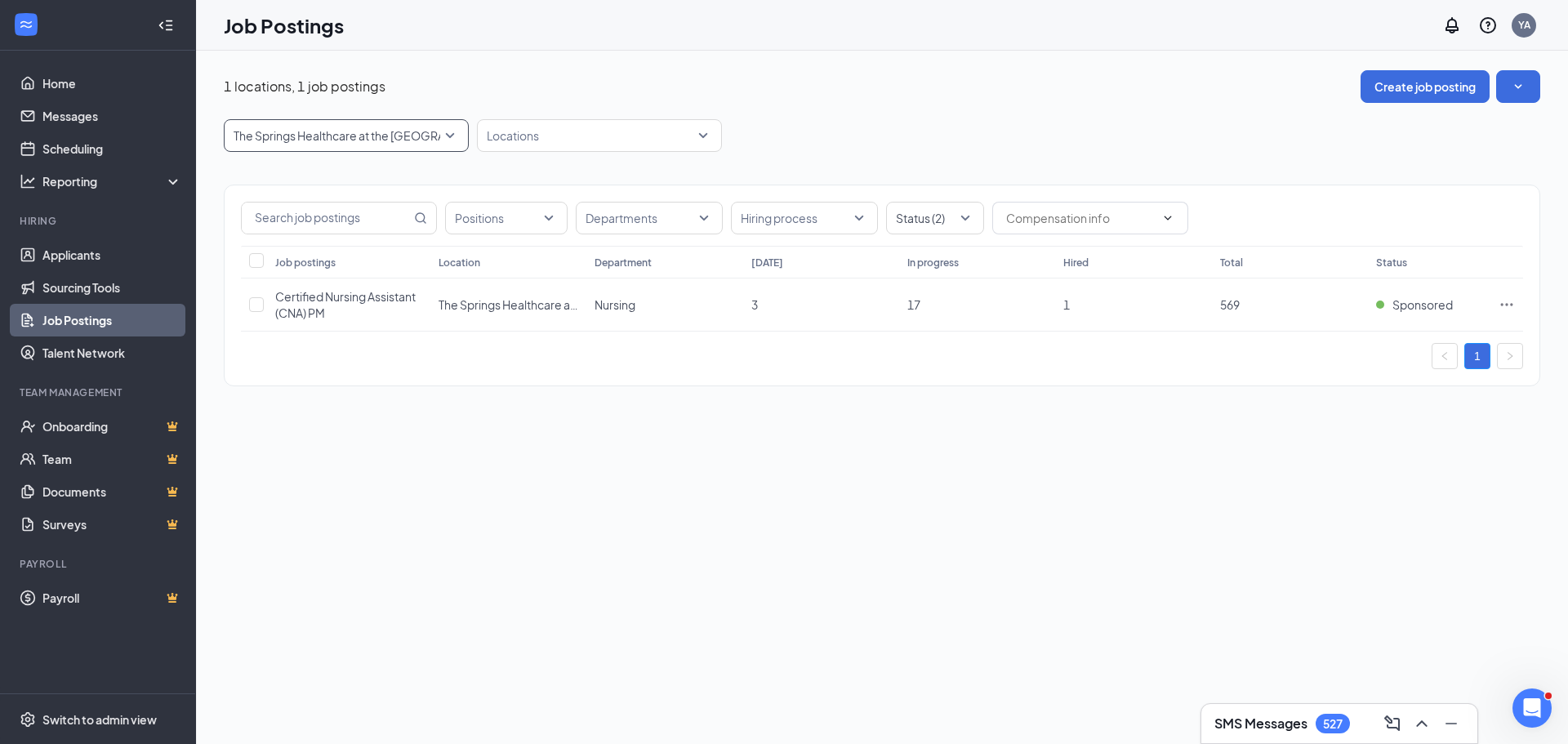
click at [451, 122] on span "The Springs Healthcare at the [GEOGRAPHIC_DATA]" at bounding box center [346, 135] width 226 height 31
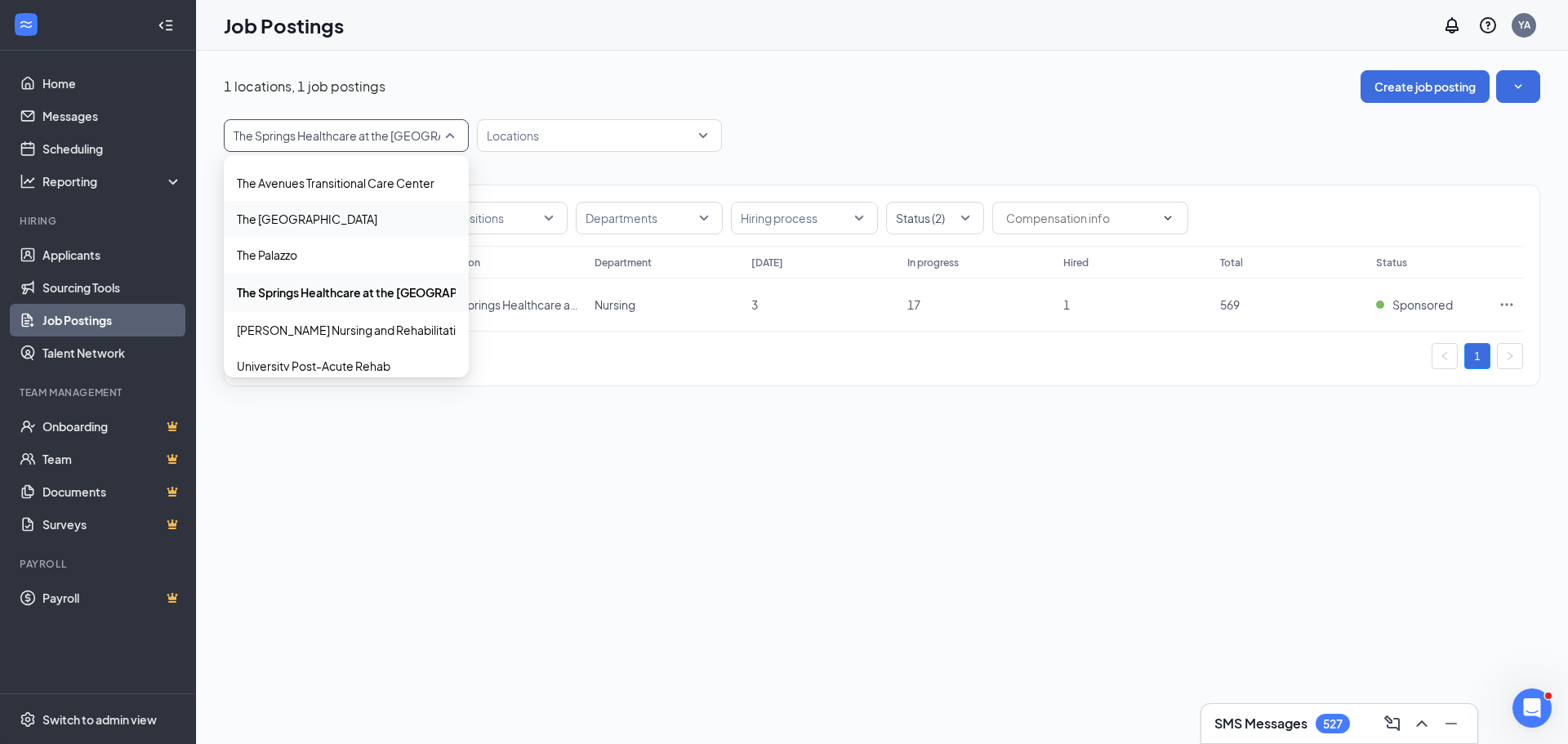
scroll to position [1097, 0]
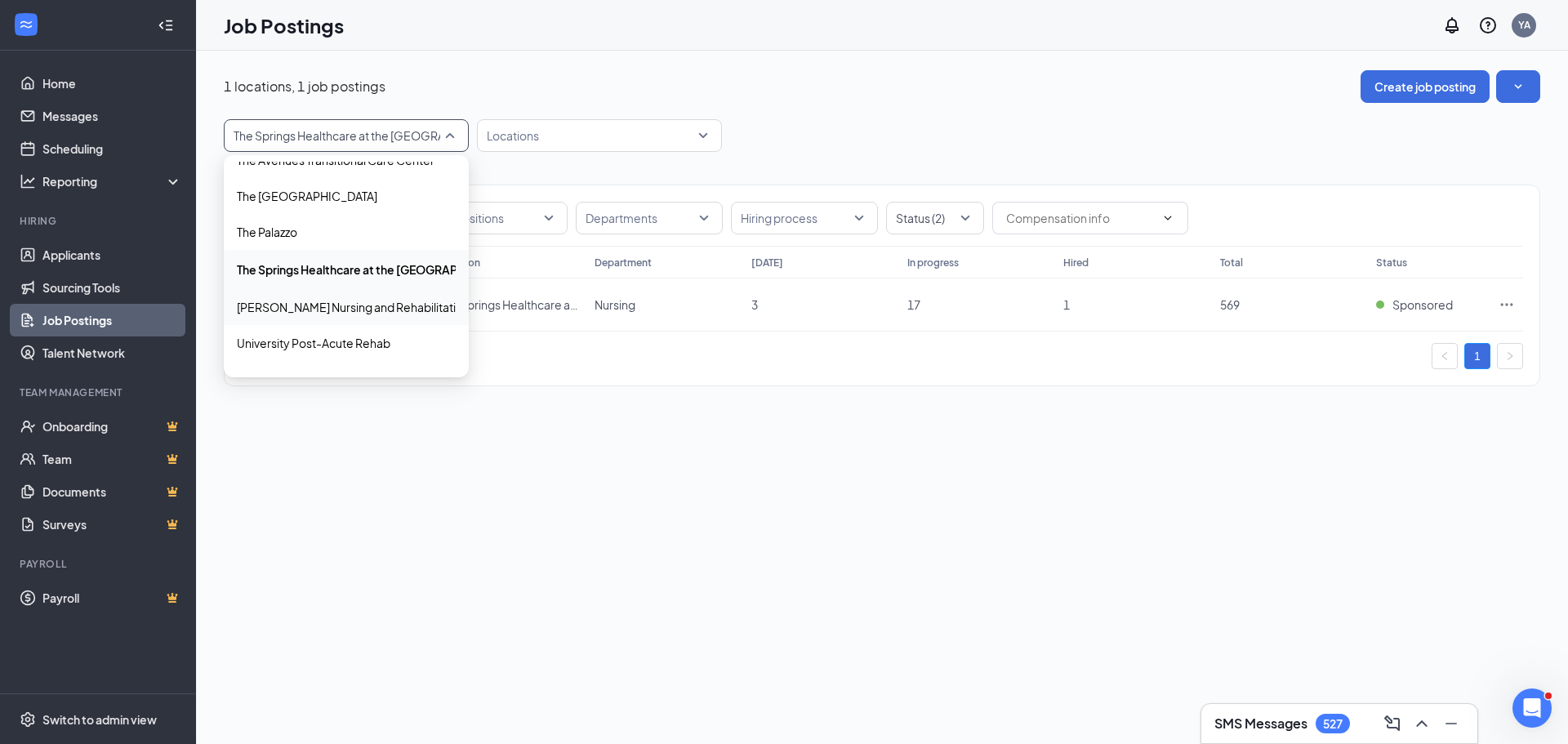
click at [359, 301] on p "[PERSON_NAME] Nursing and Rehabilitation Center" at bounding box center [373, 307] width 273 height 16
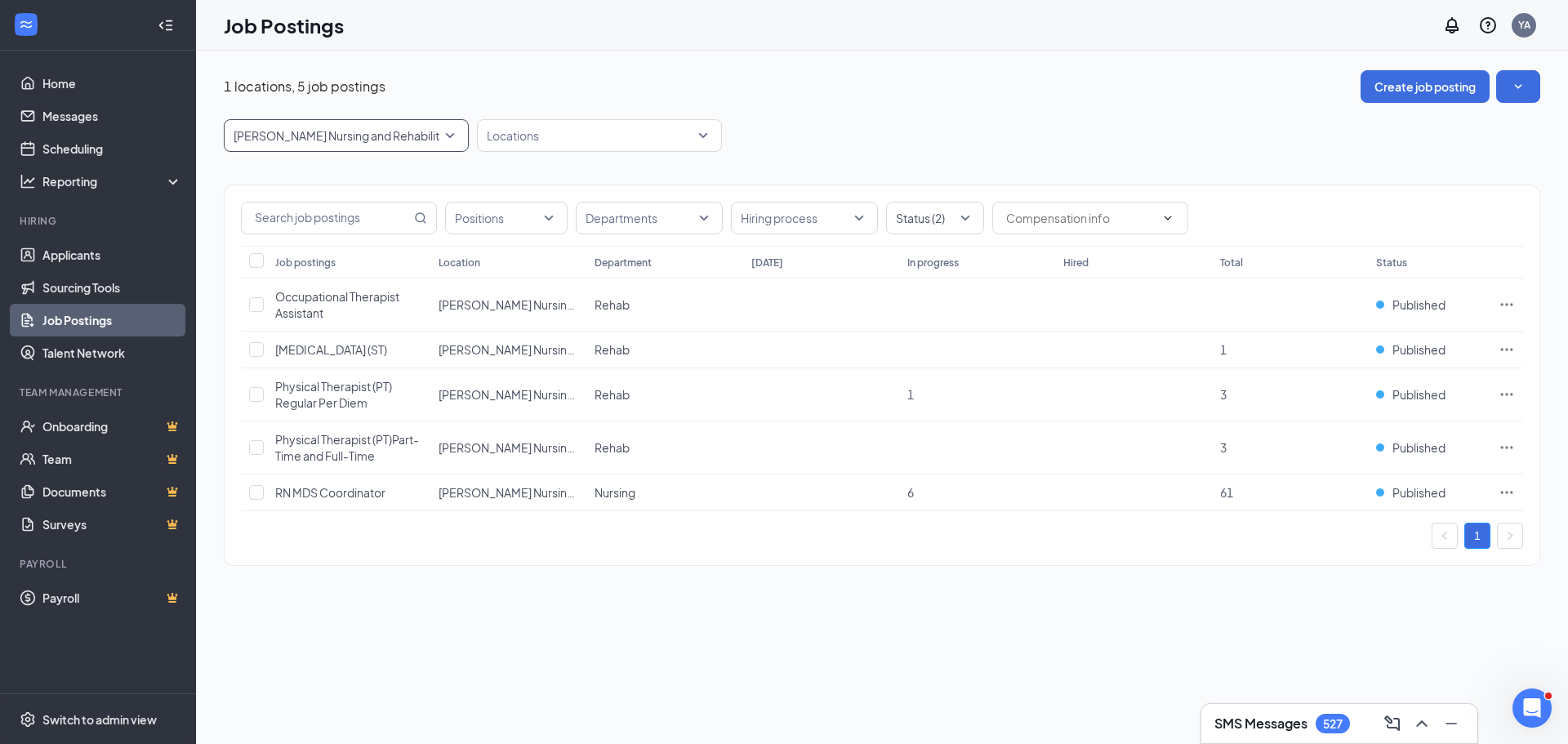
click at [459, 129] on div "[PERSON_NAME] Nursing and Rehabilitation Center" at bounding box center [346, 136] width 245 height 33
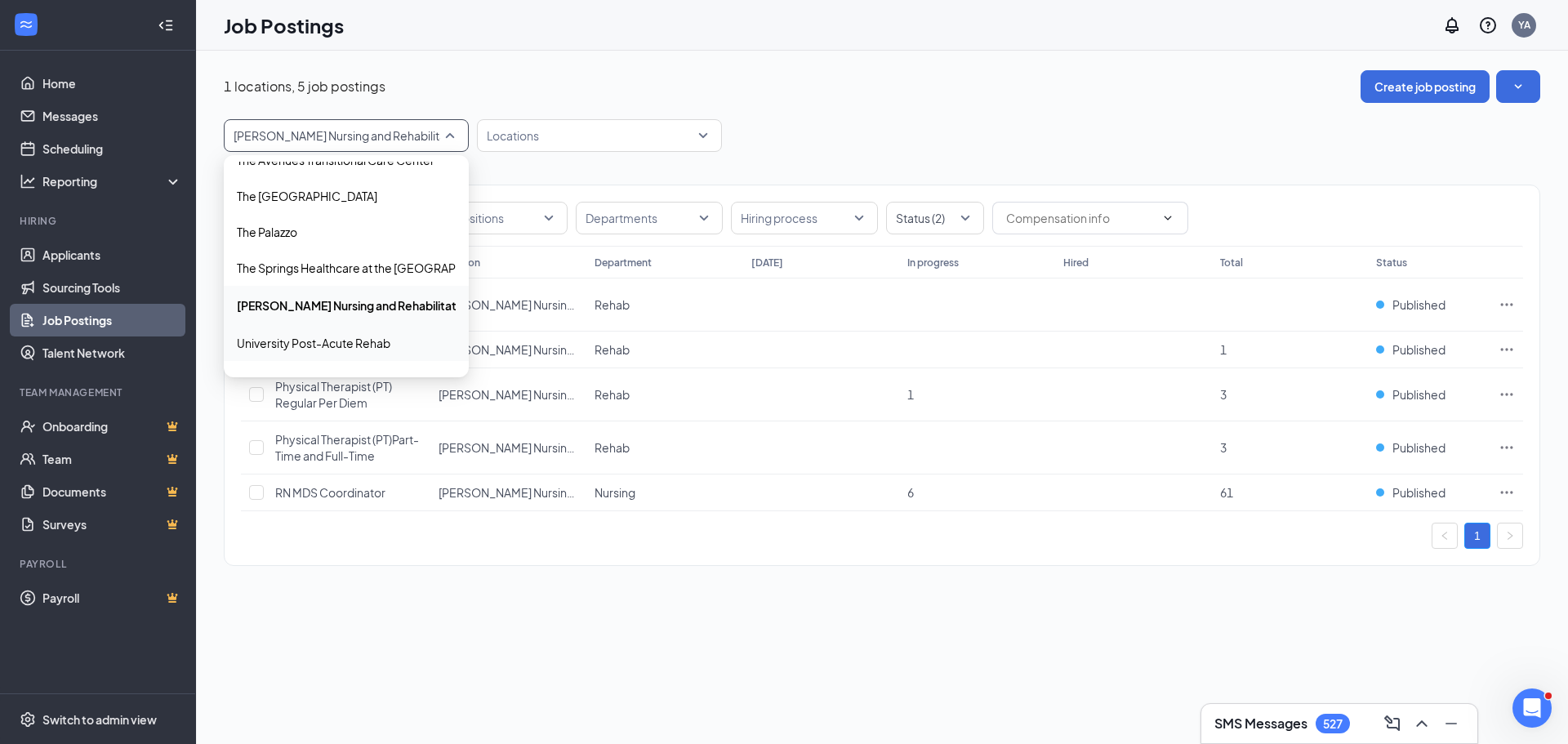
click at [357, 351] on div "University Post-Acute Rehab" at bounding box center [346, 342] width 245 height 36
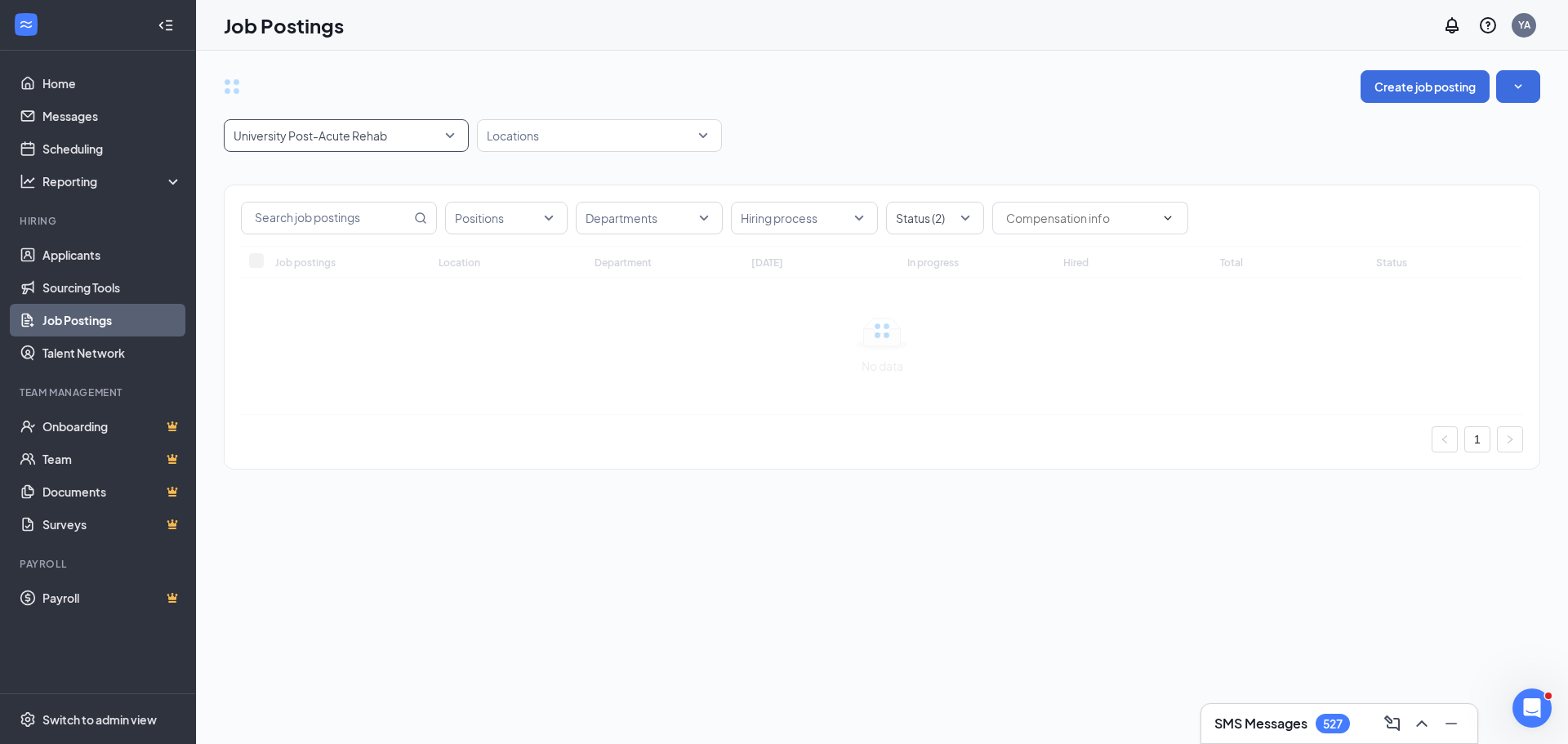
click at [1139, 98] on div "Create job posting" at bounding box center [881, 87] width 1316 height 33
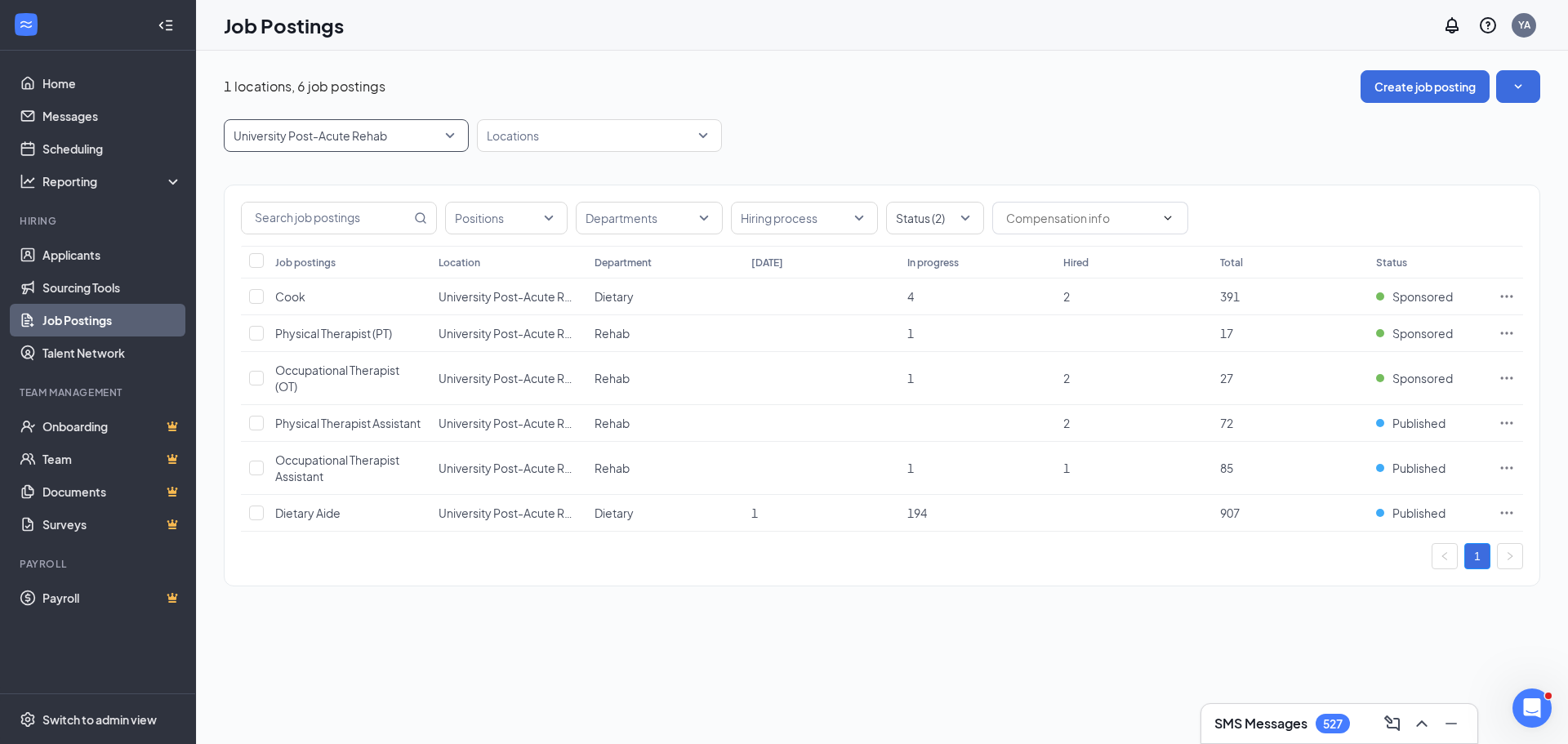
click at [440, 131] on span "University Post-Acute Rehab" at bounding box center [339, 135] width 211 height 16
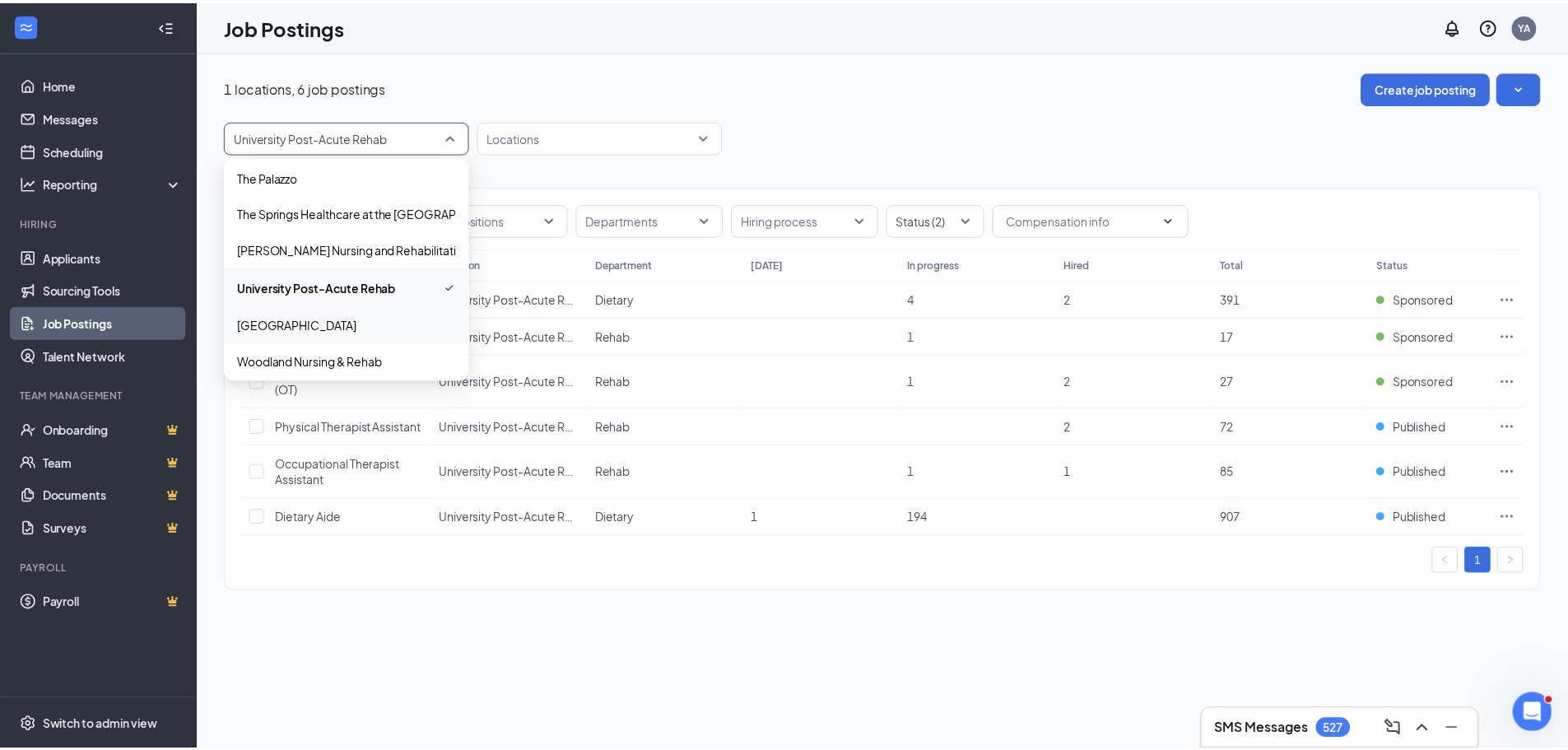
scroll to position [1188, 0]
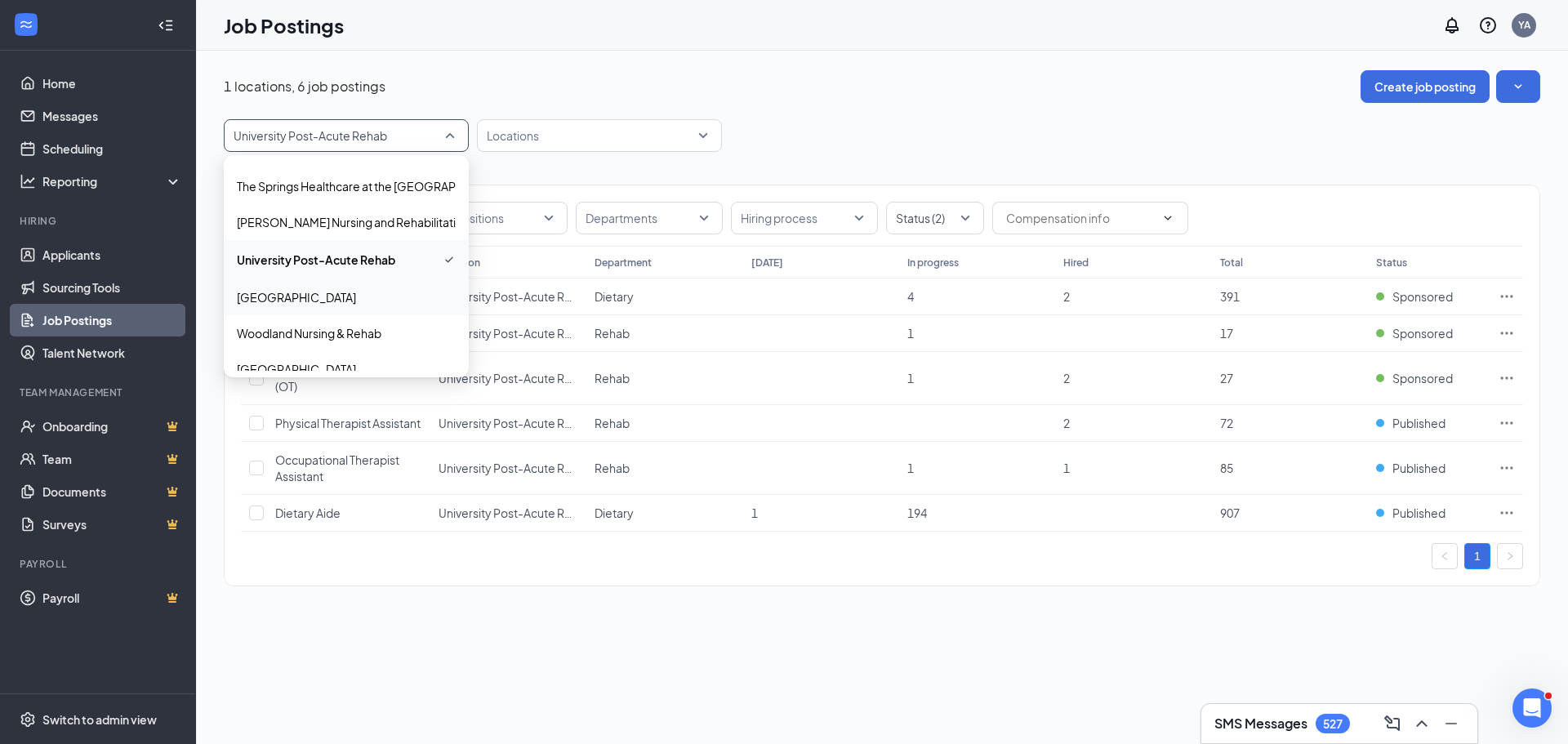
click at [355, 300] on p "[GEOGRAPHIC_DATA]" at bounding box center [296, 298] width 120 height 16
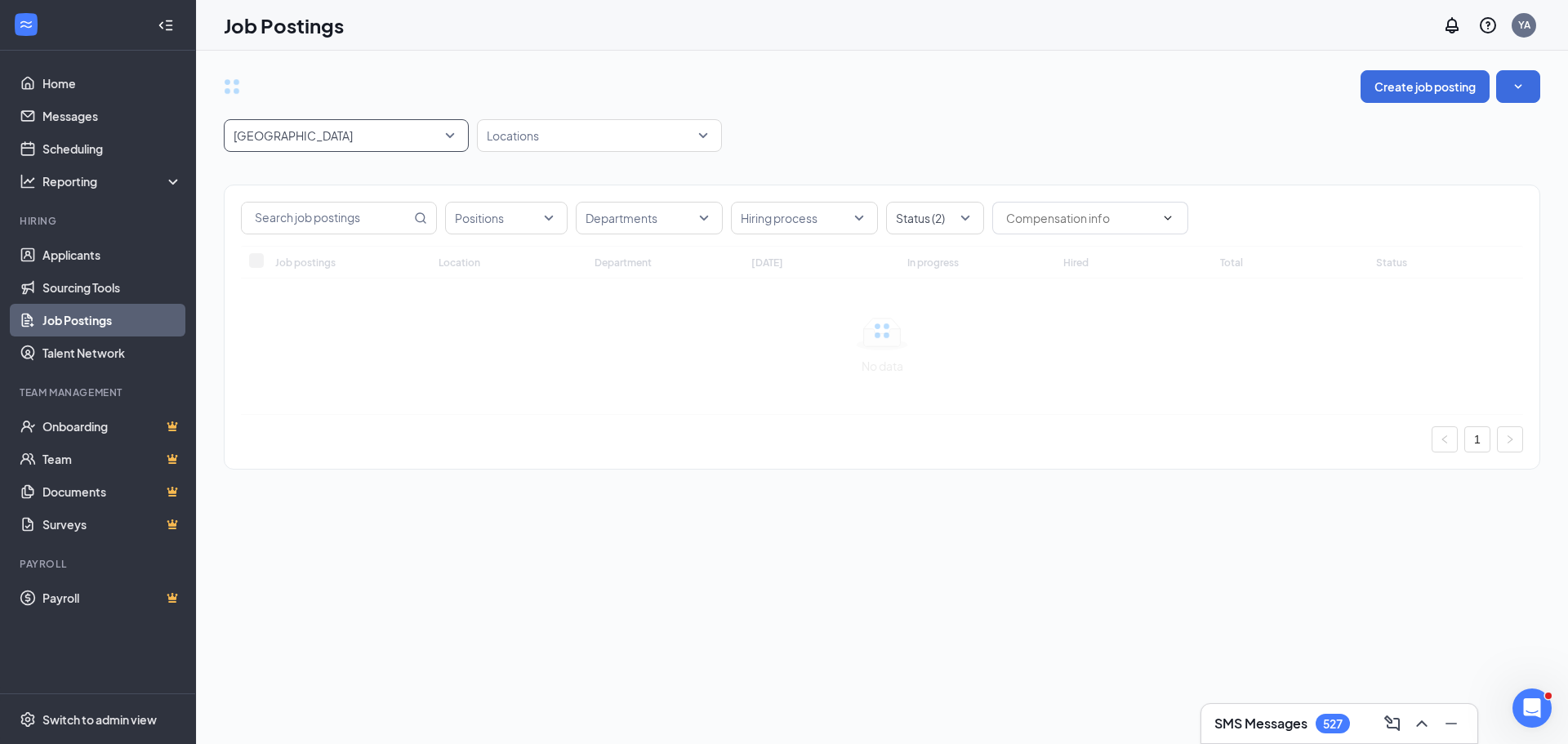
click at [1123, 100] on div "Create job posting" at bounding box center [881, 87] width 1316 height 33
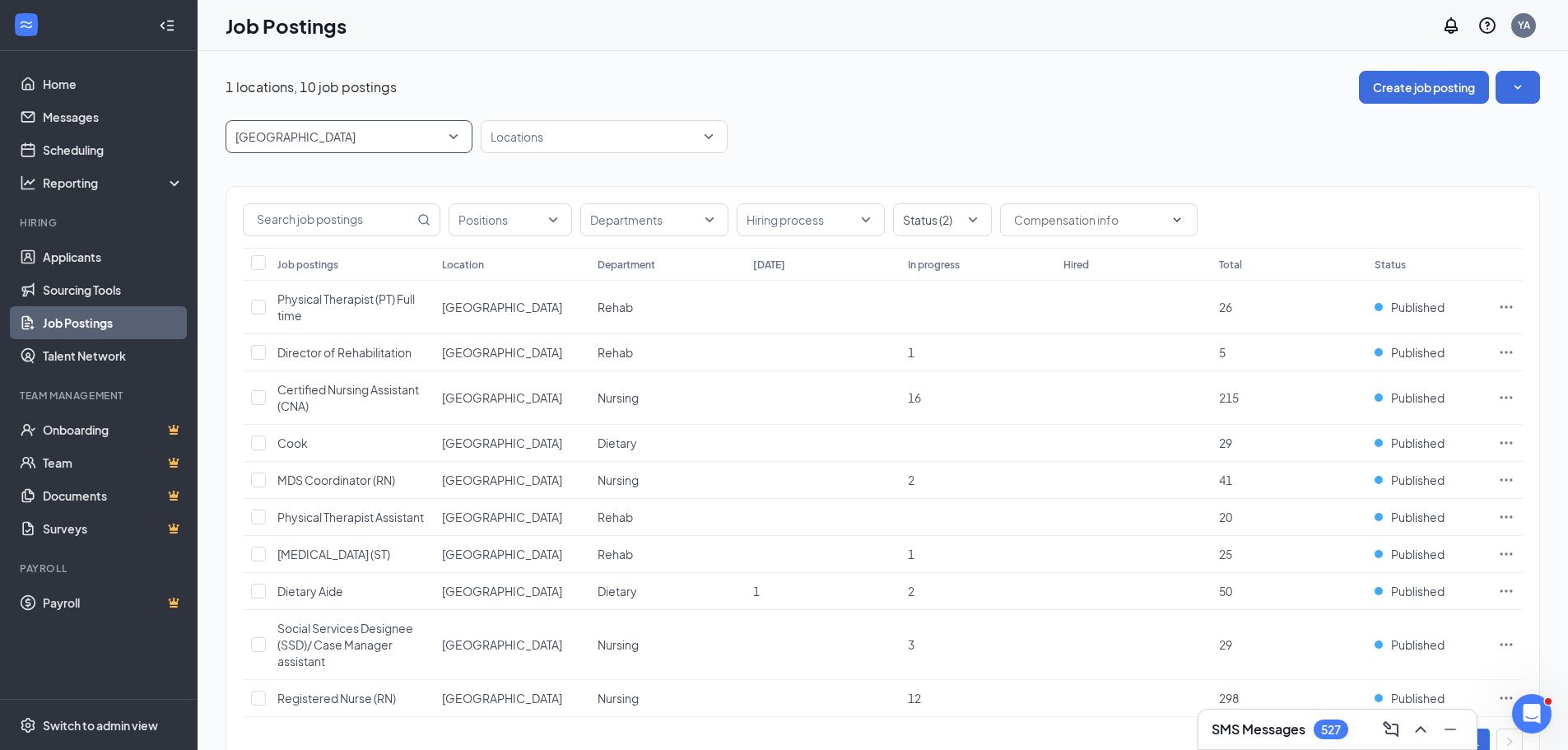
click at [424, 140] on span "[GEOGRAPHIC_DATA]" at bounding box center [342, 136] width 213 height 17
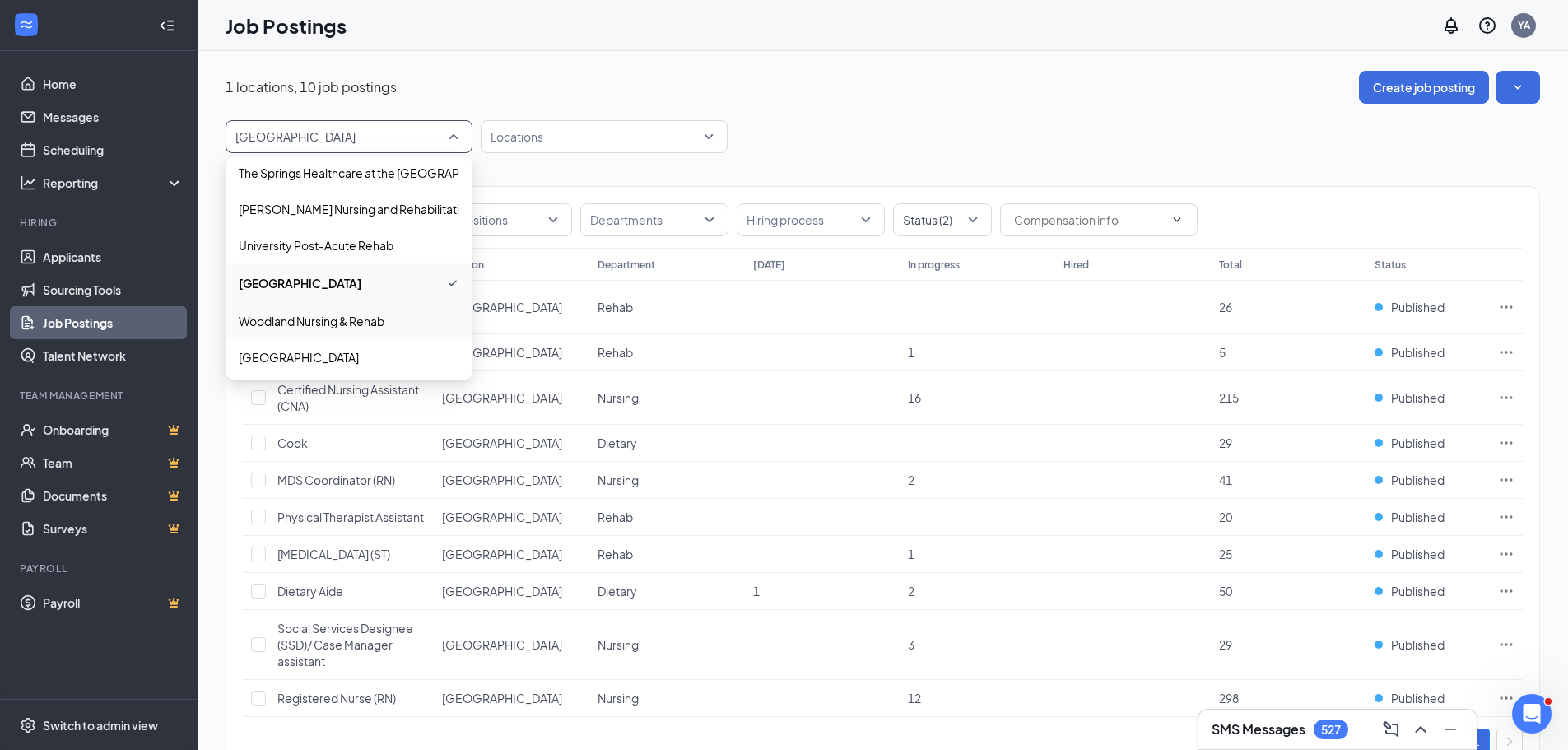
scroll to position [1205, 0]
click at [333, 354] on p "[GEOGRAPHIC_DATA]" at bounding box center [298, 355] width 121 height 17
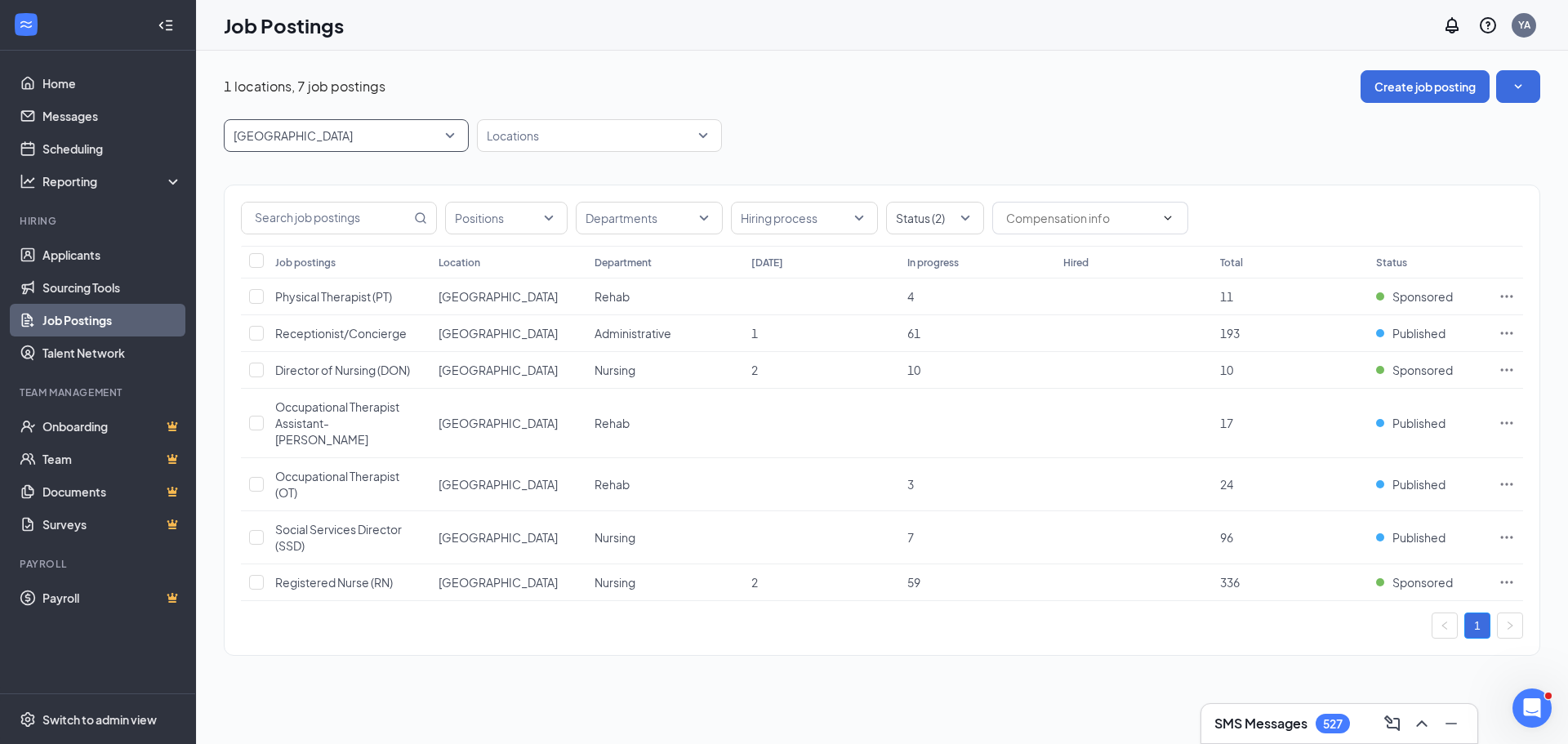
click at [433, 131] on span "[GEOGRAPHIC_DATA]" at bounding box center [339, 135] width 211 height 16
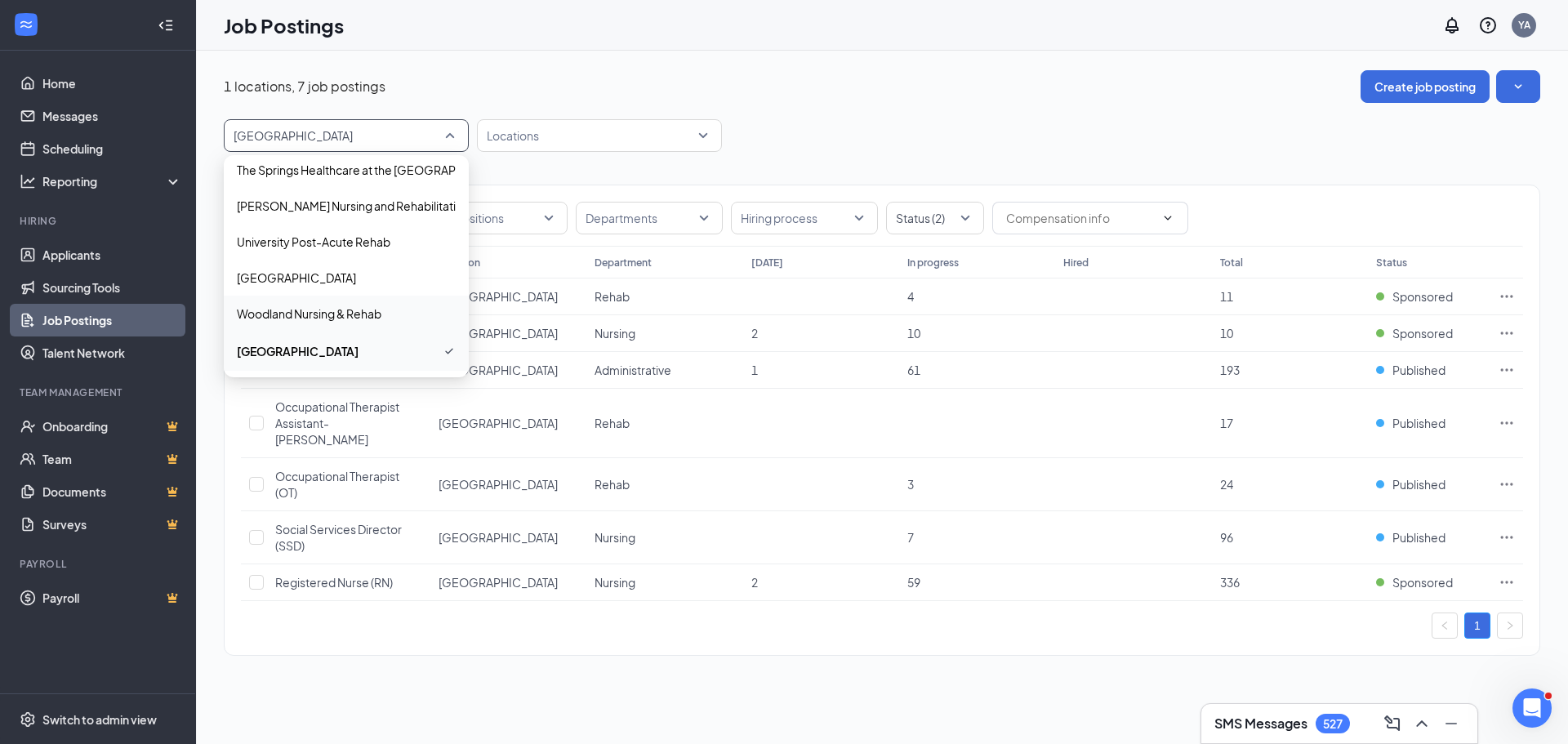
click at [358, 318] on p "Woodland Nursing & Rehab" at bounding box center [309, 313] width 144 height 16
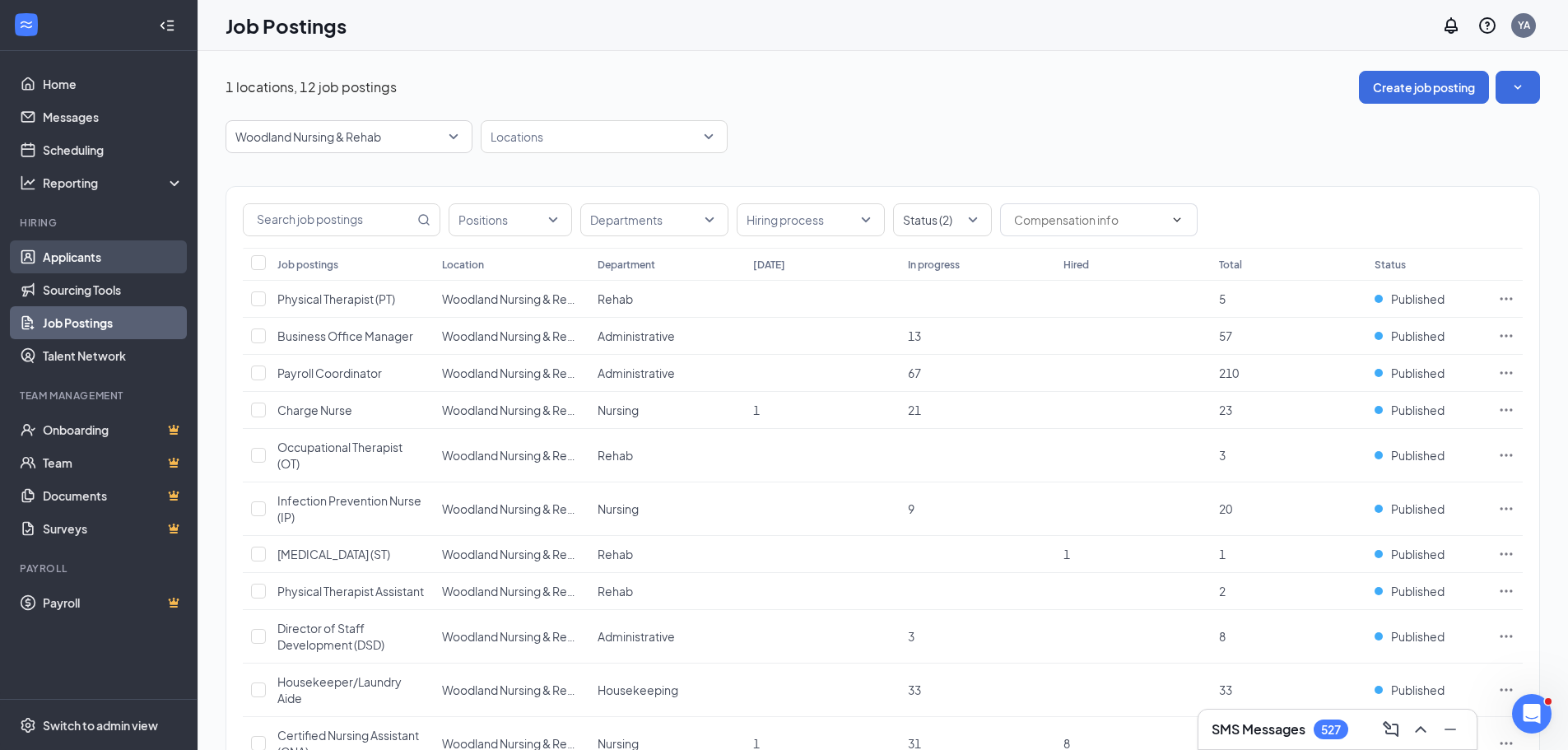
click at [98, 256] on link "Applicants" at bounding box center [112, 257] width 141 height 33
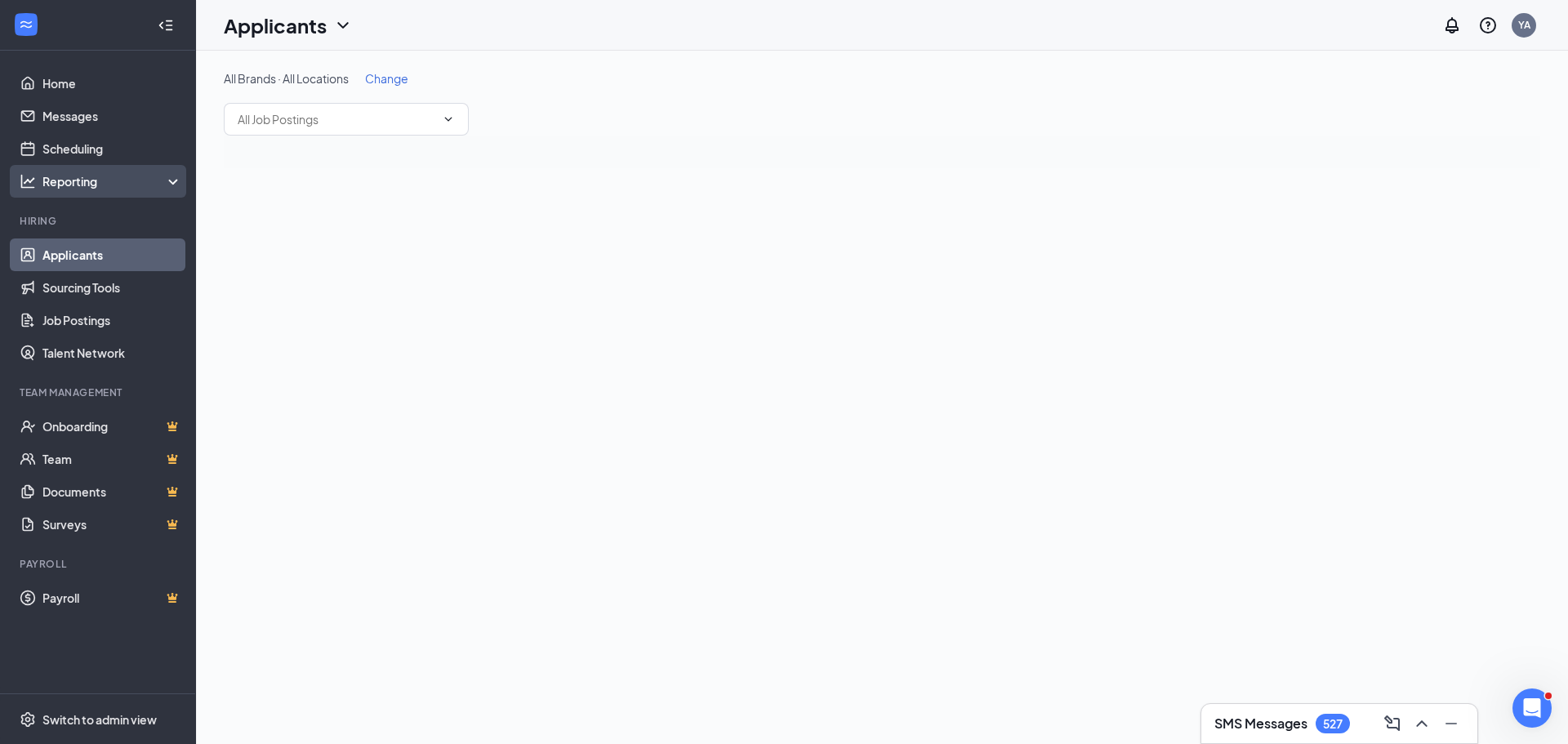
click at [112, 174] on div "Reporting" at bounding box center [112, 182] width 141 height 16
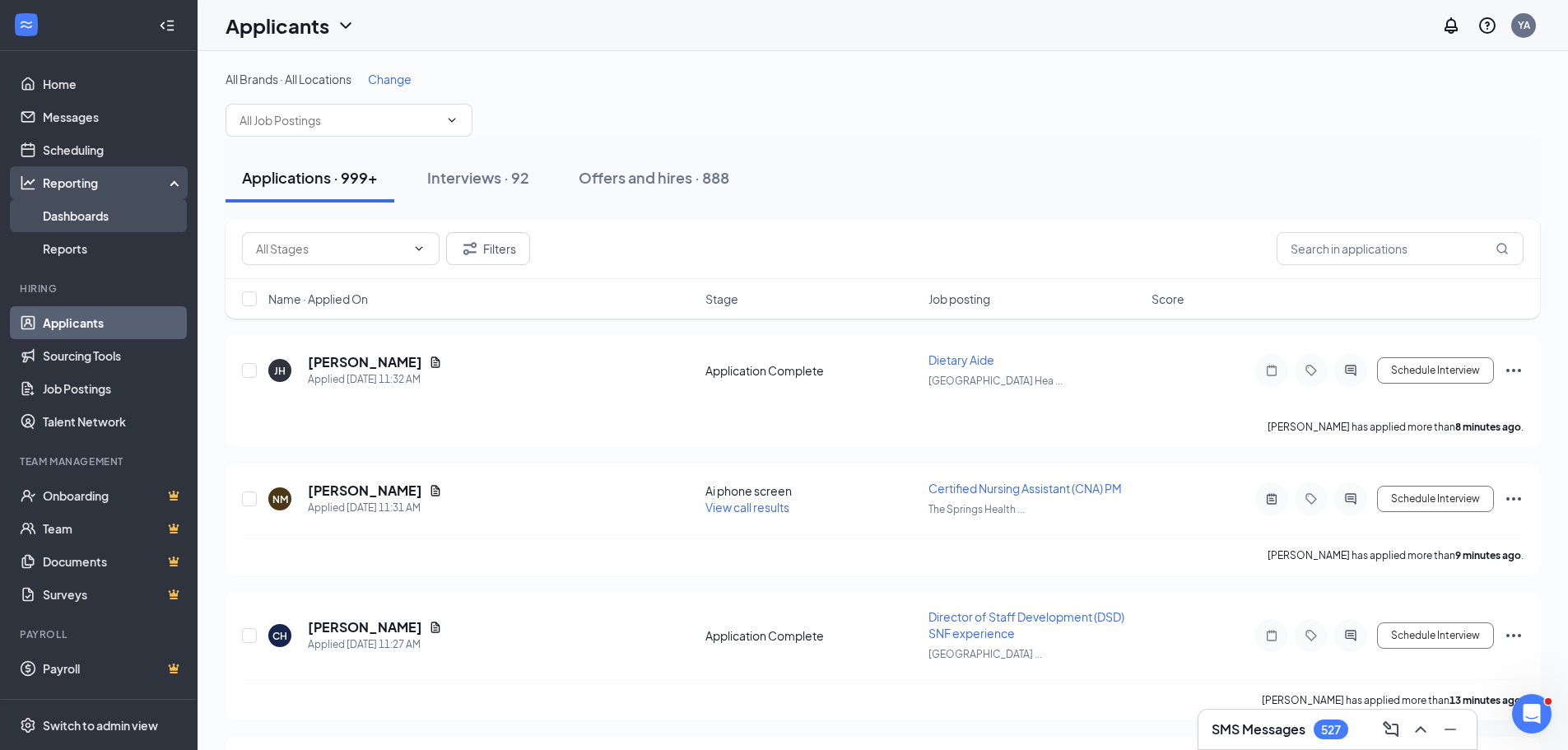
click at [88, 219] on link "Dashboards" at bounding box center [112, 215] width 141 height 33
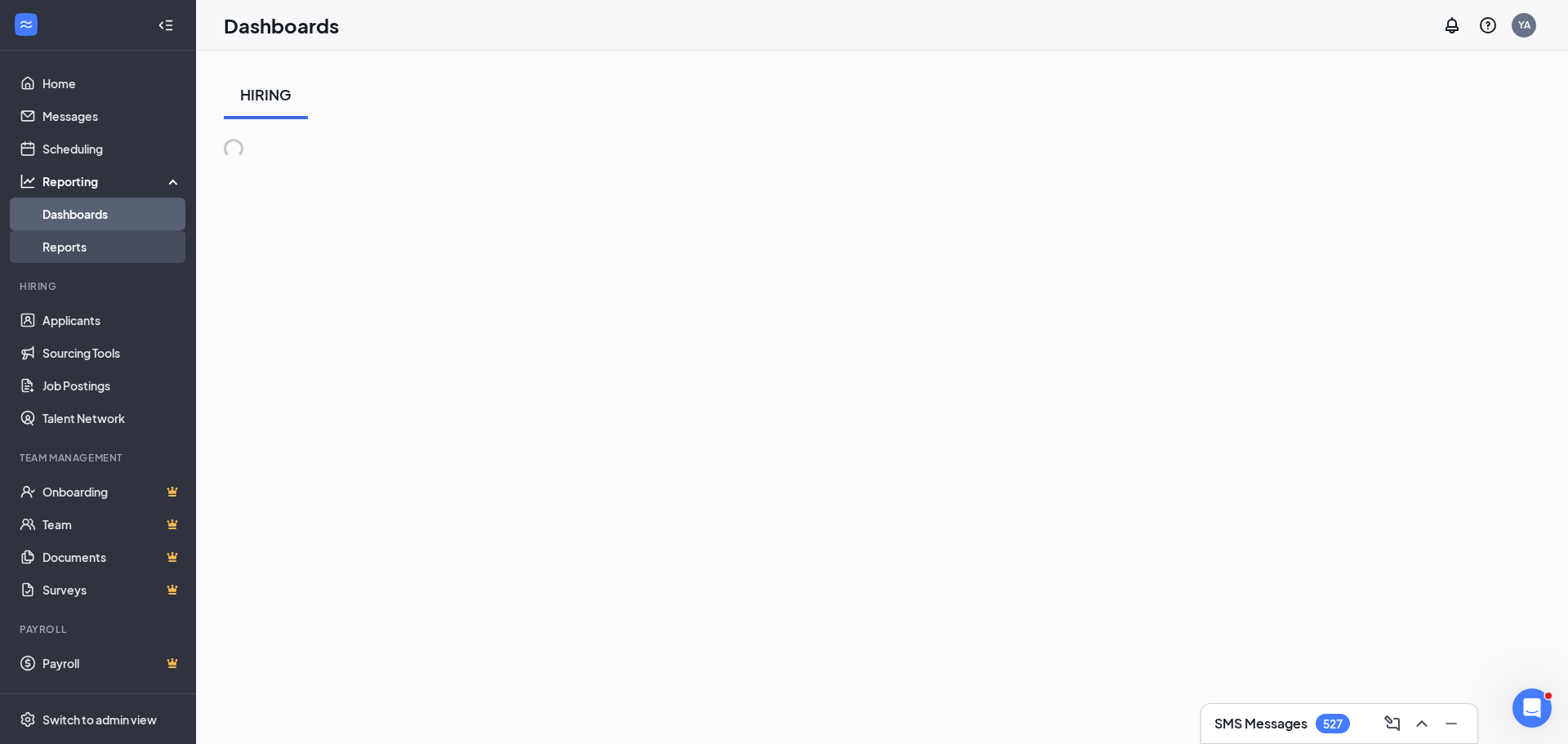
click at [88, 242] on link "Reports" at bounding box center [111, 246] width 140 height 33
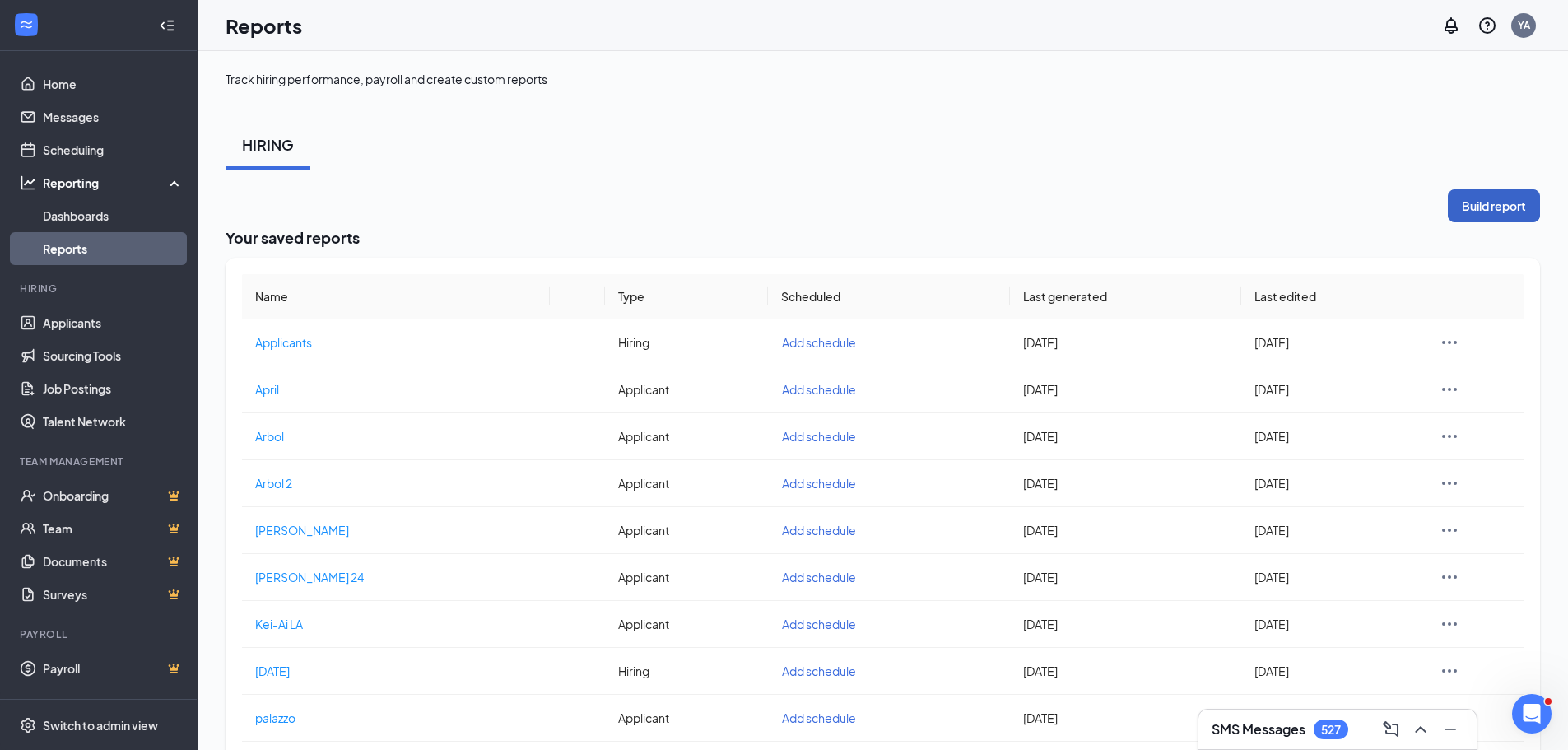
click at [1521, 199] on button "Build report" at bounding box center [1494, 206] width 92 height 33
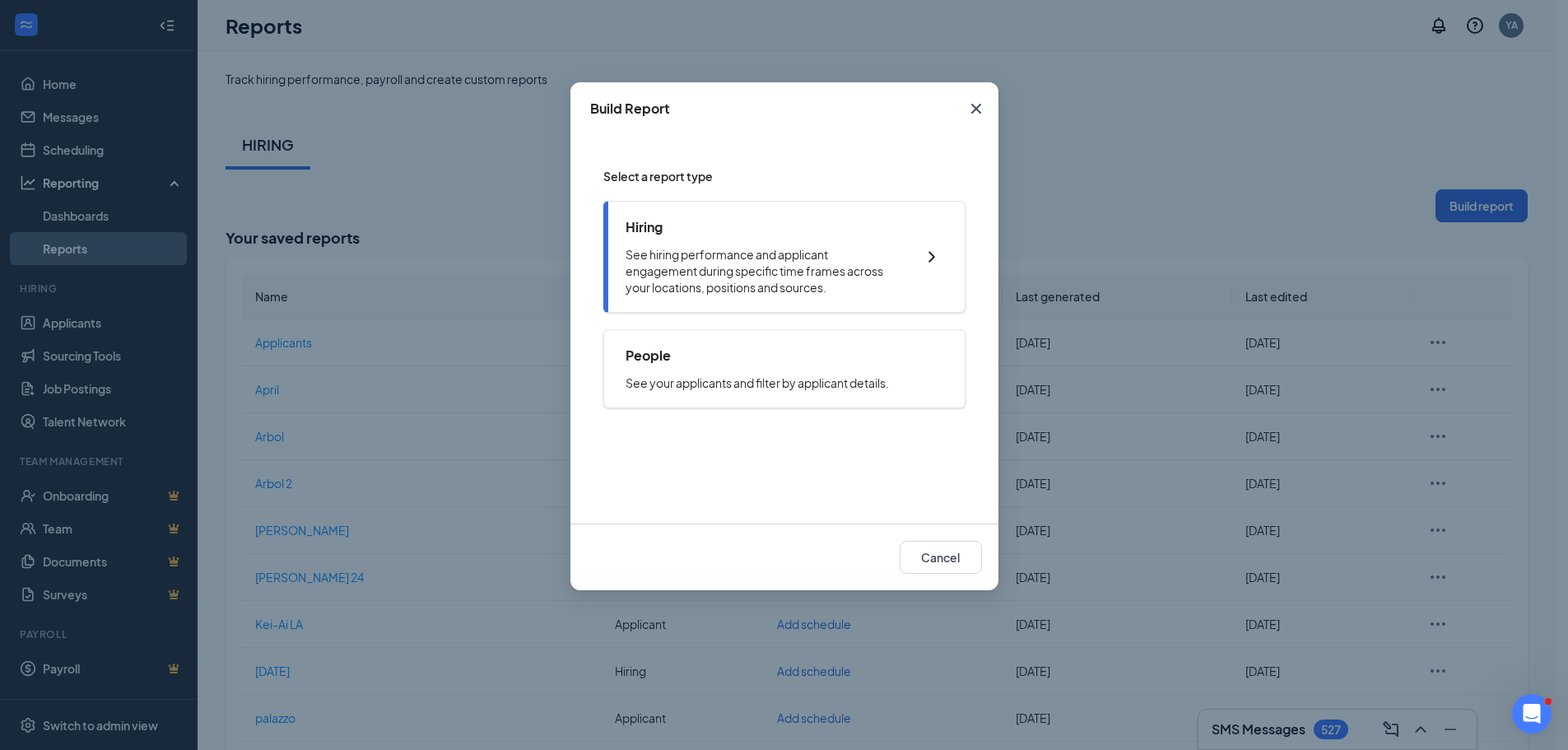
click at [785, 257] on p "See hiring performance and applicant engagement during specific time frames acr…" at bounding box center [762, 271] width 273 height 50
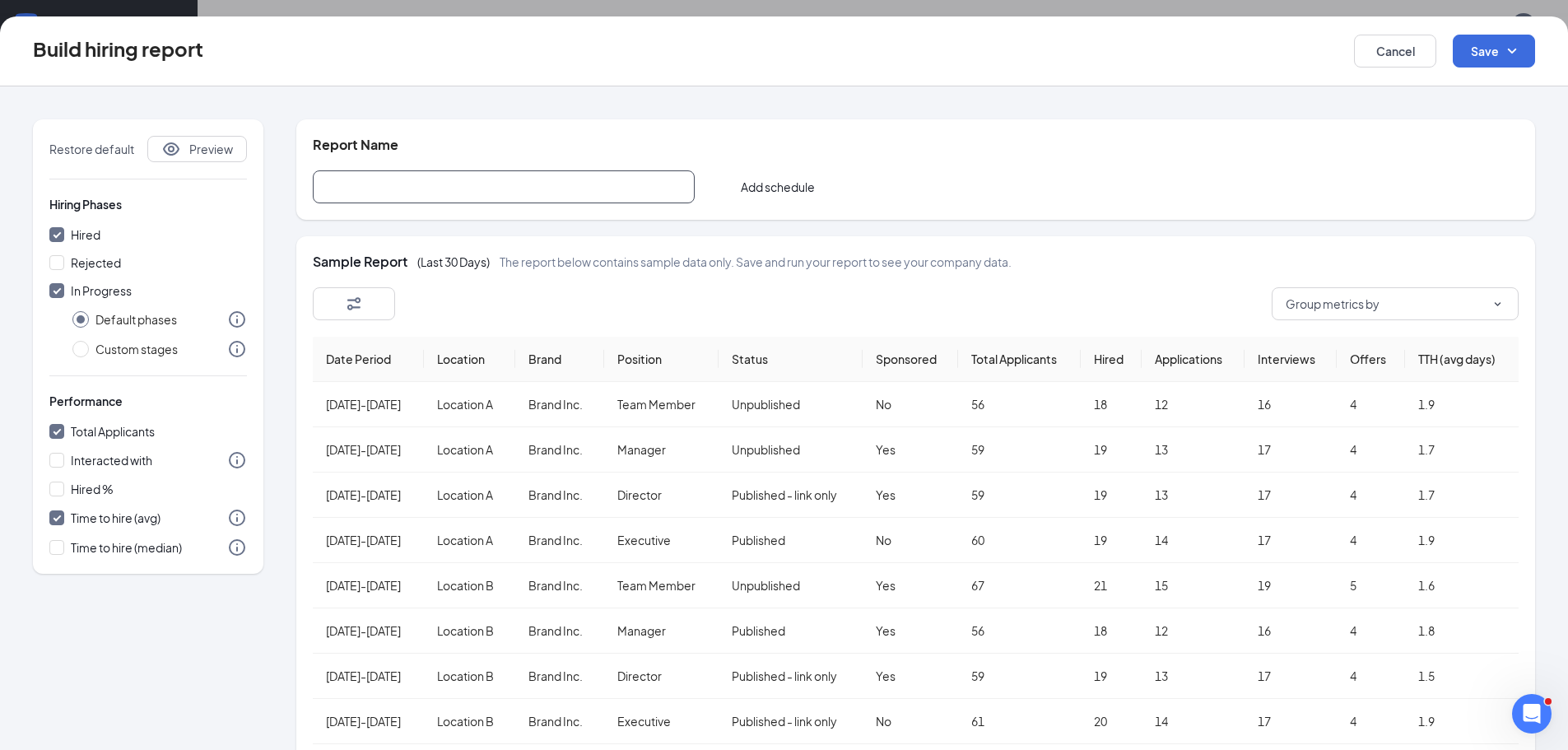
click at [600, 193] on input "text" at bounding box center [504, 187] width 382 height 33
type input "Q3"
click at [339, 296] on button "button" at bounding box center [354, 304] width 82 height 33
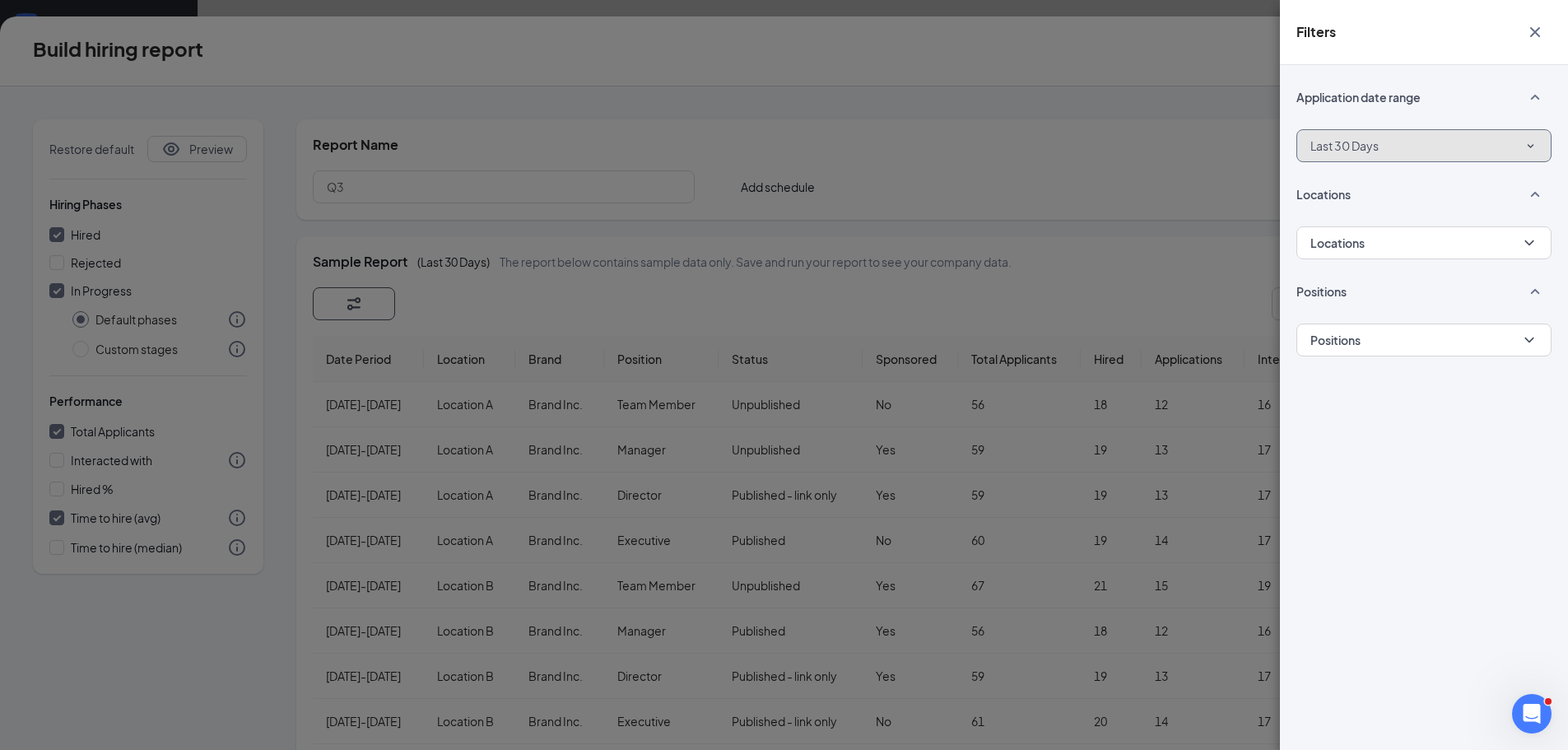
click at [1504, 142] on button "Last 30 Days" at bounding box center [1423, 145] width 255 height 33
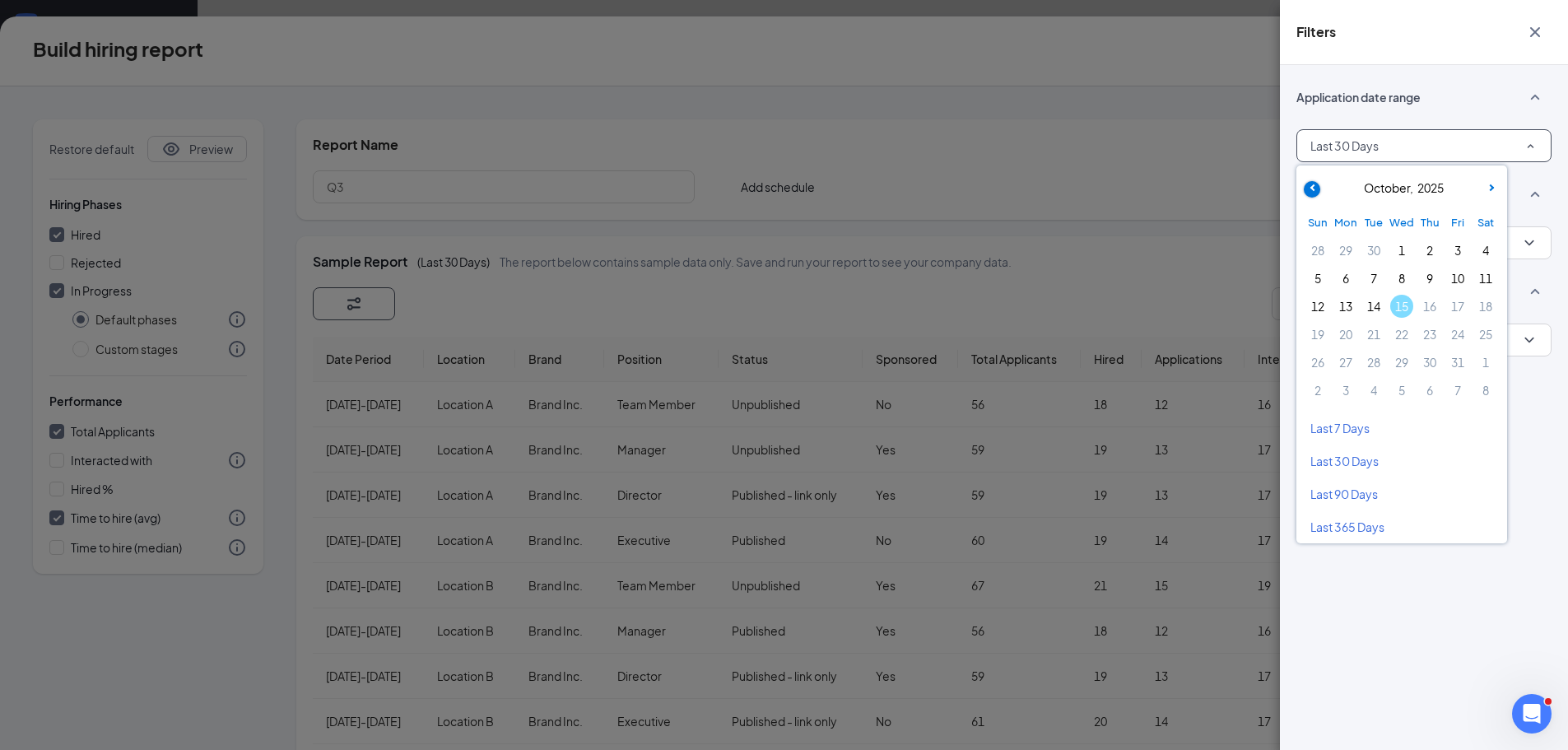
click at [1309, 188] on span at bounding box center [1312, 190] width 17 height 17
click at [1377, 251] on span "1" at bounding box center [1374, 249] width 23 height 23
click at [1496, 187] on span at bounding box center [1492, 190] width 17 height 17
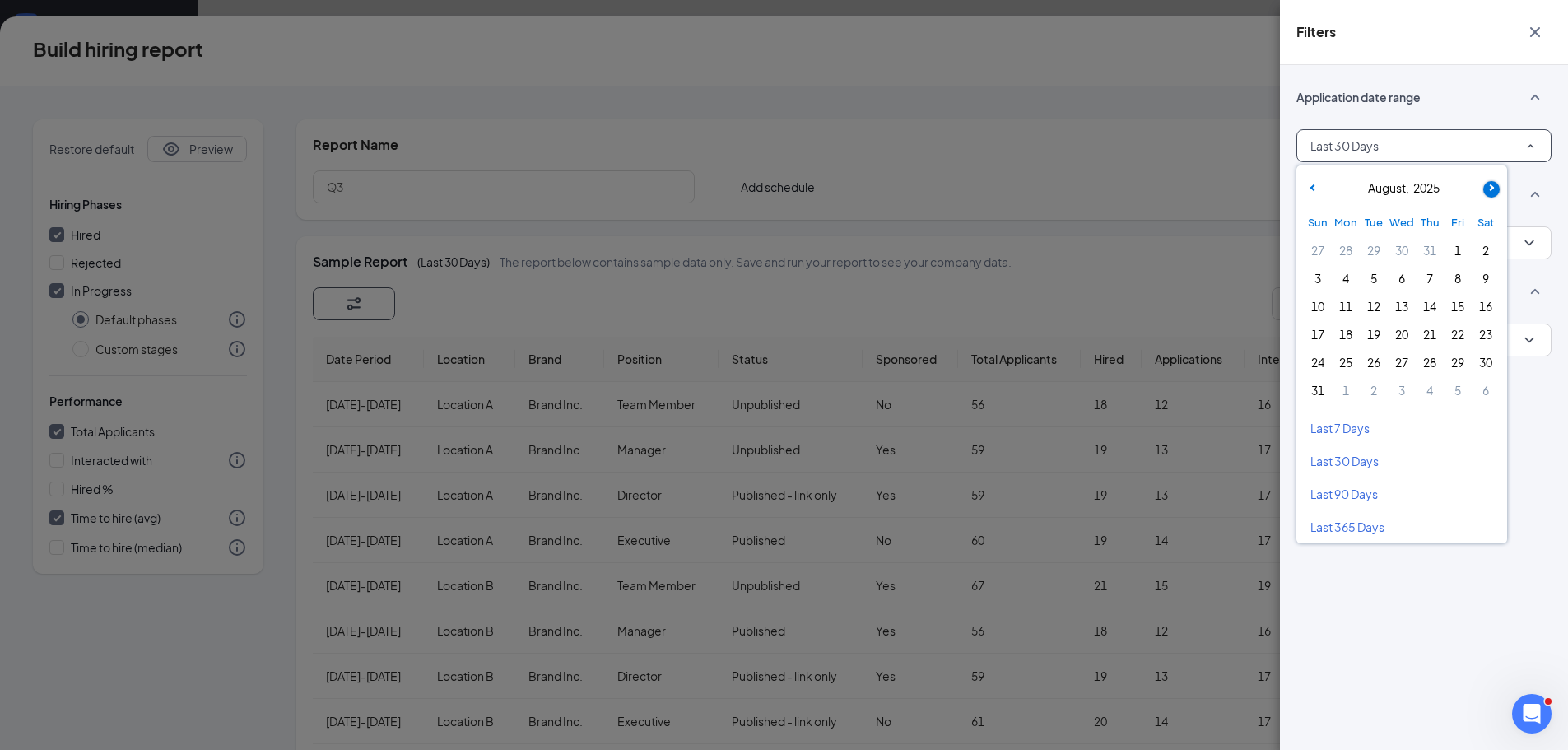
click at [1496, 187] on span at bounding box center [1492, 190] width 17 height 17
click at [1372, 358] on span "30" at bounding box center [1374, 362] width 23 height 23
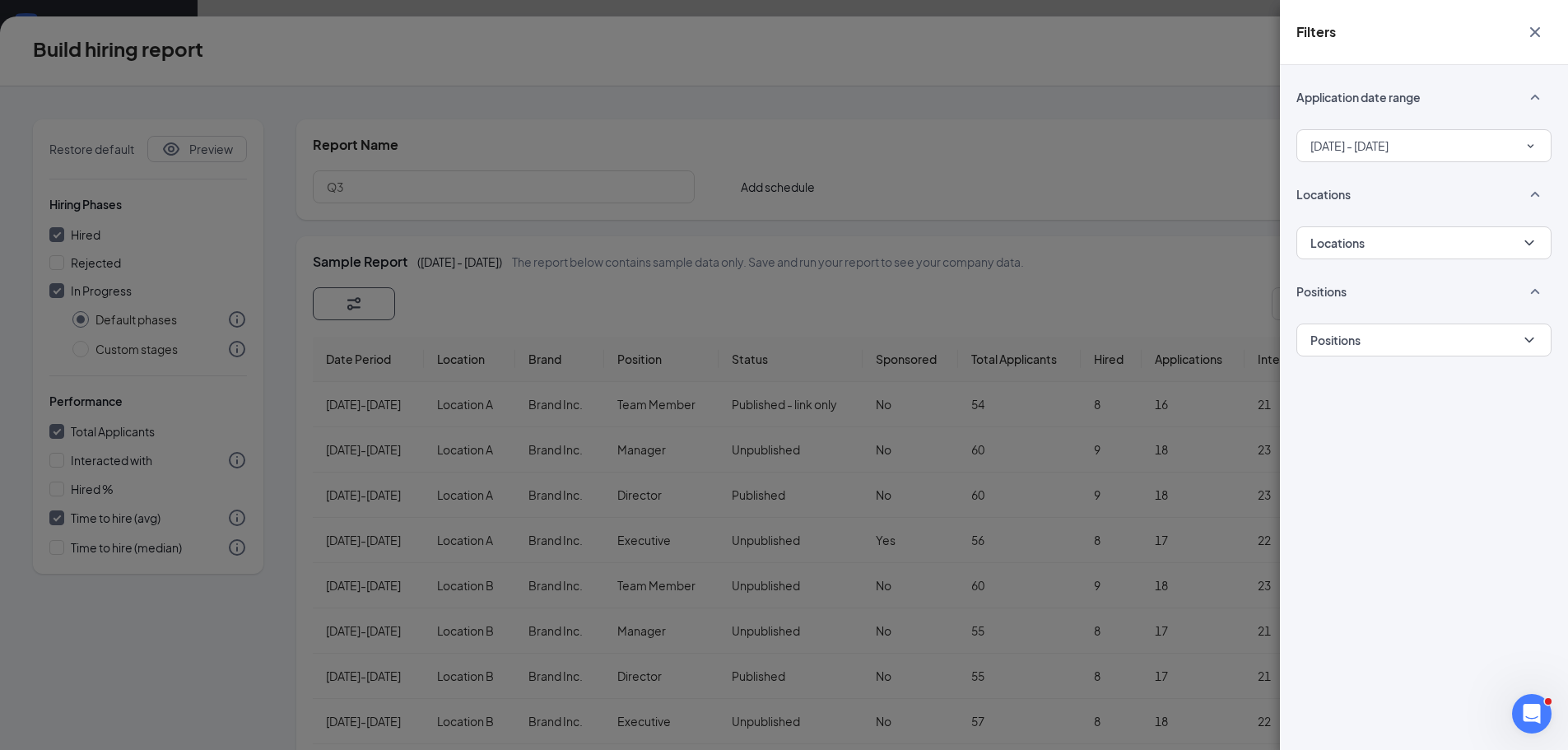
click at [1199, 184] on div "Filters Application date range [DATE] - [DATE] Locations Locations Positions Po…" at bounding box center [784, 375] width 1568 height 750
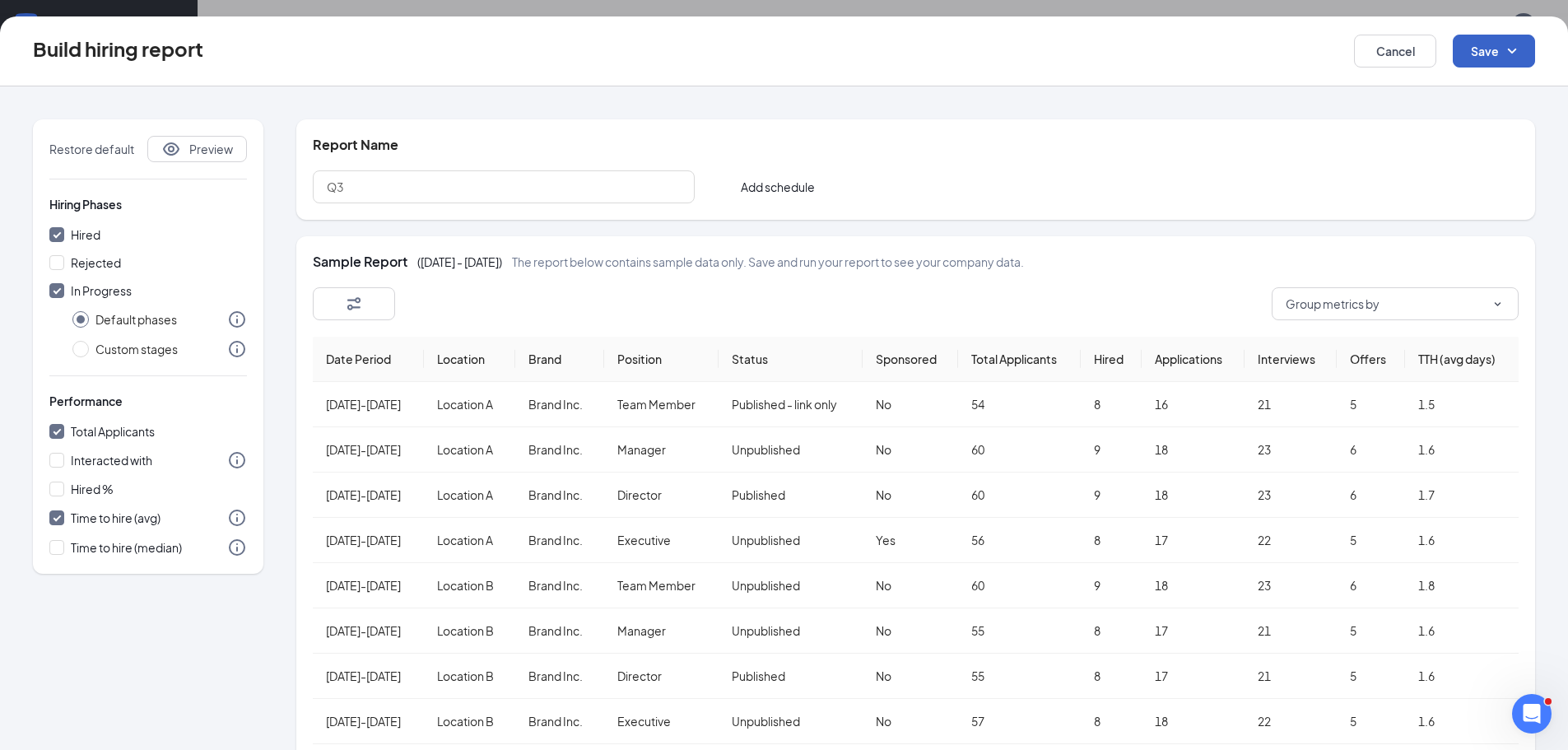
click at [1498, 54] on button "Save" at bounding box center [1493, 52] width 82 height 33
click at [1484, 143] on div "Save and run report" at bounding box center [1469, 133] width 131 height 38
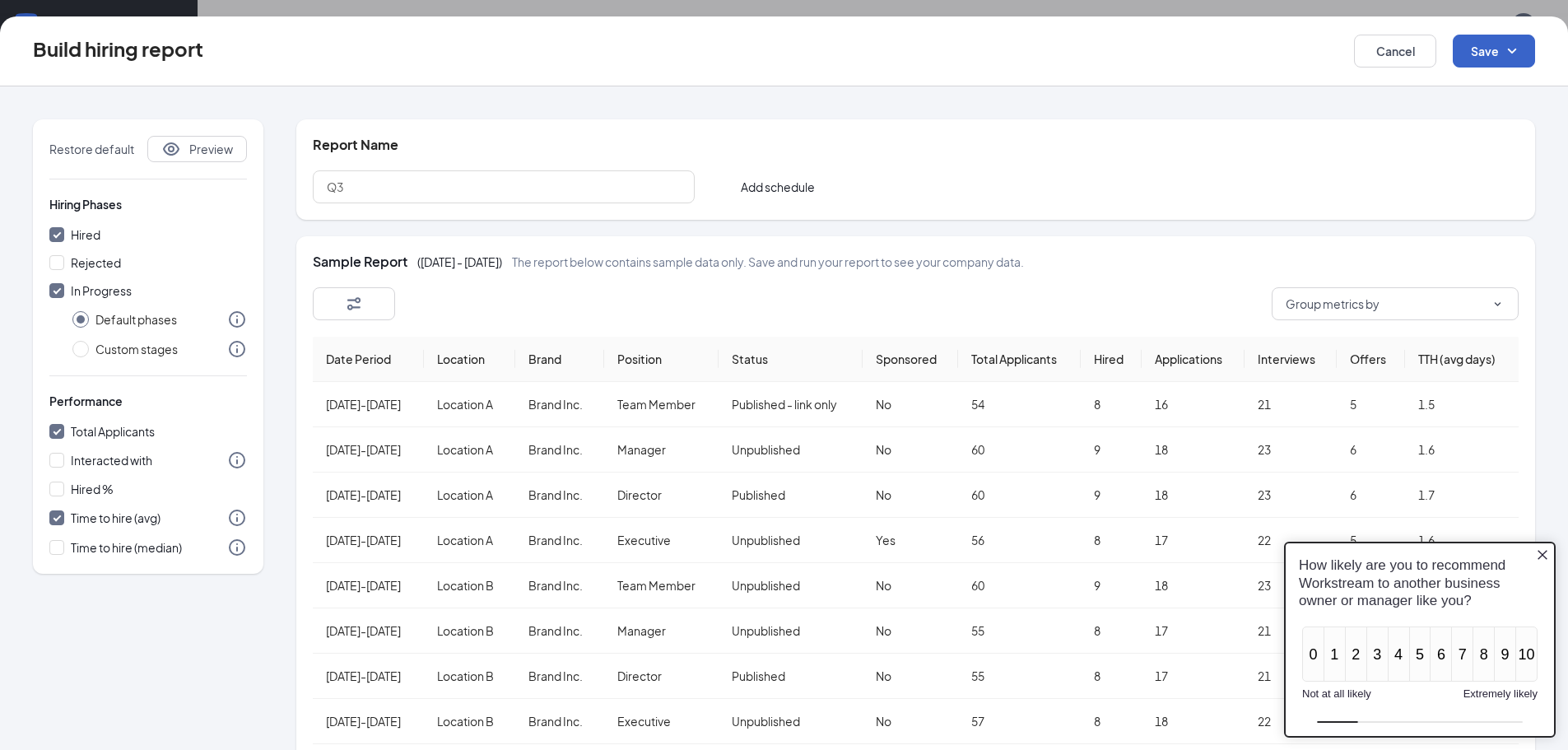
click at [1505, 45] on icon "SmallChevronDown" at bounding box center [1512, 51] width 19 height 19
click at [1435, 137] on div "Save and run report" at bounding box center [1469, 133] width 131 height 38
click at [1379, 60] on button "Cancel" at bounding box center [1395, 52] width 82 height 33
checkbox input "false"
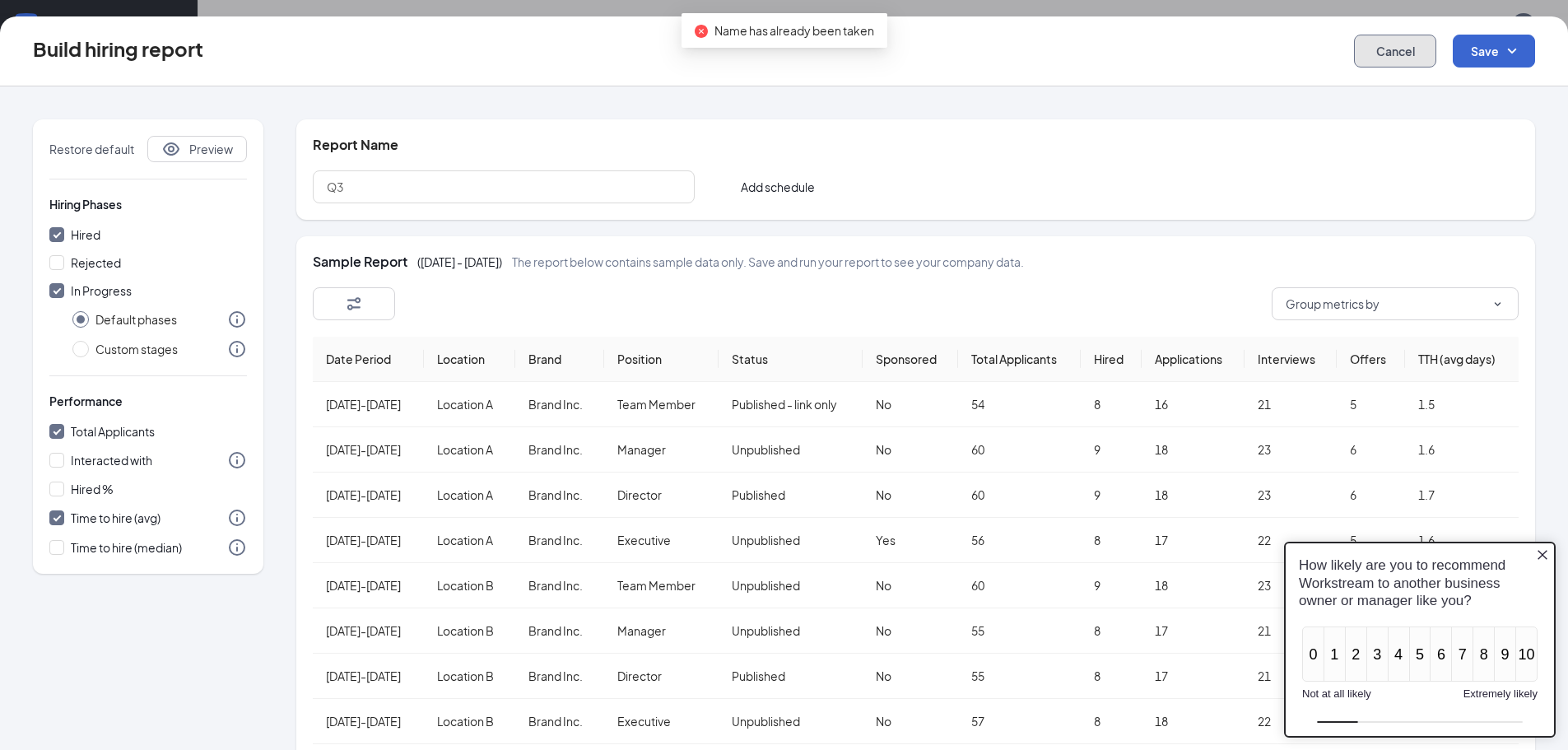
radio input "false"
checkbox input "false"
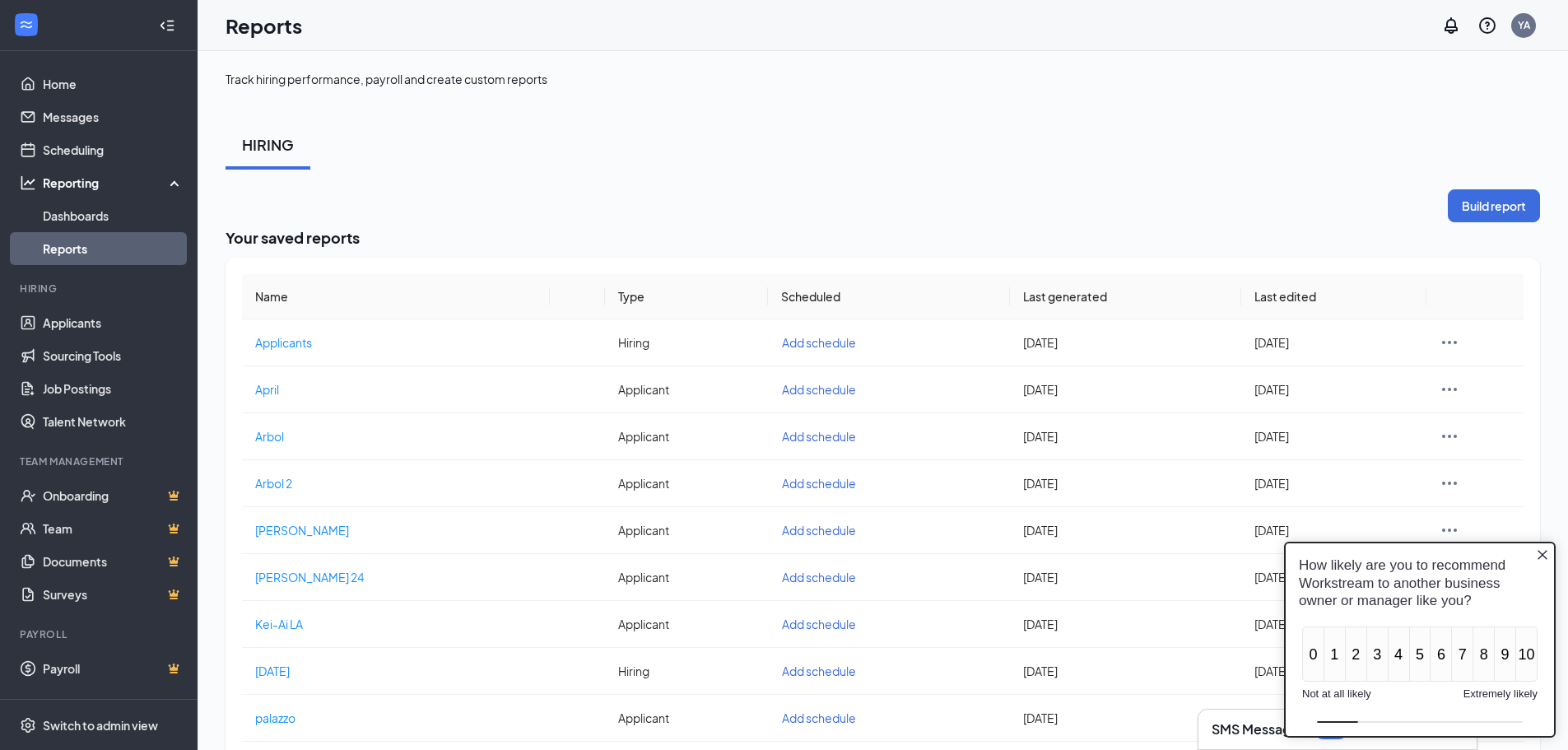
click at [109, 256] on link "Reports" at bounding box center [112, 248] width 141 height 33
click at [67, 210] on link "Dashboards" at bounding box center [112, 215] width 141 height 33
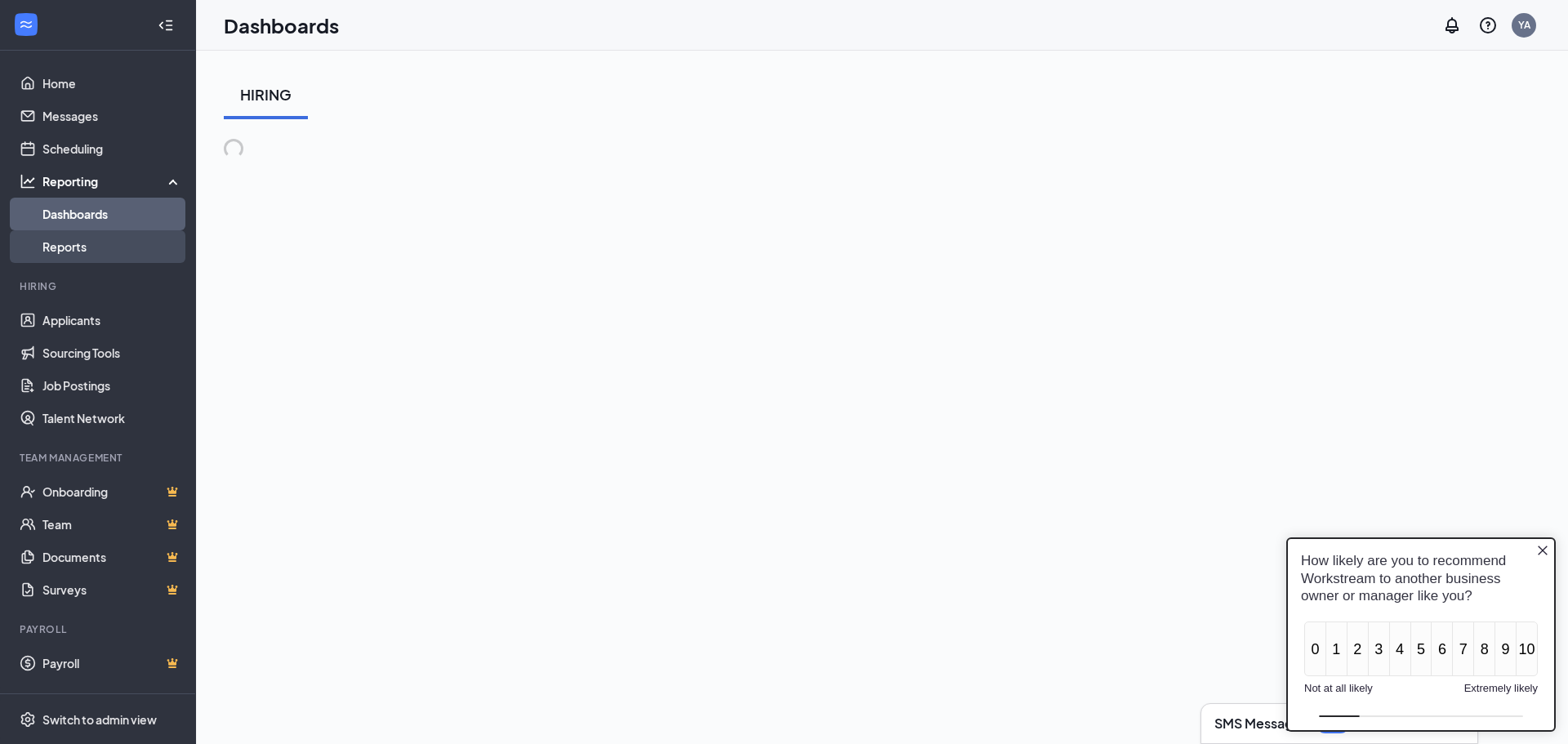
click at [79, 237] on link "Reports" at bounding box center [111, 246] width 140 height 33
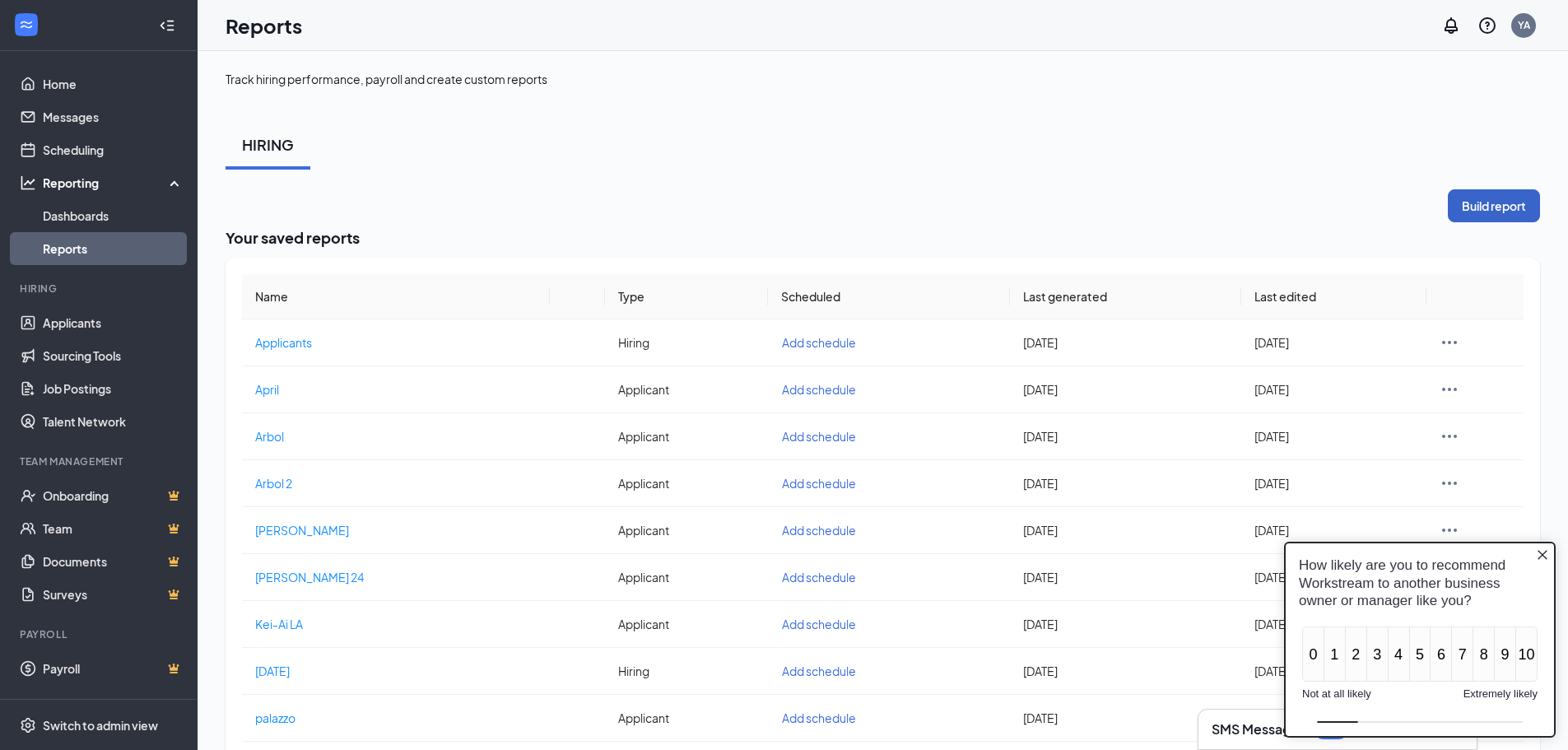
click at [1496, 199] on button "Build report" at bounding box center [1494, 206] width 92 height 33
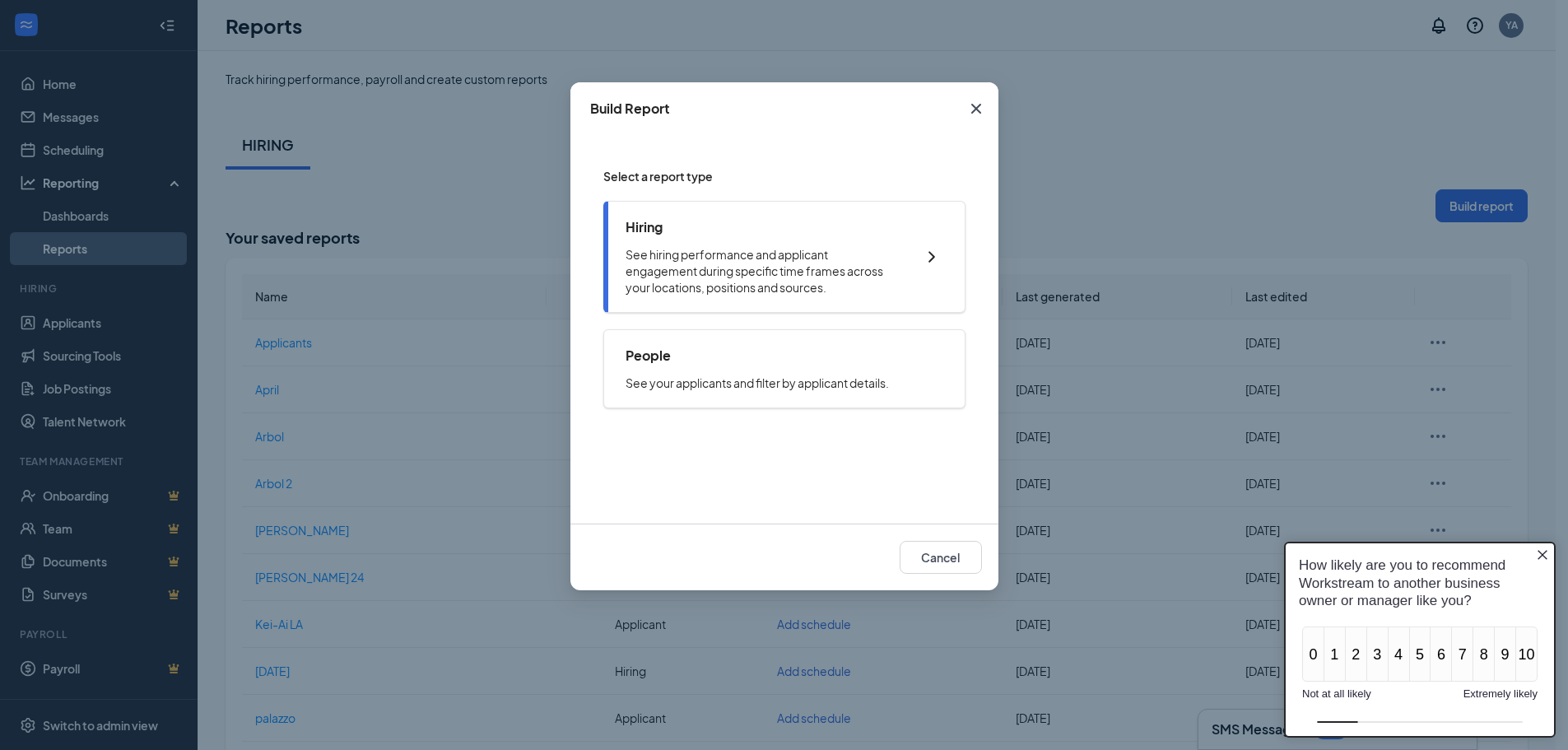
click at [784, 273] on p "See hiring performance and applicant engagement during specific time frames acr…" at bounding box center [762, 271] width 273 height 50
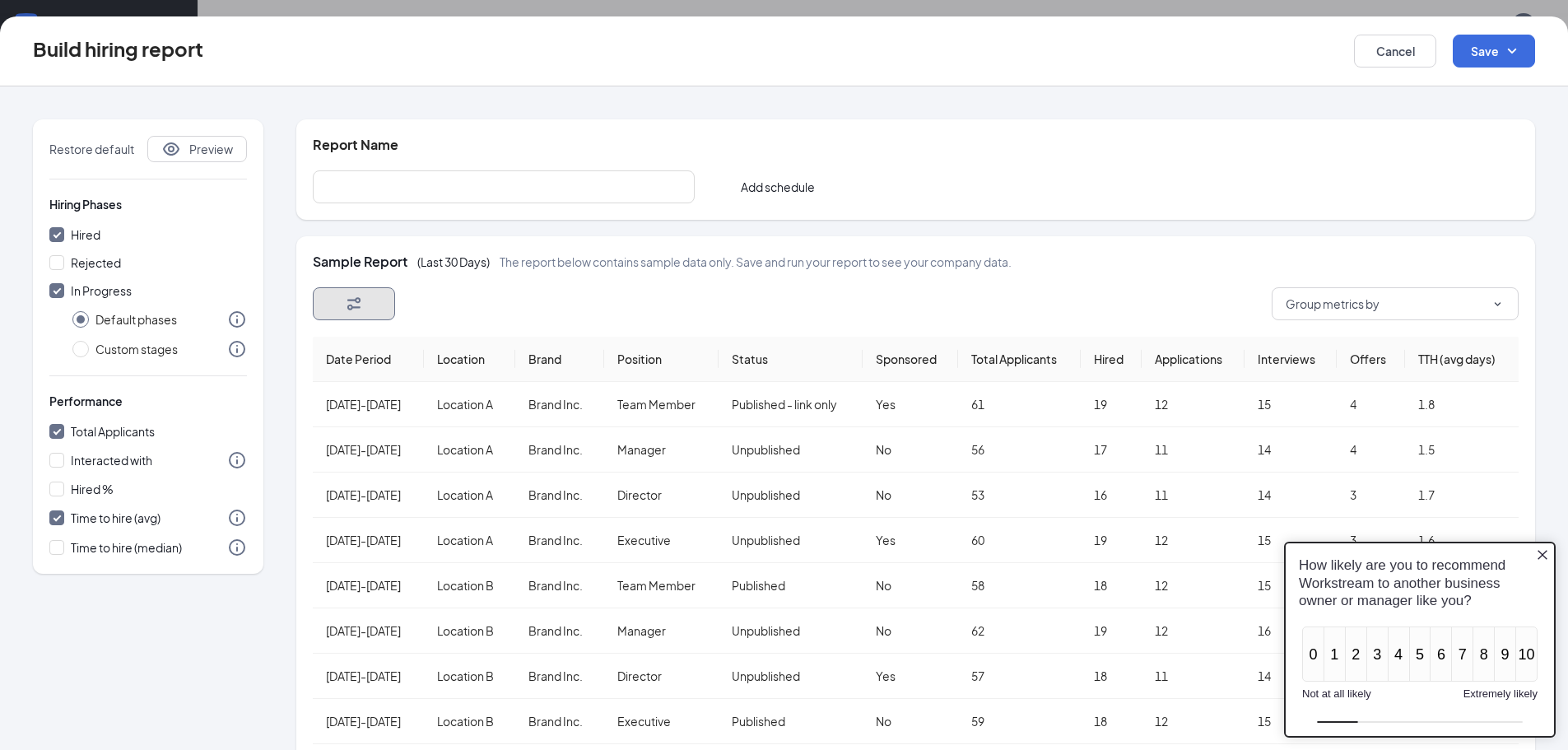
click at [382, 300] on button "button" at bounding box center [354, 304] width 82 height 33
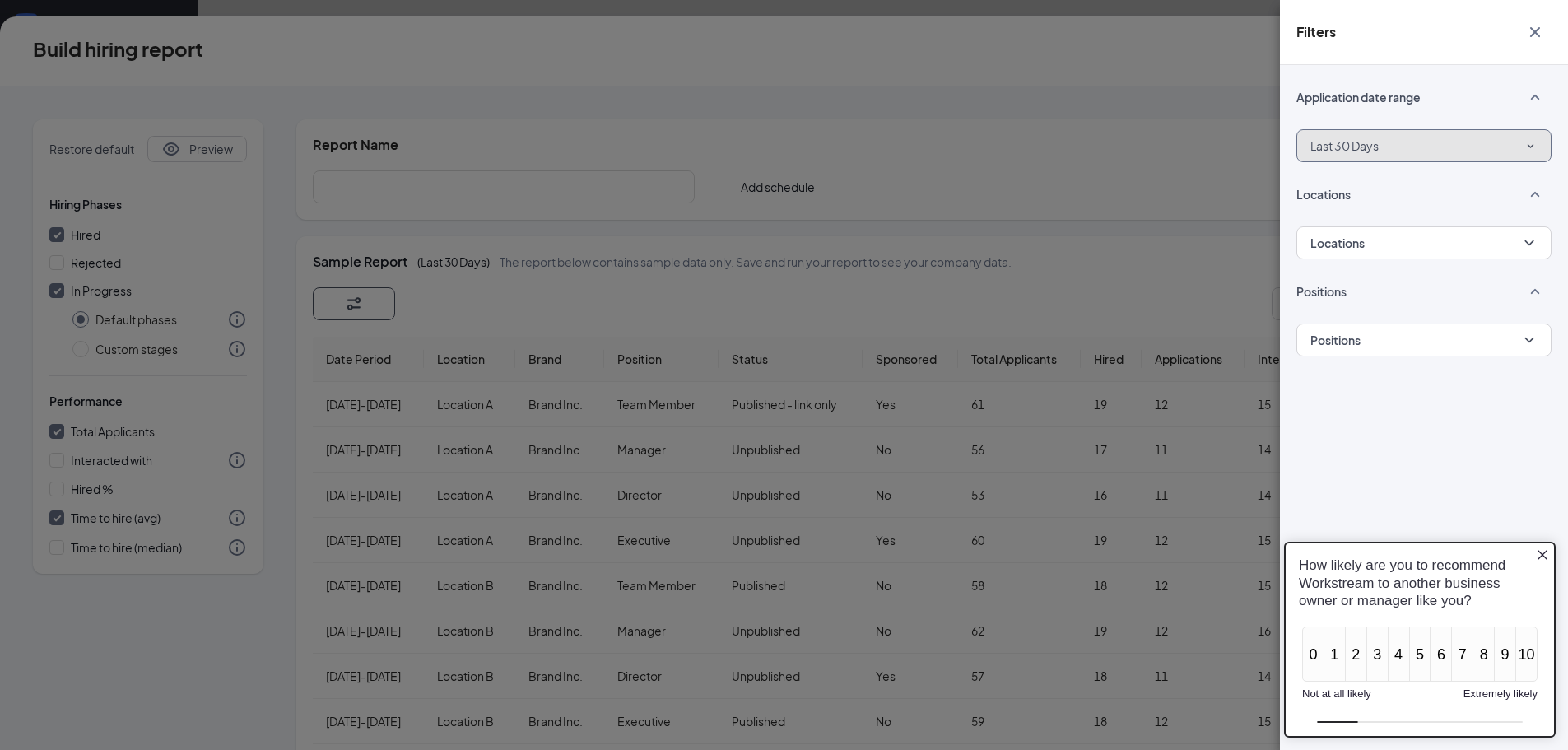
click at [1537, 132] on button "Last 30 Days" at bounding box center [1423, 145] width 255 height 33
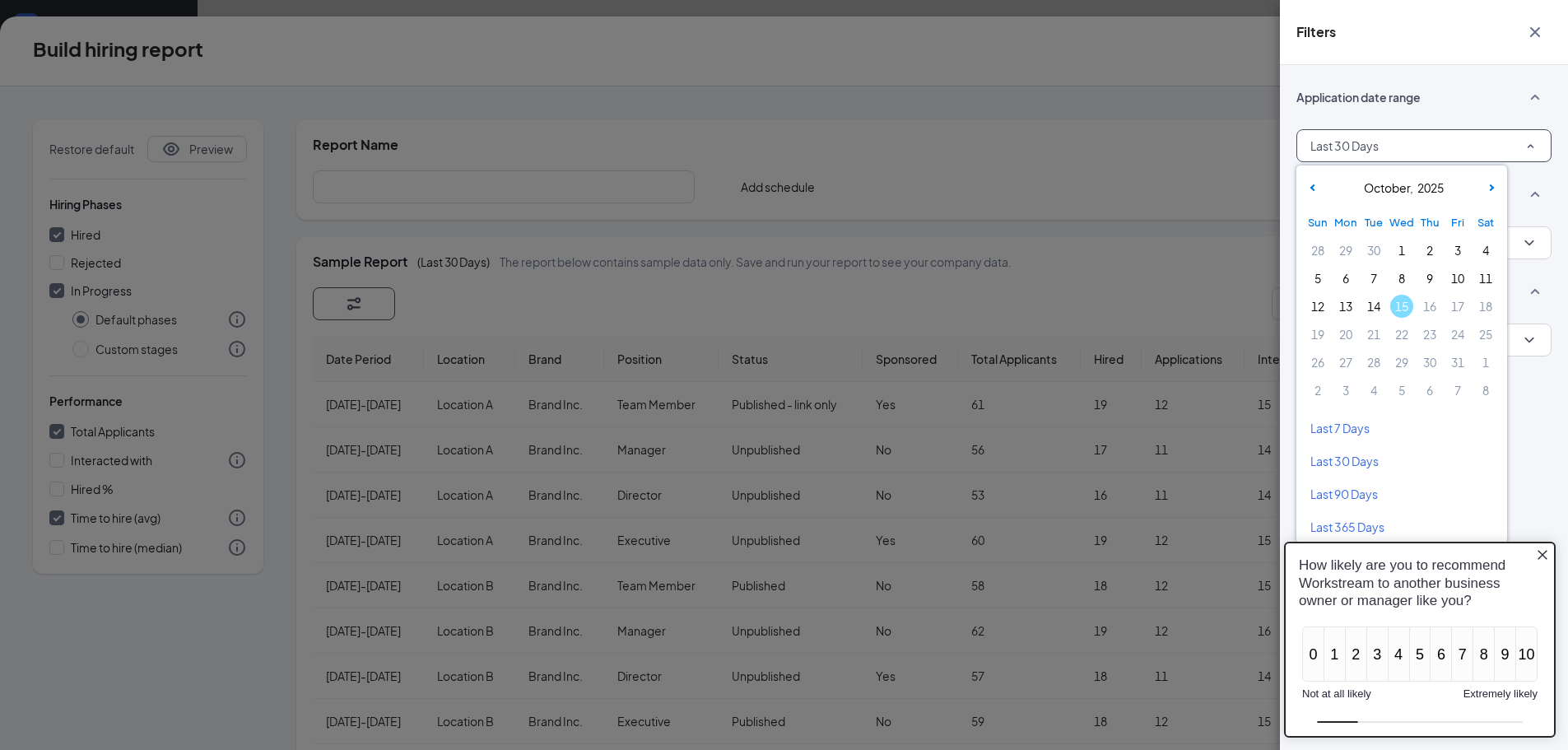
click at [1308, 200] on div "[DATE]" at bounding box center [1402, 188] width 204 height 30
click at [1310, 185] on span at bounding box center [1312, 190] width 17 height 17
click at [1458, 247] on span "1" at bounding box center [1458, 249] width 23 height 23
click at [1490, 186] on icon at bounding box center [1490, 187] width 6 height 6
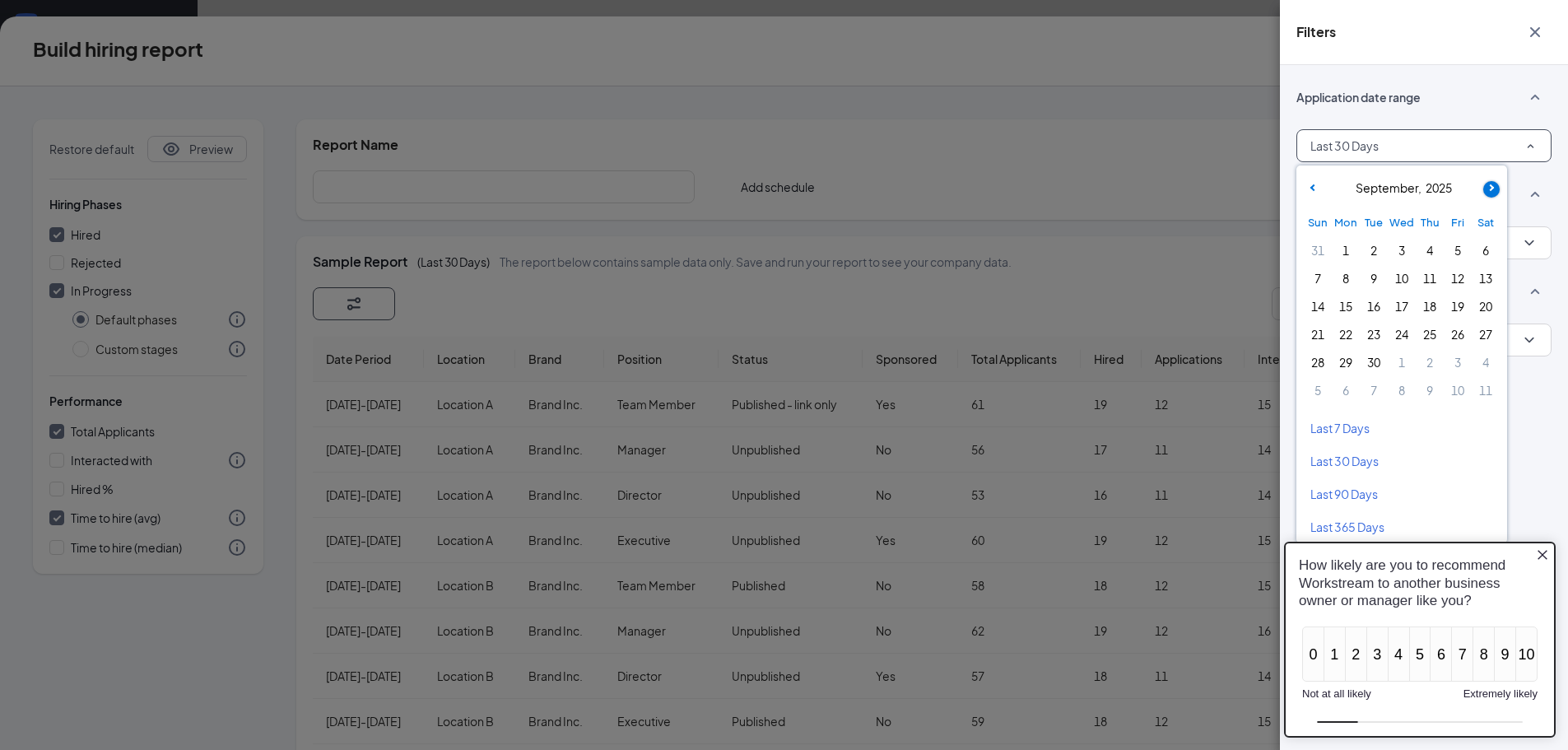
click at [1490, 186] on icon at bounding box center [1490, 187] width 6 height 6
click at [1316, 192] on span at bounding box center [1312, 190] width 17 height 17
click at [1311, 187] on icon at bounding box center [1313, 187] width 6 height 6
click at [1366, 241] on span "1" at bounding box center [1374, 249] width 23 height 23
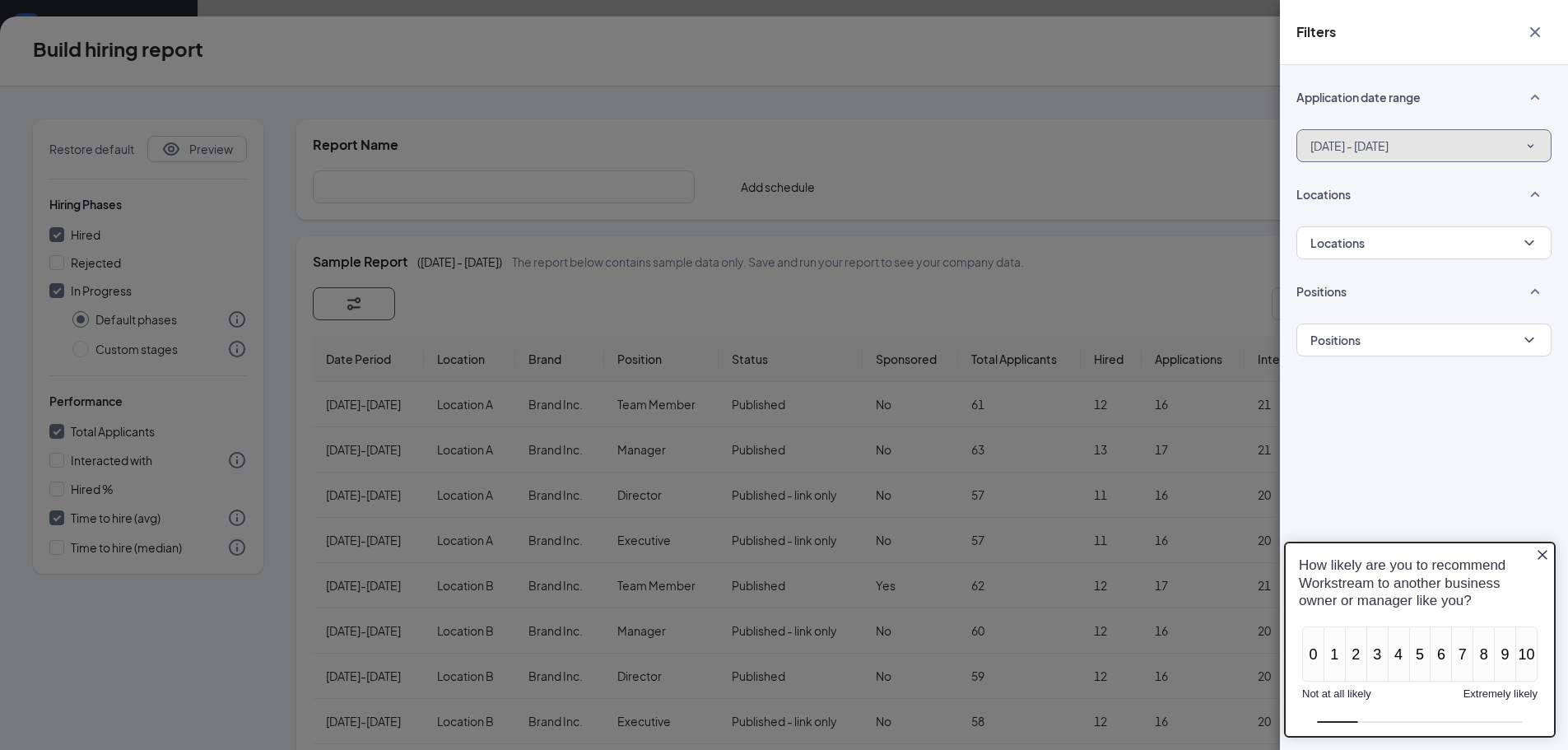
click at [1505, 148] on button "[DATE] - [DATE]" at bounding box center [1423, 145] width 255 height 33
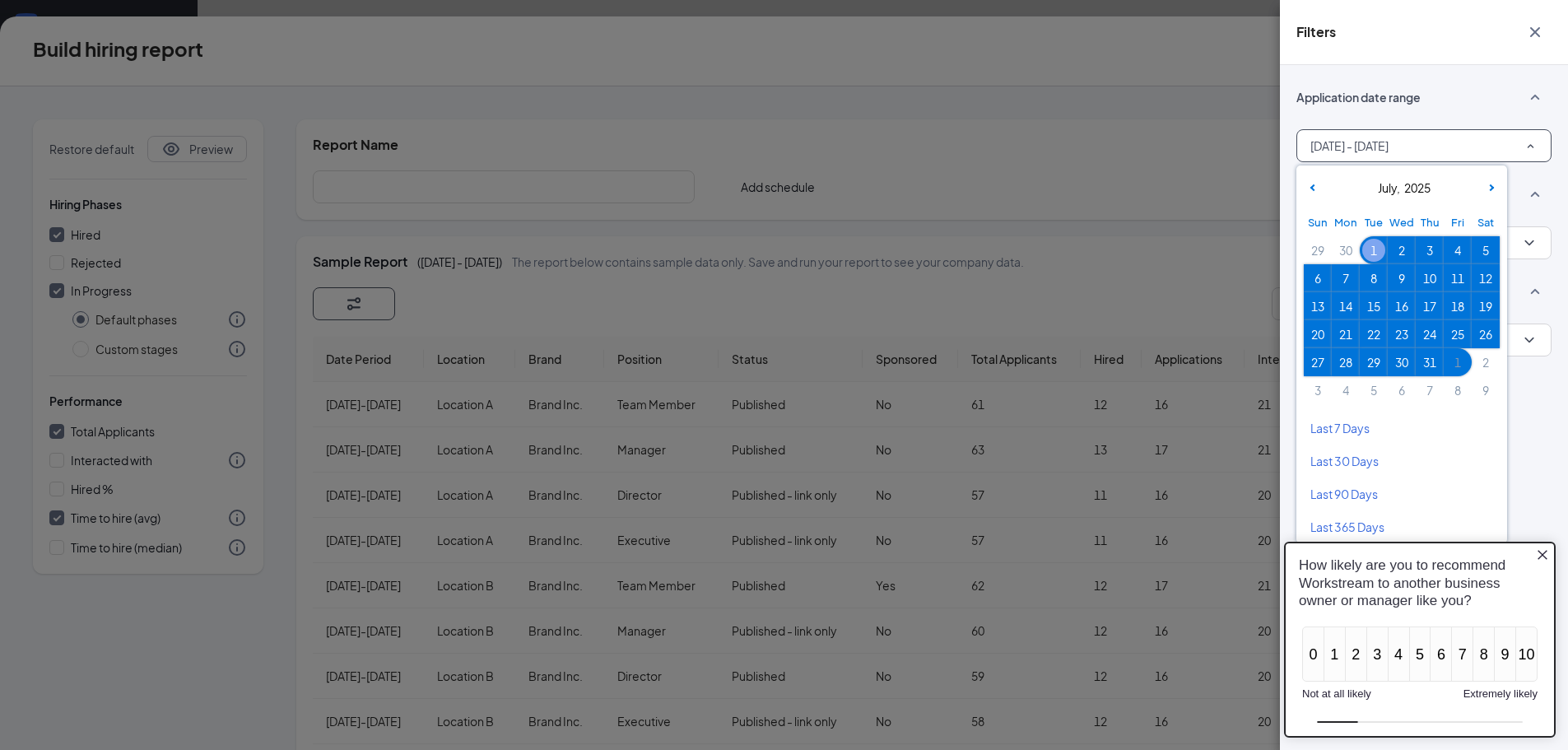
click at [1365, 245] on span "1" at bounding box center [1374, 249] width 23 height 23
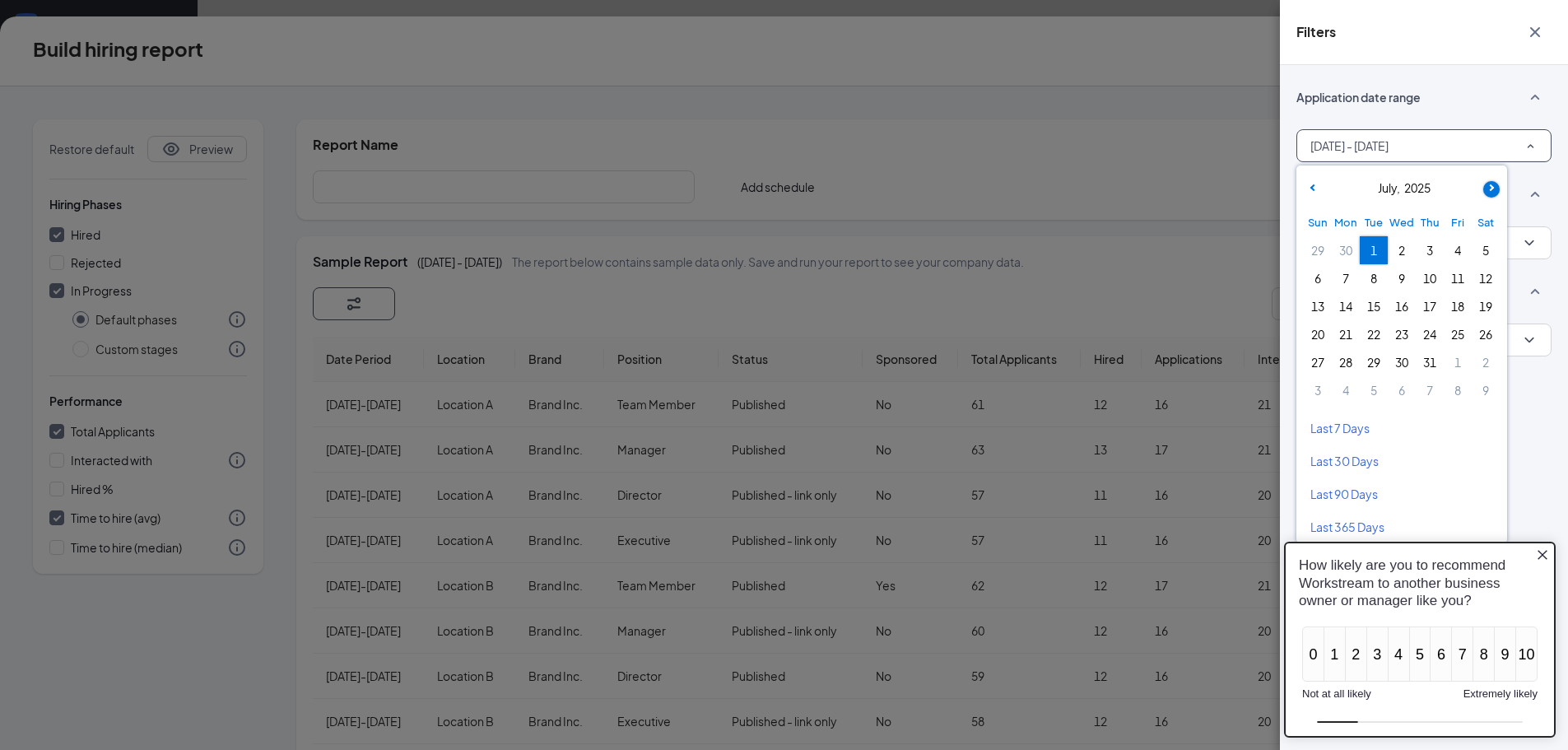
click at [1493, 183] on span at bounding box center [1492, 190] width 17 height 17
click at [1494, 185] on span at bounding box center [1492, 190] width 17 height 17
click at [1364, 362] on span "30" at bounding box center [1374, 362] width 23 height 23
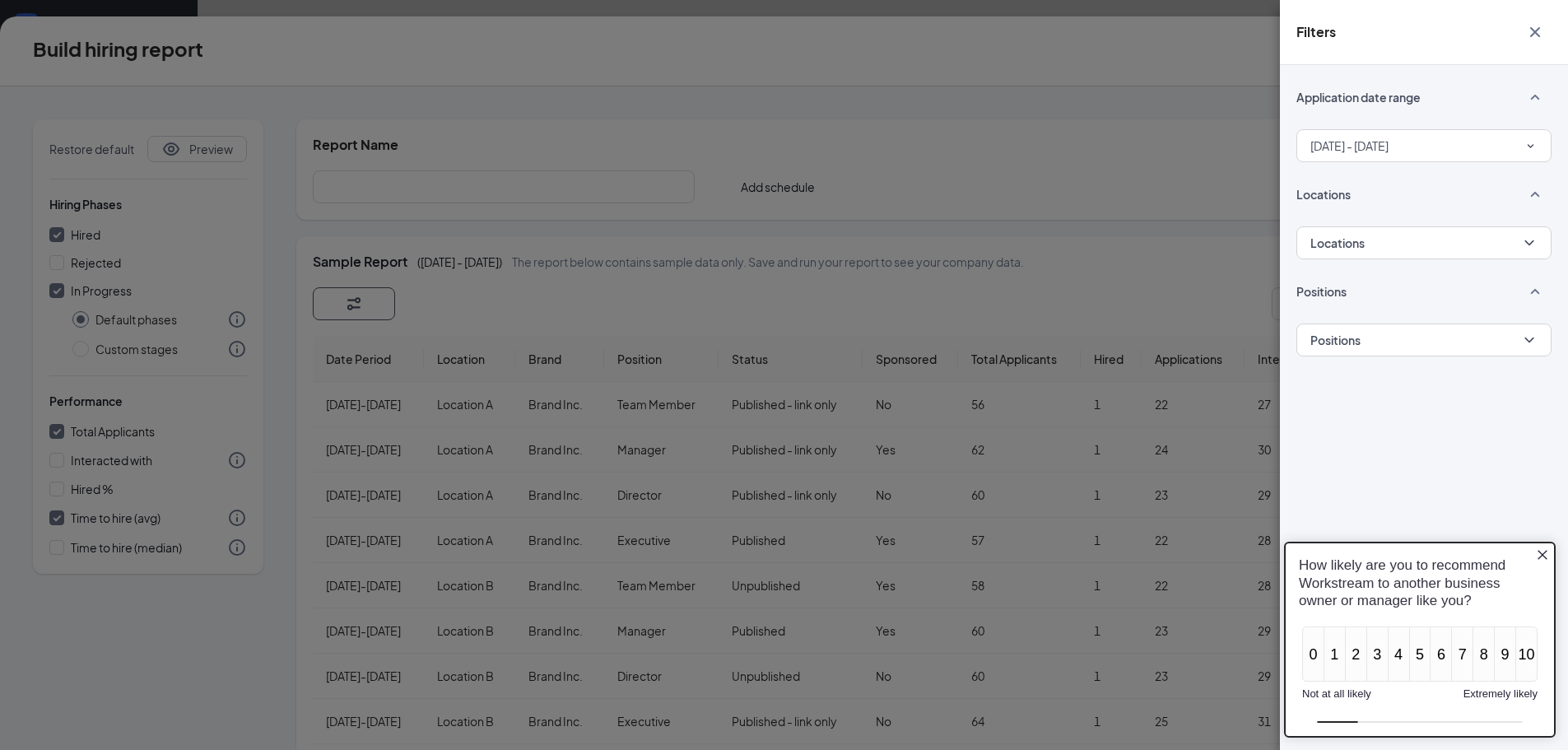
click at [1548, 554] on icon "Close button" at bounding box center [1543, 555] width 13 height 13
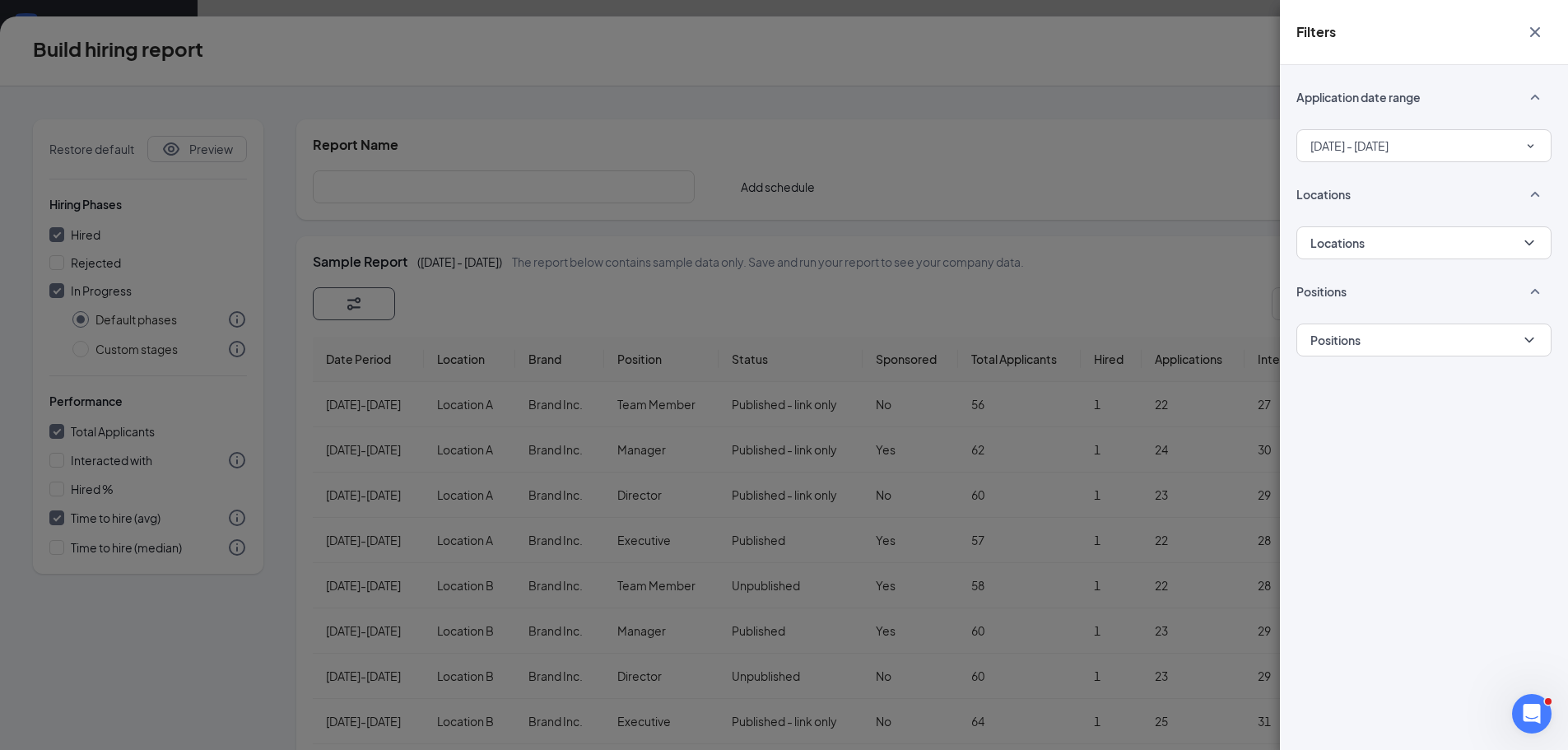
click at [1216, 82] on div "Filters Application date range [DATE] - [DATE] Locations Locations Positions Po…" at bounding box center [784, 375] width 1568 height 750
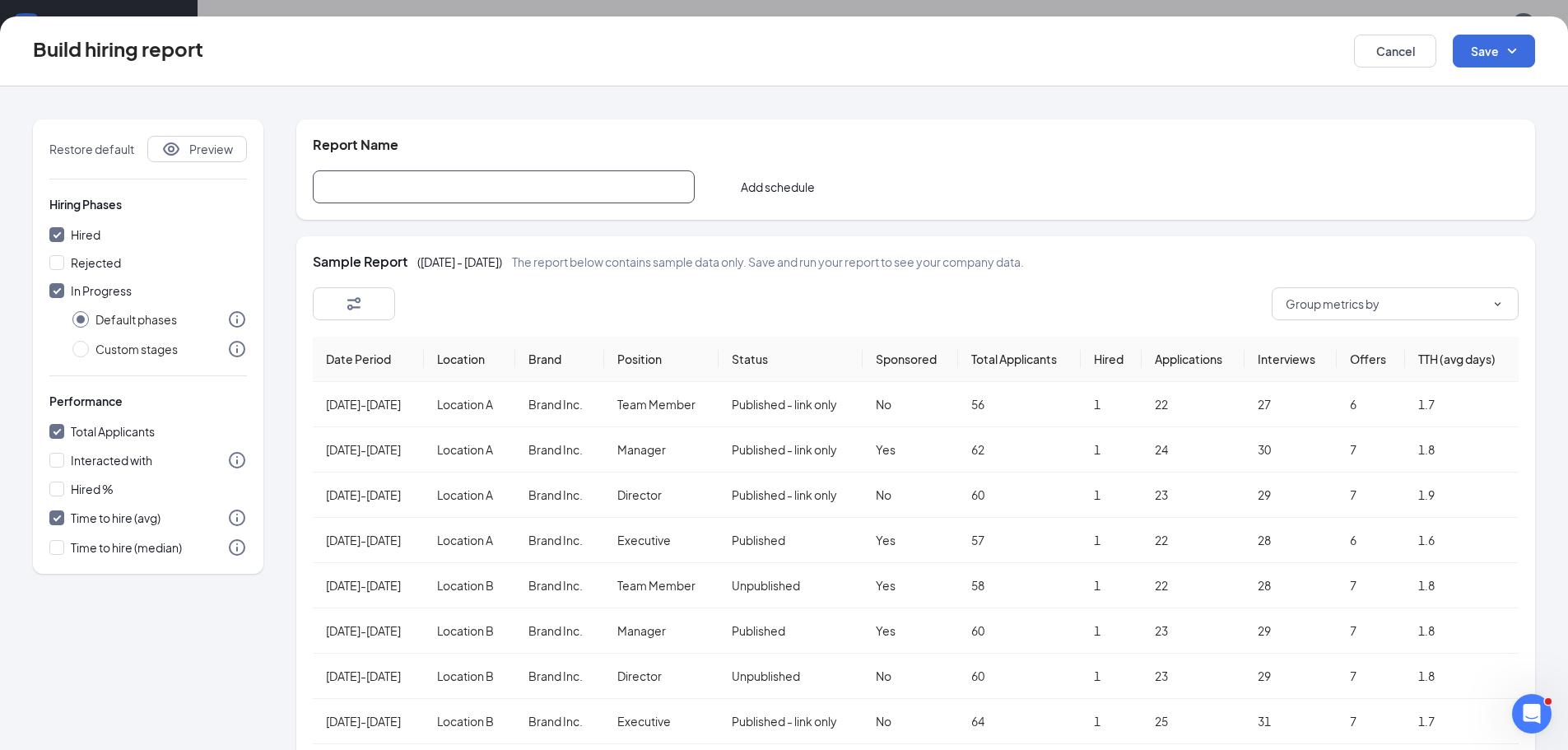
click at [534, 196] on input "text" at bounding box center [504, 187] width 382 height 33
type input "Q3 2025"
click at [1479, 53] on button "Save" at bounding box center [1493, 52] width 82 height 33
click at [1483, 128] on div "Save and run report" at bounding box center [1469, 133] width 131 height 38
checkbox input "false"
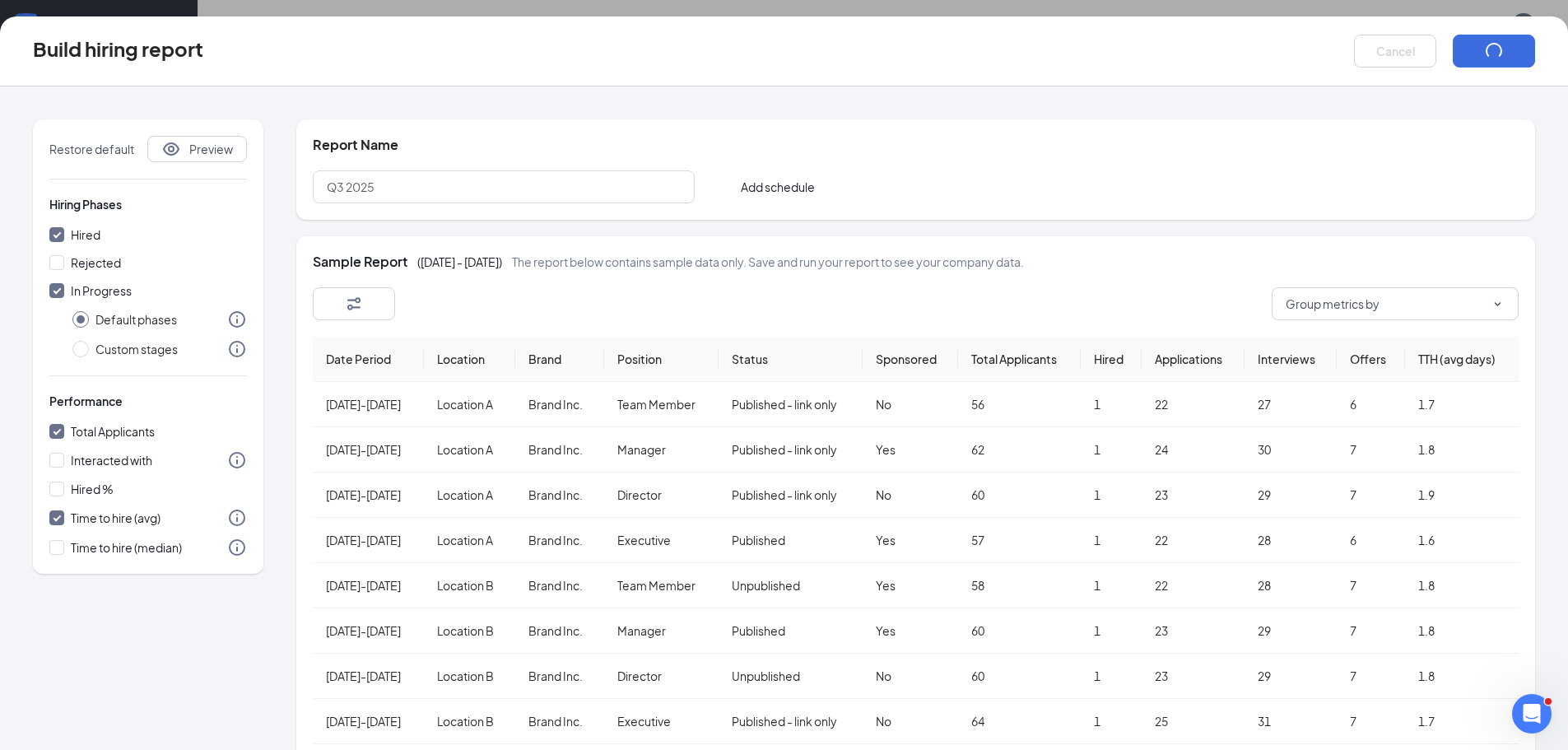
checkbox input "false"
radio input "false"
checkbox input "false"
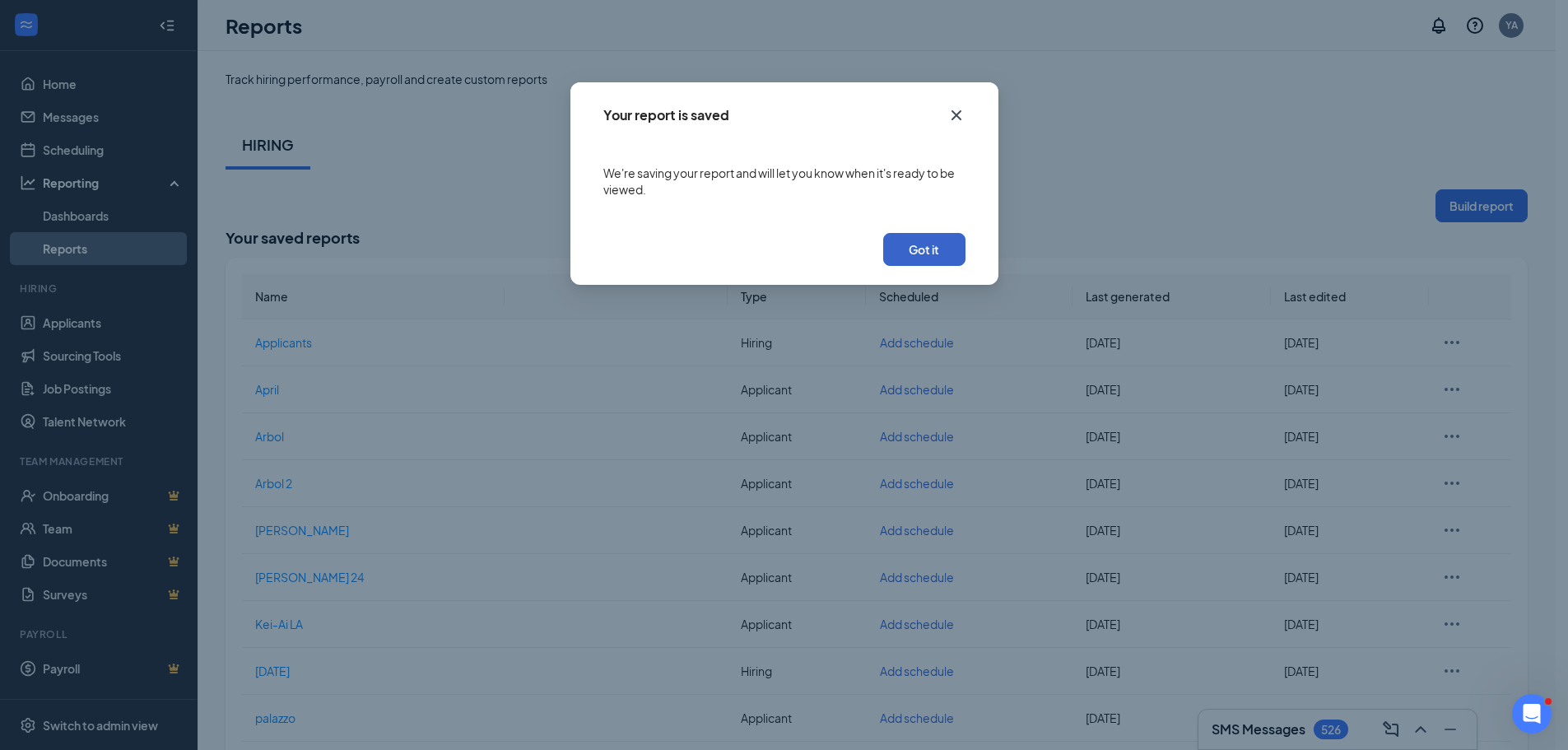
click at [947, 251] on button "Got it" at bounding box center [923, 249] width 82 height 33
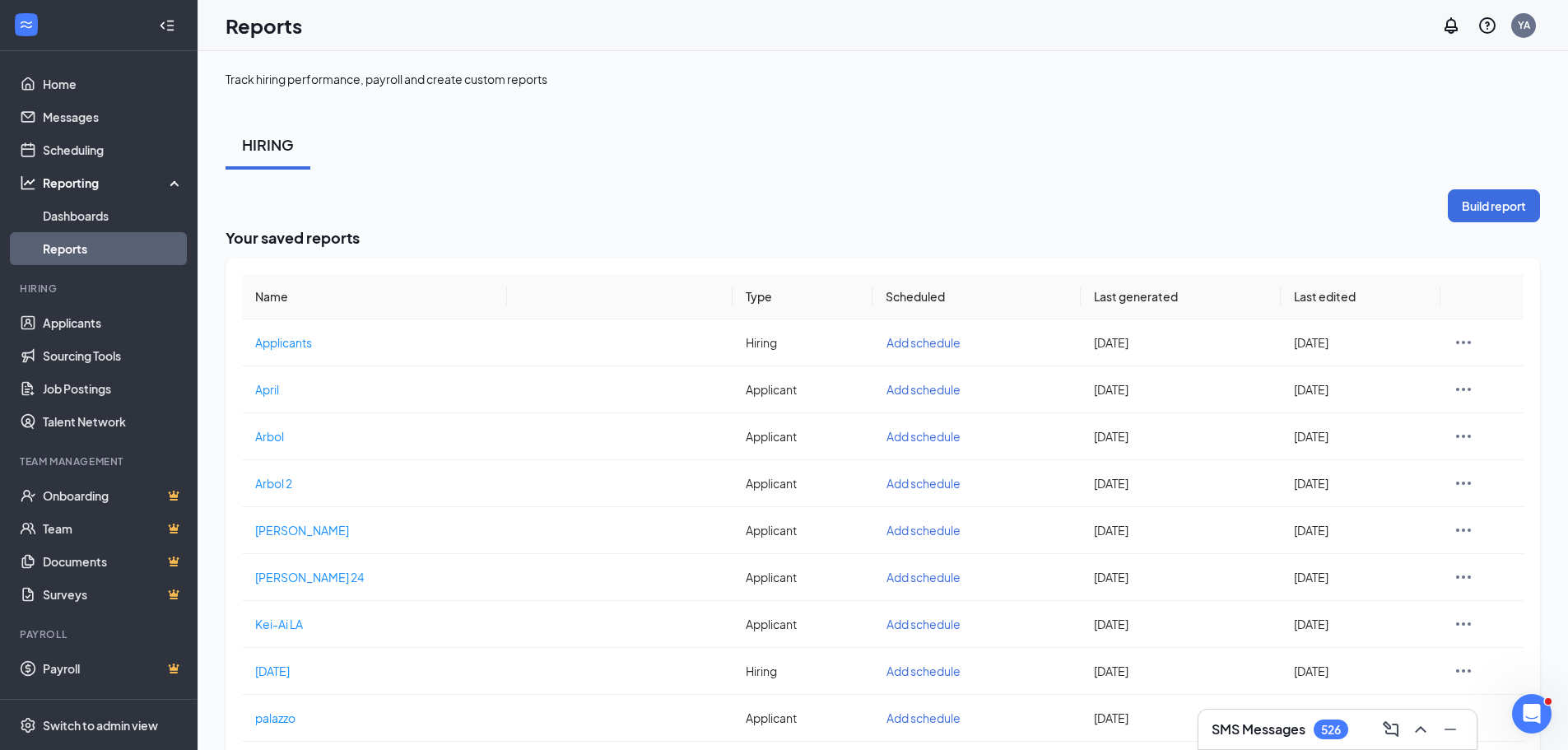
click at [144, 238] on link "Reports" at bounding box center [112, 248] width 141 height 33
